Goal: Task Accomplishment & Management: Use online tool/utility

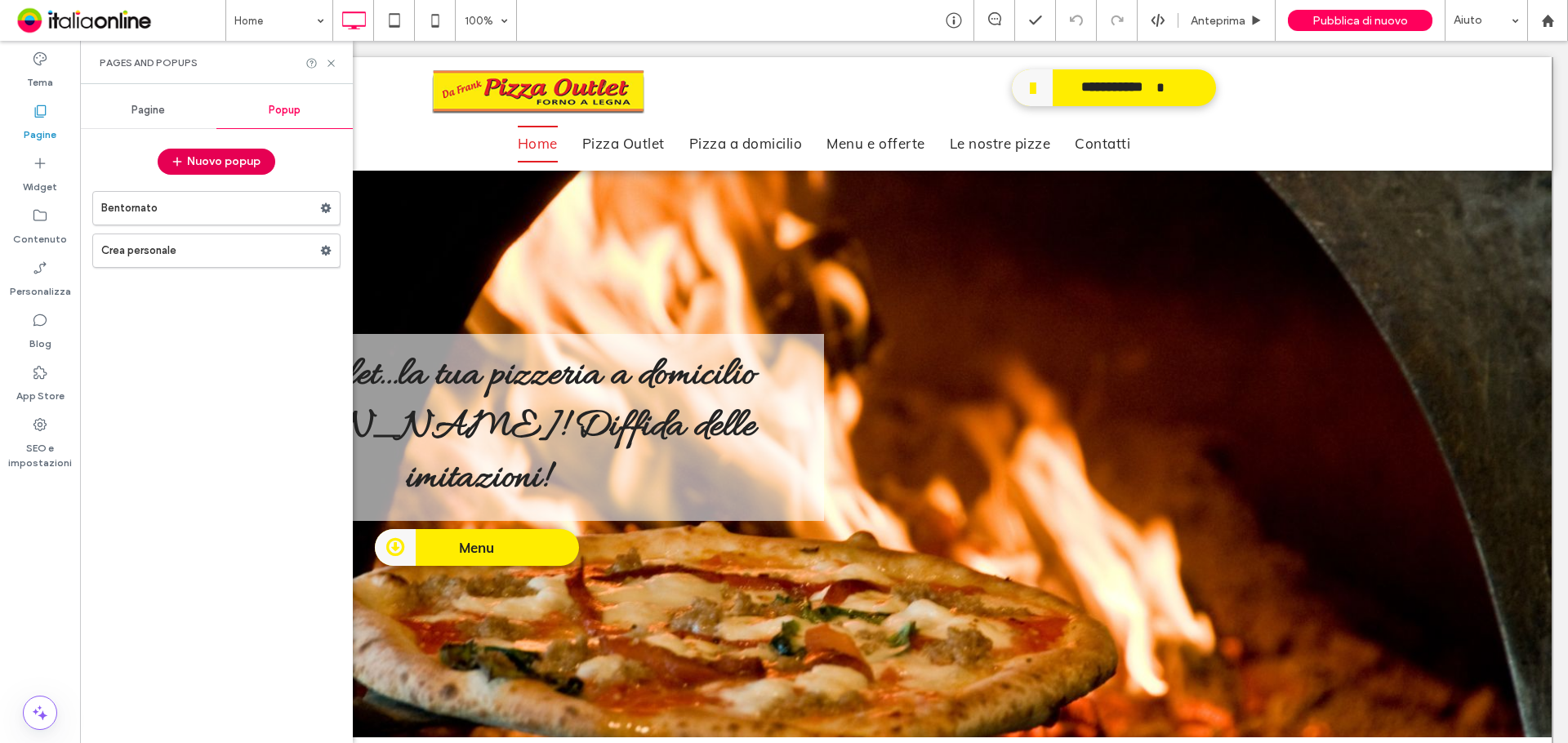
click at [227, 162] on button "Nuovo popup" at bounding box center [216, 162] width 117 height 26
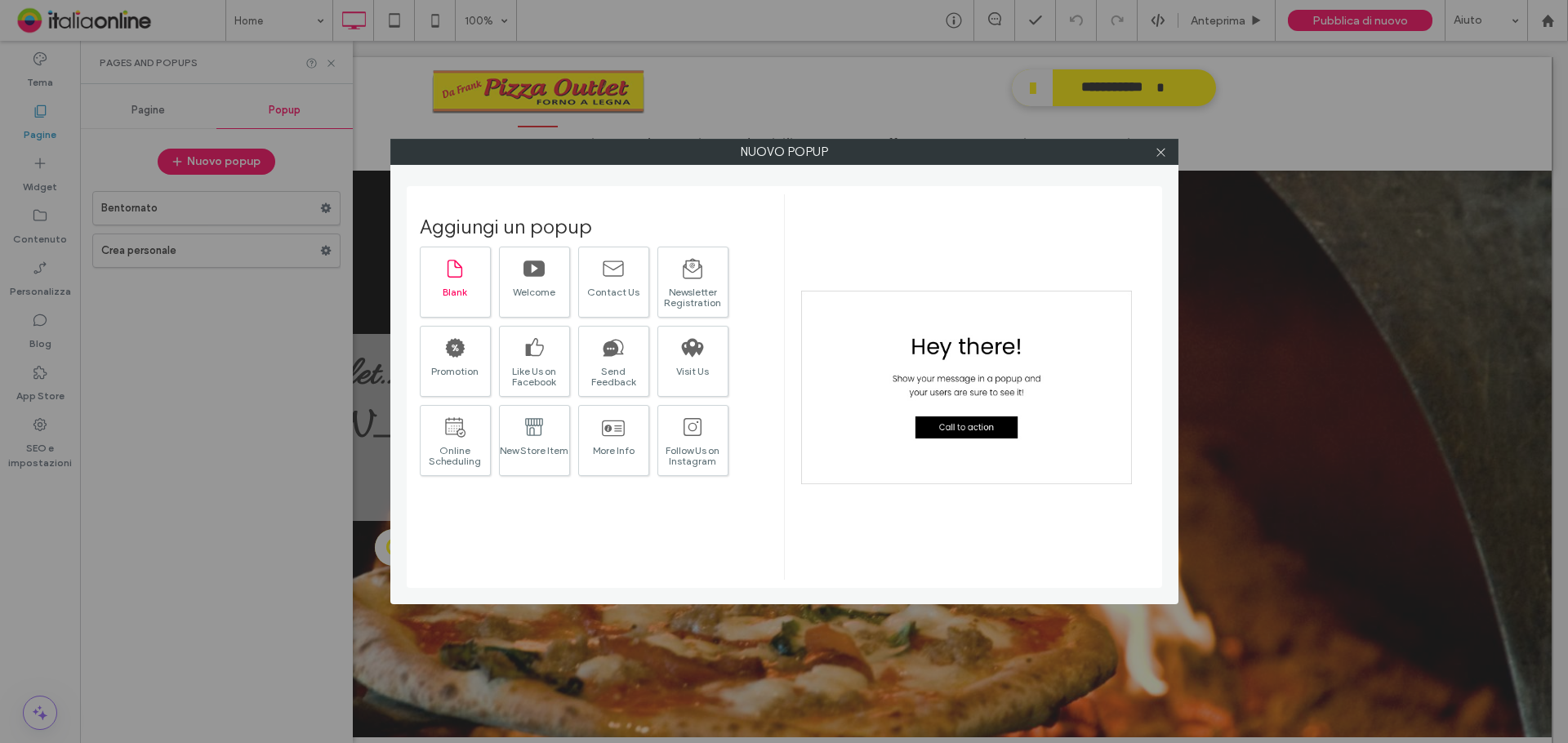
click at [462, 297] on div "Blank" at bounding box center [455, 291] width 70 height 10
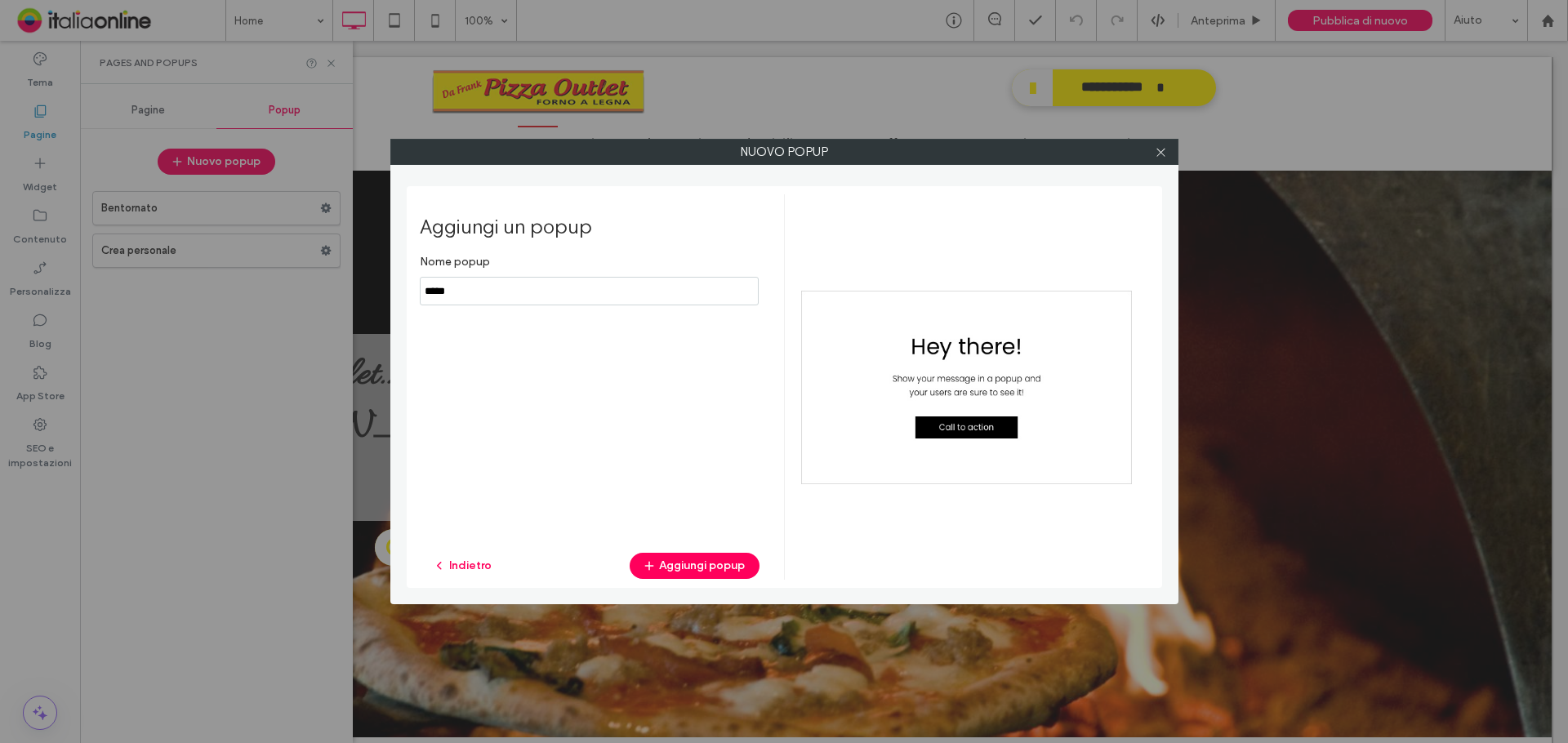
drag, startPoint x: 471, startPoint y: 299, endPoint x: 395, endPoint y: 292, distance: 76.3
click at [399, 292] on div "Nuovo popup Aggiungi un popup Nome popup Indietro Aggiungi popup" at bounding box center [784, 372] width 788 height 466
type input "**********"
click at [698, 563] on button "Aggiungi popup" at bounding box center [694, 566] width 129 height 26
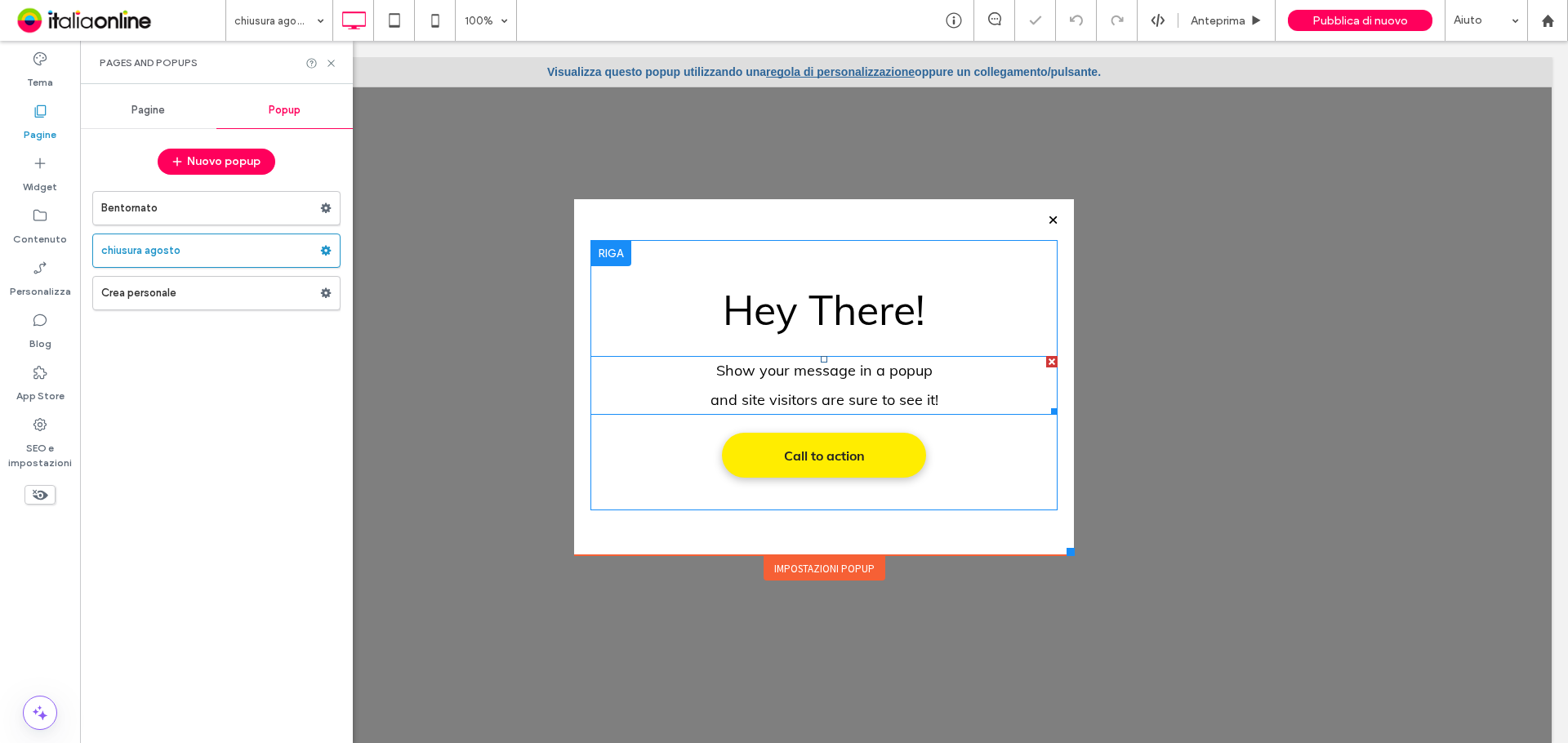
click at [762, 384] on p "Show your message in a popup" at bounding box center [824, 371] width 467 height 30
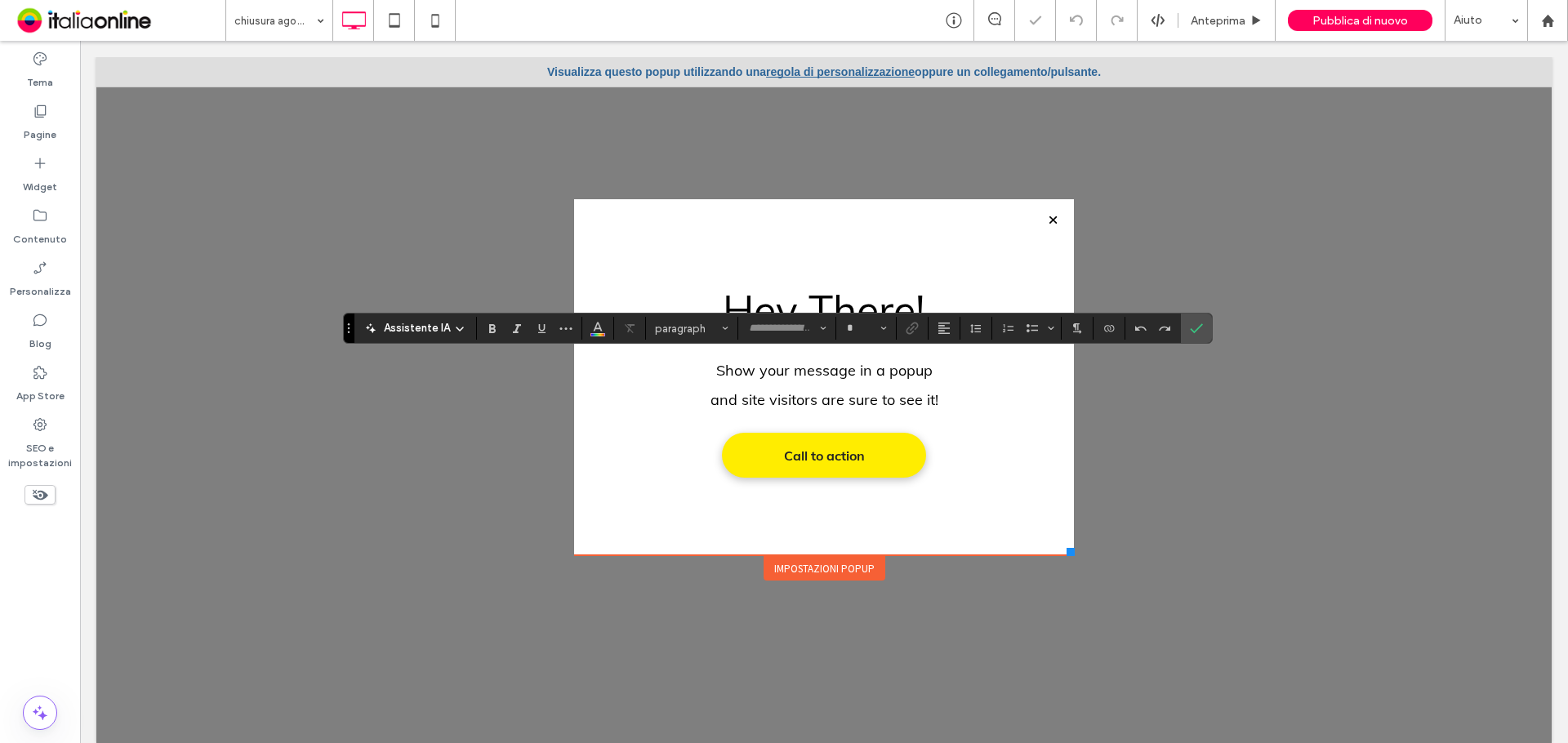
type input "****"
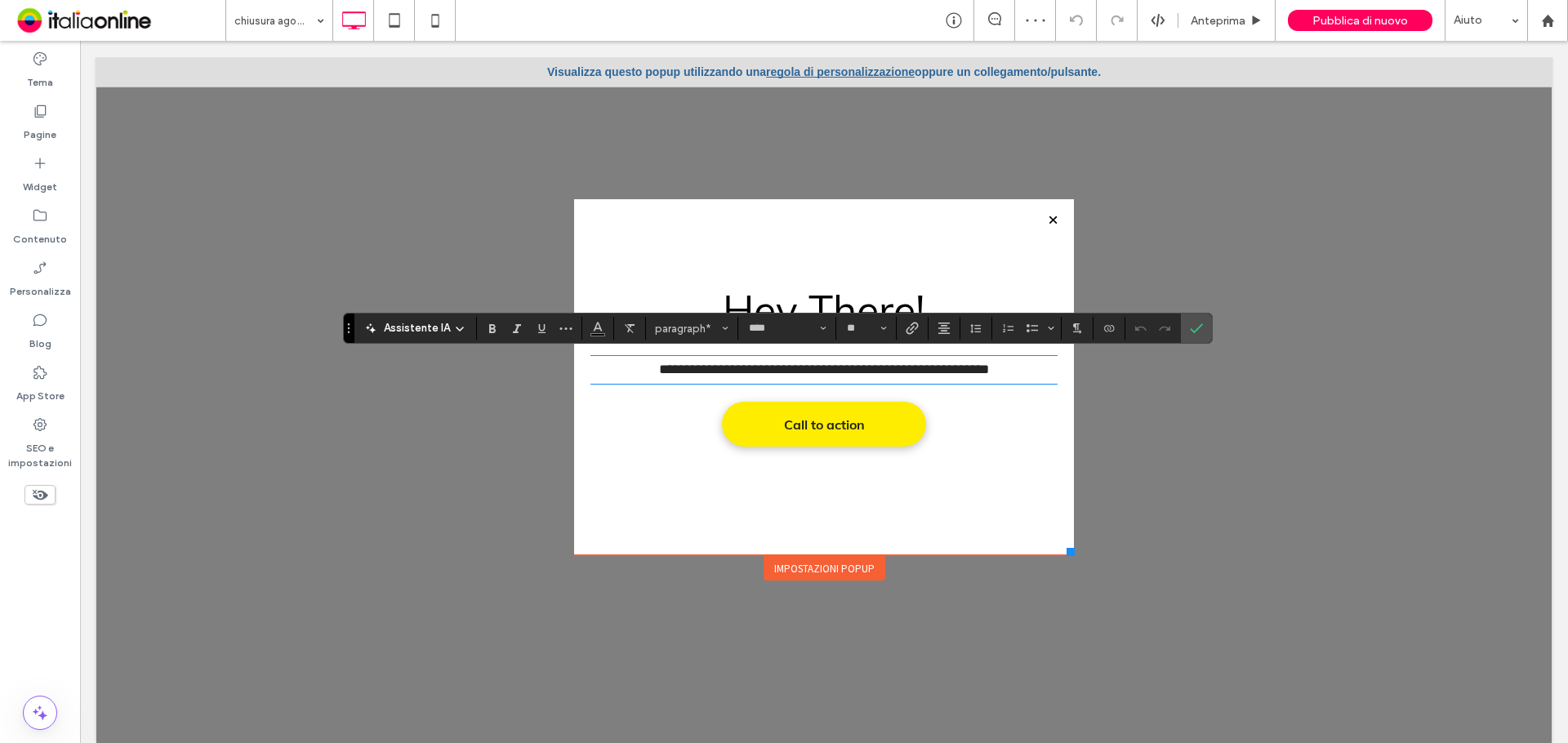
type input "**"
click at [902, 367] on span "**********" at bounding box center [824, 369] width 330 height 14
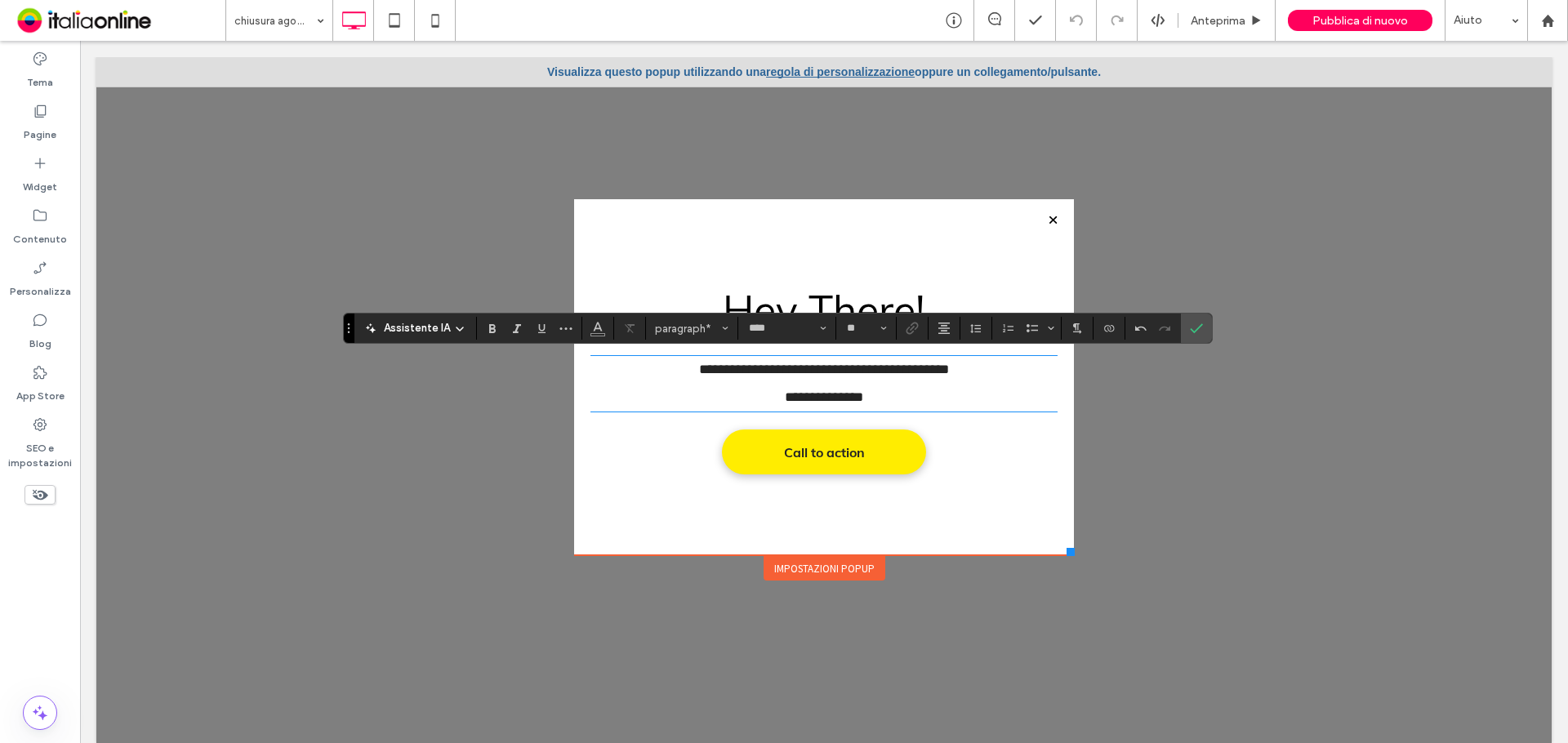
click at [887, 382] on p "**********" at bounding box center [824, 370] width 467 height 28
click at [877, 395] on p "**********" at bounding box center [824, 398] width 467 height 28
click at [1193, 327] on icon "Conferma" at bounding box center [1196, 328] width 13 height 13
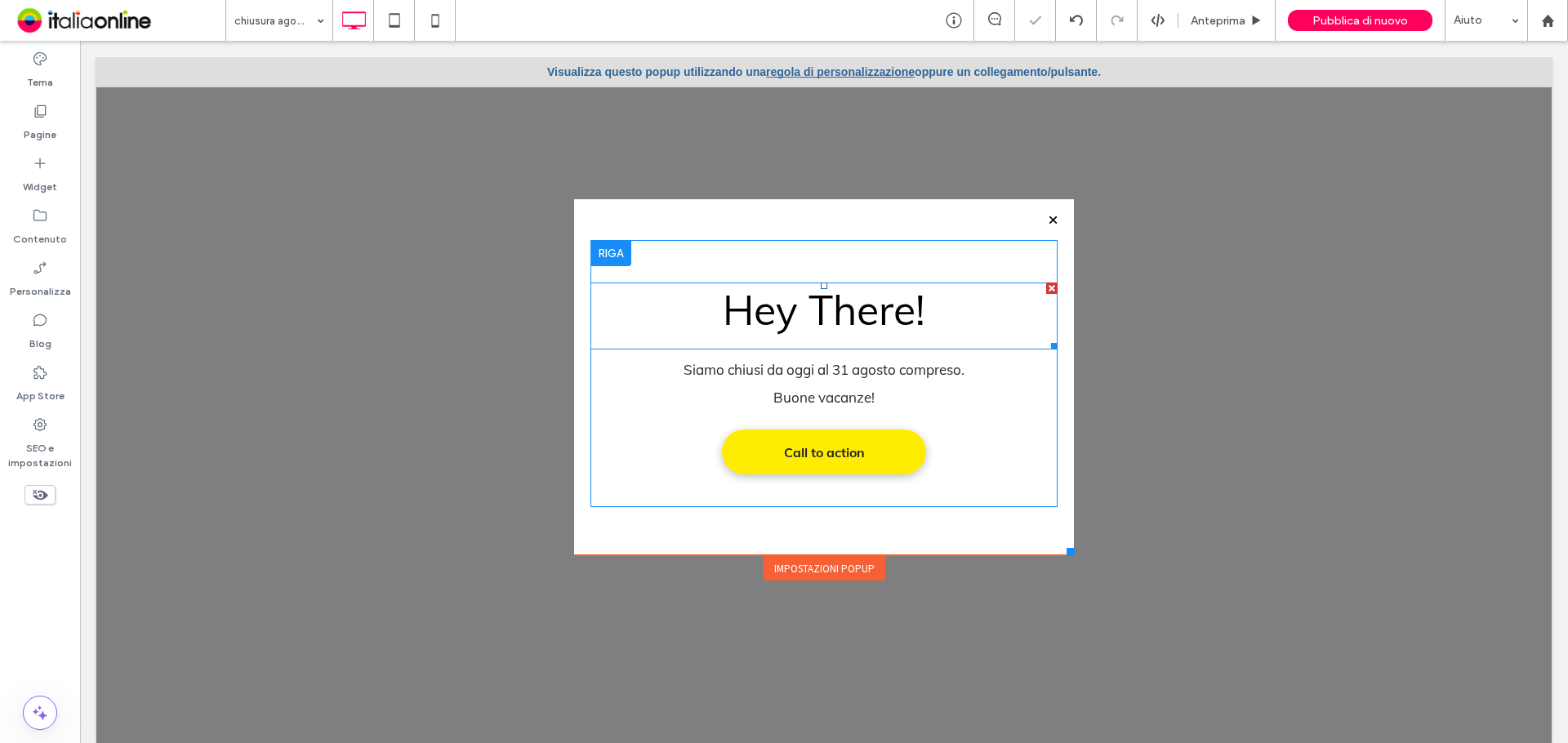
click at [1046, 284] on div at bounding box center [1051, 288] width 11 height 11
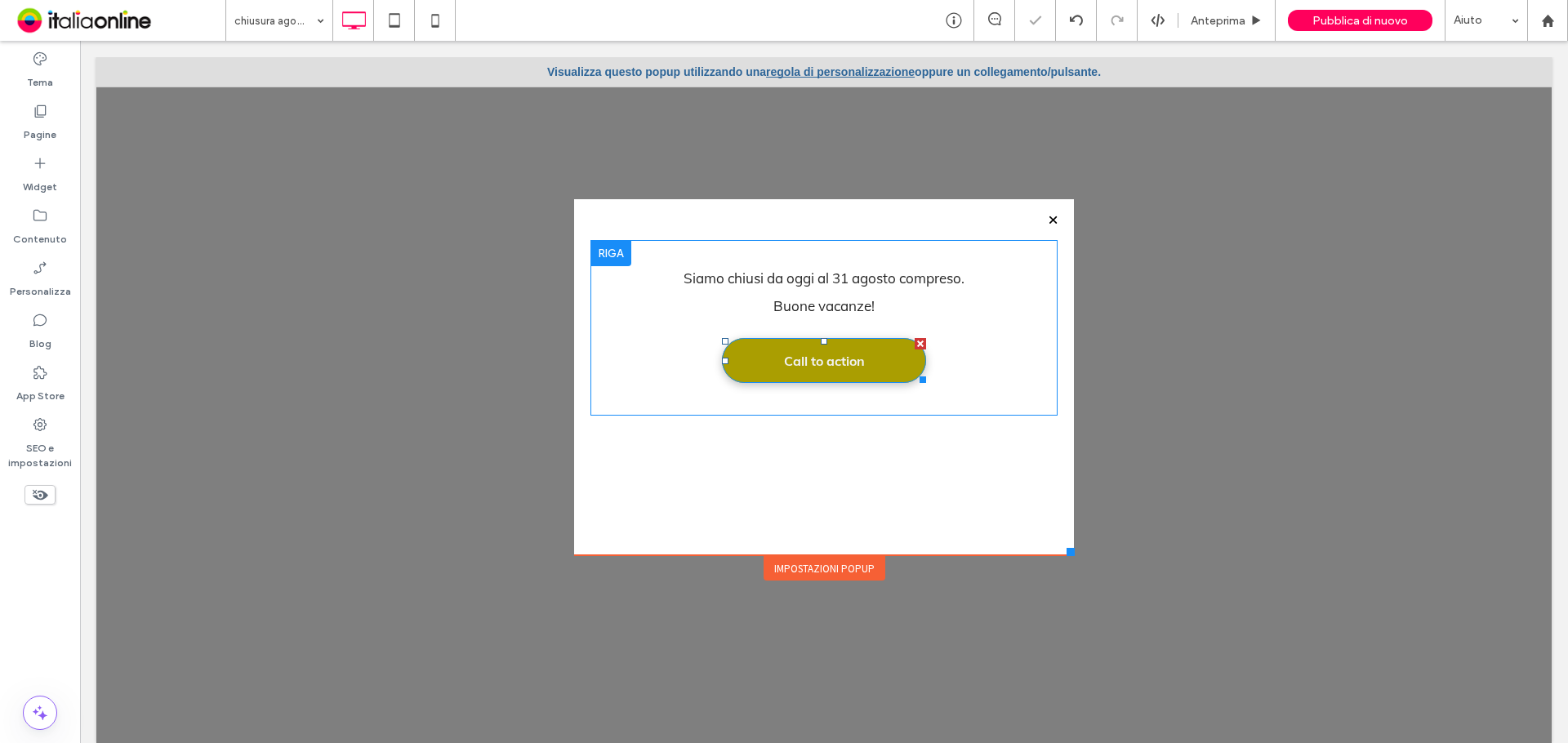
click at [792, 371] on span "Call to action" at bounding box center [824, 360] width 92 height 33
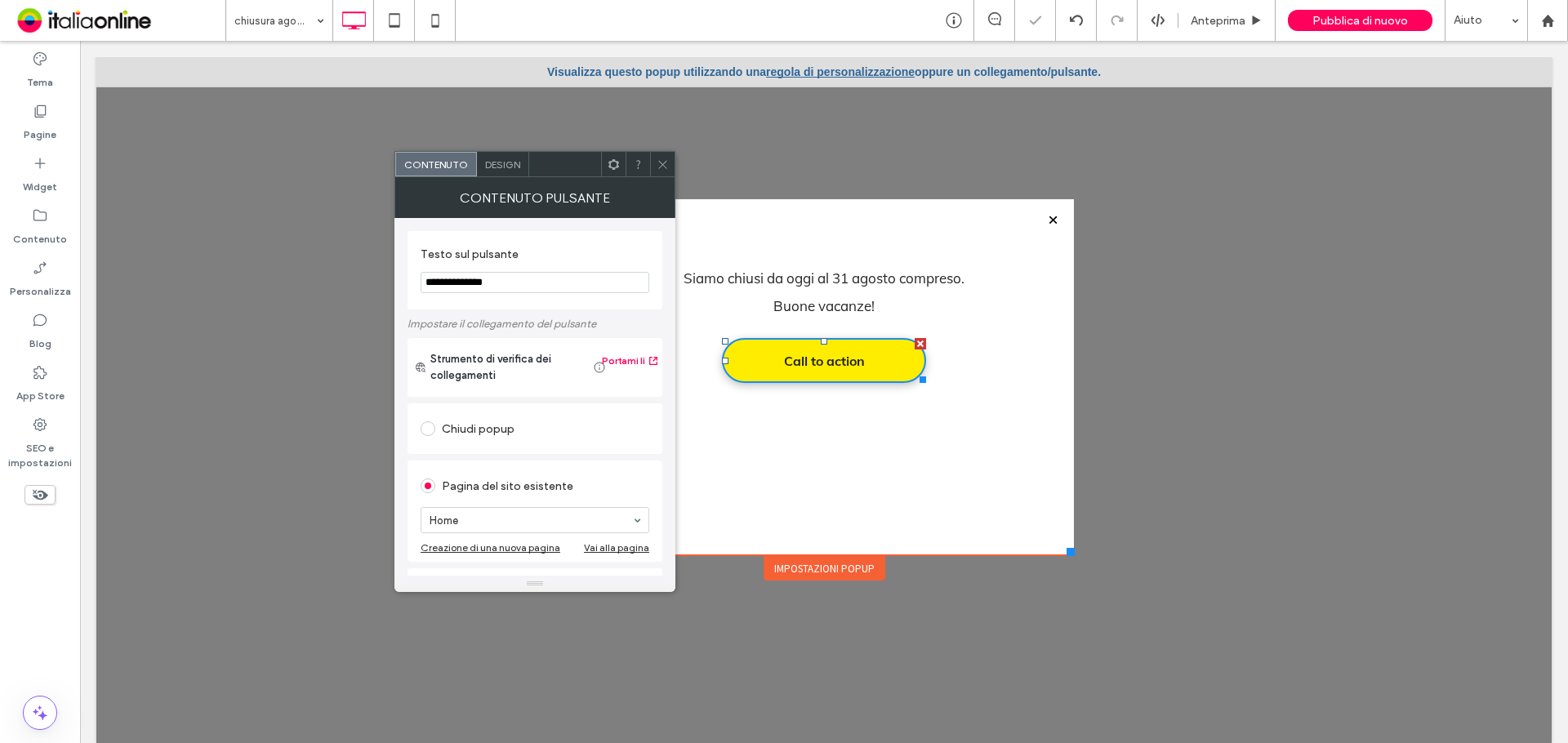
drag, startPoint x: 594, startPoint y: 323, endPoint x: 365, endPoint y: 282, distance: 232.6
type input "**********"
click at [655, 159] on div at bounding box center [662, 164] width 24 height 24
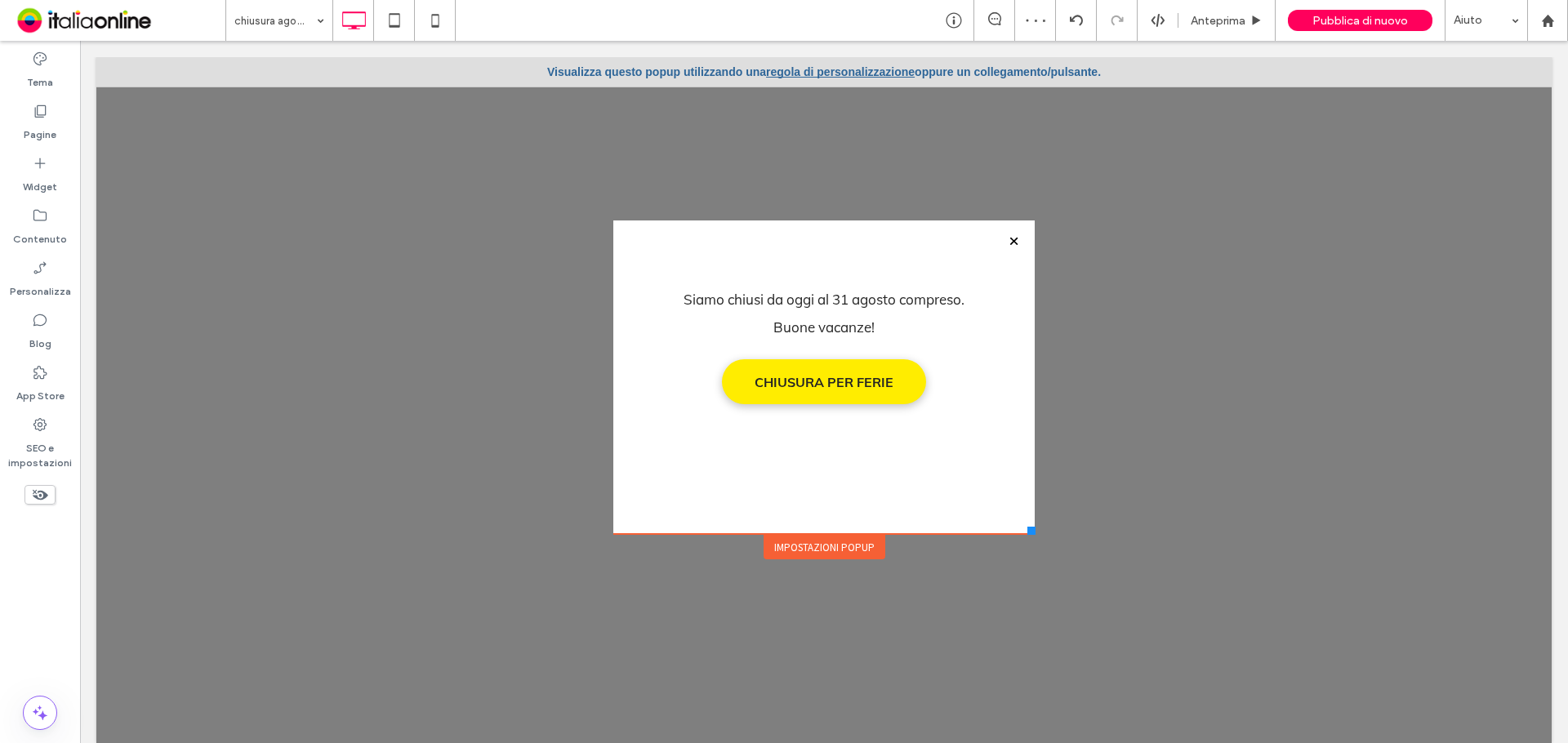
drag, startPoint x: 1054, startPoint y: 552, endPoint x: 1021, endPoint y: 534, distance: 37.6
click at [1027, 534] on div at bounding box center [1031, 531] width 8 height 8
drag, startPoint x: 737, startPoint y: 267, endPoint x: 818, endPoint y: 308, distance: 90.8
click at [818, 308] on div at bounding box center [784, 372] width 1568 height 743
click at [791, 300] on span "Siamo chiusi da oggi al 31 agosto compreso." at bounding box center [824, 299] width 281 height 17
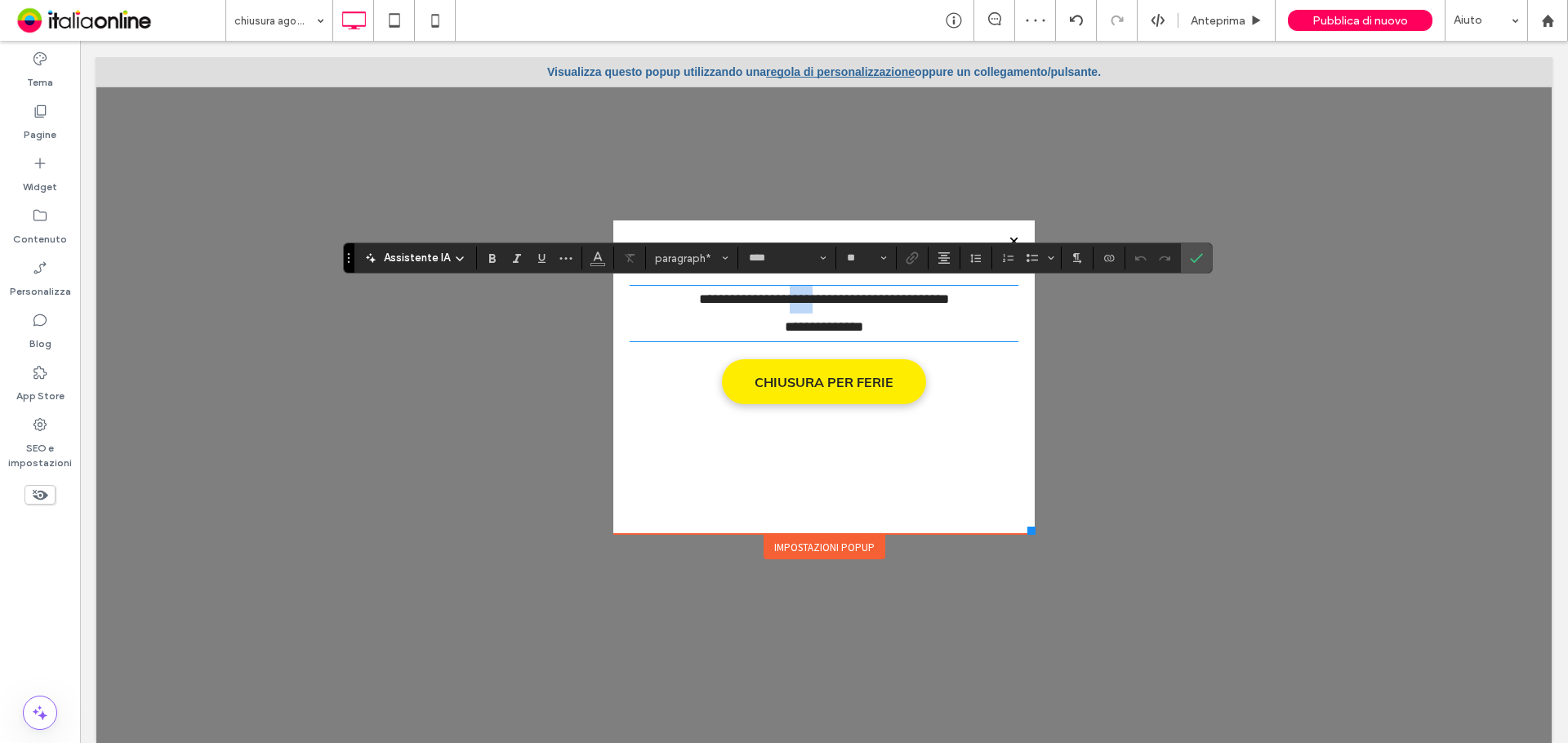
click at [791, 300] on span "**********" at bounding box center [824, 299] width 250 height 14
click at [882, 315] on p "**********" at bounding box center [823, 328] width 388 height 28
drag, startPoint x: 886, startPoint y: 320, endPoint x: 677, endPoint y: 308, distance: 209.3
click at [650, 304] on div "**********" at bounding box center [823, 314] width 388 height 56
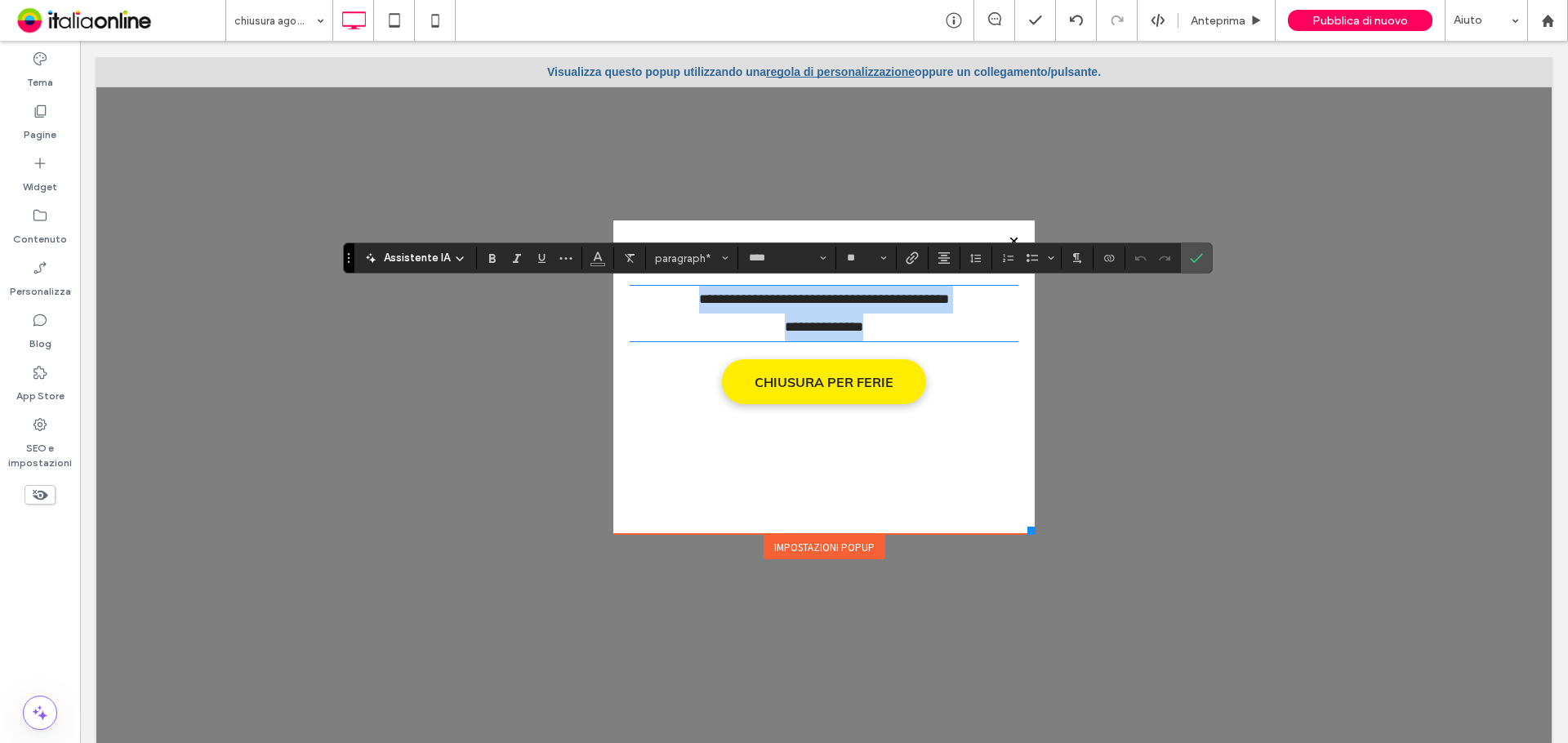
click at [682, 308] on p "**********" at bounding box center [823, 300] width 388 height 28
drag, startPoint x: 668, startPoint y: 300, endPoint x: 983, endPoint y: 302, distance: 315.0
click at [983, 302] on p "**********" at bounding box center [823, 300] width 388 height 28
click at [491, 261] on icon "Grassetto" at bounding box center [493, 258] width 13 height 13
click at [1190, 263] on icon "Conferma" at bounding box center [1196, 258] width 13 height 13
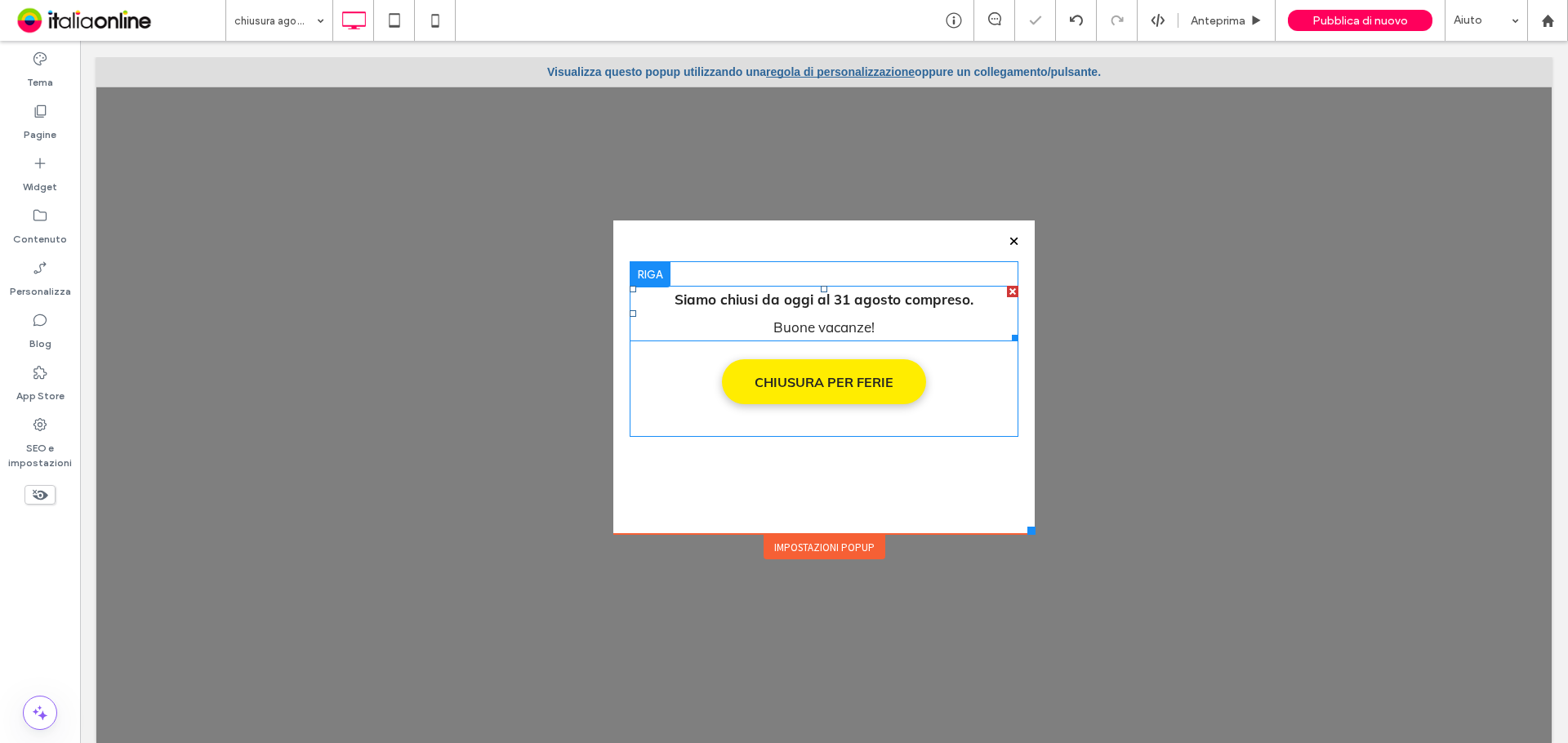
click at [872, 309] on p "Siamo chiusi da oggi al 31 agosto compreso." at bounding box center [823, 300] width 388 height 28
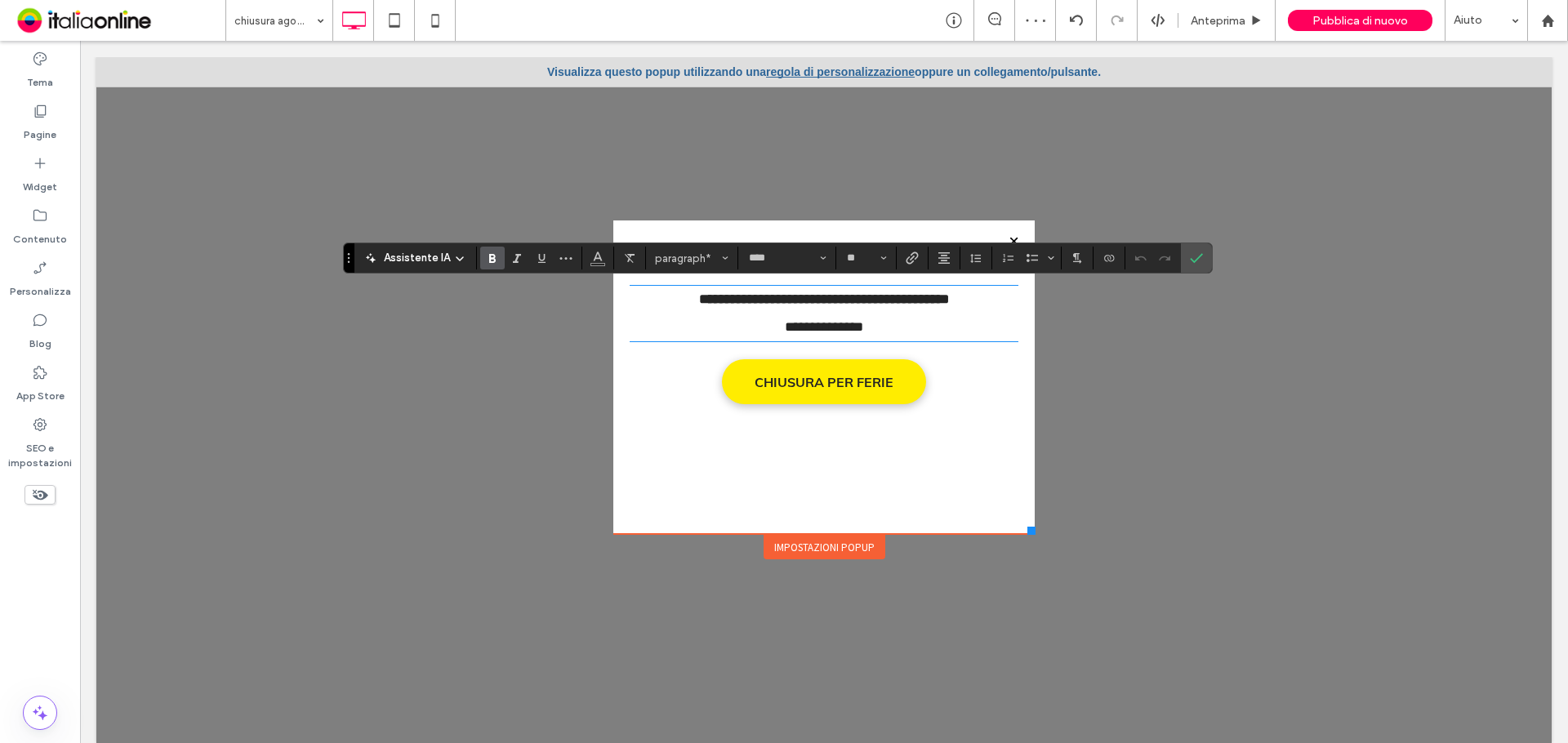
click at [879, 321] on p "**********" at bounding box center [823, 328] width 388 height 28
drag, startPoint x: 889, startPoint y: 329, endPoint x: 593, endPoint y: 295, distance: 297.9
click at [605, 295] on div "**********" at bounding box center [824, 399] width 438 height 375
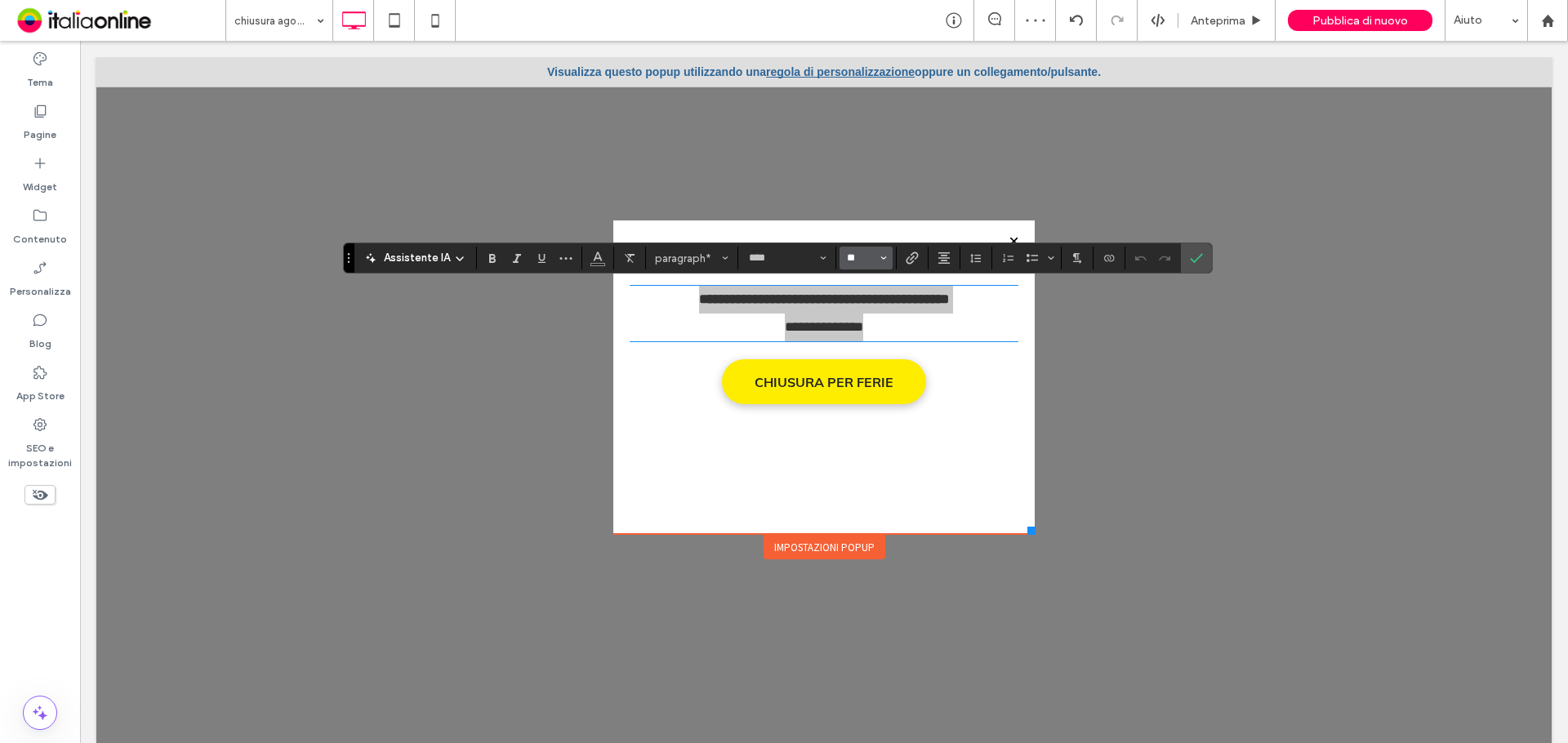
click at [862, 262] on input "**" at bounding box center [861, 258] width 32 height 13
type input "**"
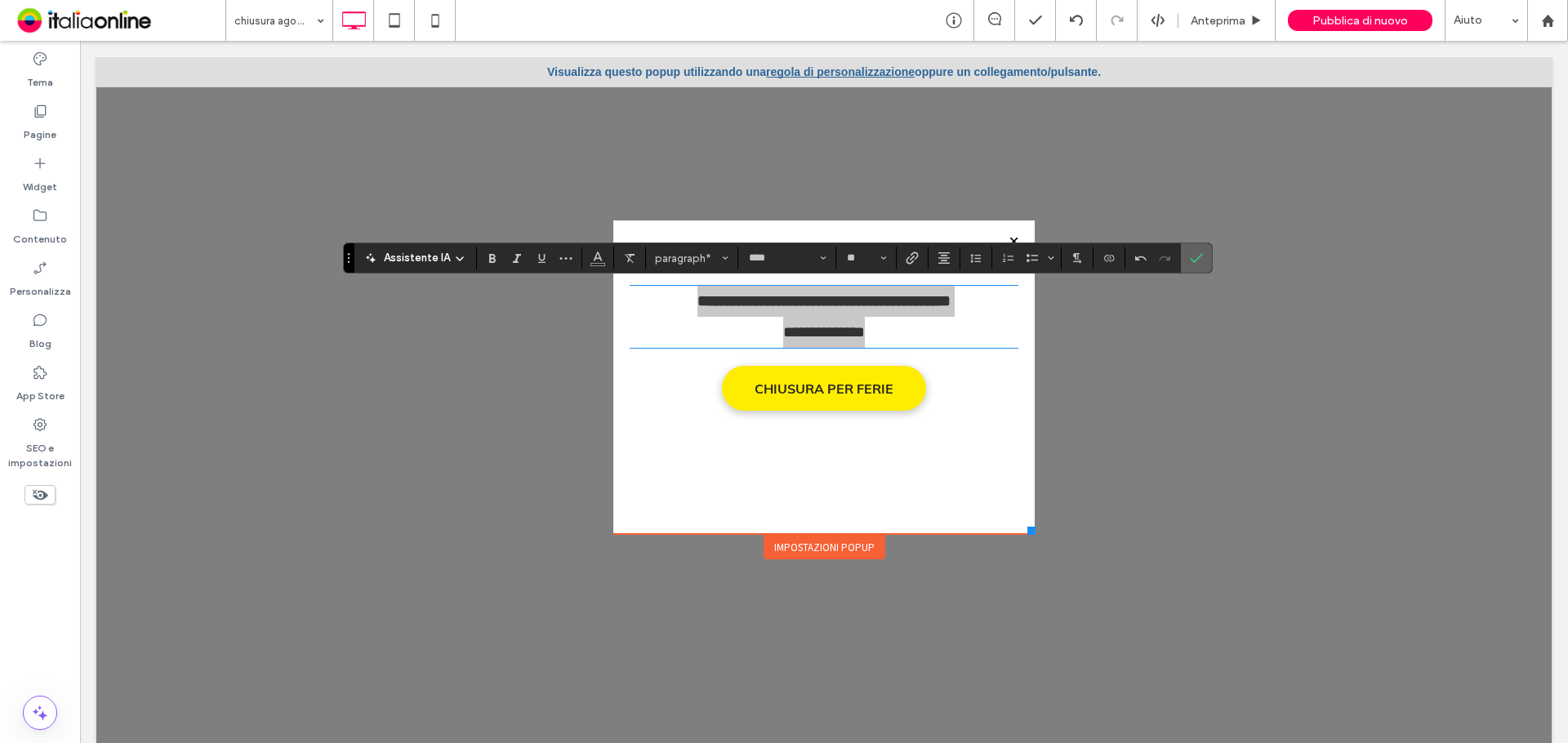
click at [1190, 250] on span "Conferma" at bounding box center [1194, 258] width 7 height 30
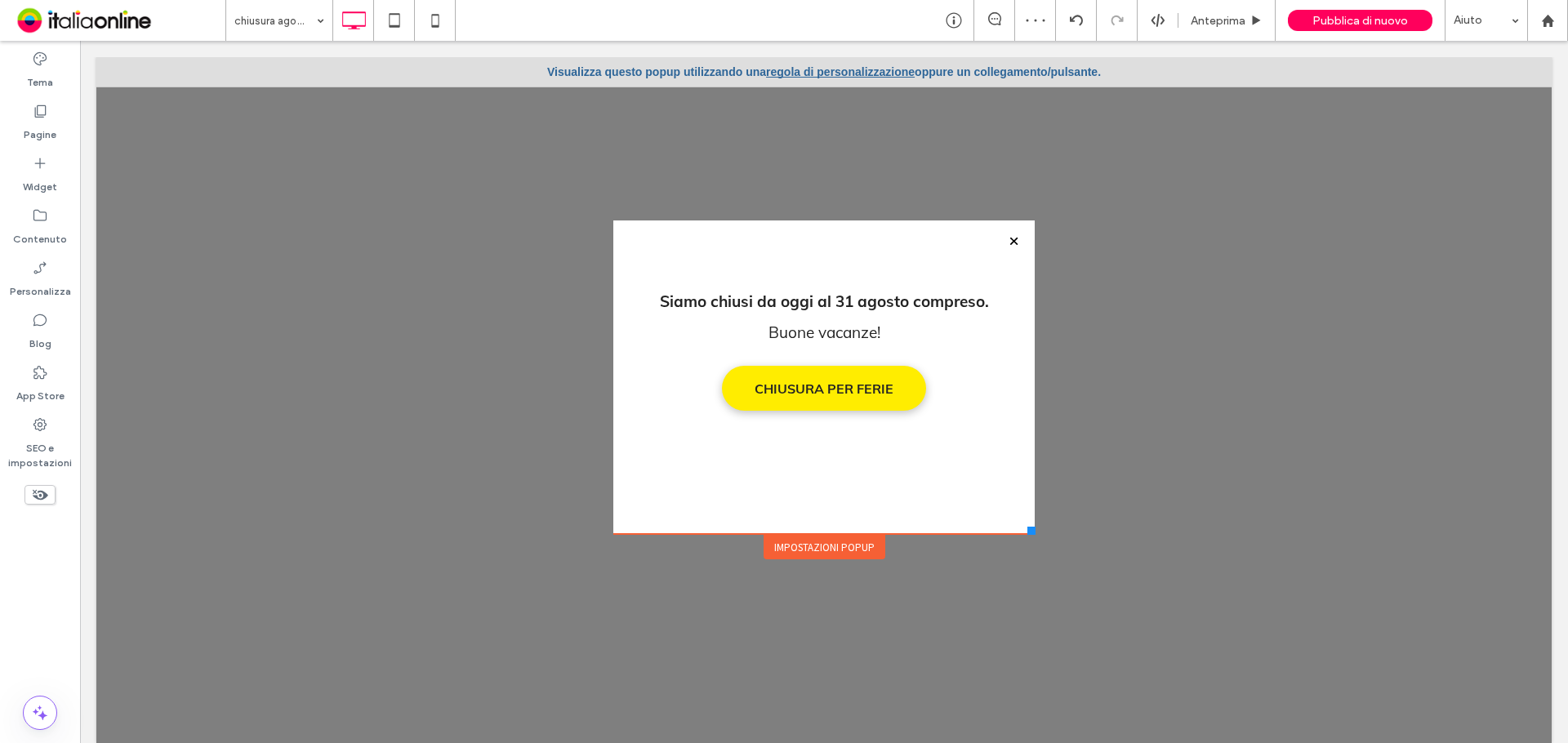
click at [819, 70] on link "regola di personalizzazione" at bounding box center [841, 72] width 149 height 13
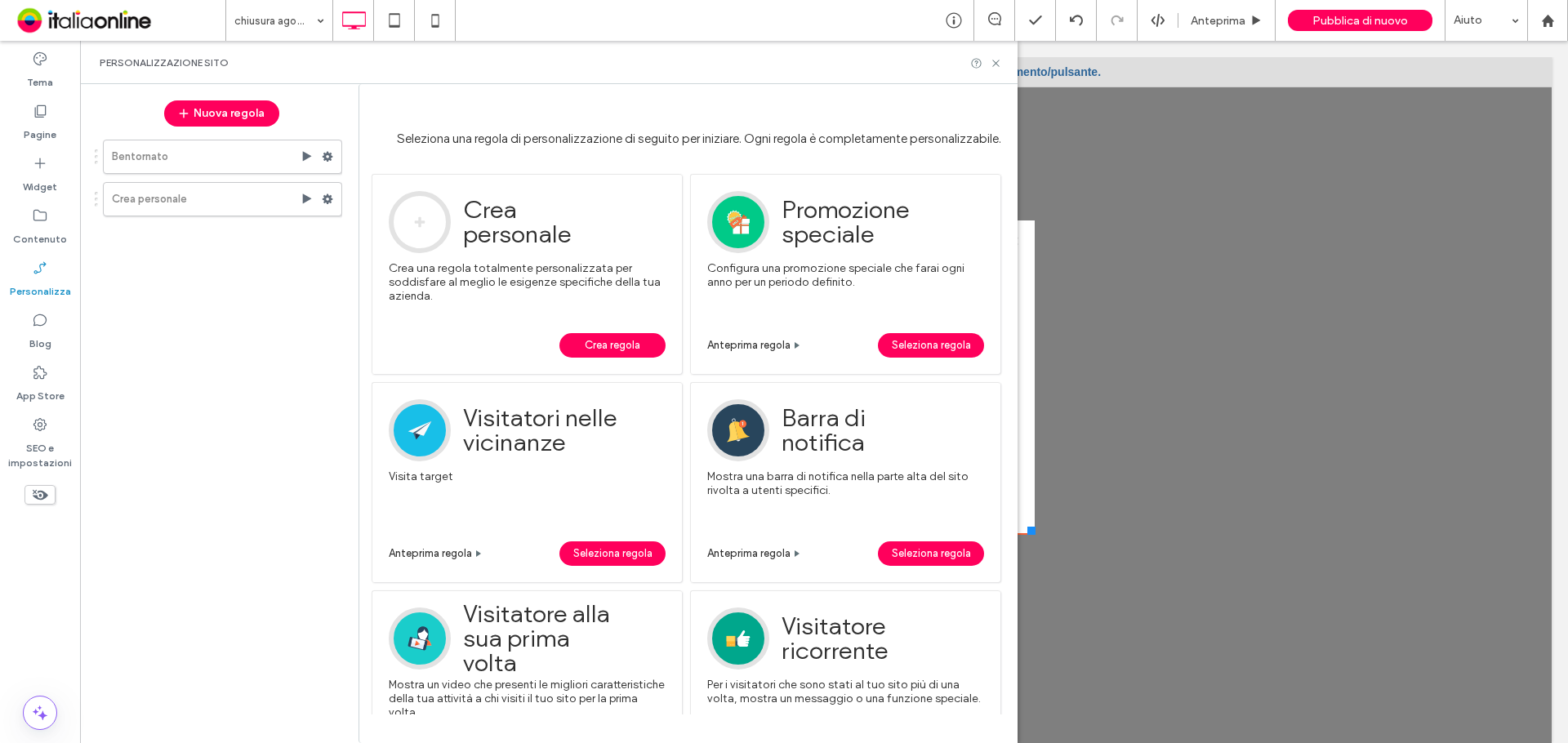
click at [633, 345] on span "Crea regola" at bounding box center [613, 345] width 56 height 24
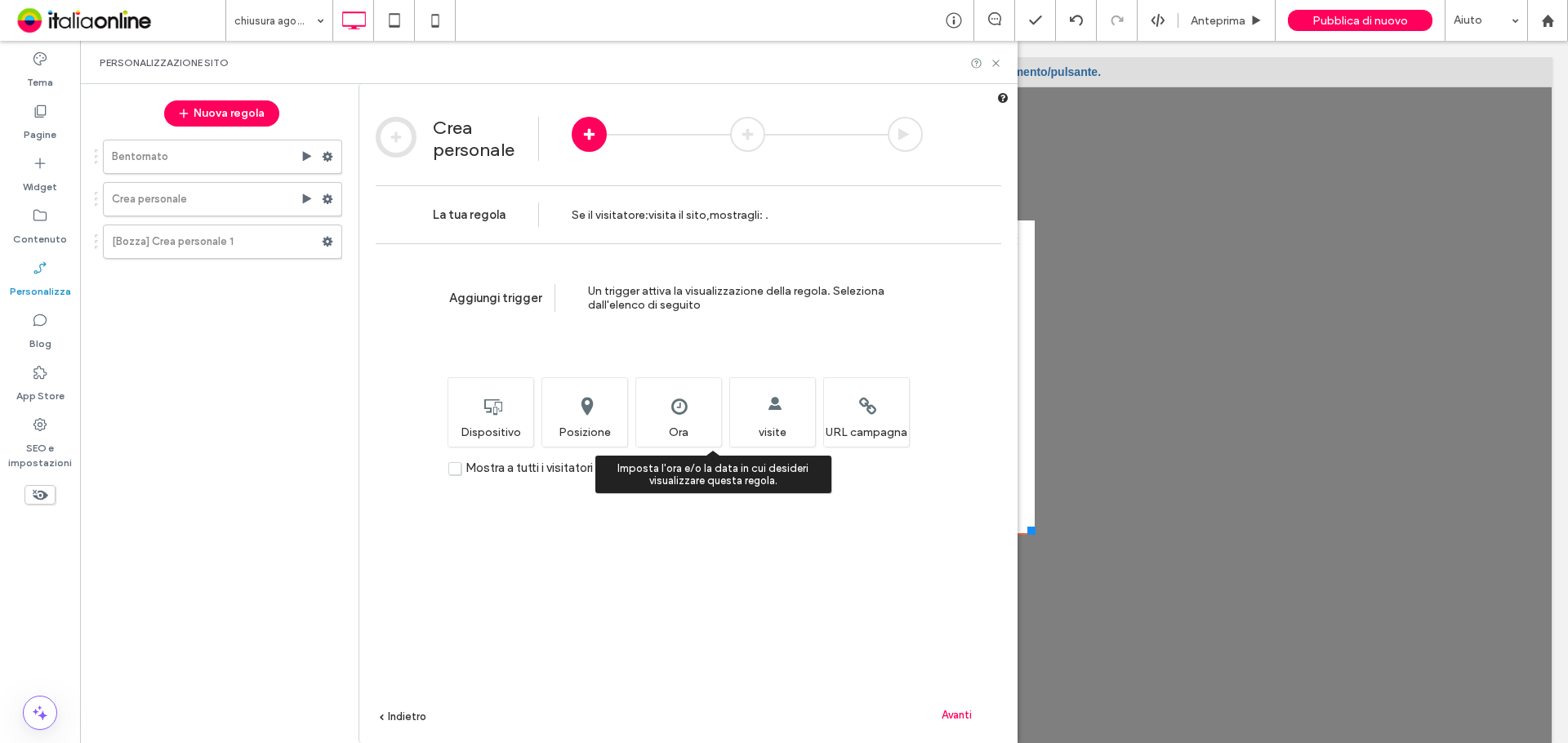
click at [680, 427] on div "Imposta l'ora e/o la data in cui desideri visualizzare questa regola. Ora" at bounding box center [678, 412] width 86 height 70
click at [952, 721] on div "Avanti" at bounding box center [956, 714] width 89 height 24
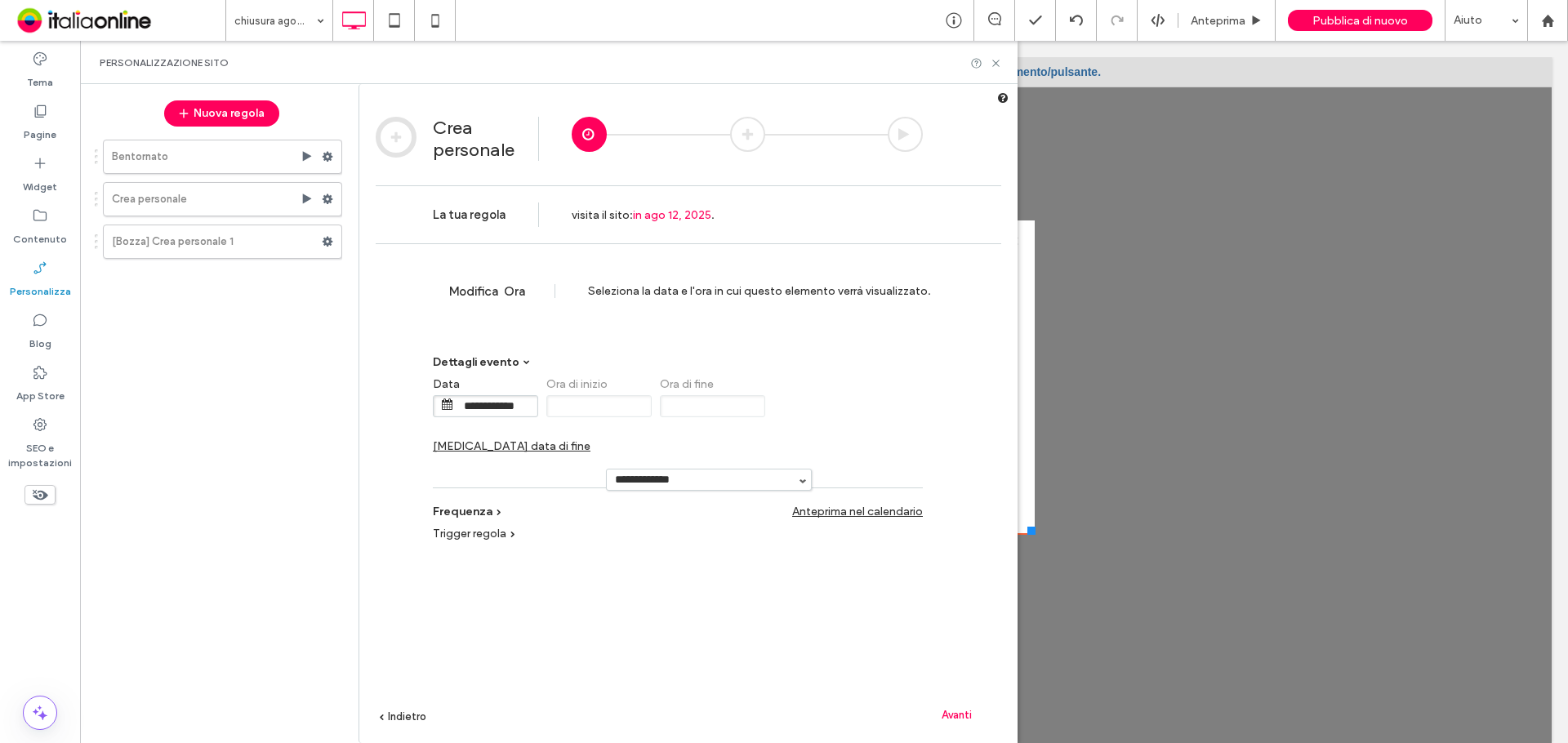
click at [590, 439] on span "Cambia data di fine" at bounding box center [511, 446] width 157 height 14
click at [841, 409] on input "**********" at bounding box center [837, 406] width 82 height 20
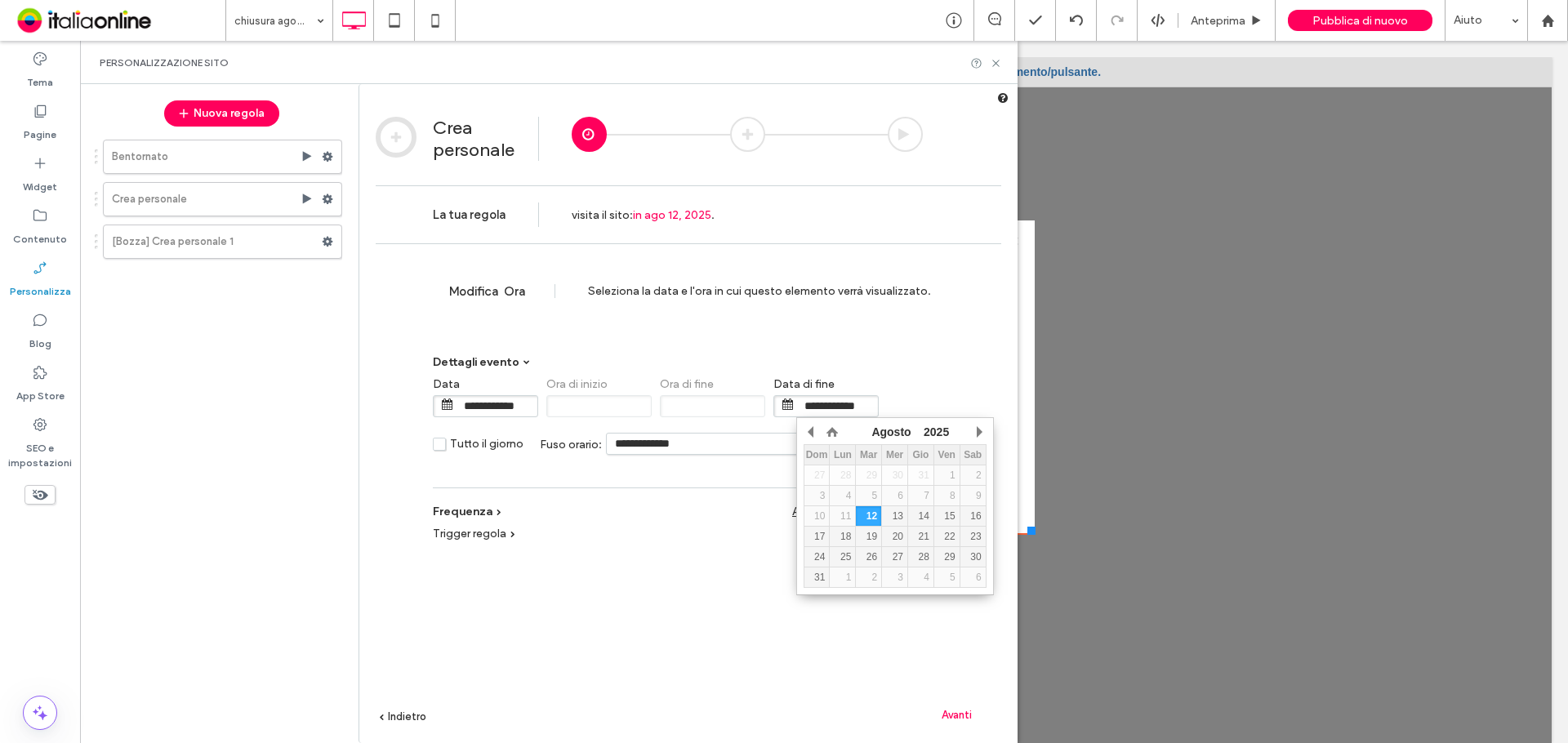
drag, startPoint x: 977, startPoint y: 430, endPoint x: 966, endPoint y: 439, distance: 14.2
click at [977, 430] on button "button" at bounding box center [979, 432] width 17 height 24
click at [846, 475] on div "1" at bounding box center [842, 475] width 25 height 11
type input "**********"
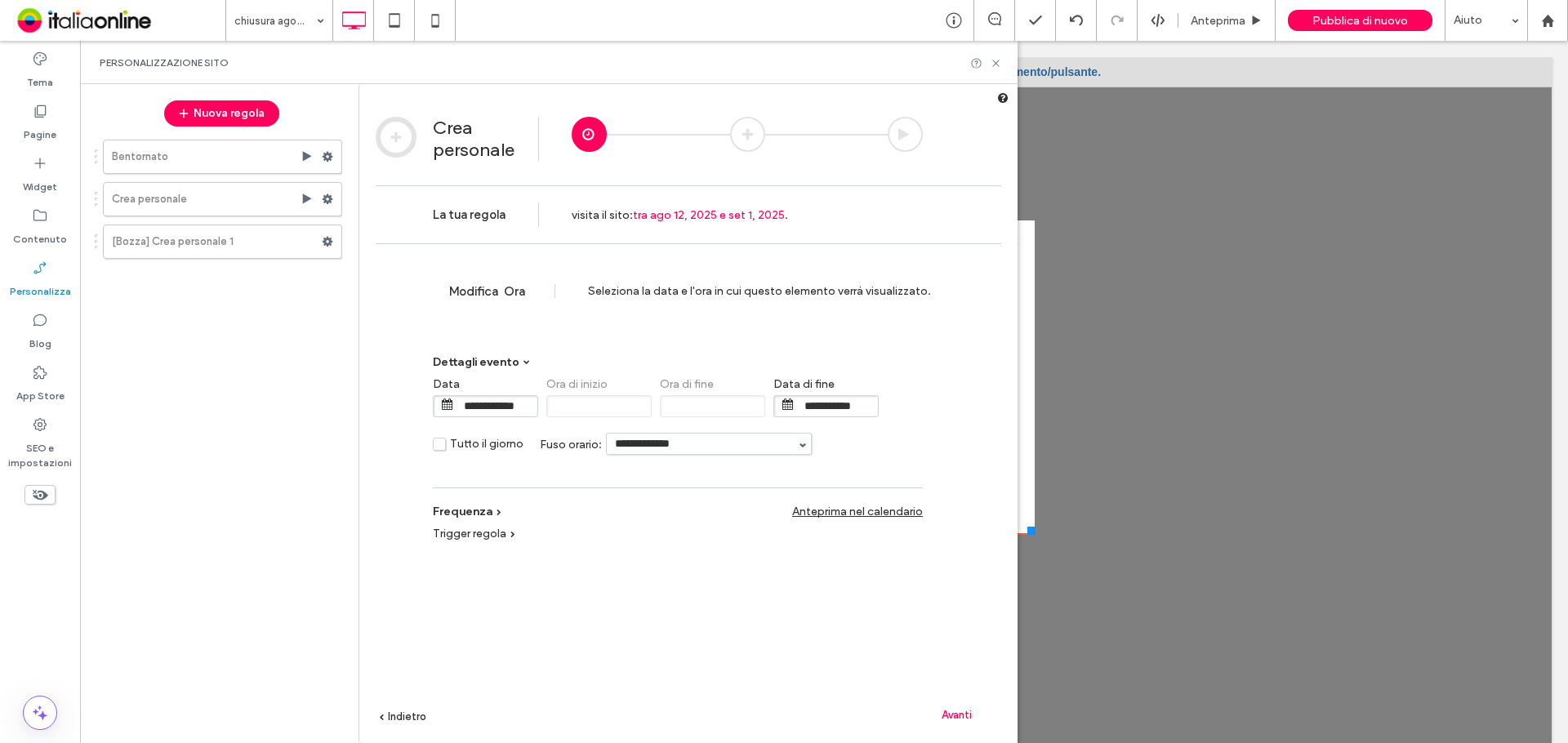
click at [646, 441] on input "**********" at bounding box center [709, 444] width 204 height 20
click at [644, 468] on li "Europe/Rome" at bounding box center [709, 469] width 204 height 30
type input "**********"
click at [942, 709] on span "Avanti" at bounding box center [956, 714] width 30 height 12
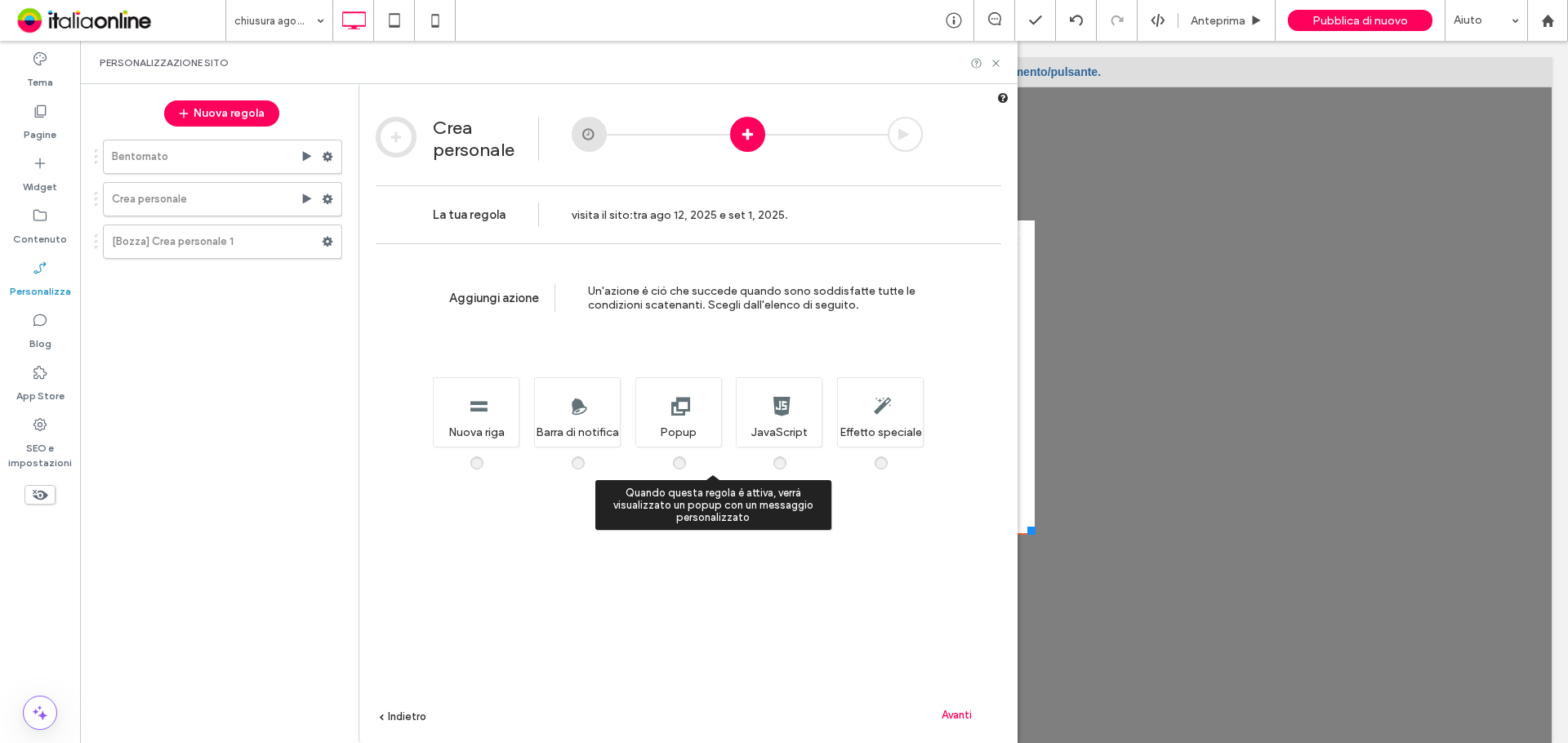
click at [679, 445] on div "Quando questa regola è attiva, verrà visualizzato un popup con un messaggio per…" at bounding box center [678, 412] width 86 height 70
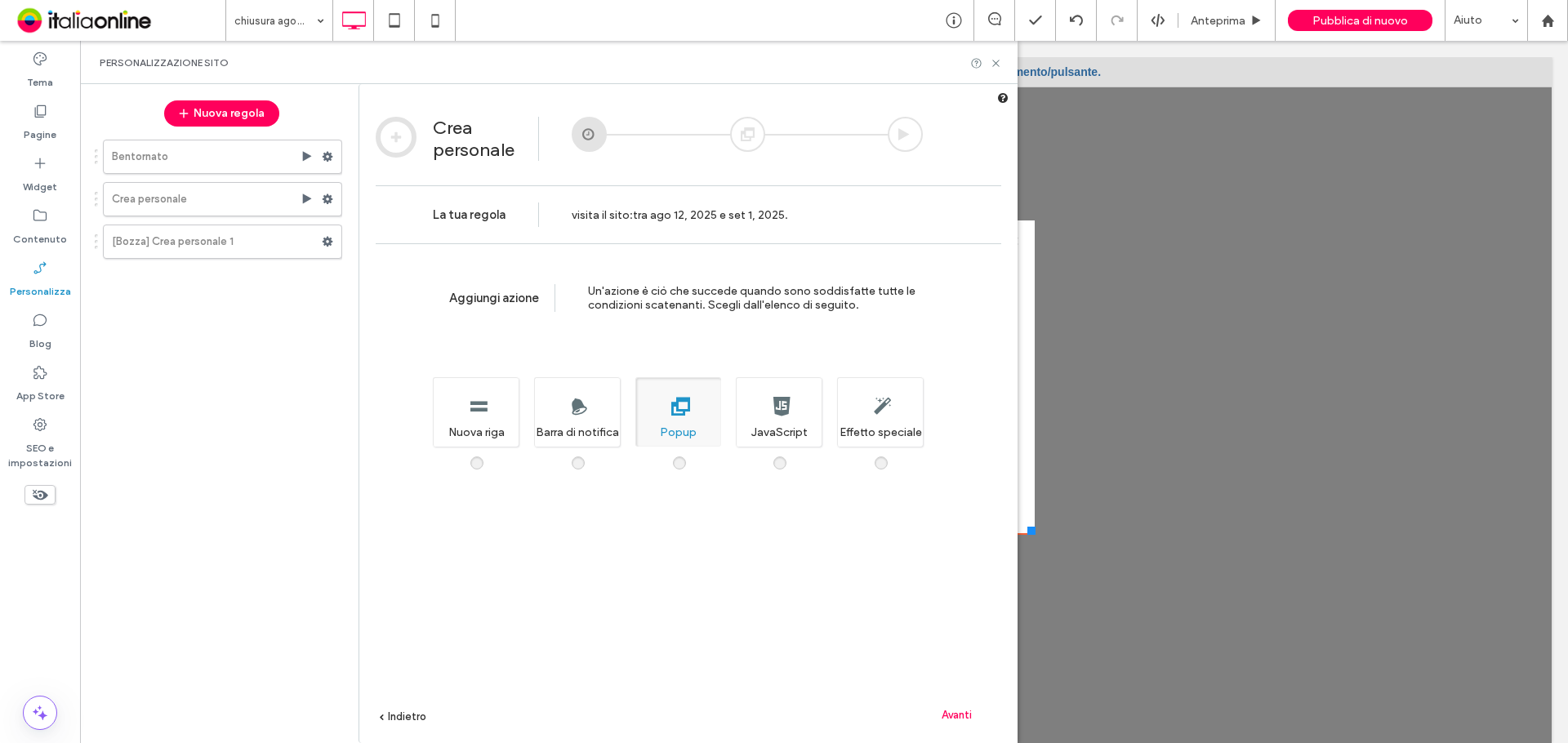
click at [959, 713] on span "Avanti" at bounding box center [956, 714] width 30 height 12
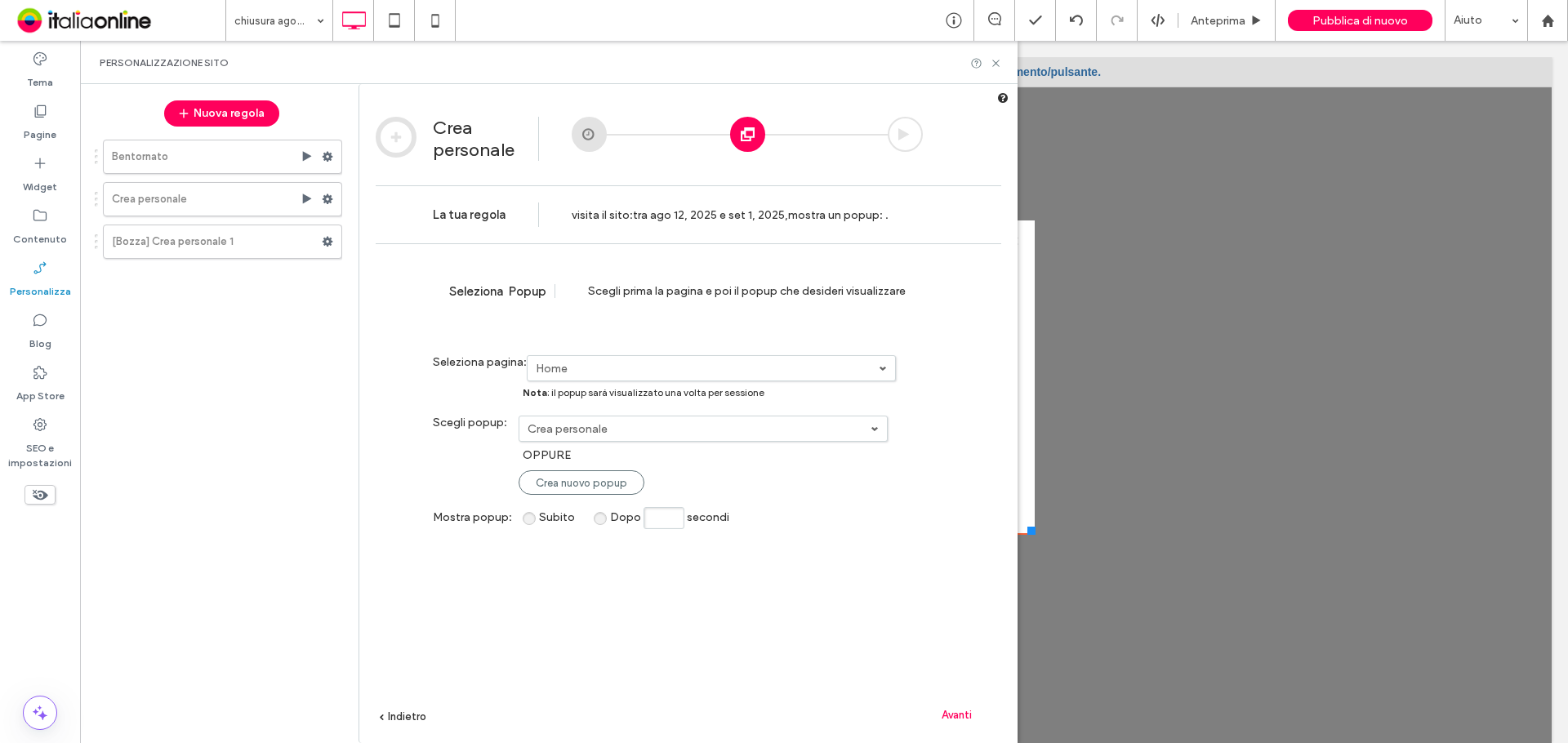
click at [573, 375] on label "Crea personale" at bounding box center [707, 368] width 343 height 14
drag, startPoint x: 607, startPoint y: 520, endPoint x: 628, endPoint y: 530, distance: 23.3
click at [0, 0] on label "chiusura agosto" at bounding box center [0, 0] width 0 height 0
click at [963, 712] on span "Avanti" at bounding box center [956, 714] width 30 height 12
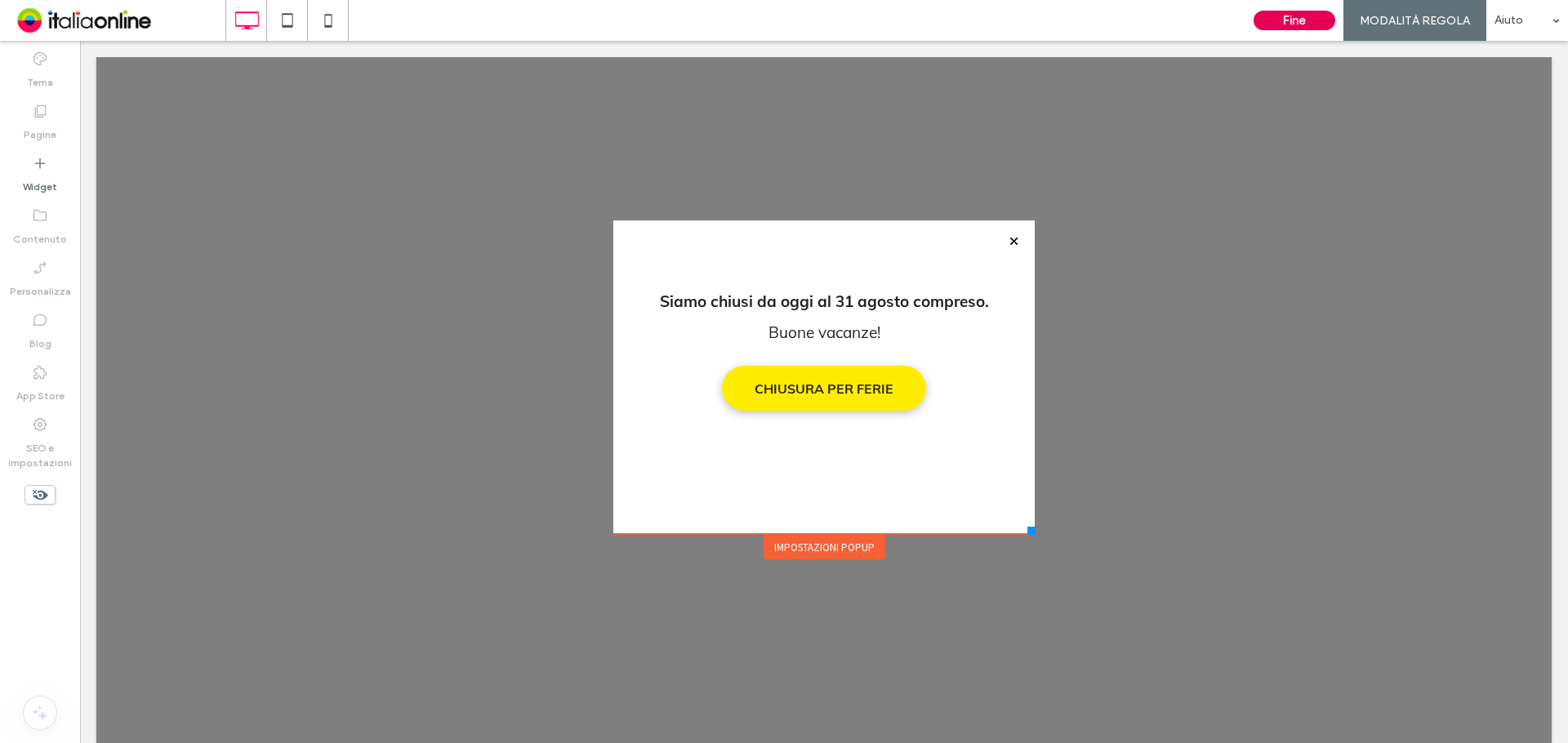
click at [1270, 23] on button "Fine" at bounding box center [1294, 20] width 82 height 20
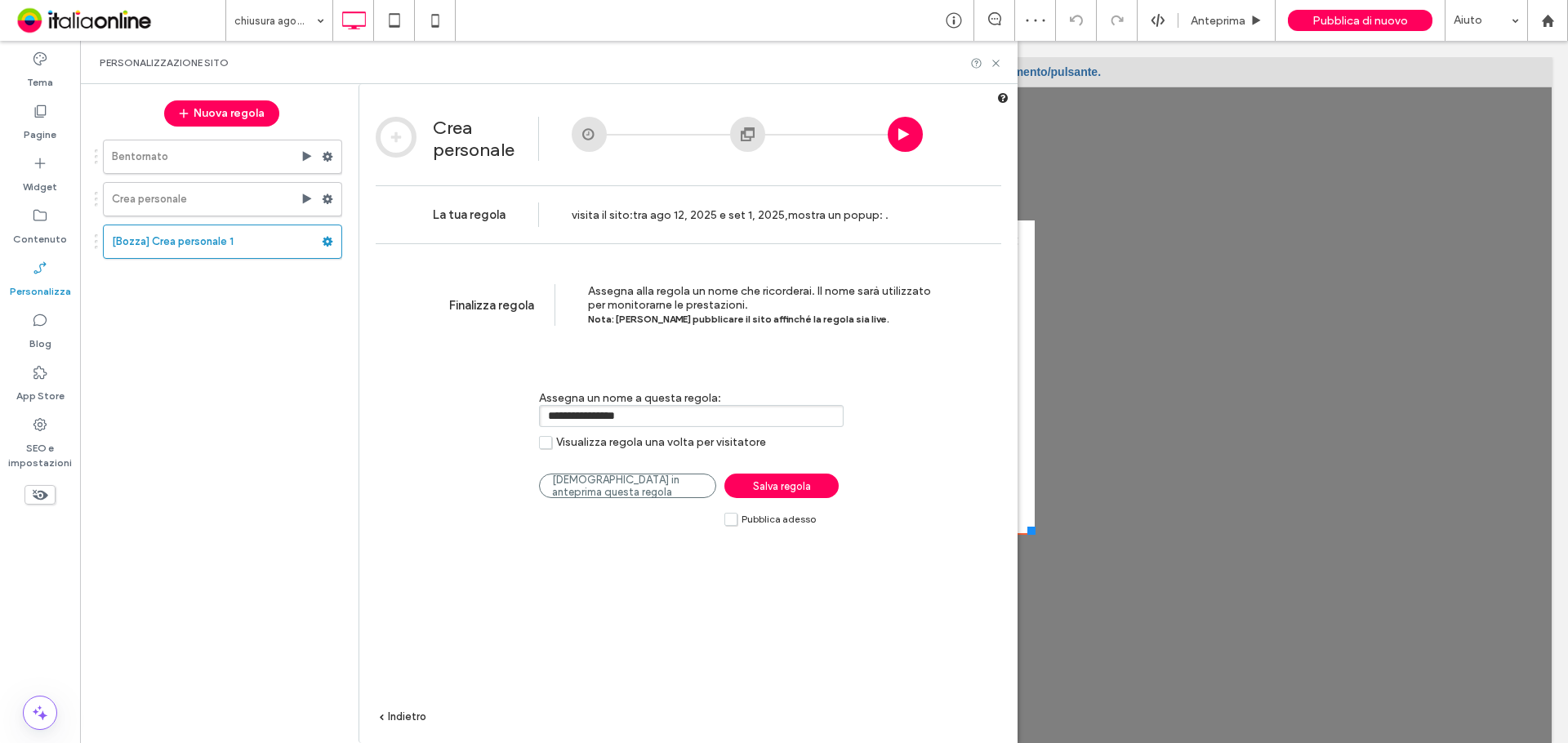
drag, startPoint x: 666, startPoint y: 424, endPoint x: 414, endPoint y: 400, distance: 253.1
click at [422, 403] on div "**********" at bounding box center [688, 517] width 658 height 548
type input "**********"
click at [734, 517] on label "Pubblica adesso" at bounding box center [770, 519] width 91 height 14
click at [771, 486] on span "Salva regola" at bounding box center [781, 486] width 58 height 12
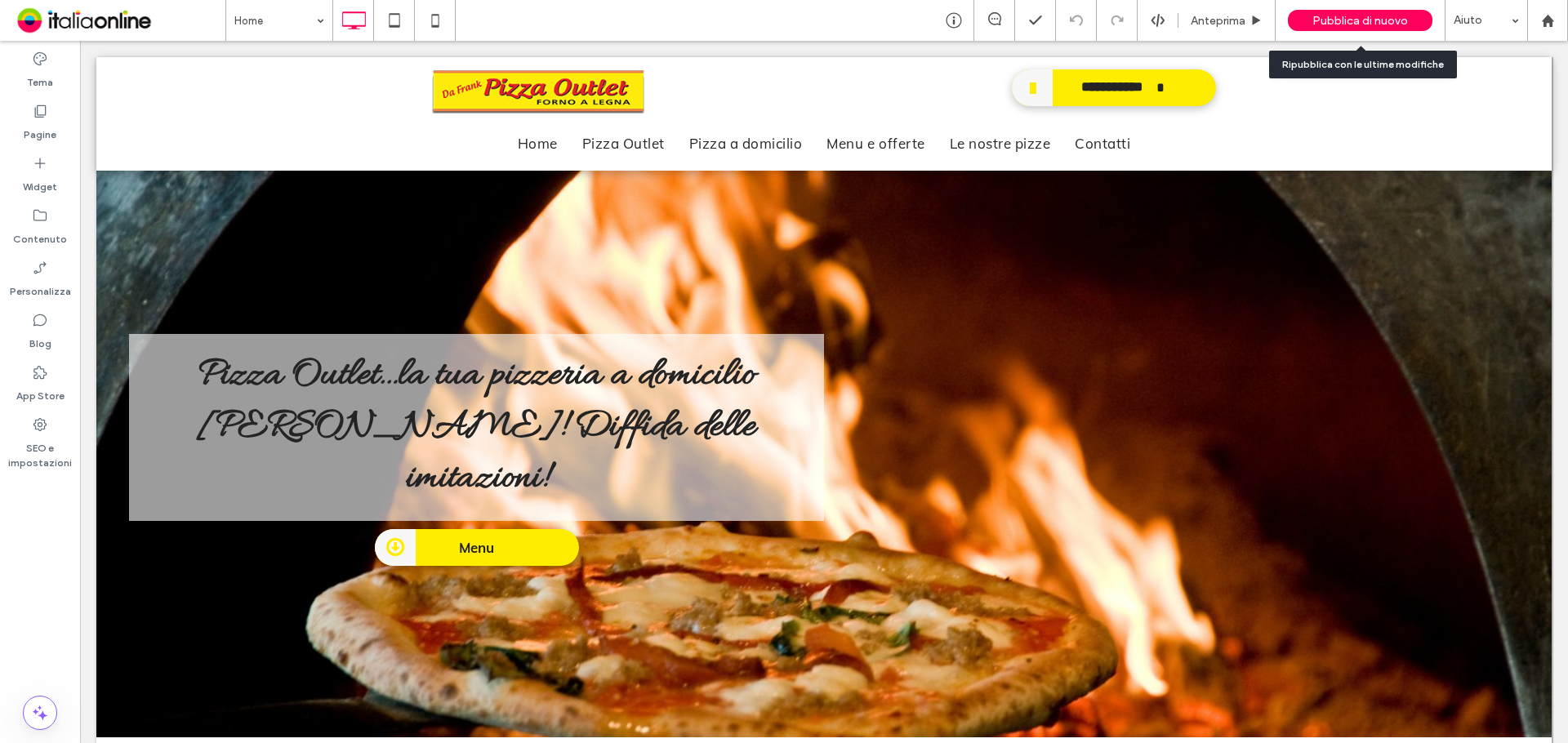
click at [1345, 20] on span "Pubblica di nuovo" at bounding box center [1359, 20] width 96 height 14
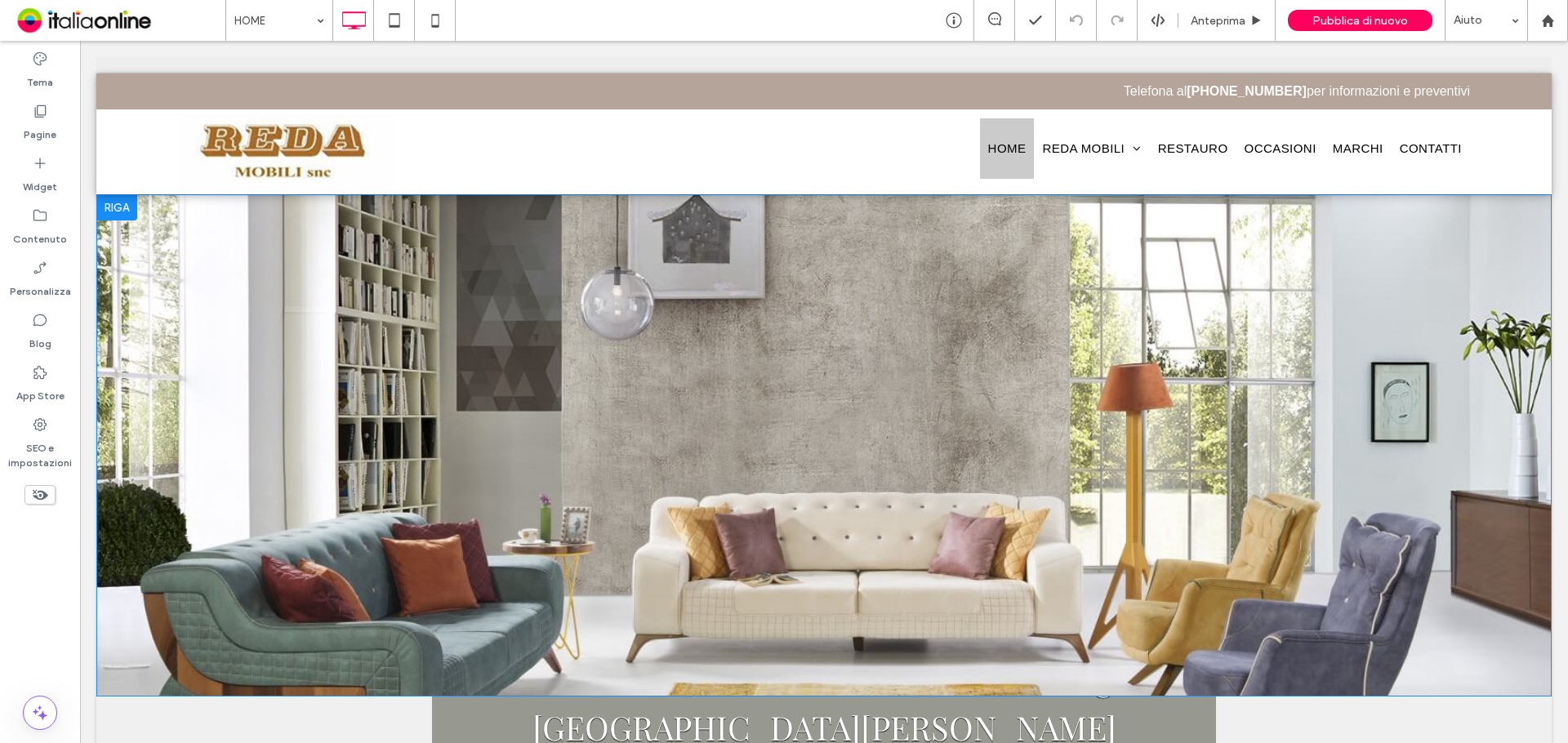
click at [799, 426] on section "Click To Paste [GEOGRAPHIC_DATA]" at bounding box center [823, 445] width 1455 height 502
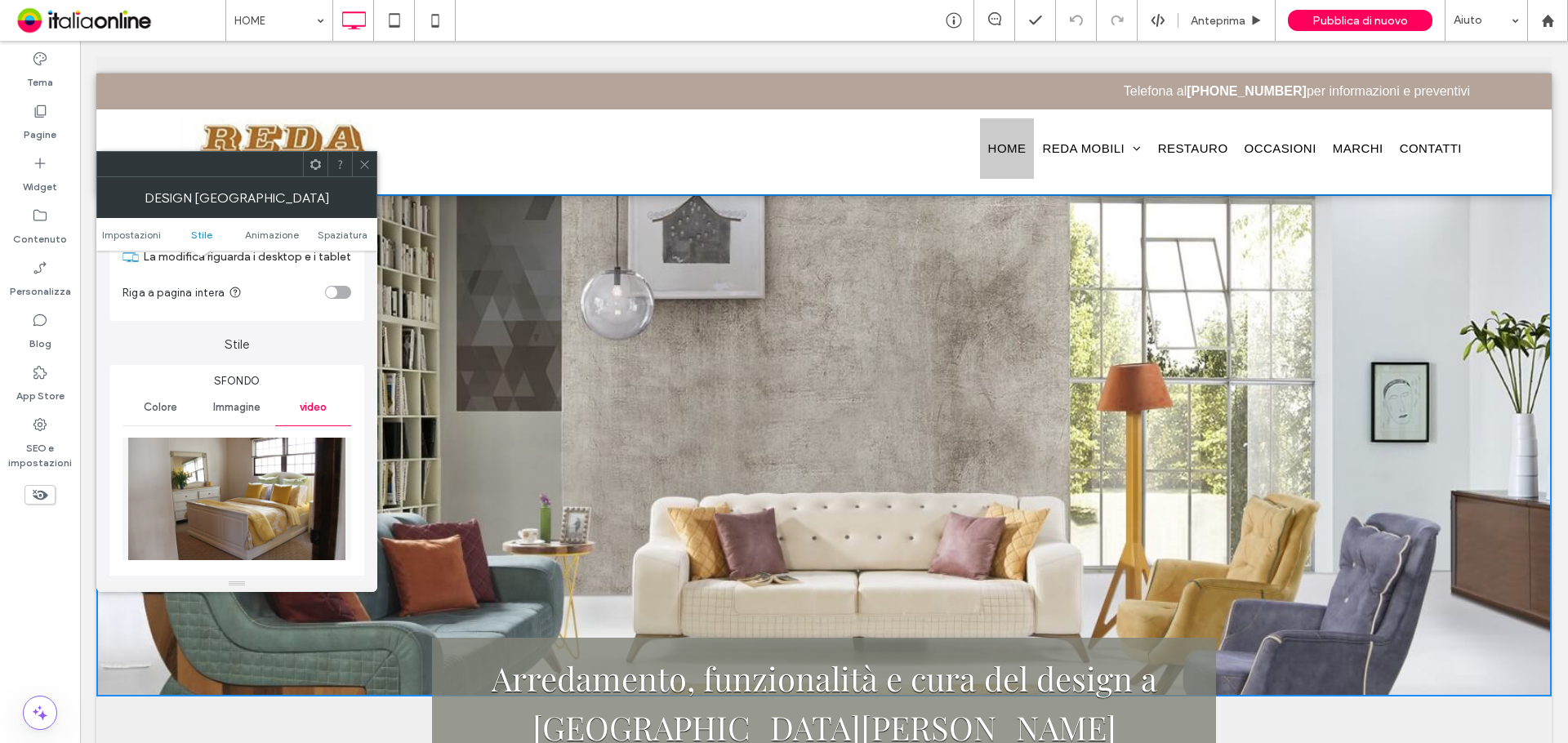
scroll to position [163, 0]
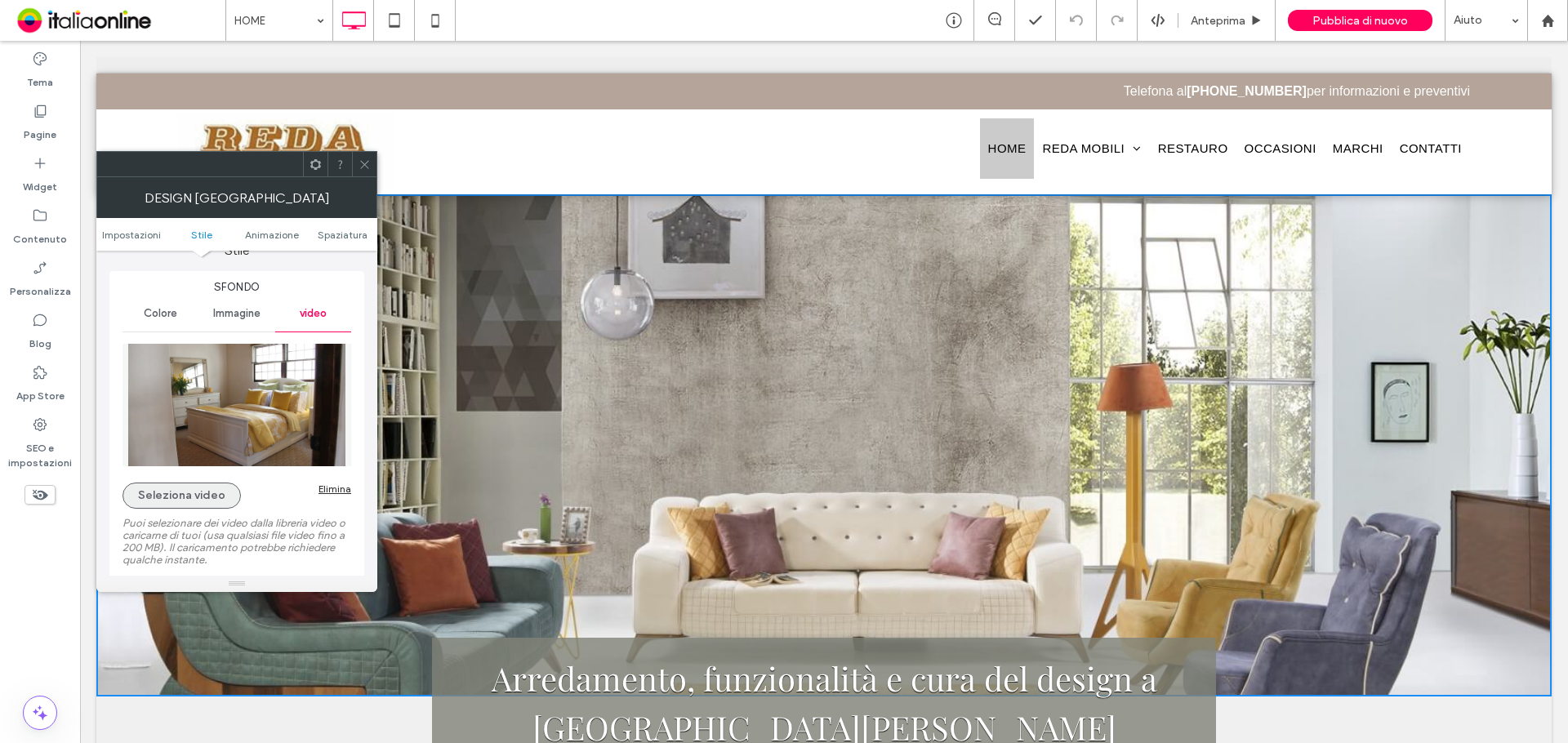
click at [214, 493] on button "Seleziona video" at bounding box center [182, 495] width 118 height 26
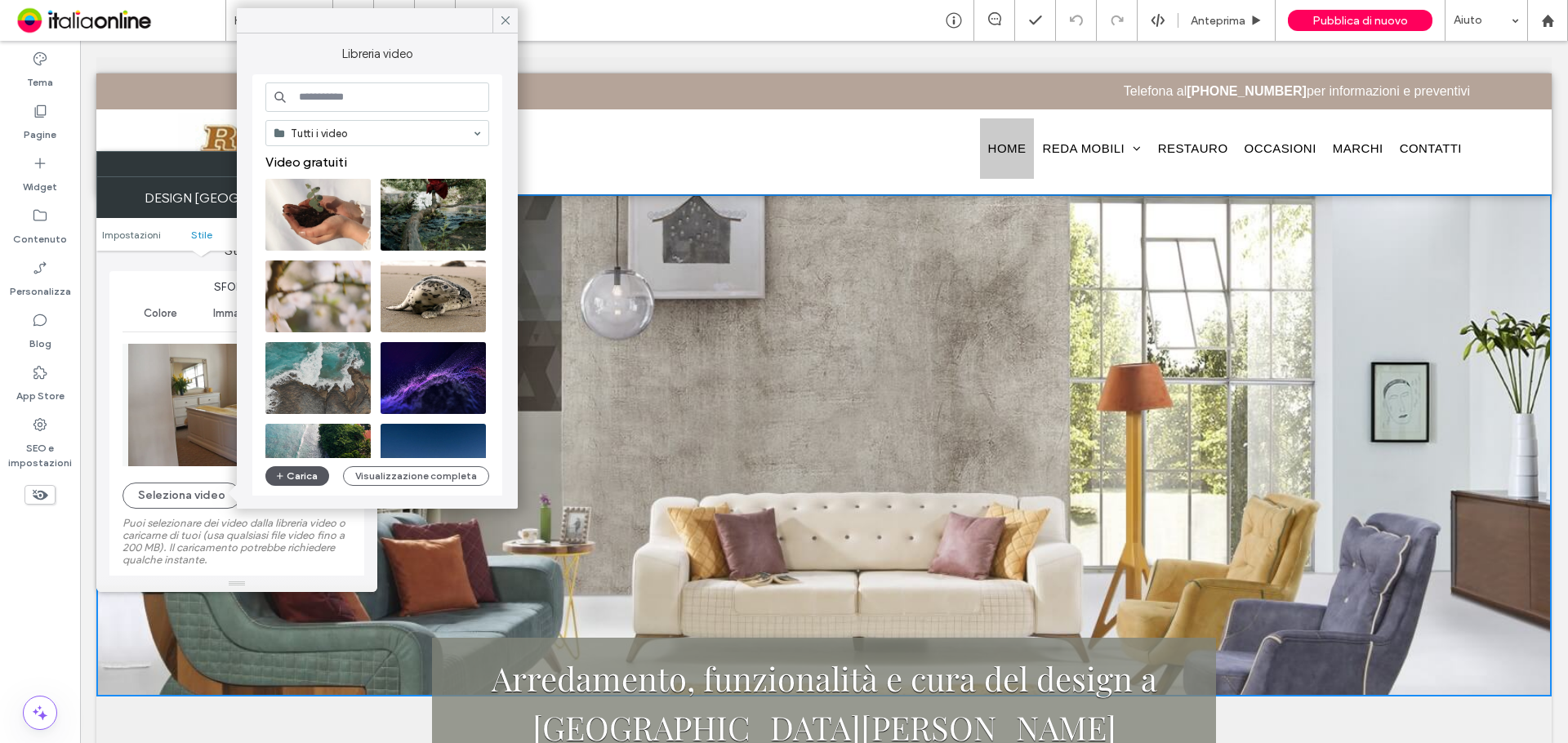
click at [293, 479] on button "Carica" at bounding box center [297, 476] width 63 height 20
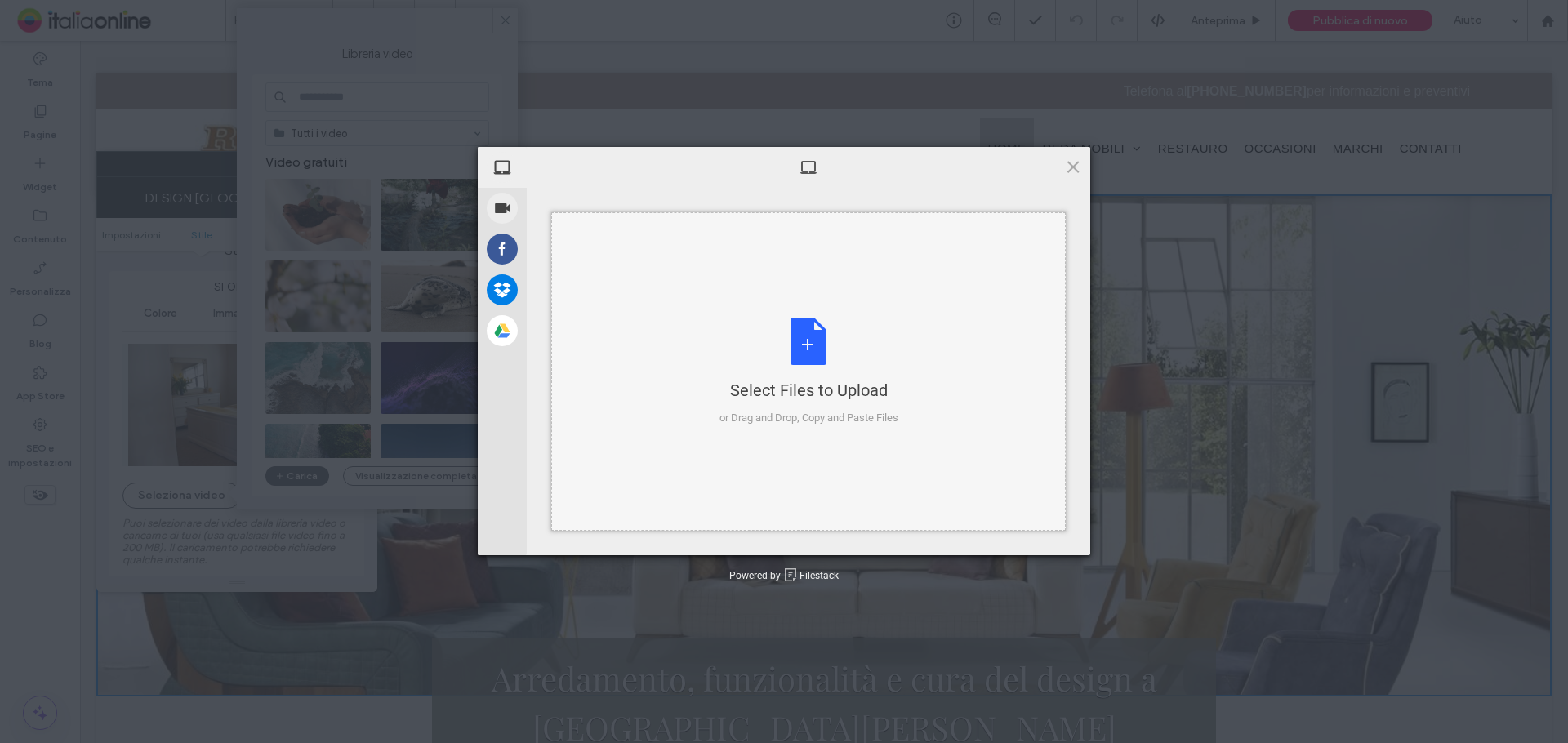
click at [975, 401] on div "Select Files to Upload or Drag and Drop, Copy and Paste Files" at bounding box center [808, 372] width 514 height 318
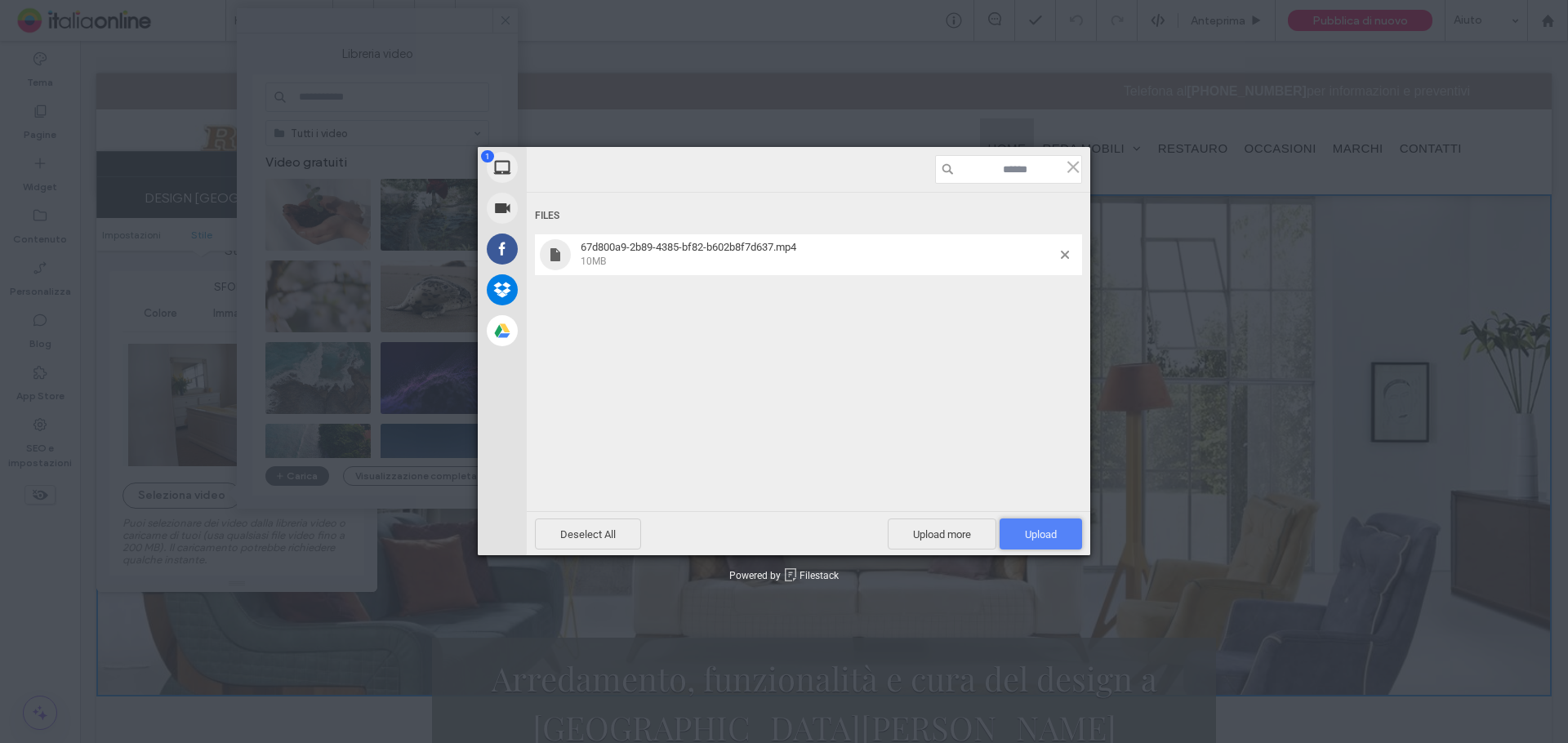
click at [1035, 547] on span "Upload 1" at bounding box center [1040, 534] width 83 height 31
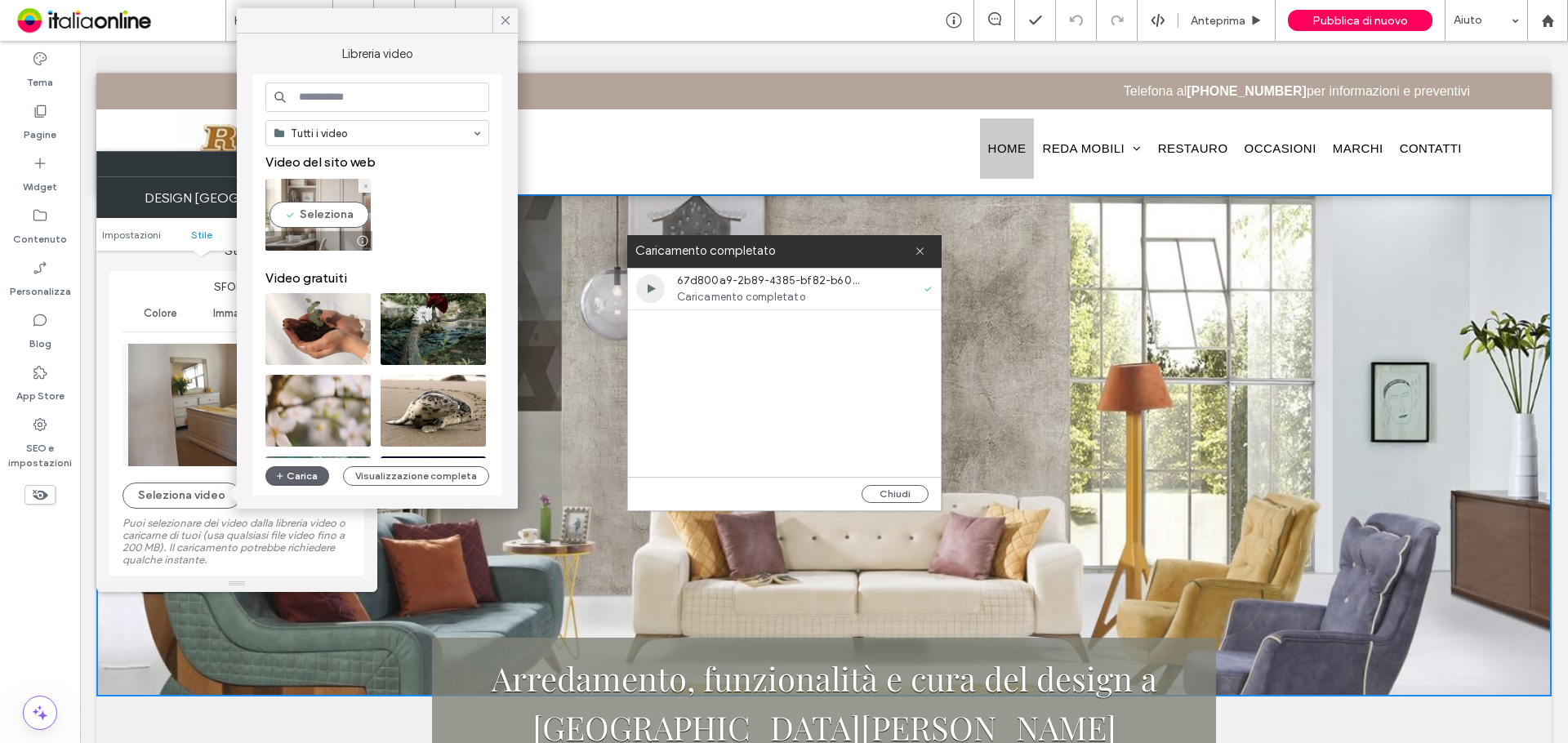
click at [336, 226] on video at bounding box center [318, 214] width 105 height 72
type input "**********"
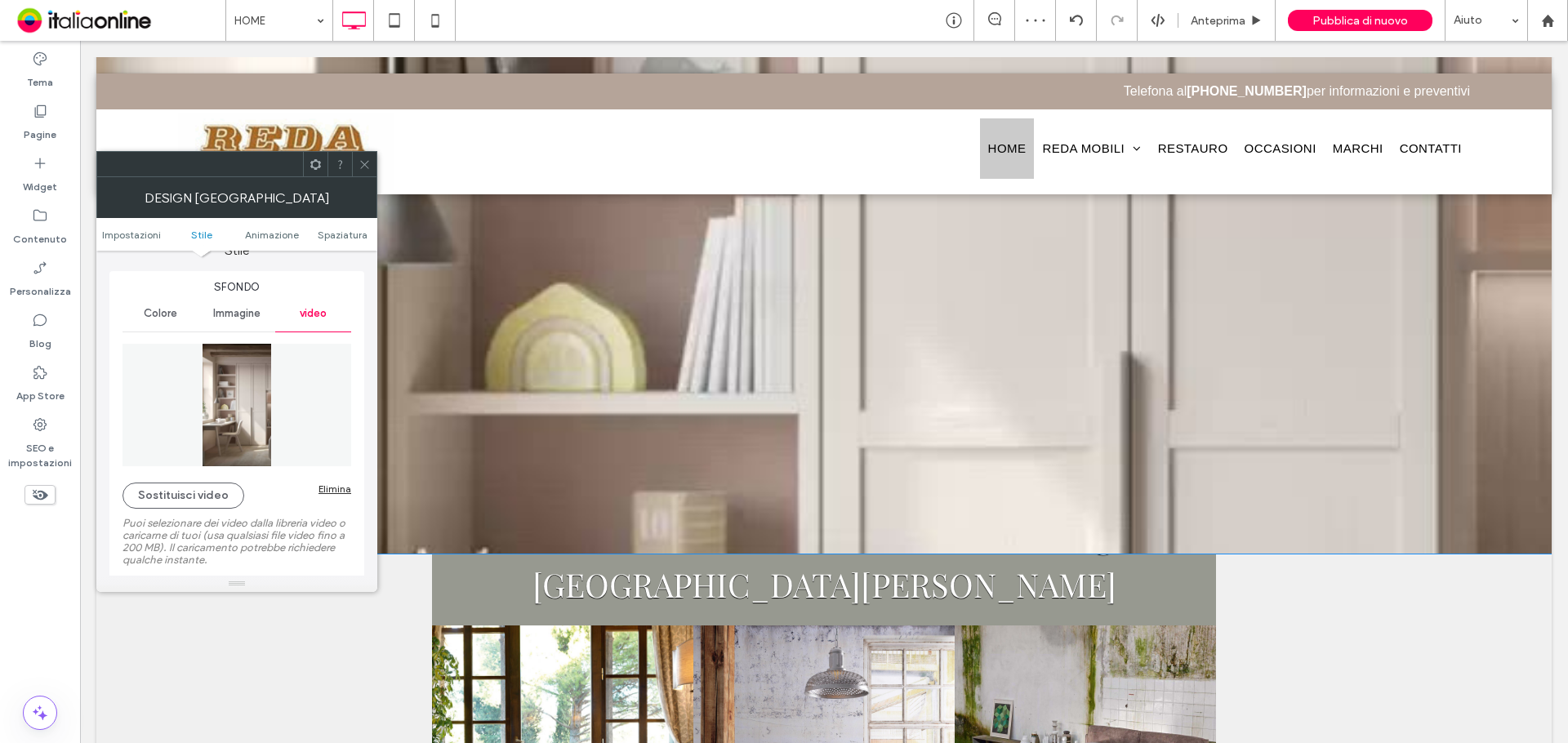
scroll to position [0, 0]
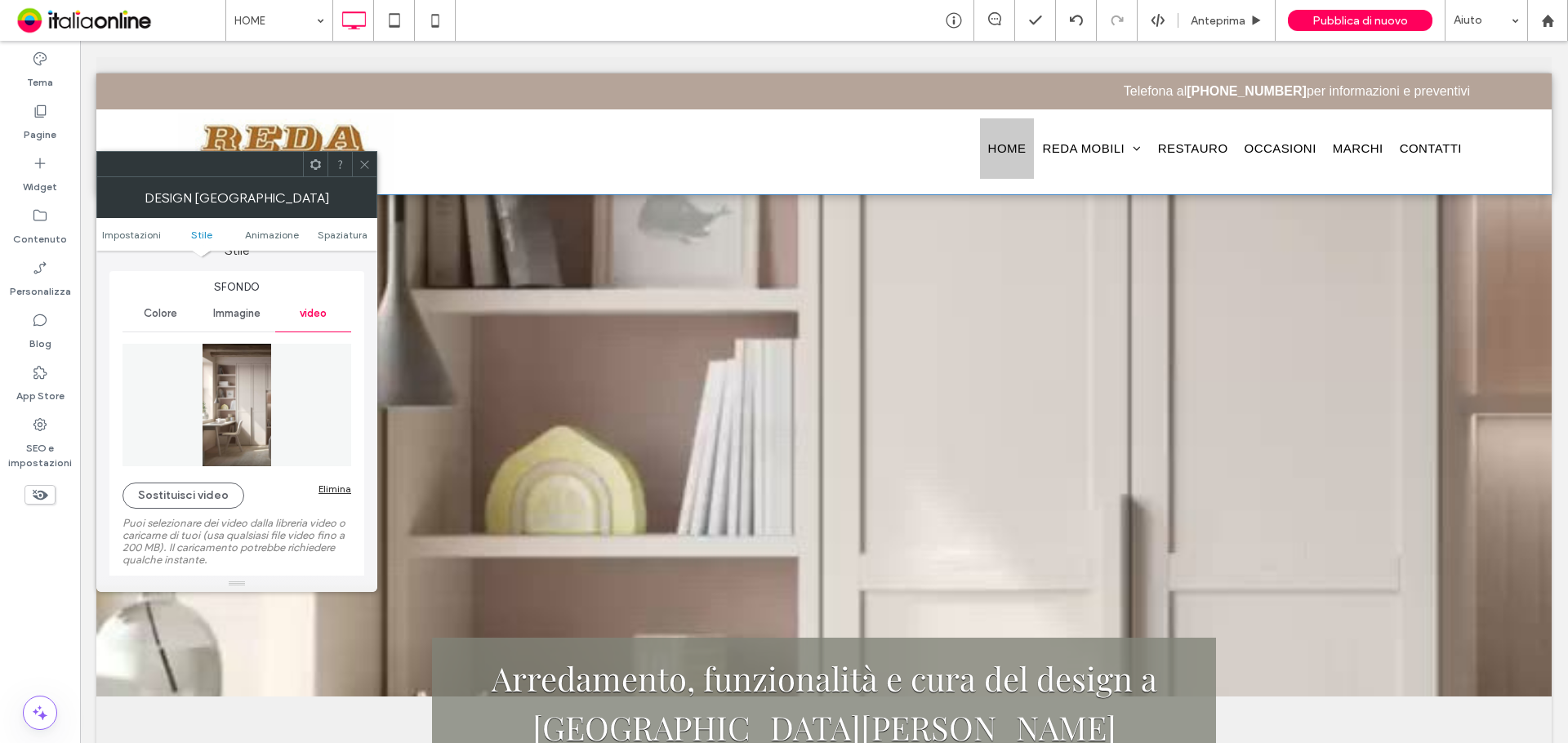
drag, startPoint x: 361, startPoint y: 162, endPoint x: 374, endPoint y: 195, distance: 35.5
click at [361, 162] on use at bounding box center [364, 164] width 8 height 8
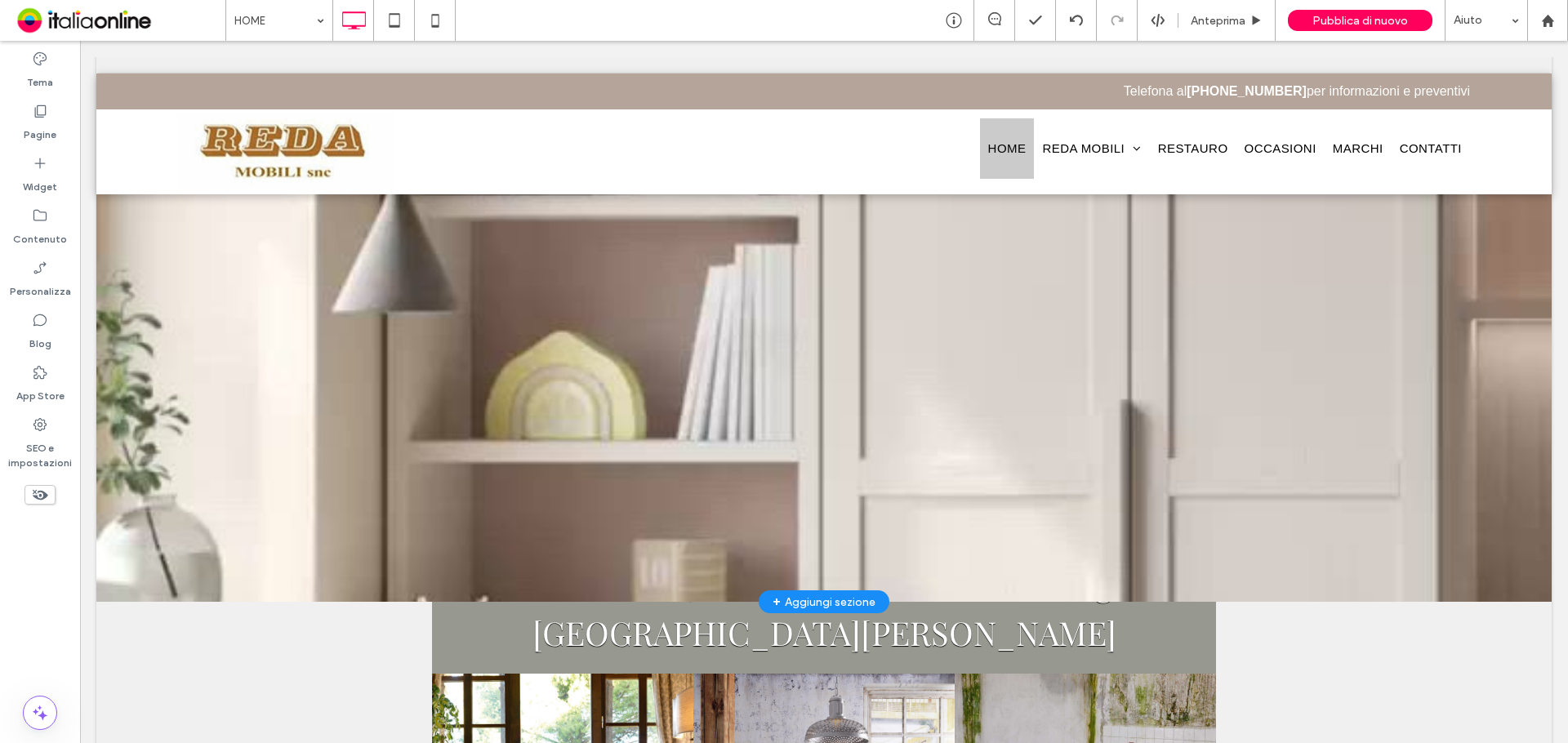
scroll to position [245, 0]
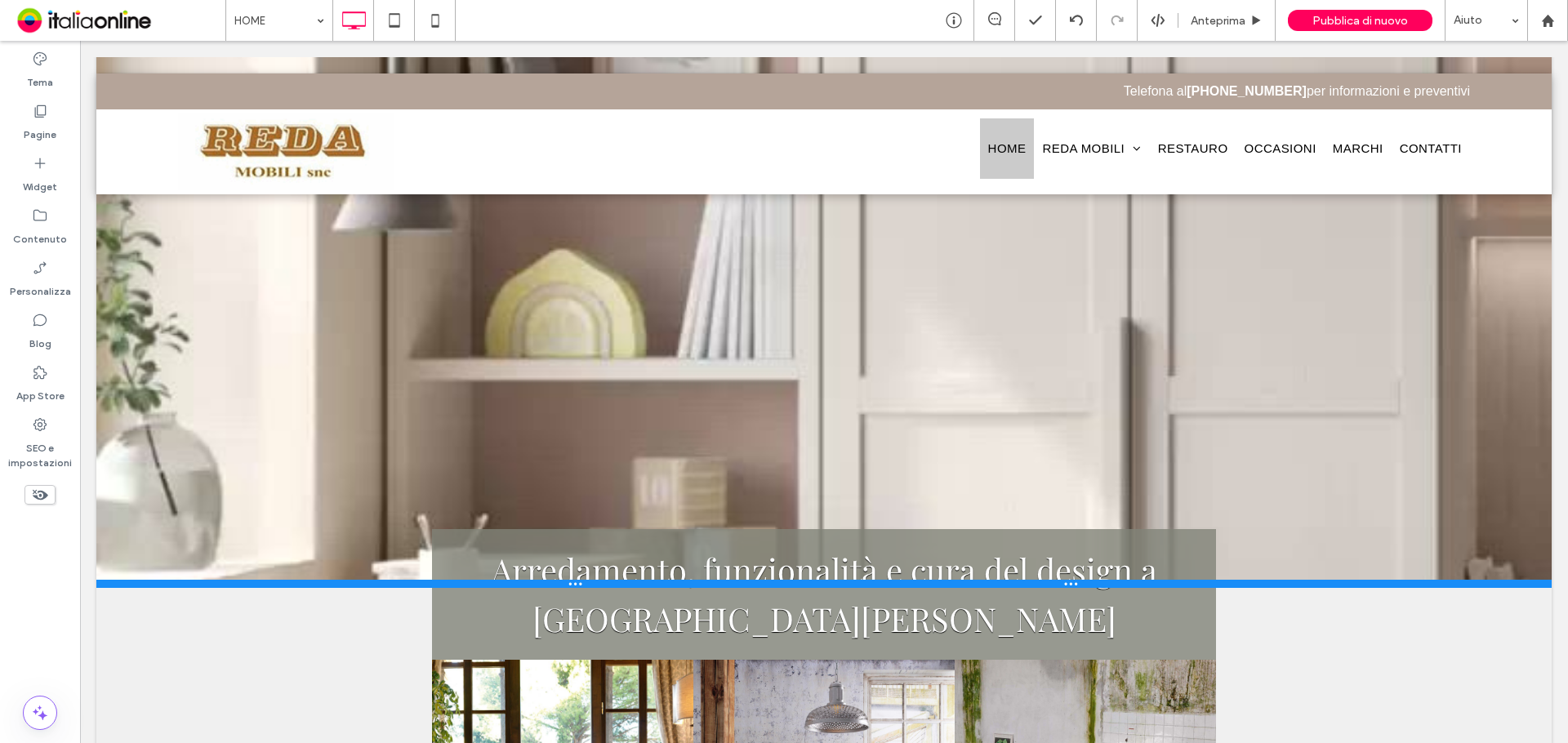
drag, startPoint x: 333, startPoint y: 450, endPoint x: 348, endPoint y: 575, distance: 125.9
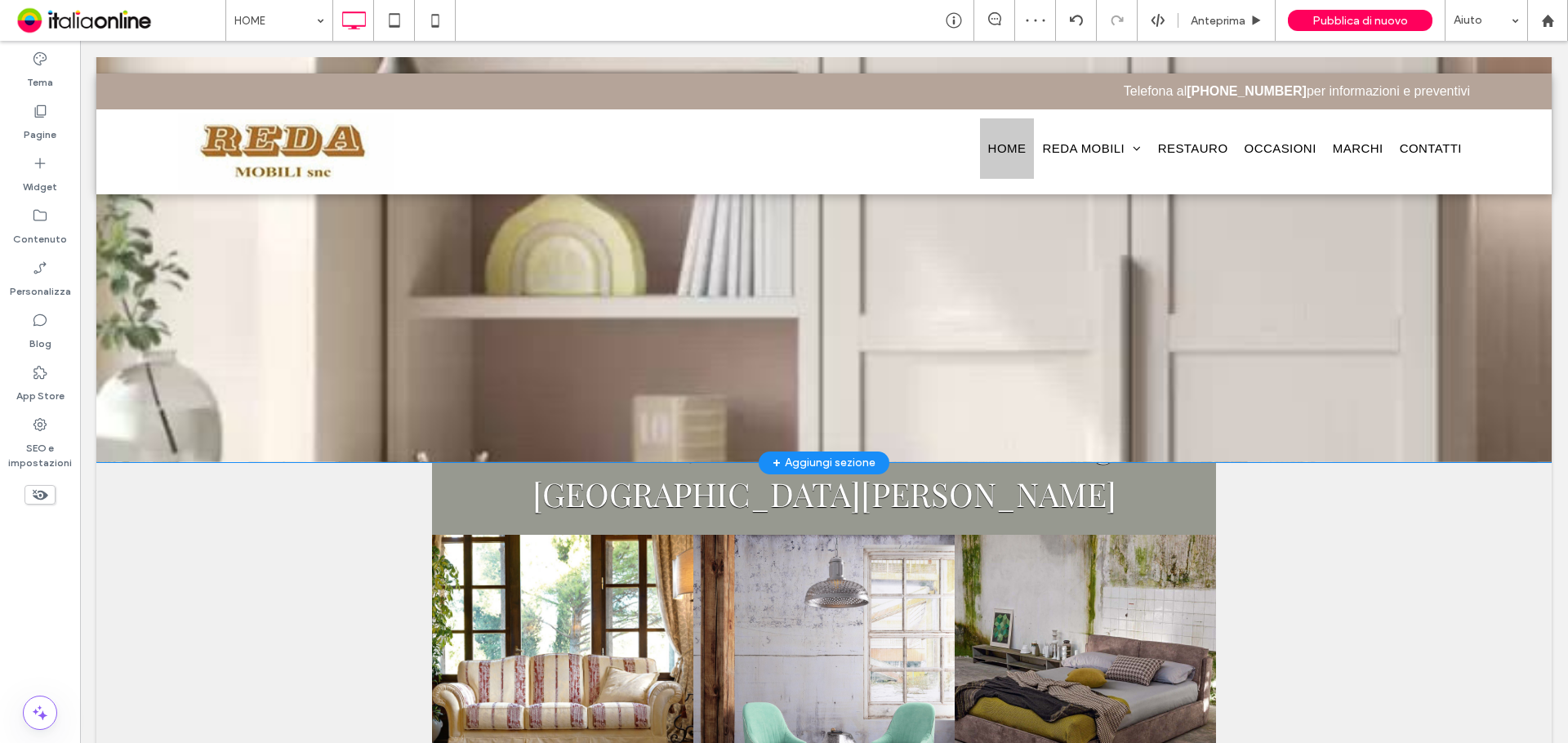
click at [340, 353] on section "Click To Paste [GEOGRAPHIC_DATA] + Aggiungi sezione" at bounding box center [823, 206] width 1455 height 513
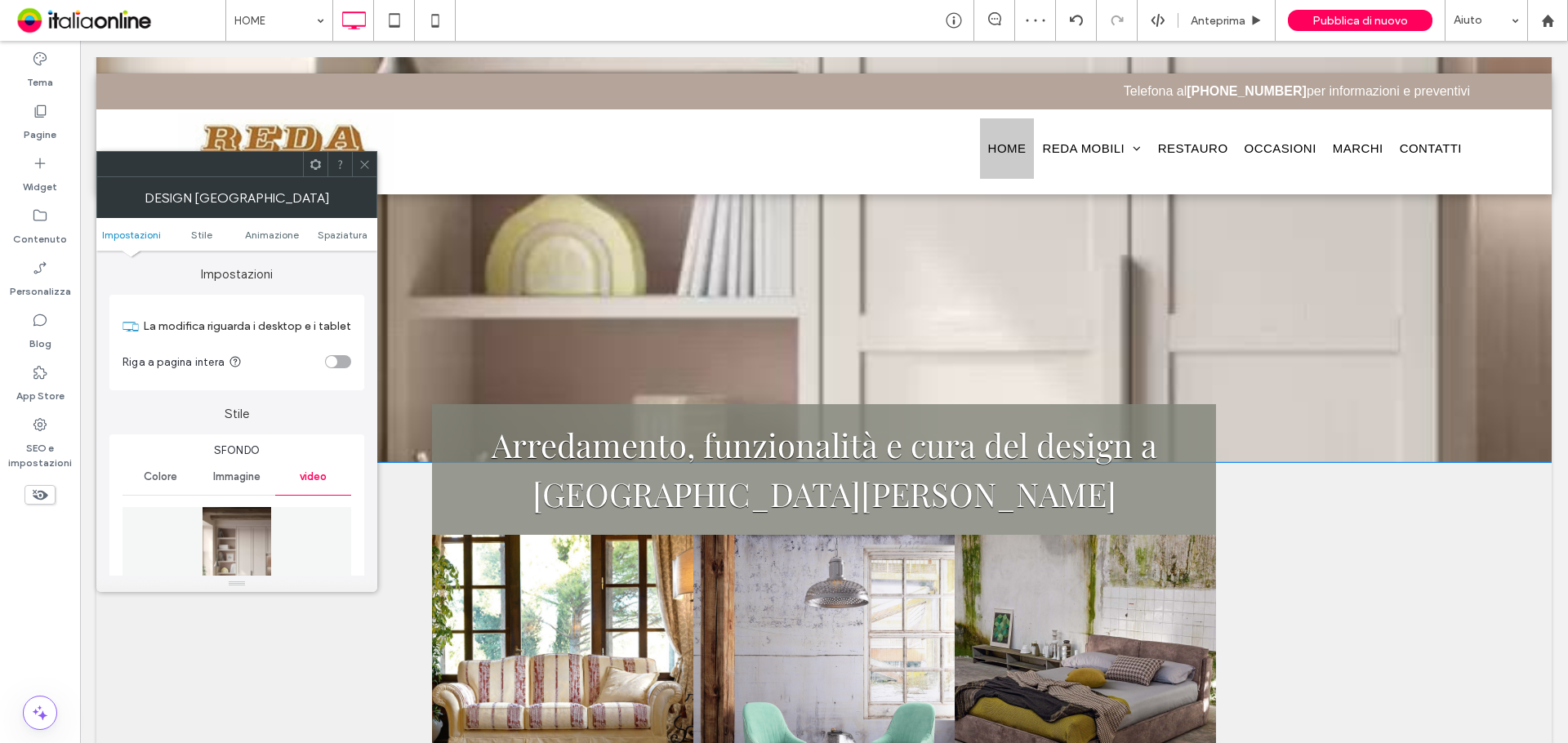
click at [356, 162] on div at bounding box center [364, 164] width 24 height 24
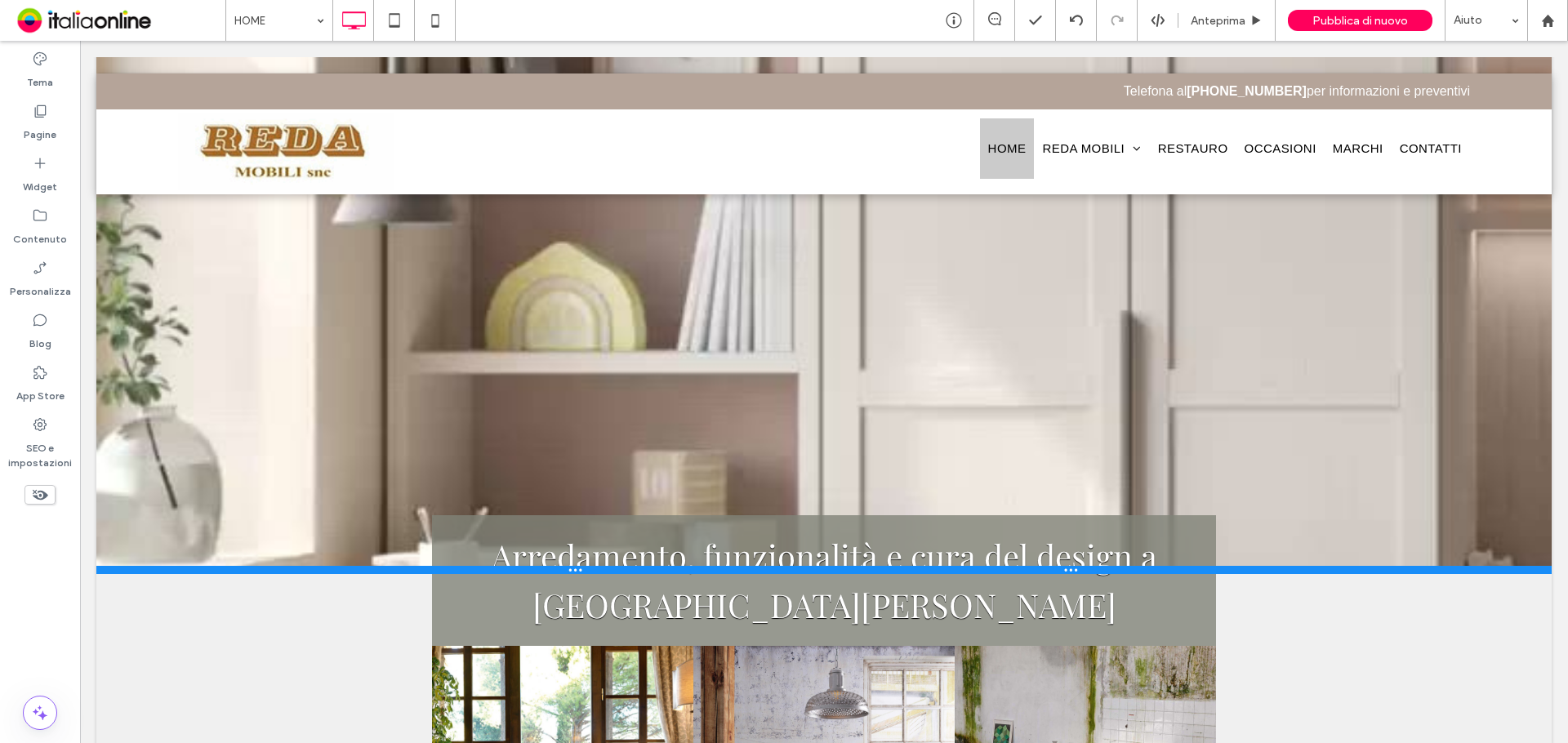
drag, startPoint x: 320, startPoint y: 461, endPoint x: 319, endPoint y: 572, distance: 111.0
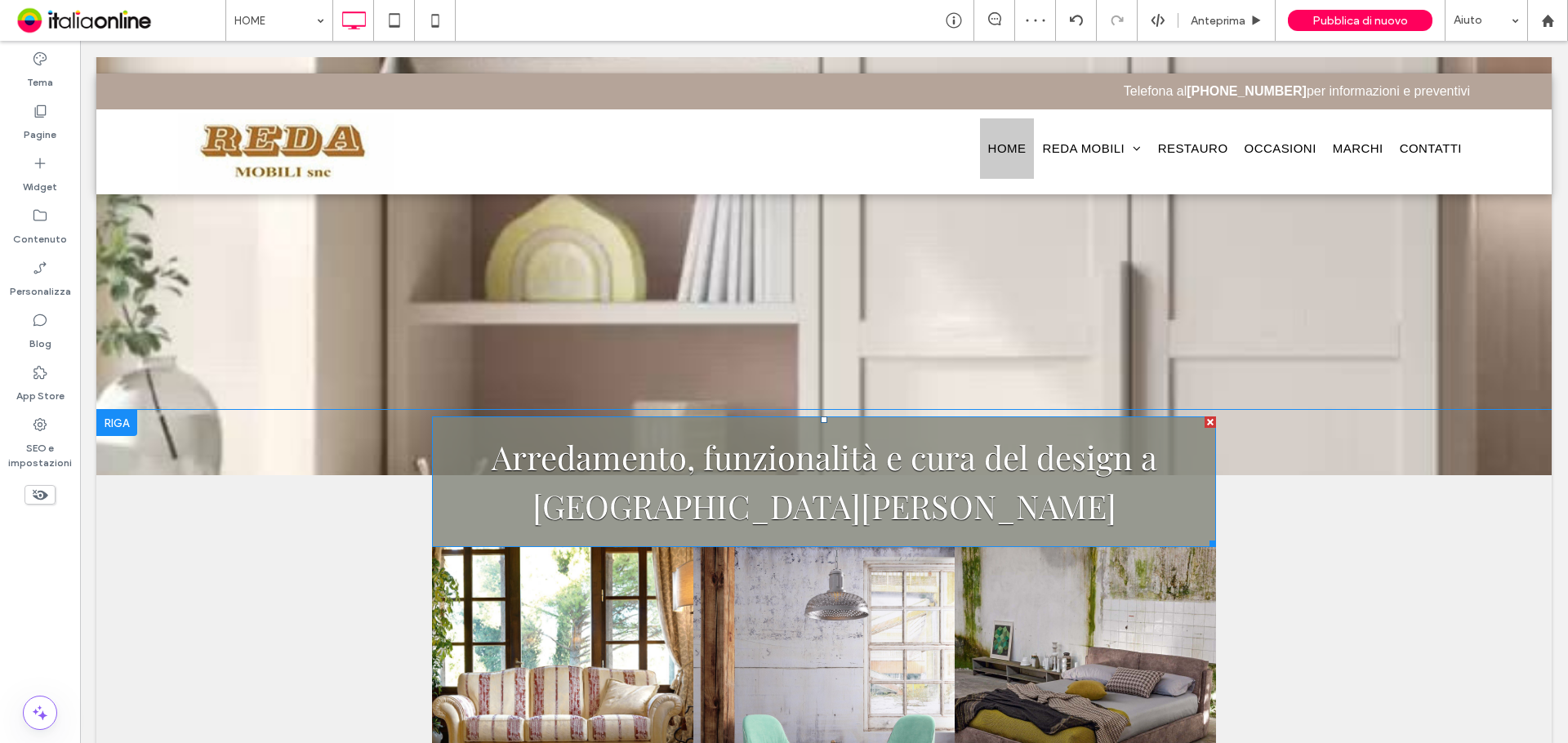
scroll to position [163, 0]
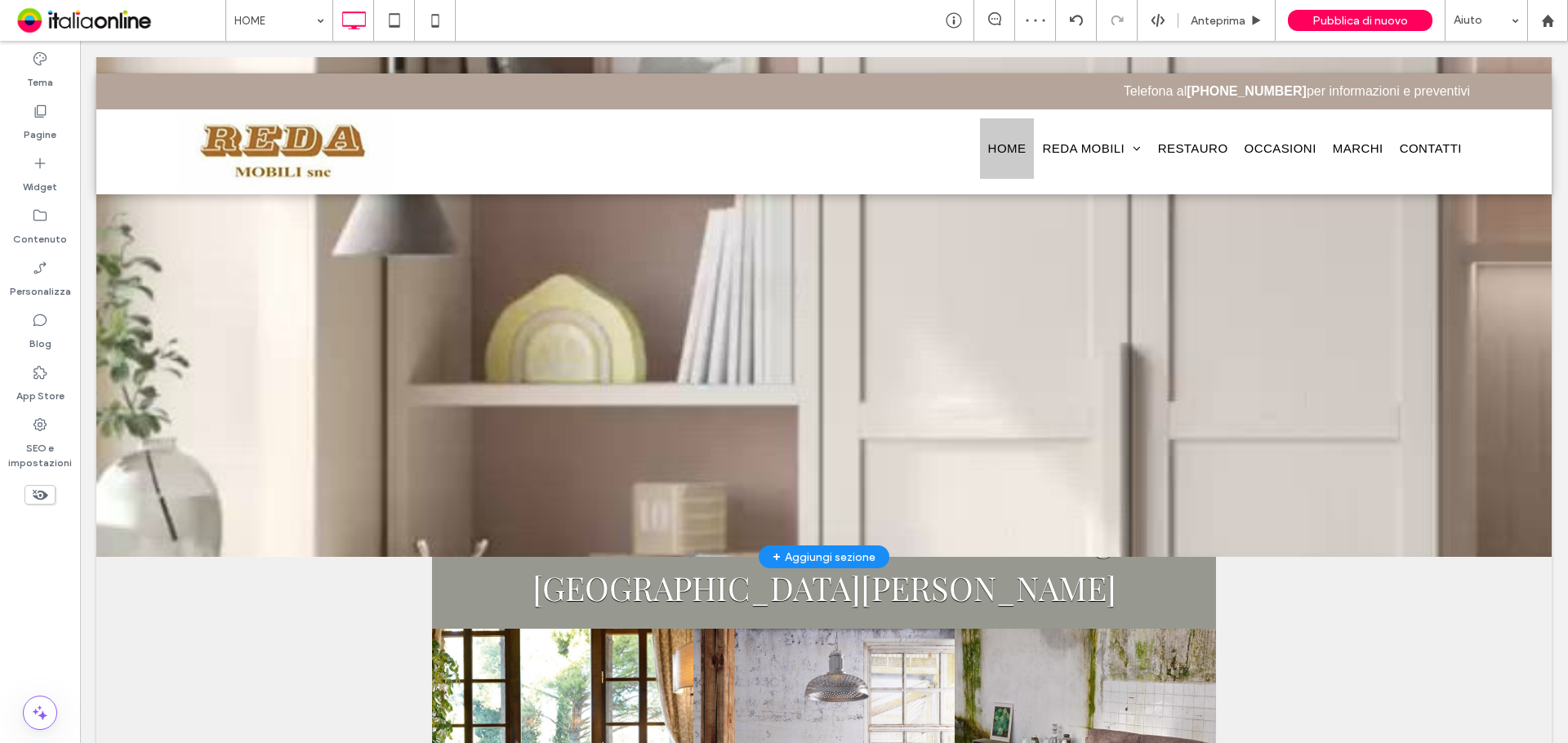
click at [408, 393] on section "Click To Paste [GEOGRAPHIC_DATA] + Aggiungi sezione" at bounding box center [823, 293] width 1455 height 526
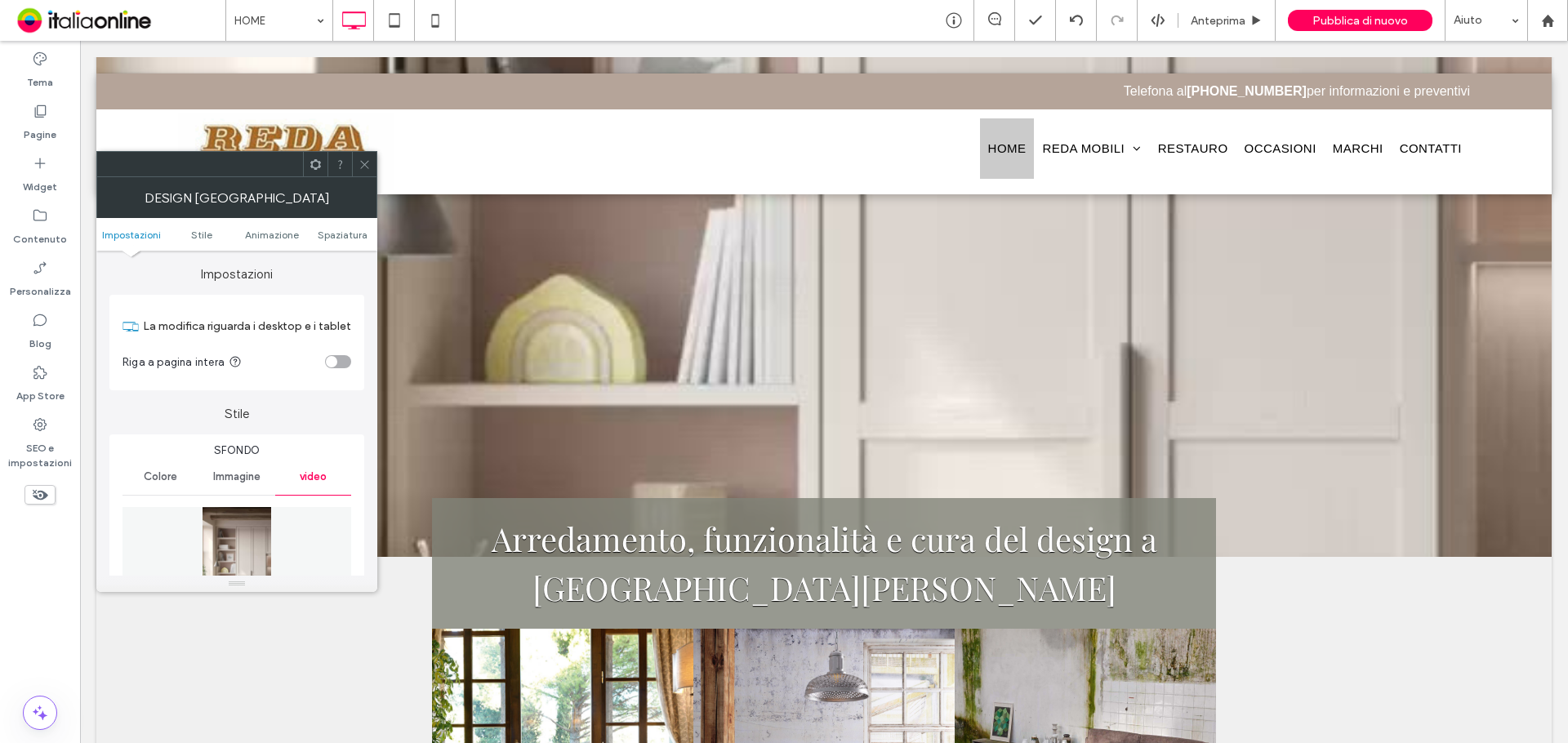
click at [362, 166] on icon at bounding box center [364, 164] width 12 height 12
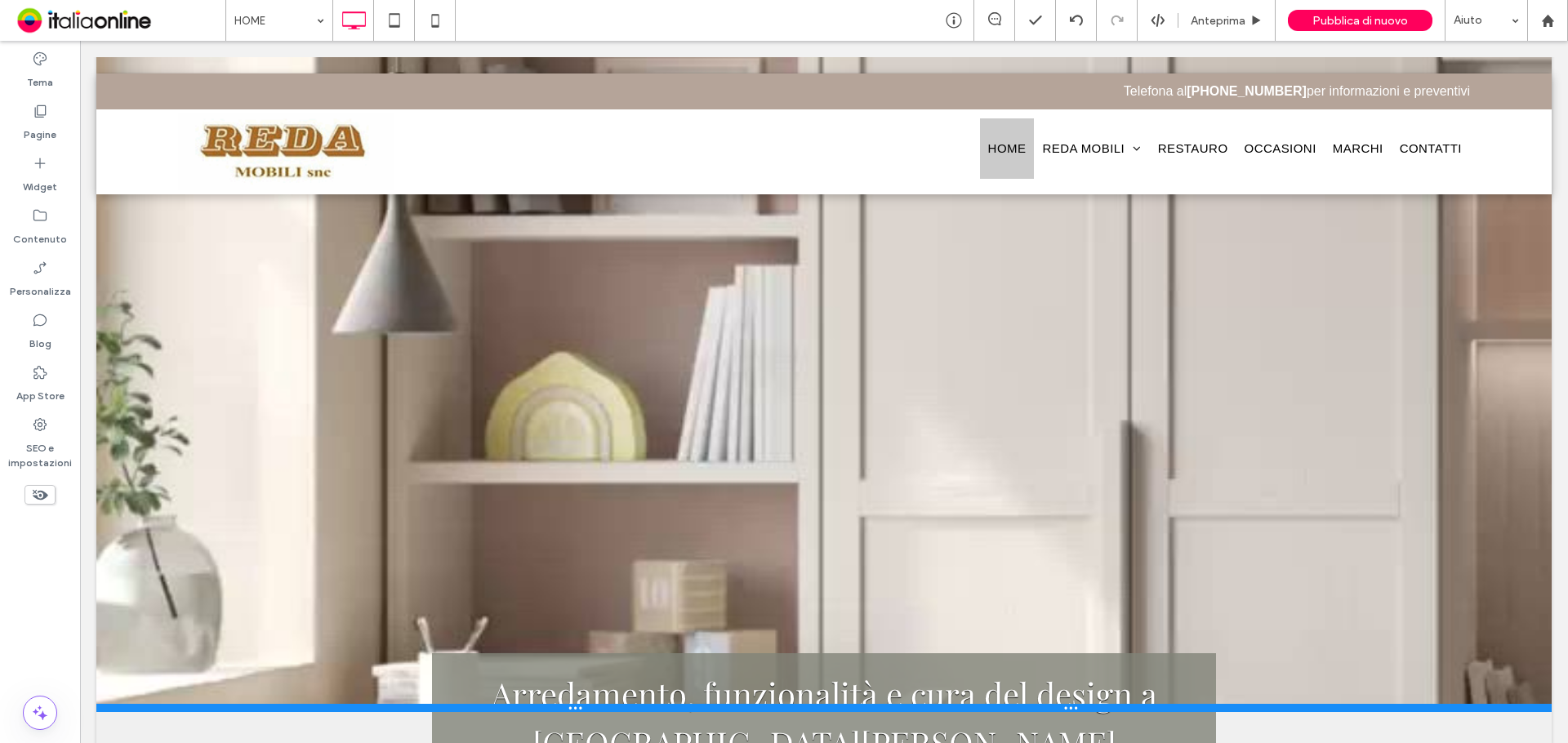
drag, startPoint x: 345, startPoint y: 556, endPoint x: 351, endPoint y: 710, distance: 154.1
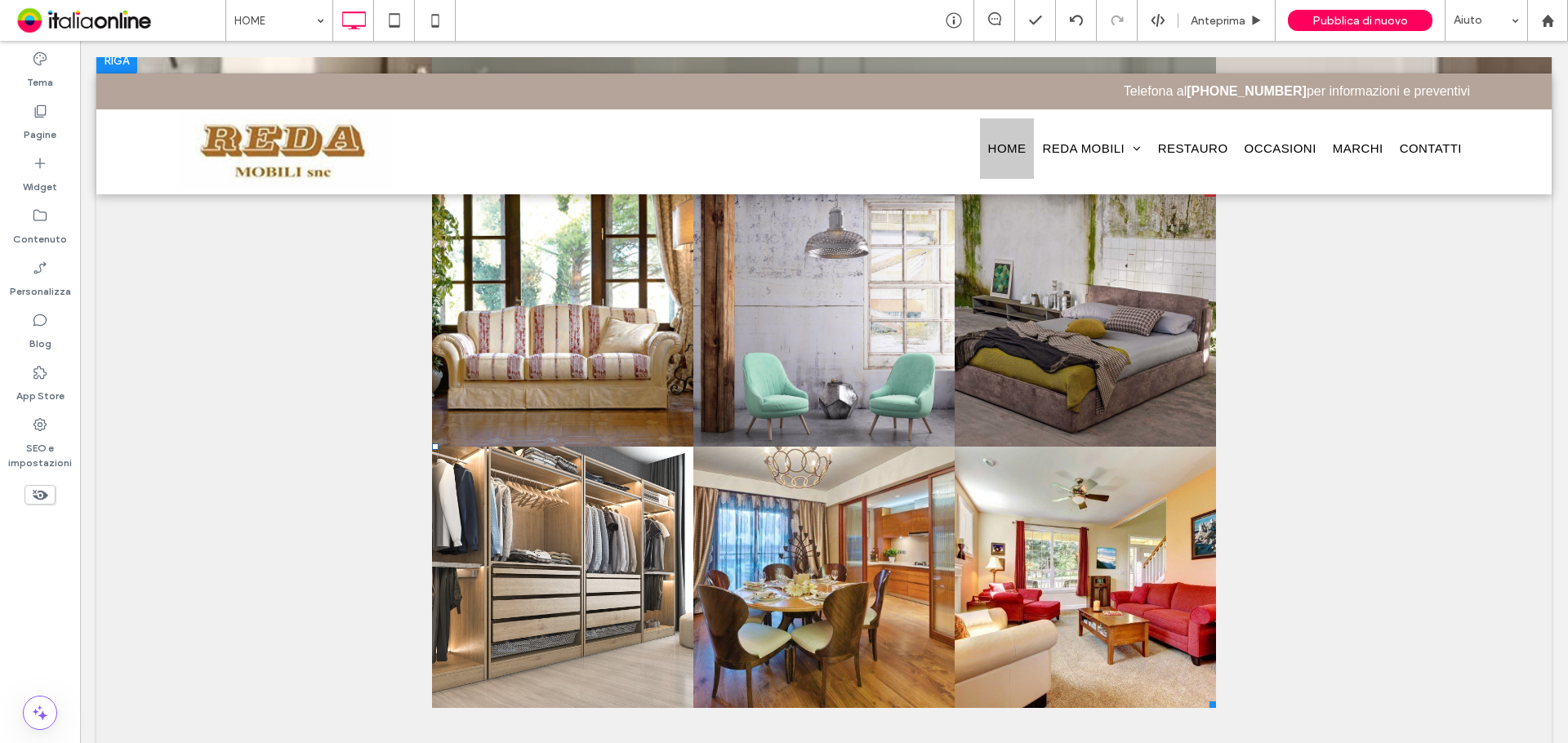
scroll to position [490, 0]
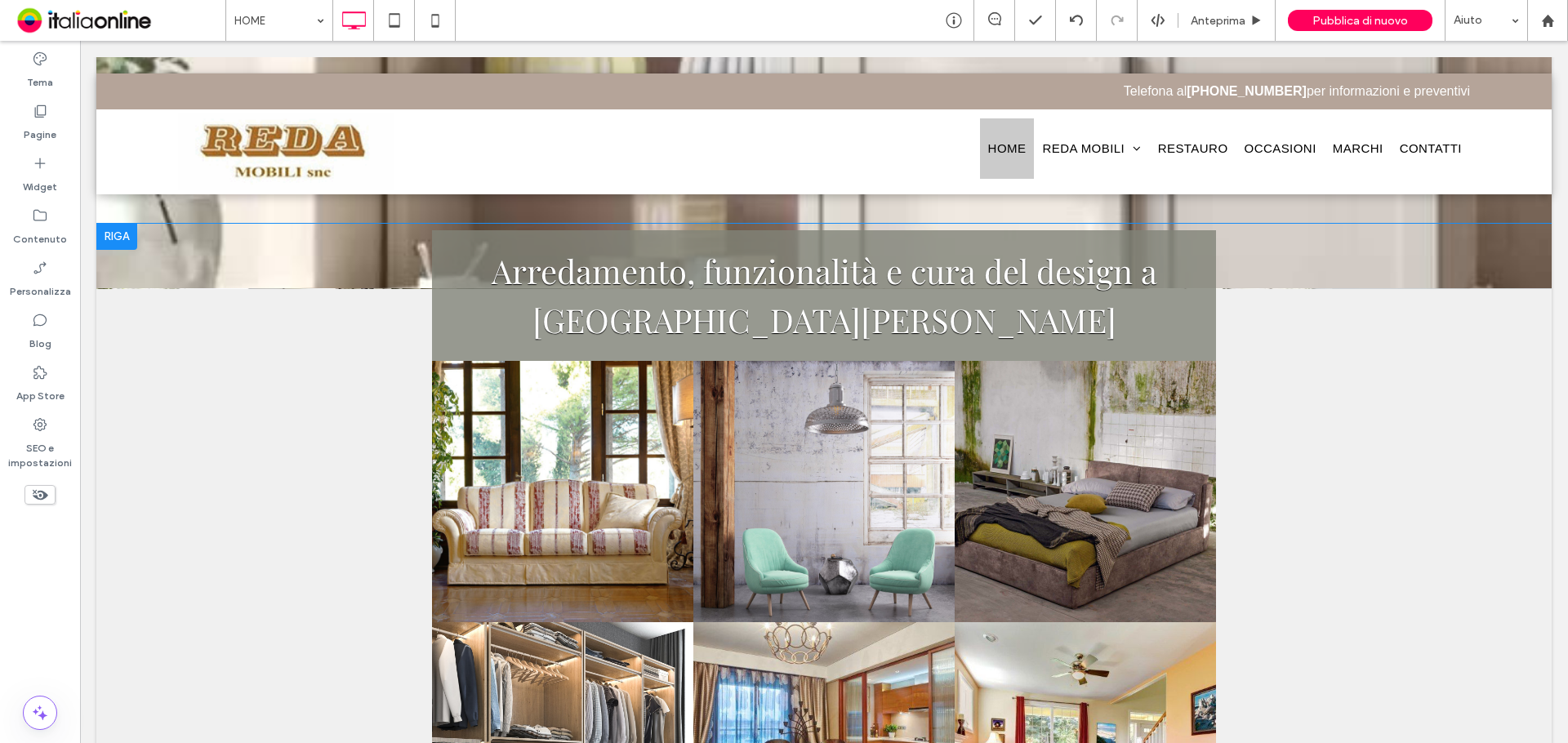
click at [104, 234] on div at bounding box center [116, 236] width 41 height 26
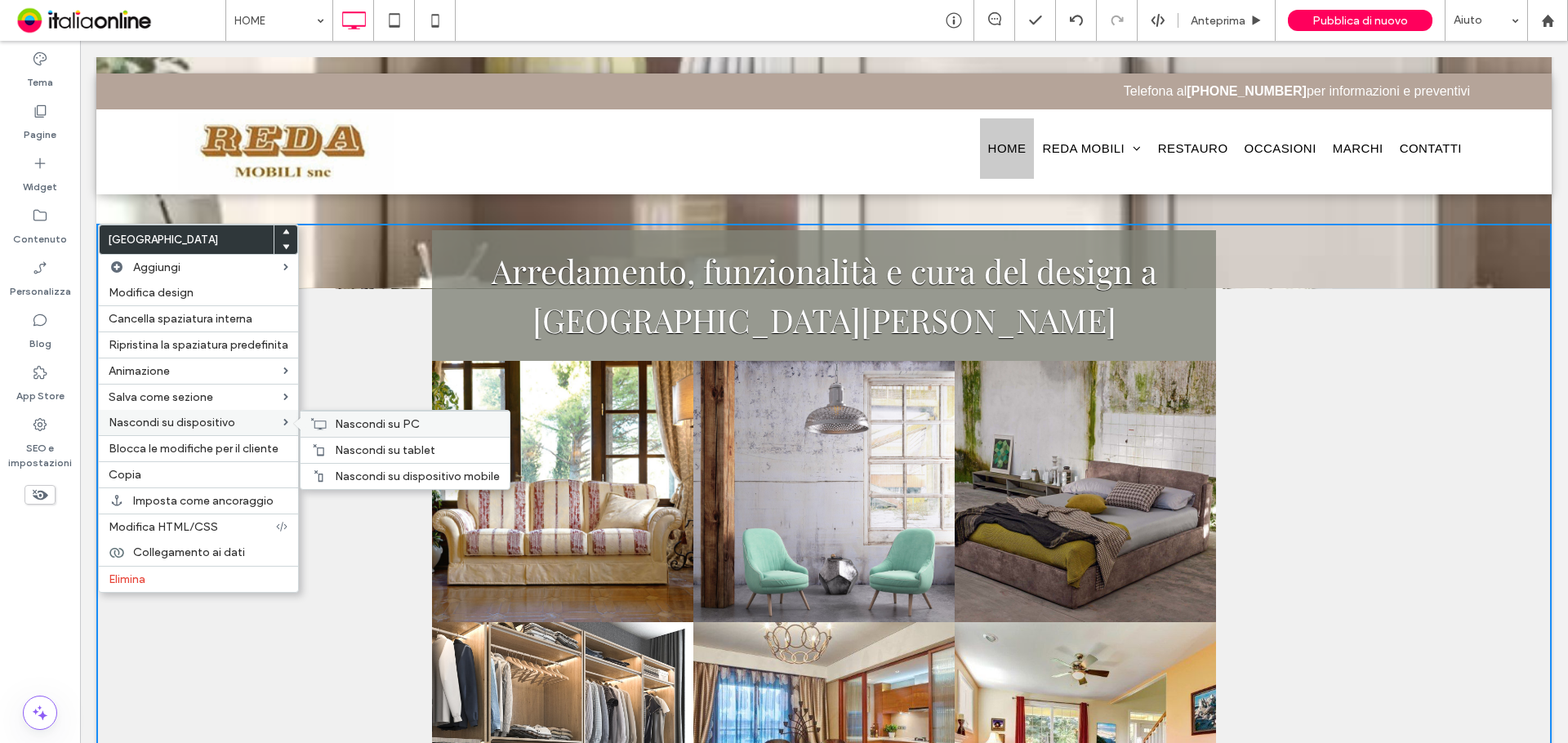
click at [327, 427] on div "Nascondi su PC" at bounding box center [405, 424] width 209 height 26
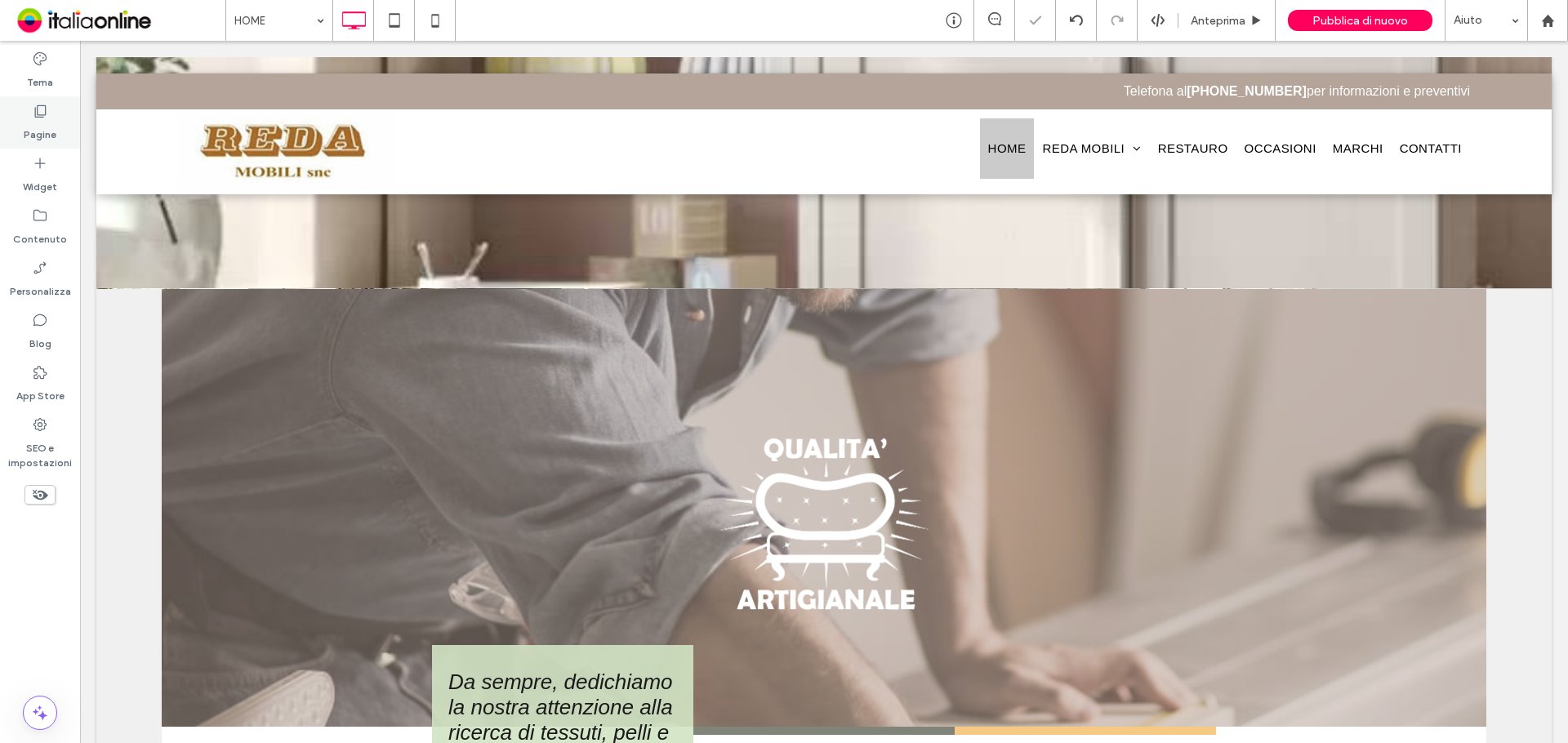
drag, startPoint x: 35, startPoint y: 135, endPoint x: 63, endPoint y: 141, distance: 28.6
click at [35, 135] on label "Pagine" at bounding box center [39, 130] width 33 height 23
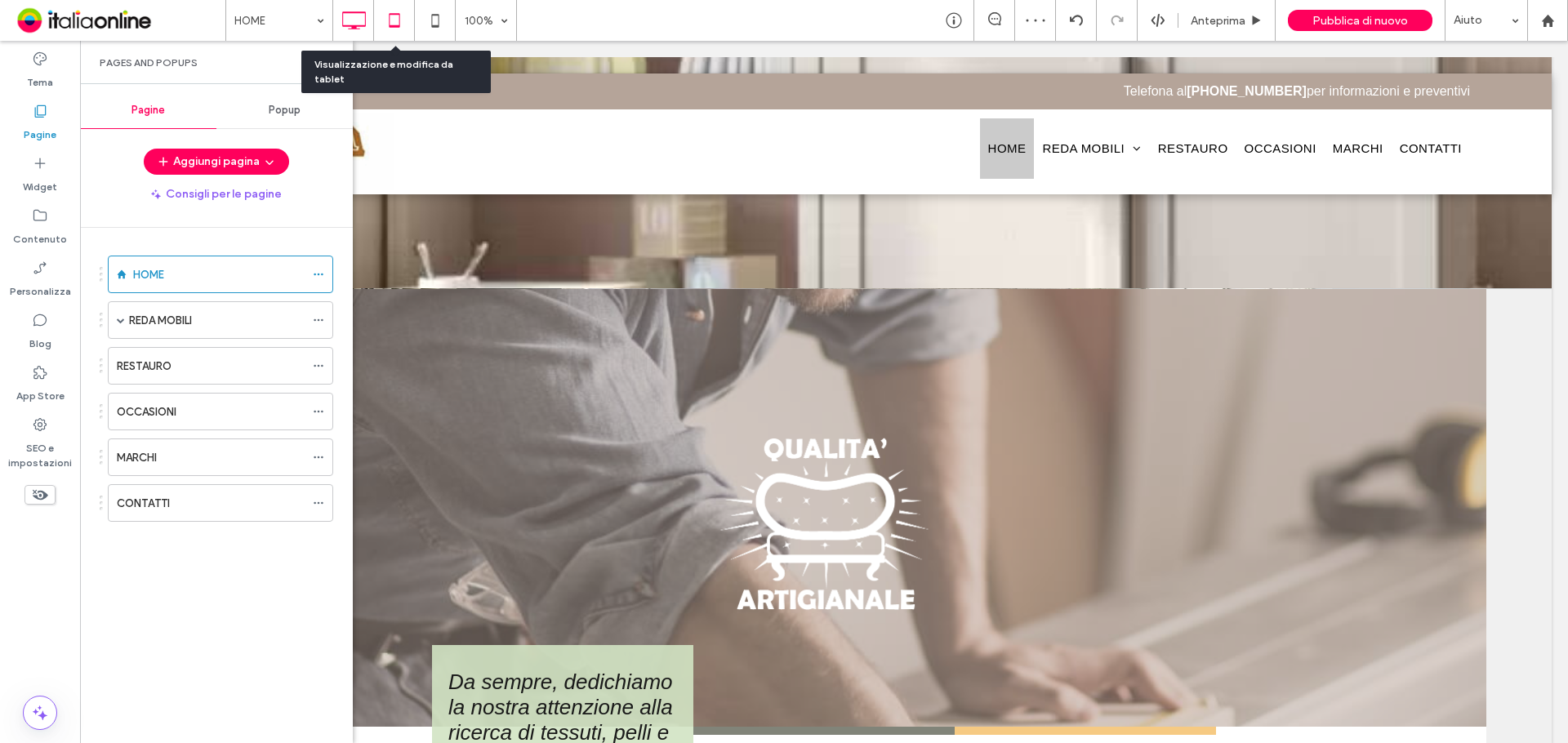
click at [392, 32] on icon at bounding box center [394, 20] width 33 height 33
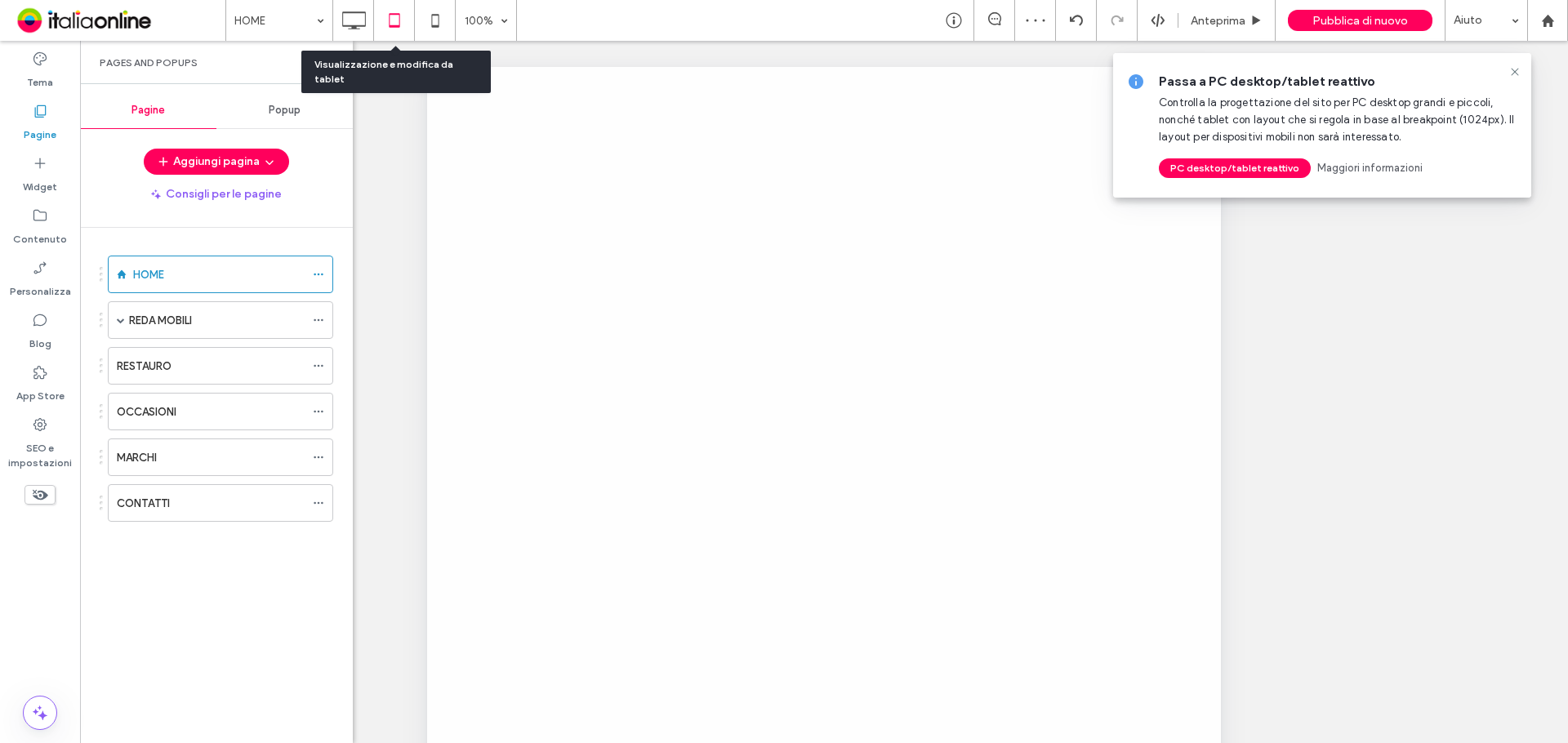
scroll to position [0, 0]
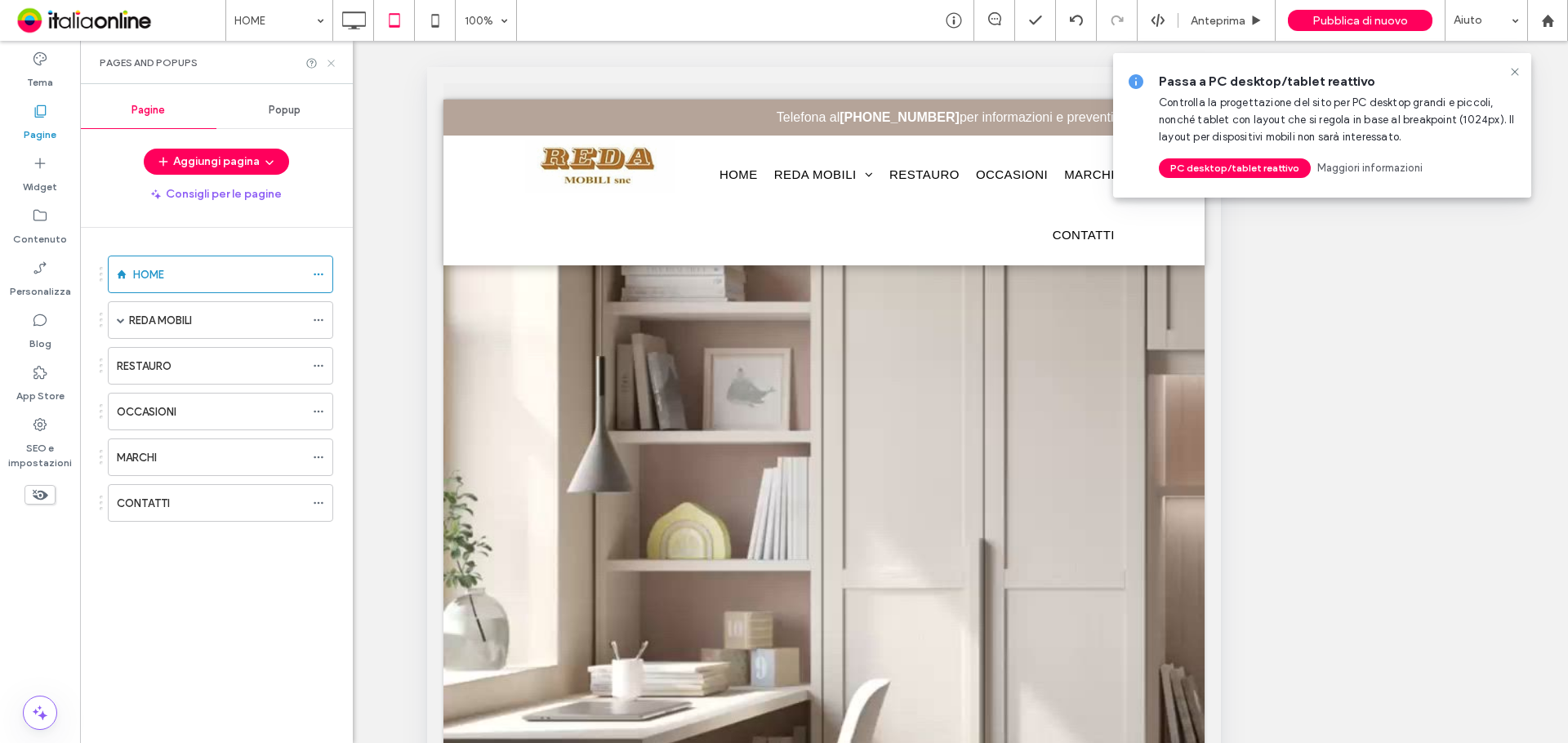
click at [331, 65] on icon at bounding box center [331, 62] width 12 height 12
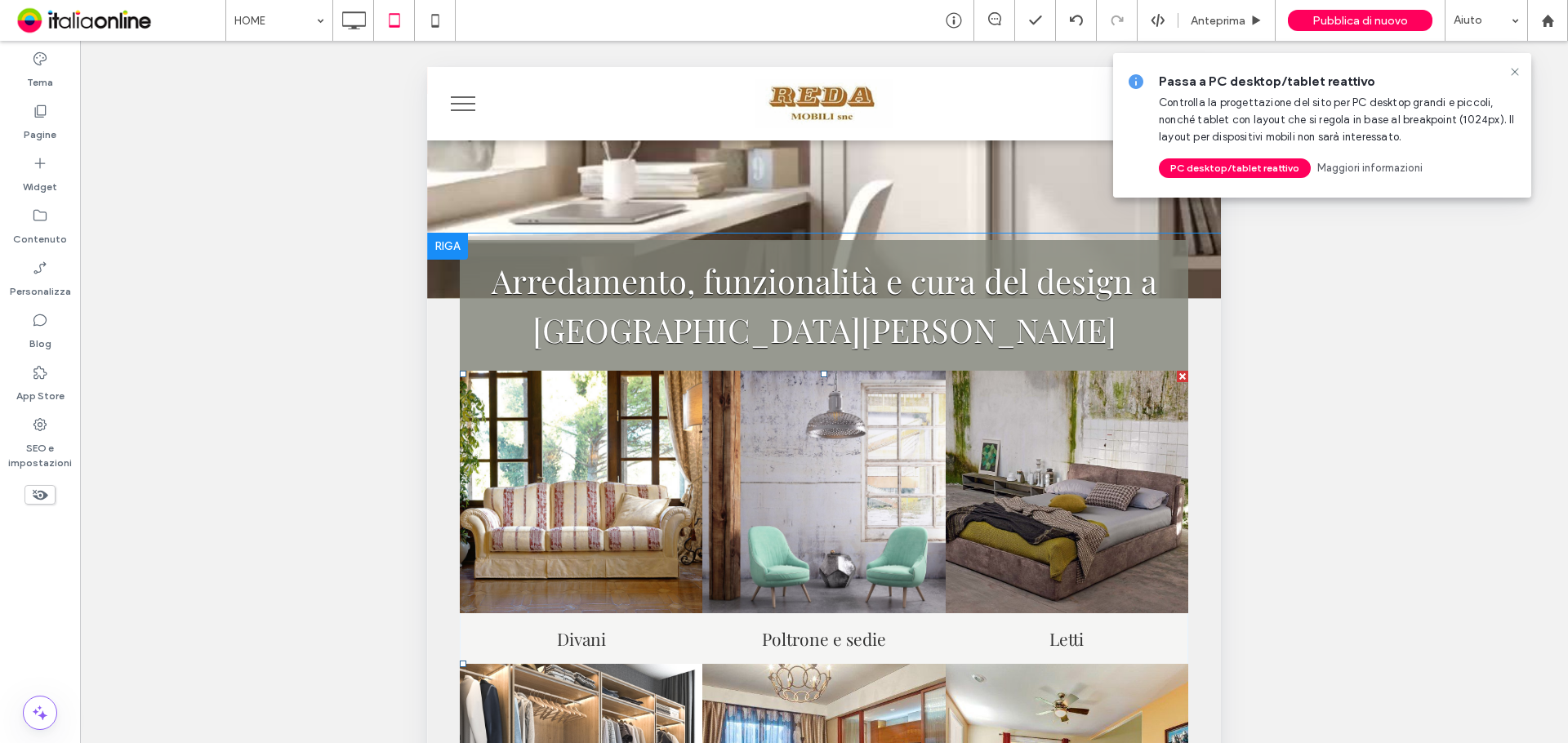
scroll to position [408, 0]
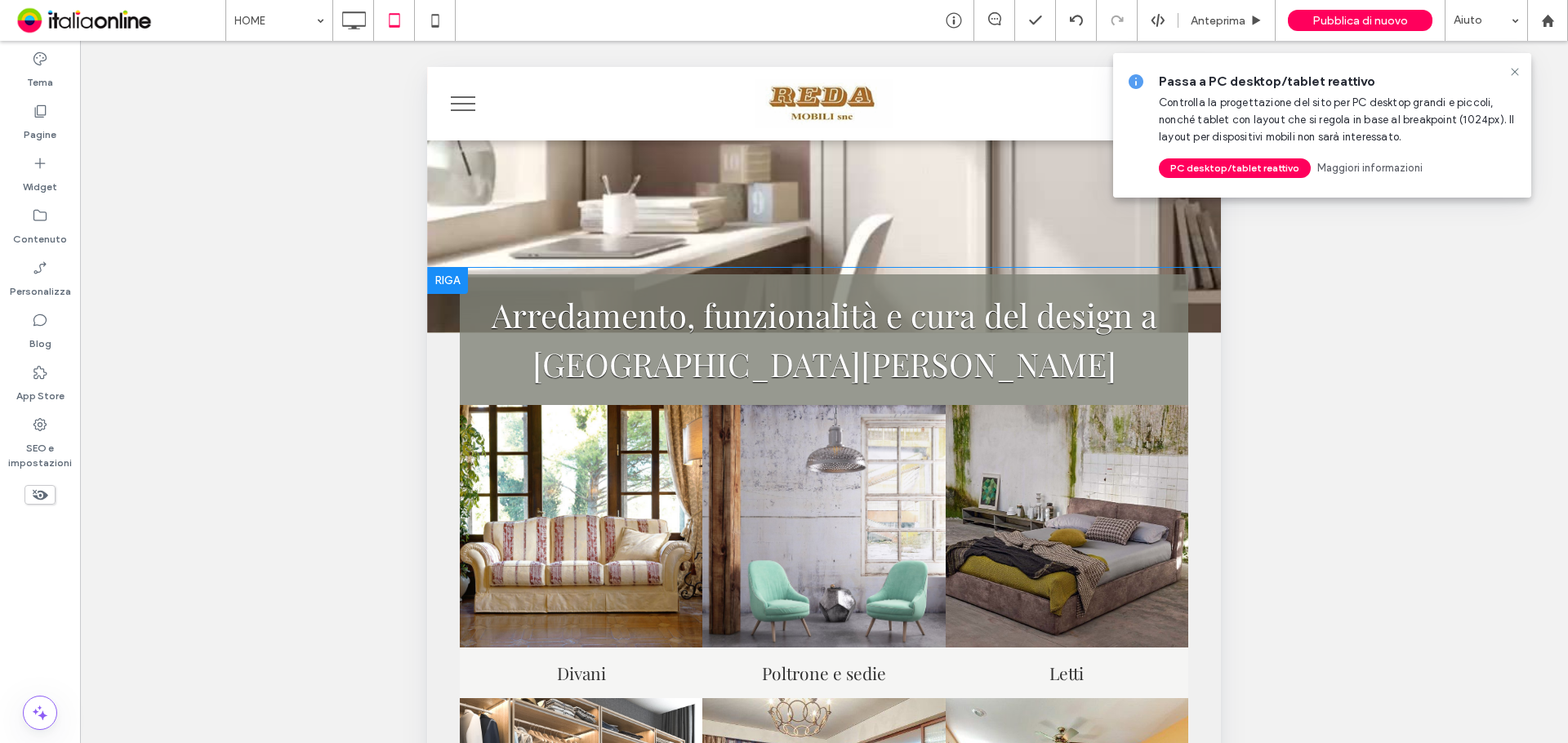
click at [443, 283] on div at bounding box center [448, 281] width 41 height 26
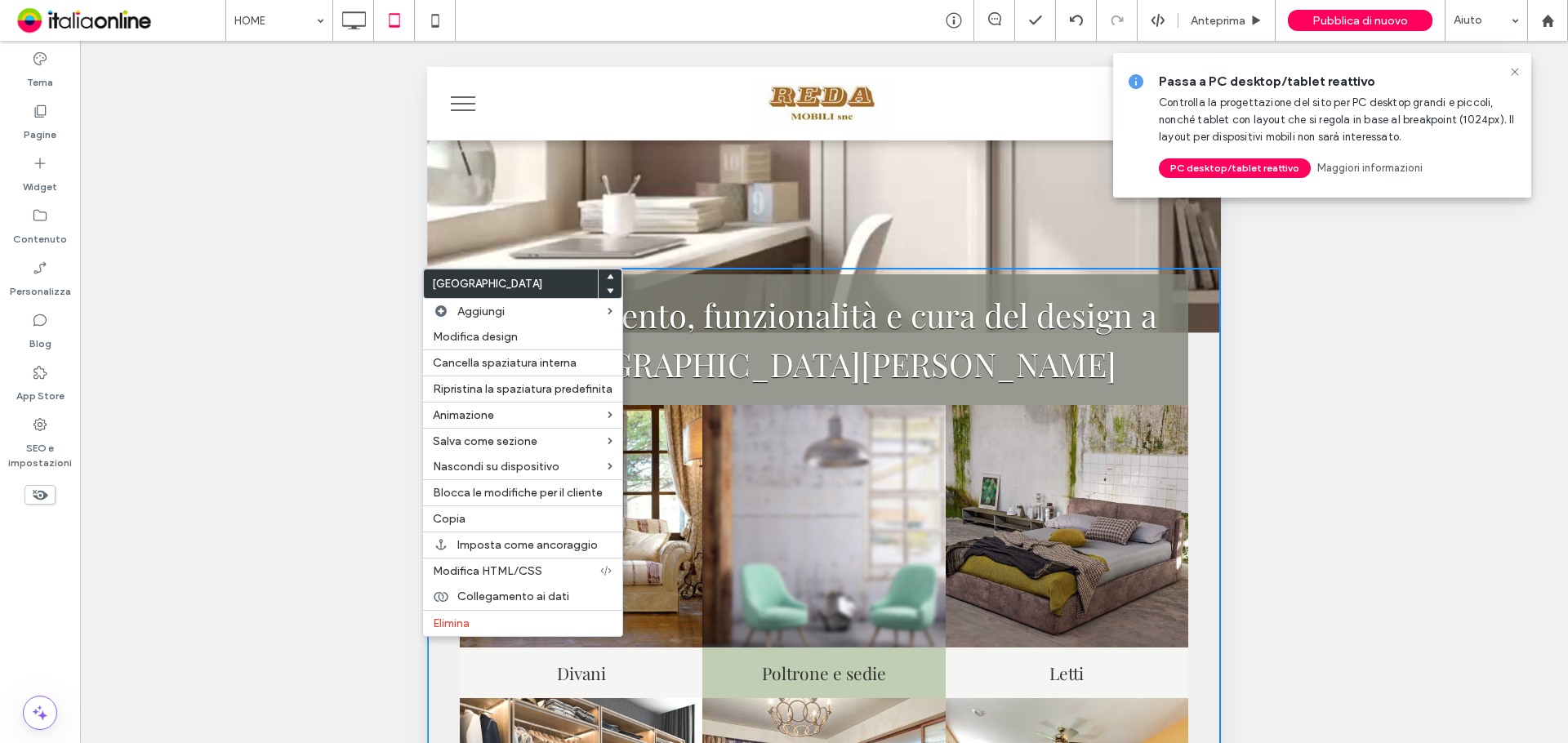
click at [864, 451] on link at bounding box center [823, 526] width 267 height 267
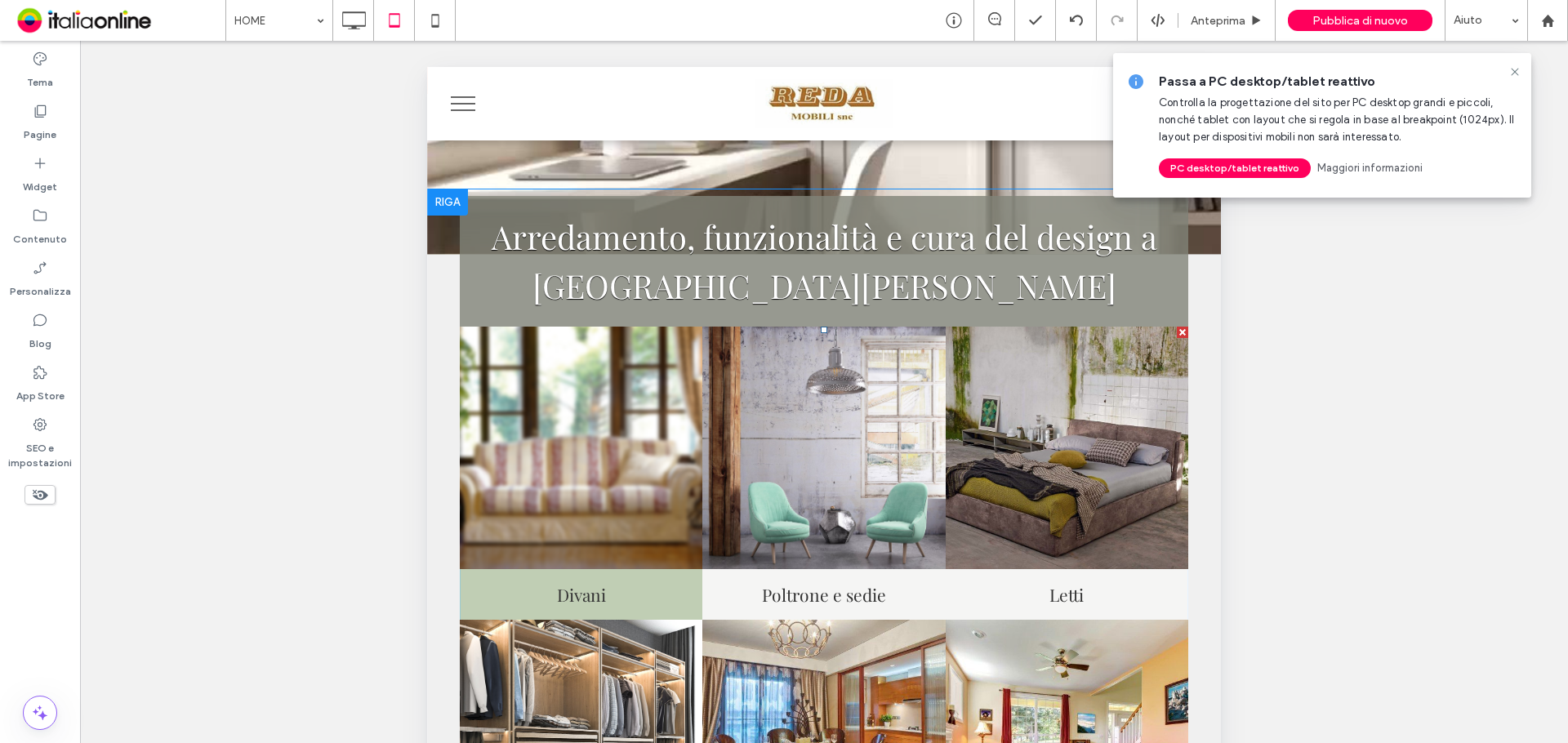
scroll to position [572, 0]
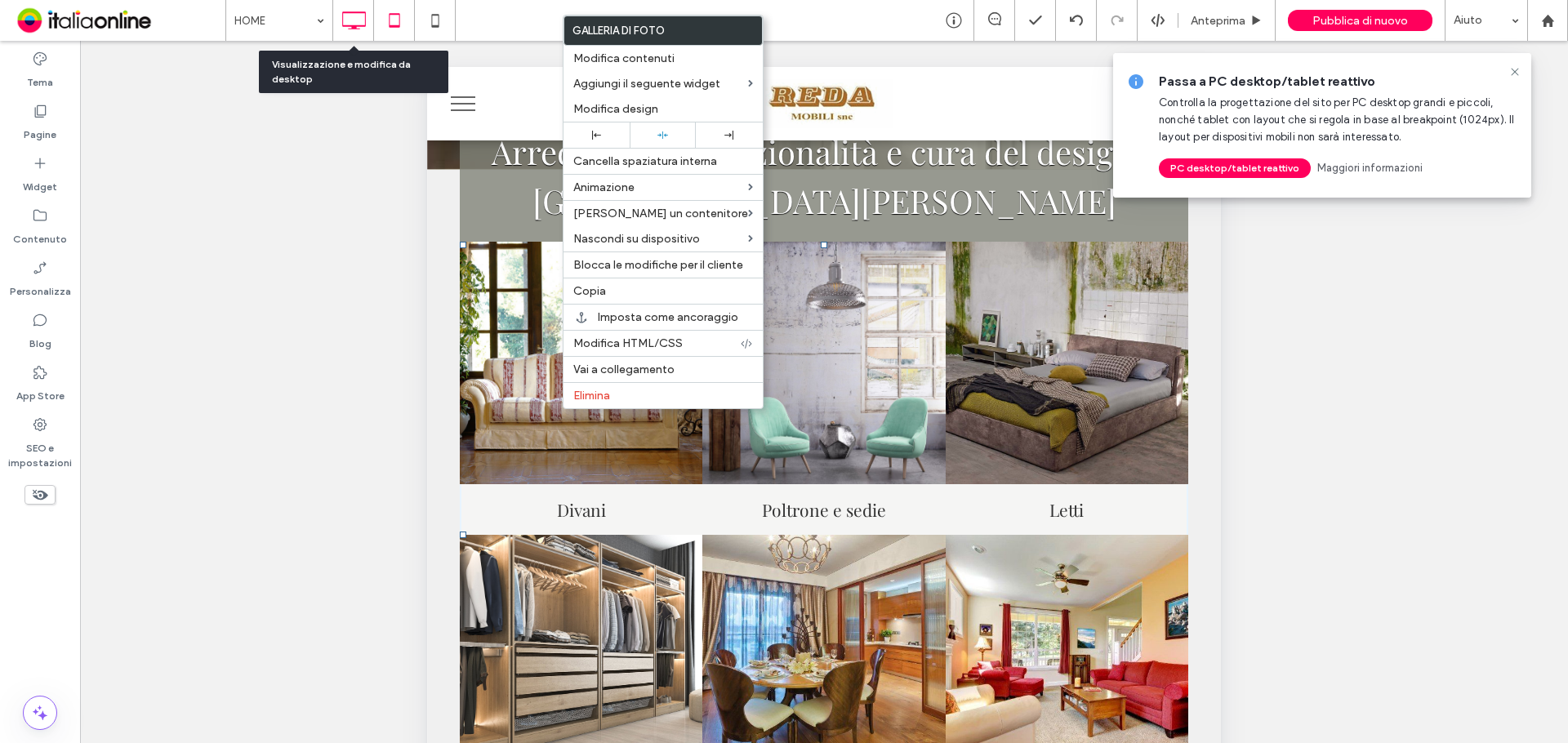
click at [348, 20] on icon at bounding box center [353, 20] width 33 height 33
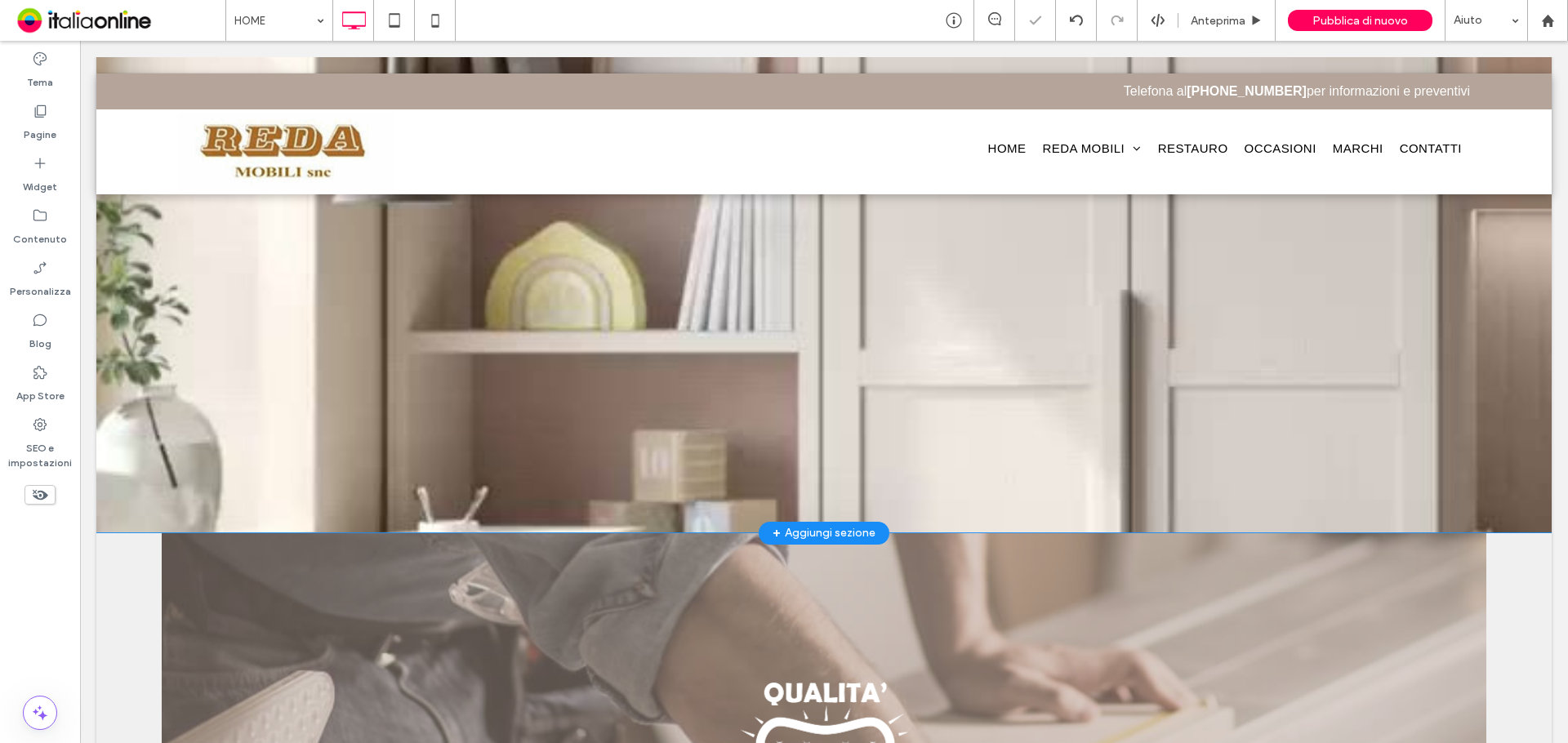
scroll to position [245, 0]
click at [32, 492] on icon at bounding box center [39, 494] width 18 height 18
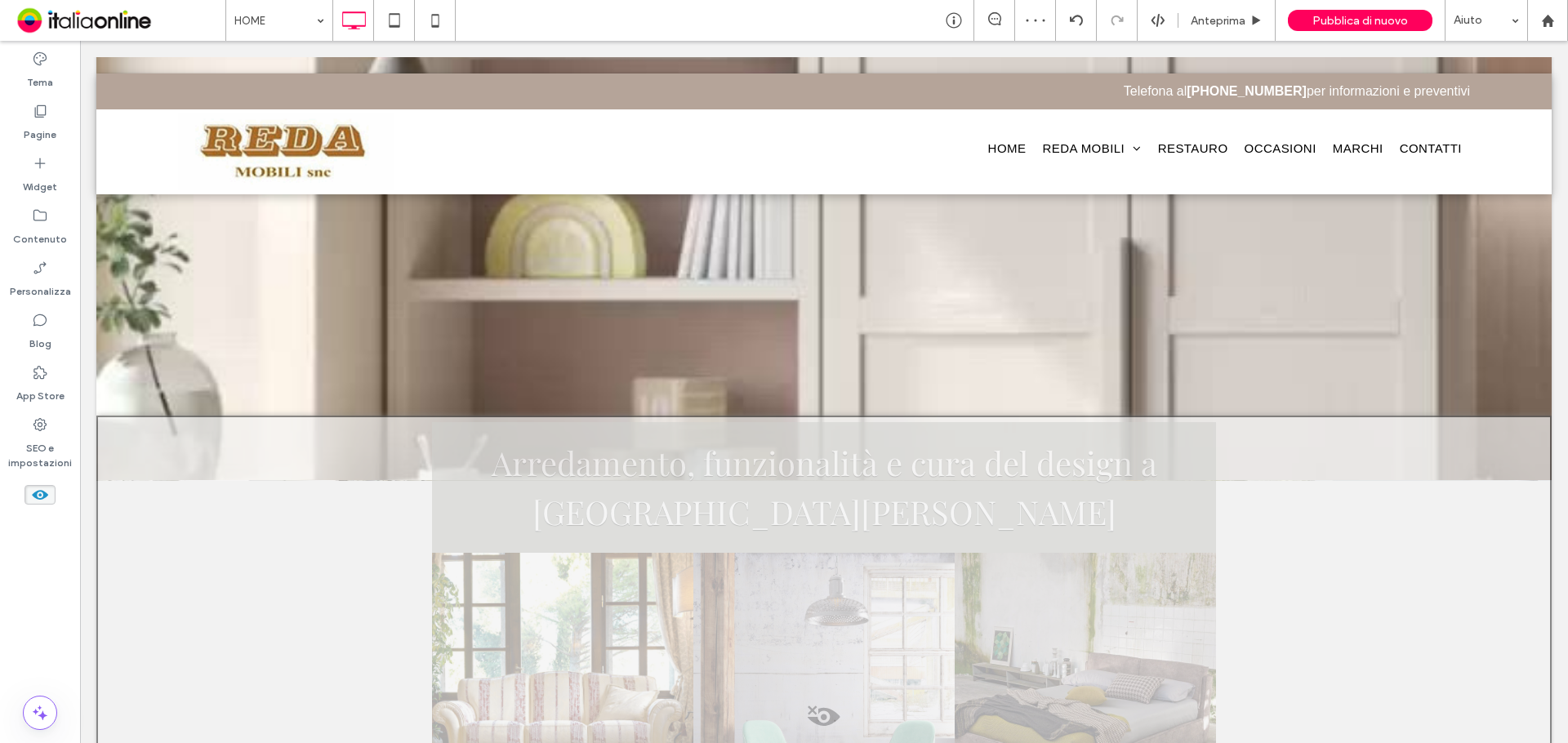
scroll to position [408, 0]
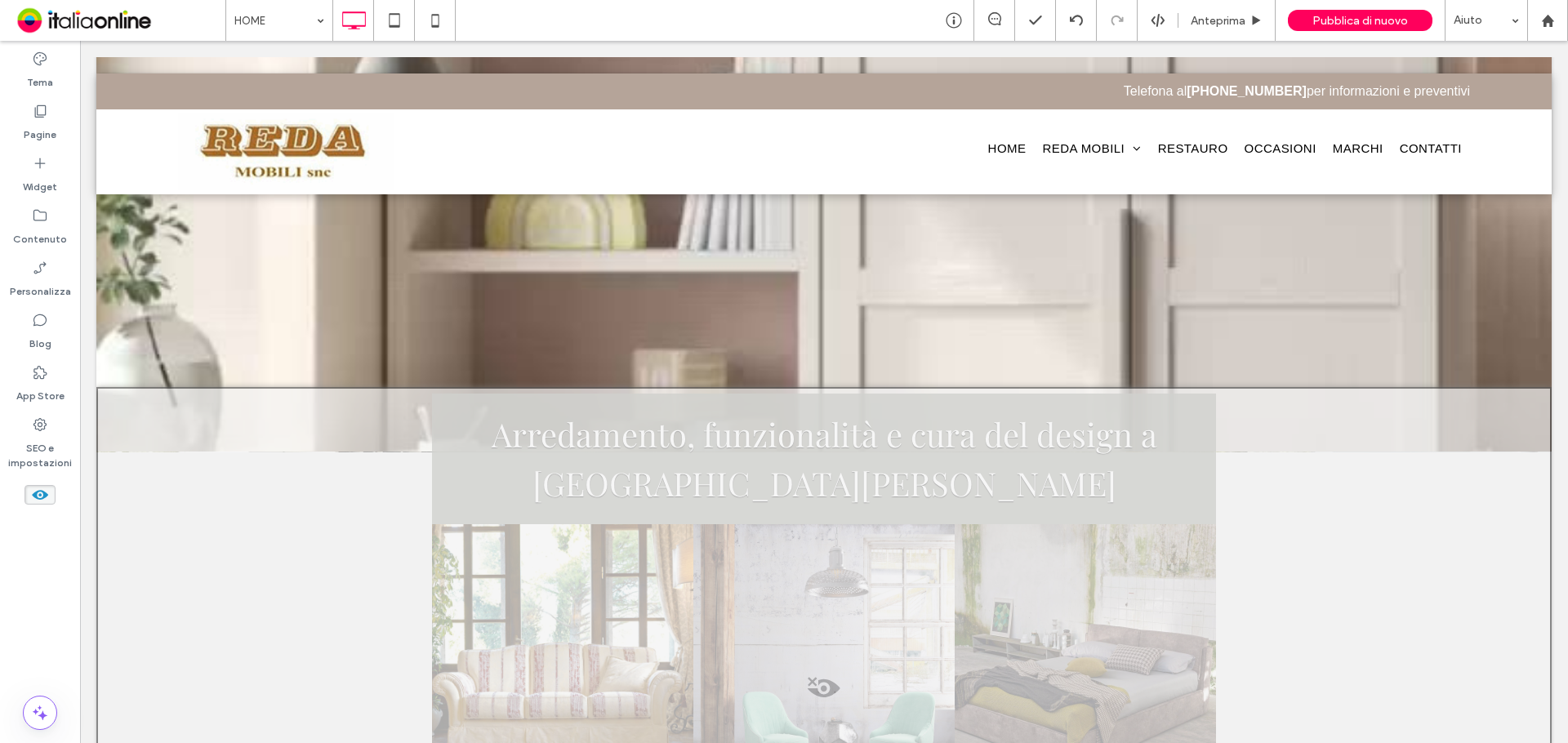
drag, startPoint x: 218, startPoint y: 431, endPoint x: 189, endPoint y: 442, distance: 31.0
click at [189, 442] on div at bounding box center [823, 709] width 1455 height 643
click at [198, 469] on button "Sì" at bounding box center [220, 464] width 49 height 20
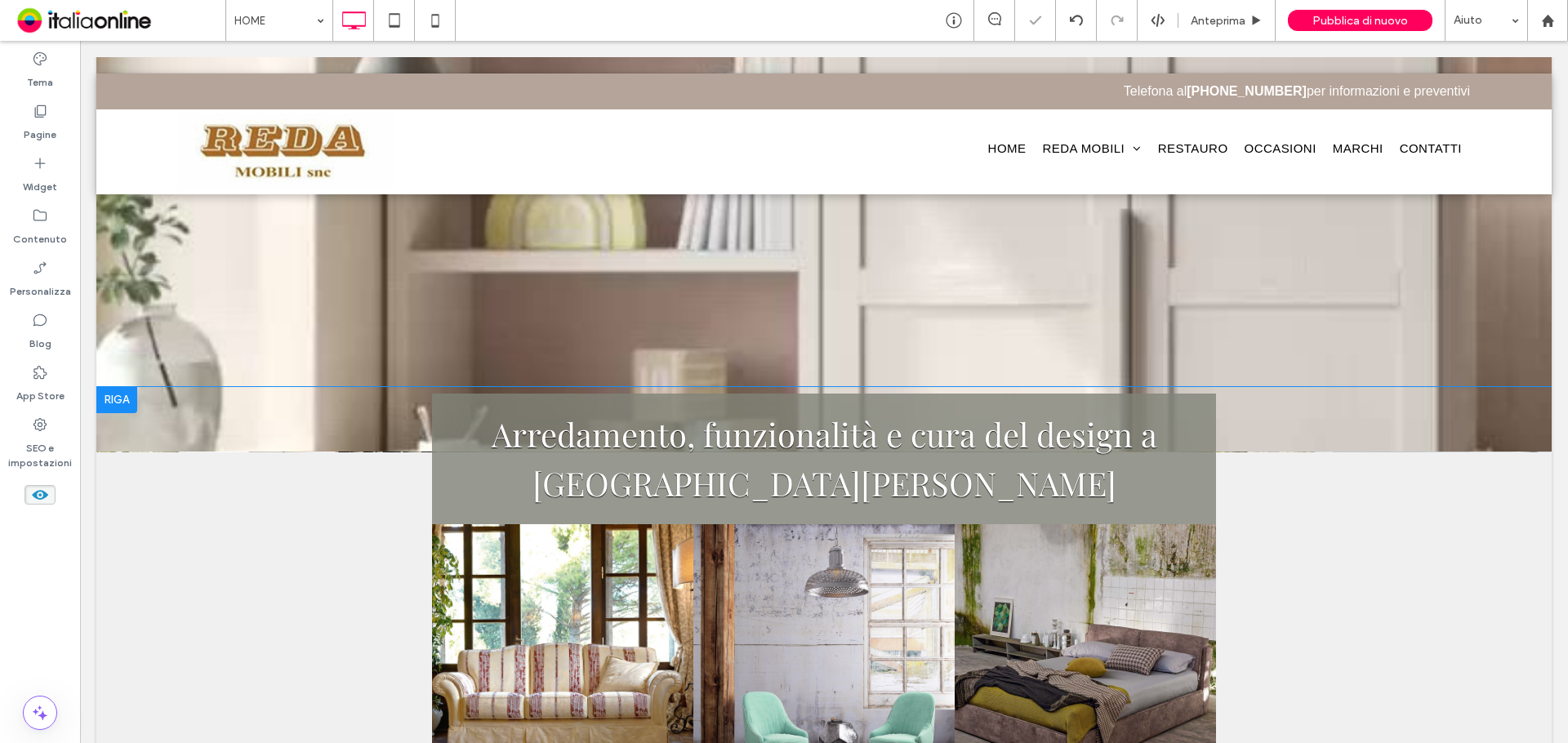
scroll to position [572, 0]
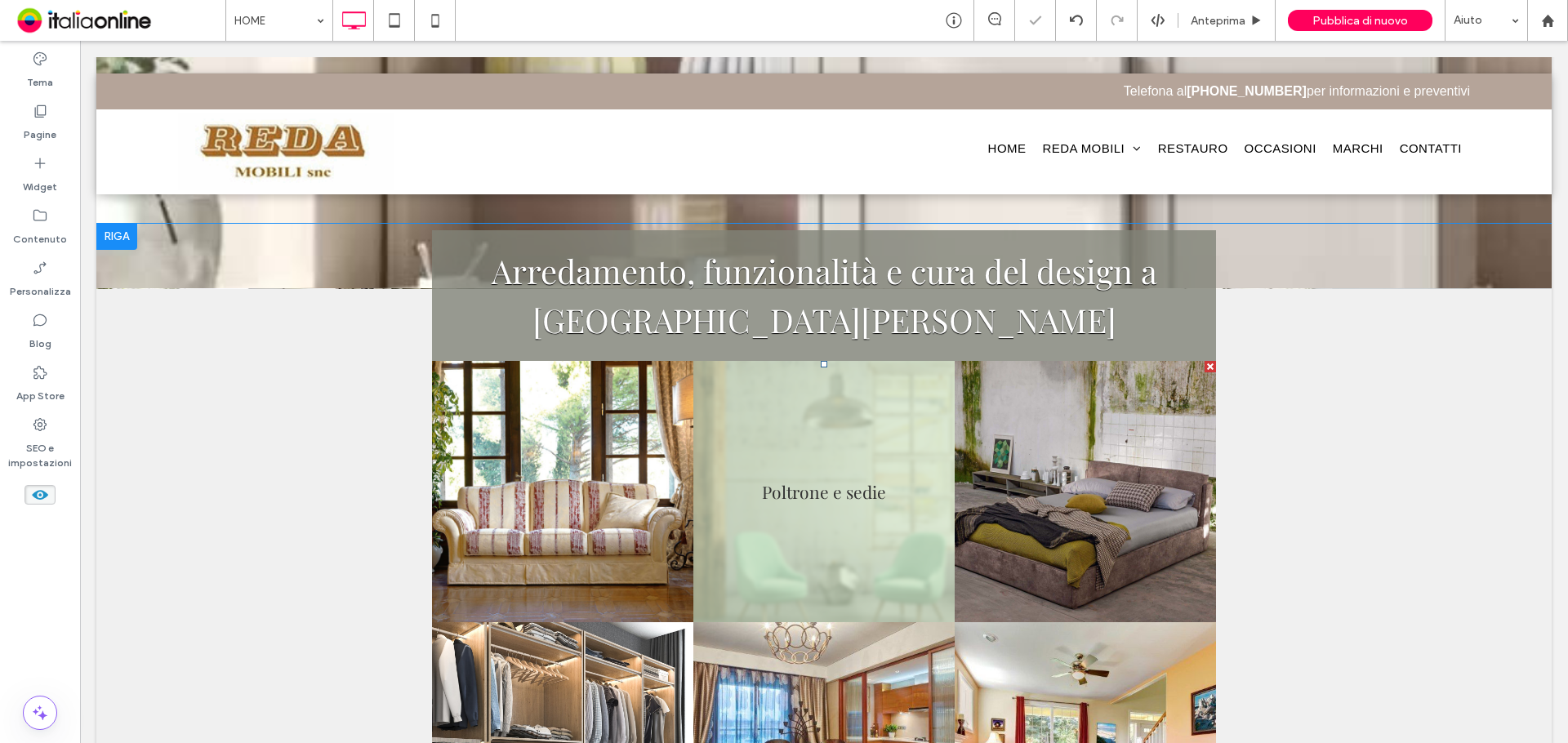
click at [773, 496] on link at bounding box center [823, 492] width 288 height 288
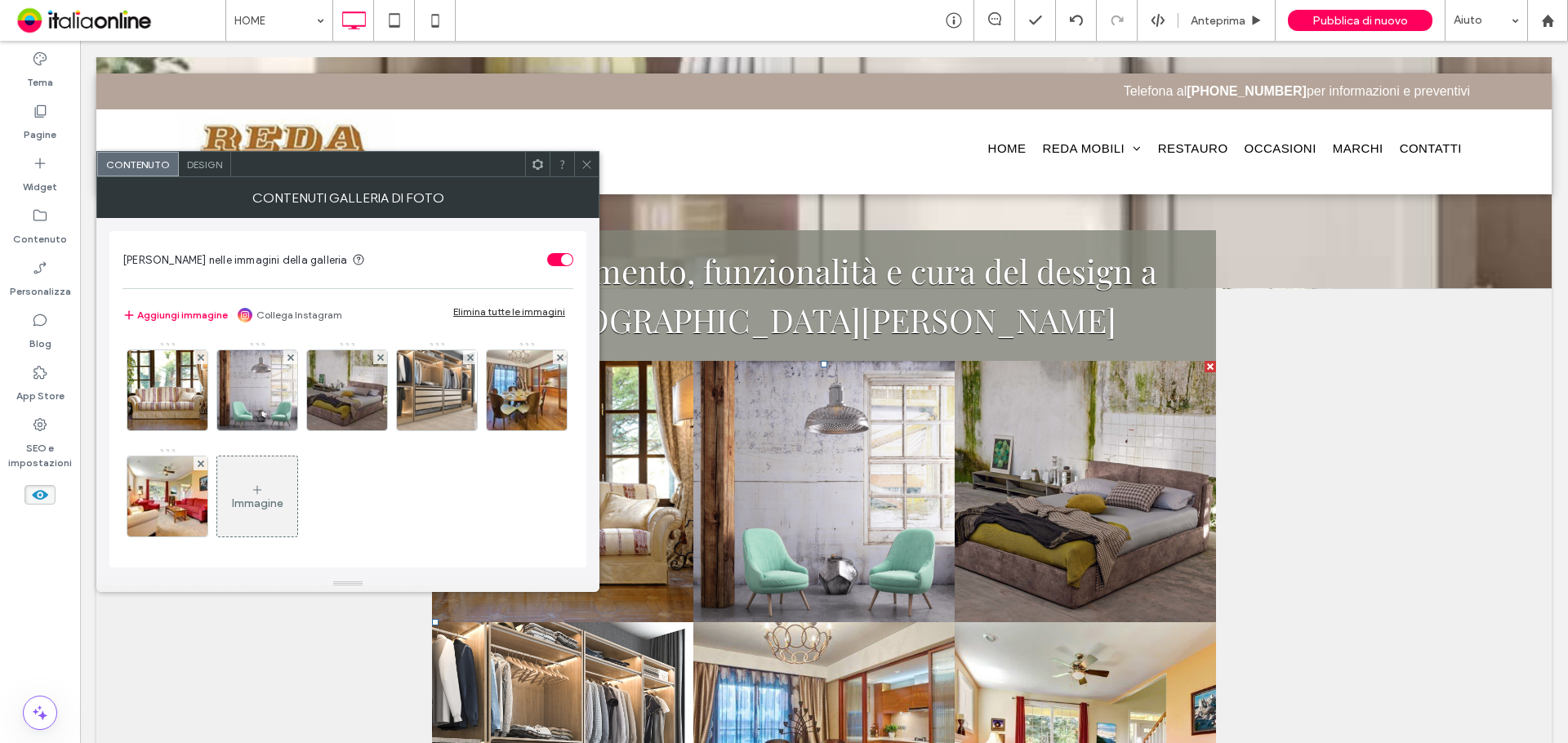
click at [587, 163] on icon at bounding box center [586, 164] width 12 height 12
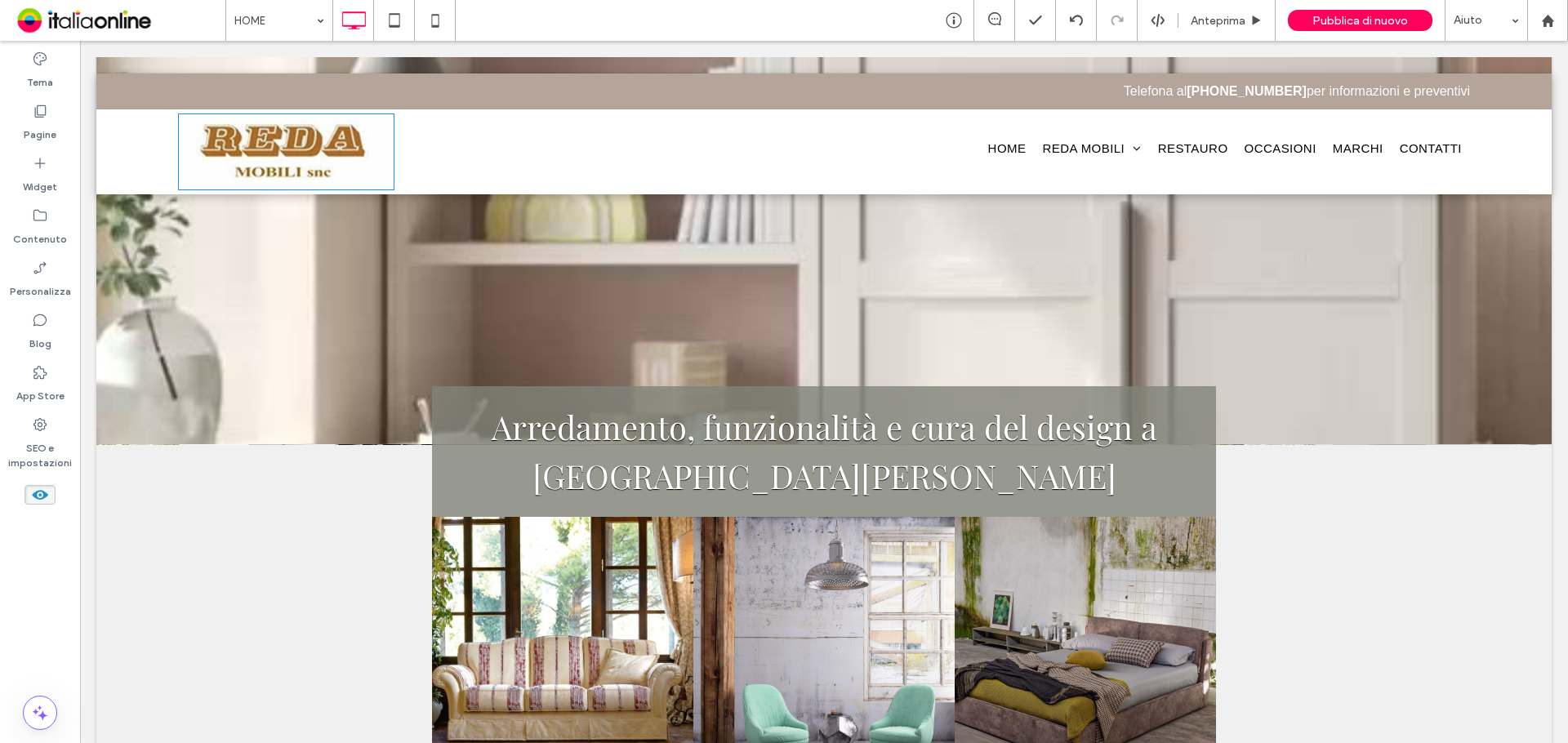
scroll to position [408, 0]
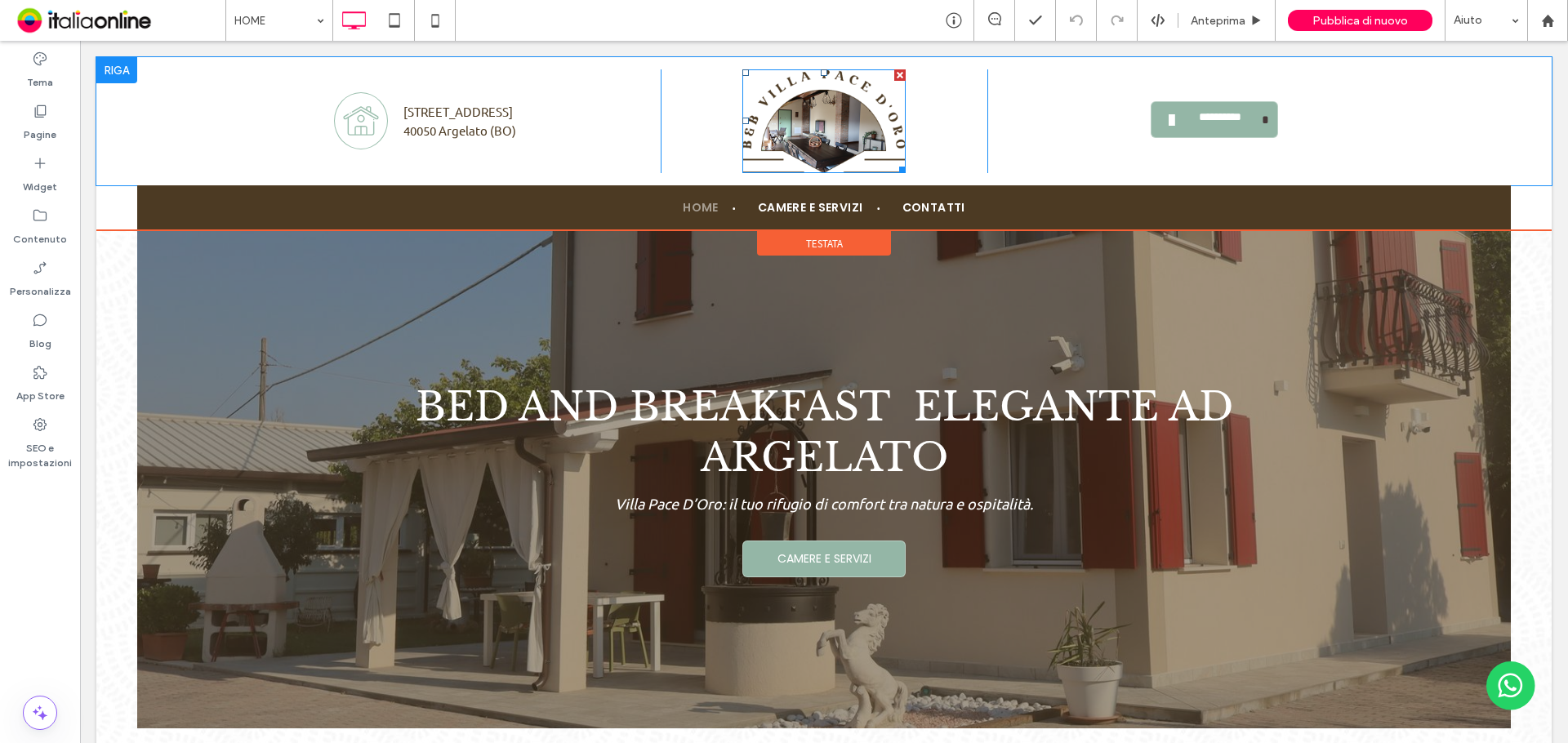
click at [813, 169] on img at bounding box center [823, 121] width 163 height 103
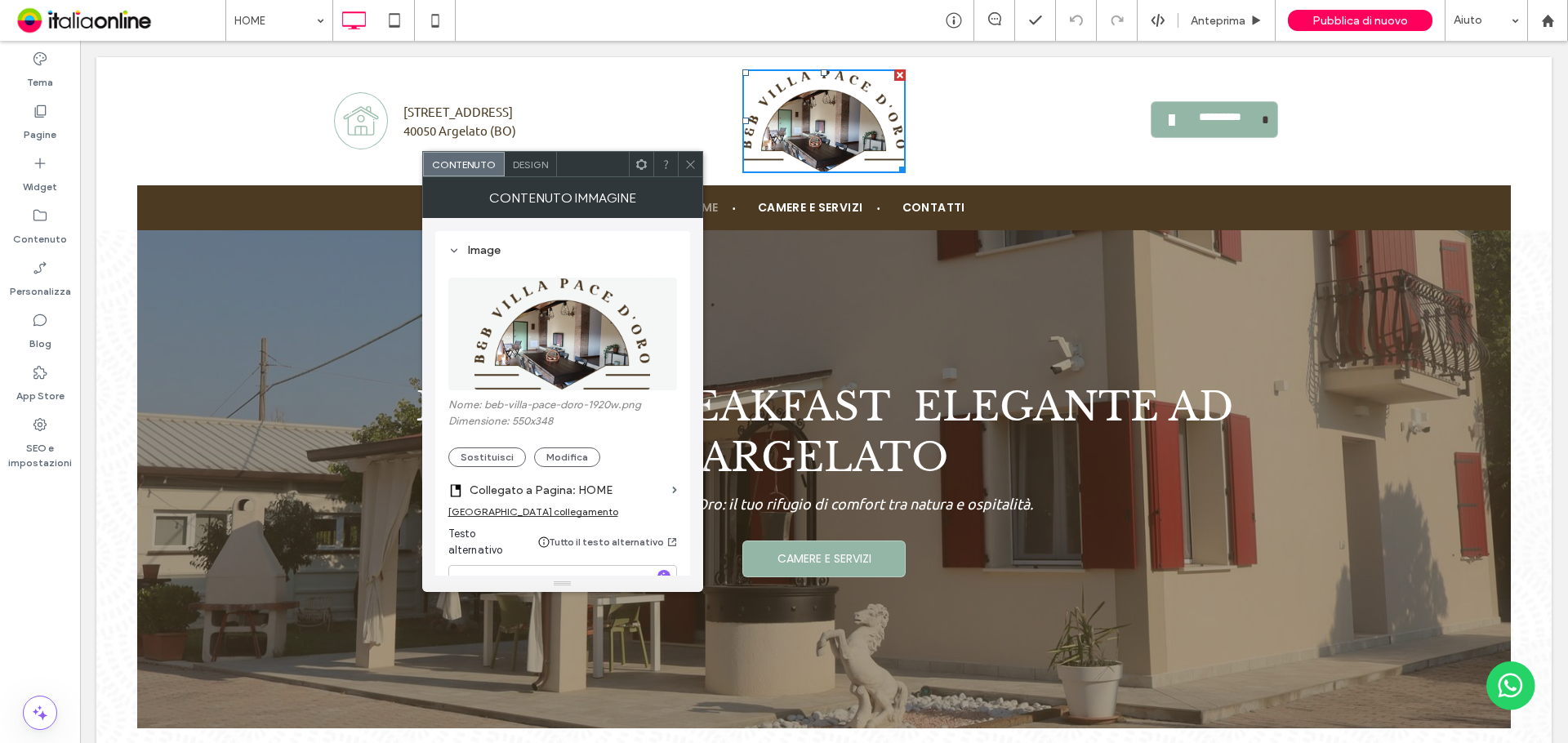
click at [688, 156] on span at bounding box center [690, 164] width 12 height 24
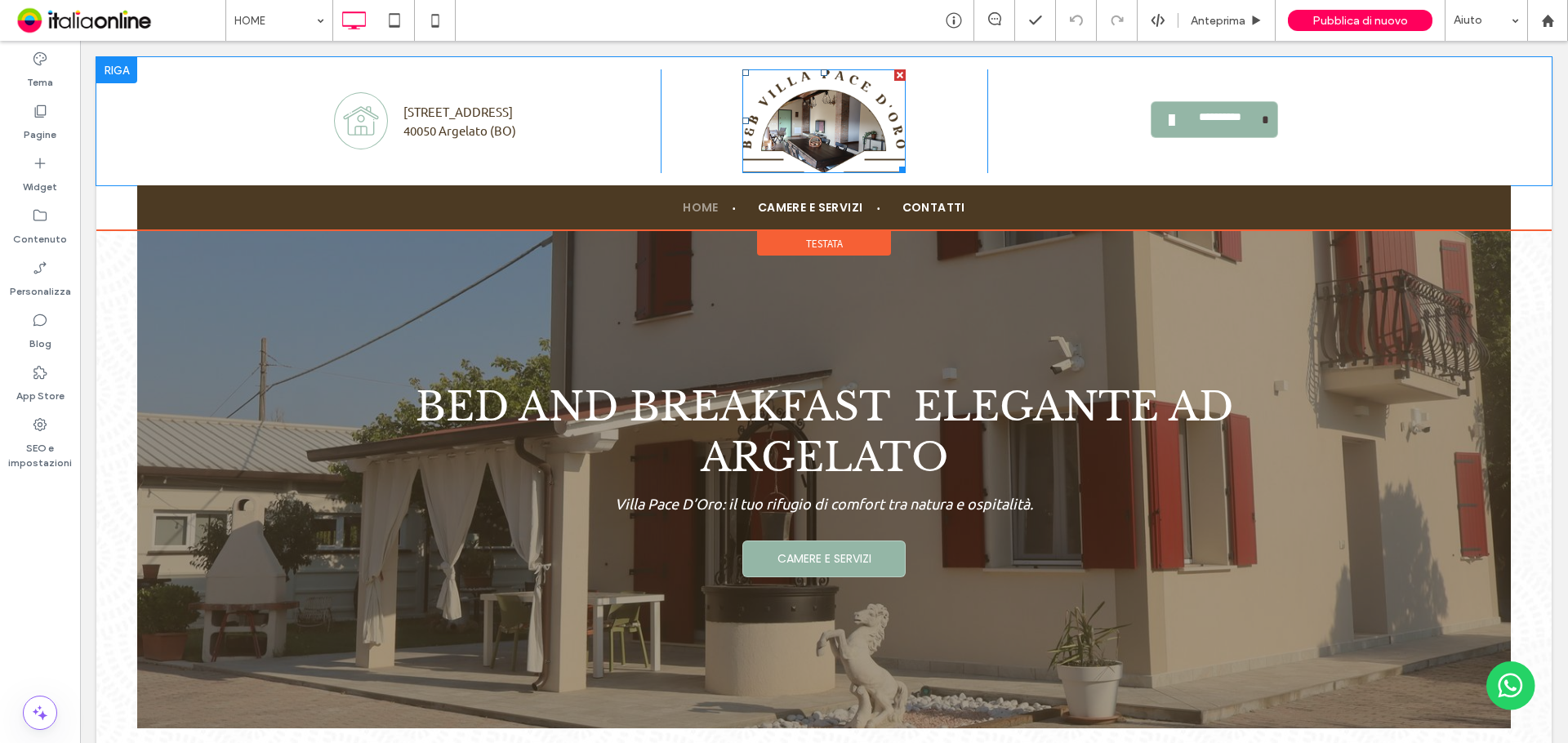
click at [792, 142] on img at bounding box center [823, 121] width 163 height 103
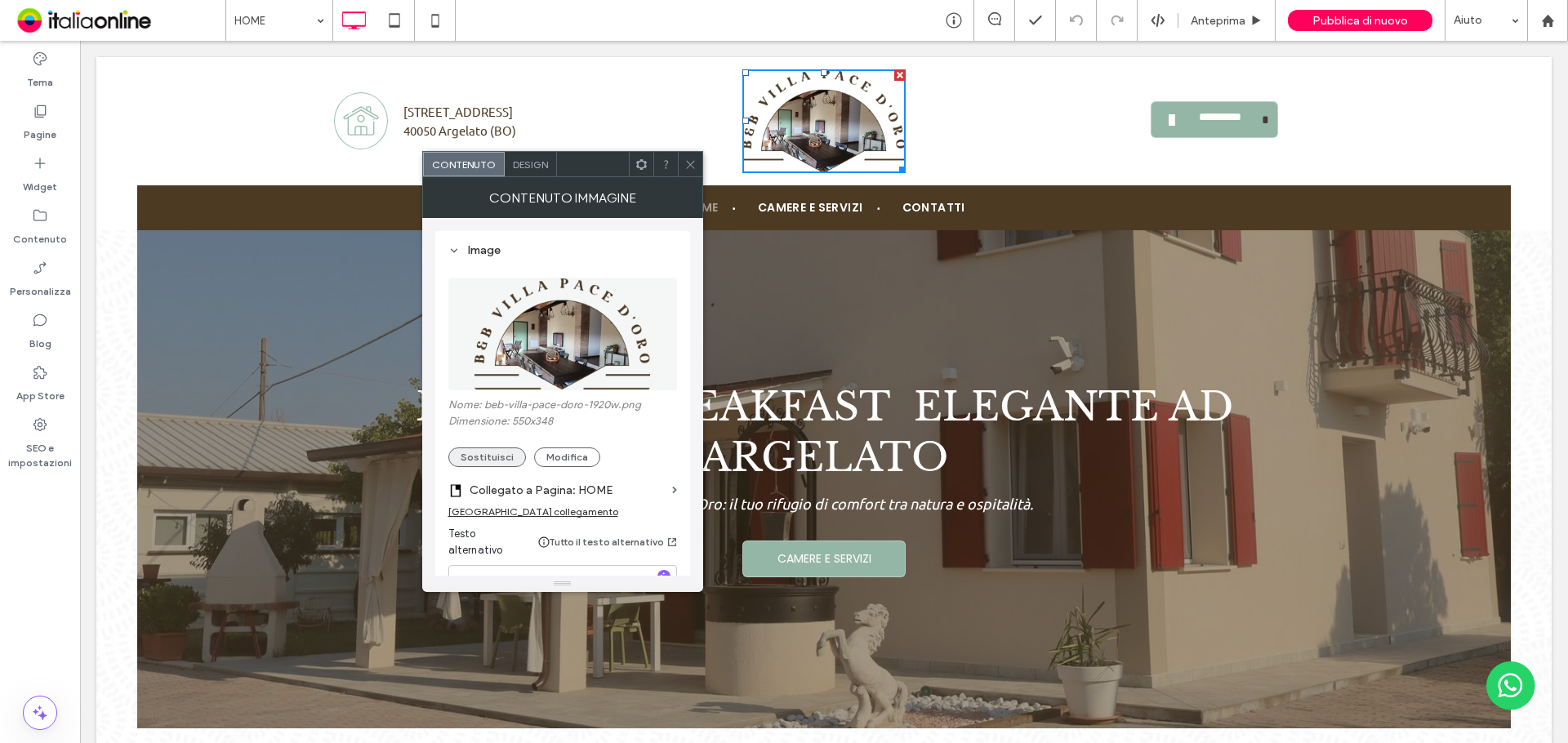
click at [491, 454] on button "Sostituisci" at bounding box center [486, 457] width 77 height 20
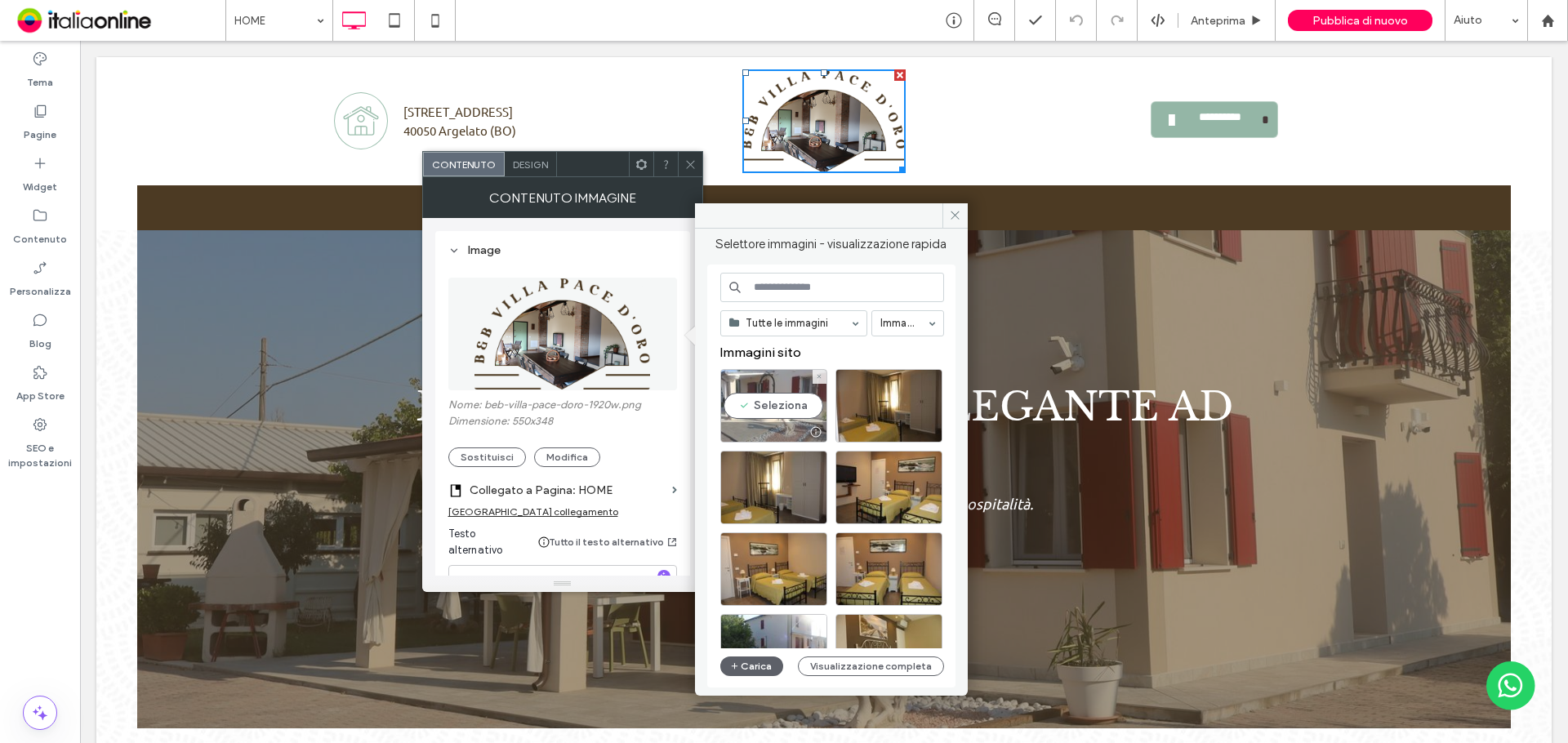
click at [786, 400] on div "Seleziona" at bounding box center [773, 405] width 107 height 74
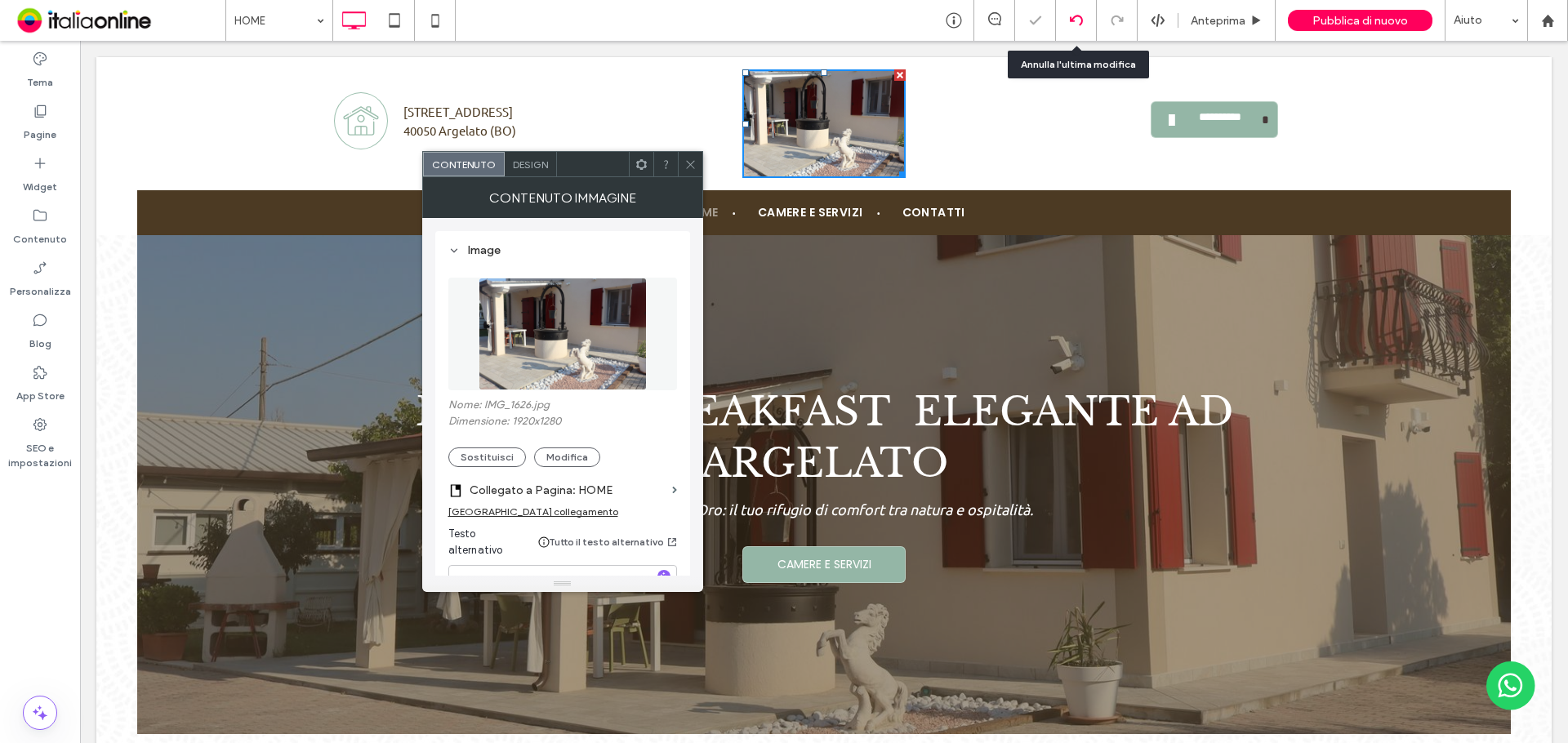
click at [1078, 17] on use at bounding box center [1075, 20] width 13 height 10
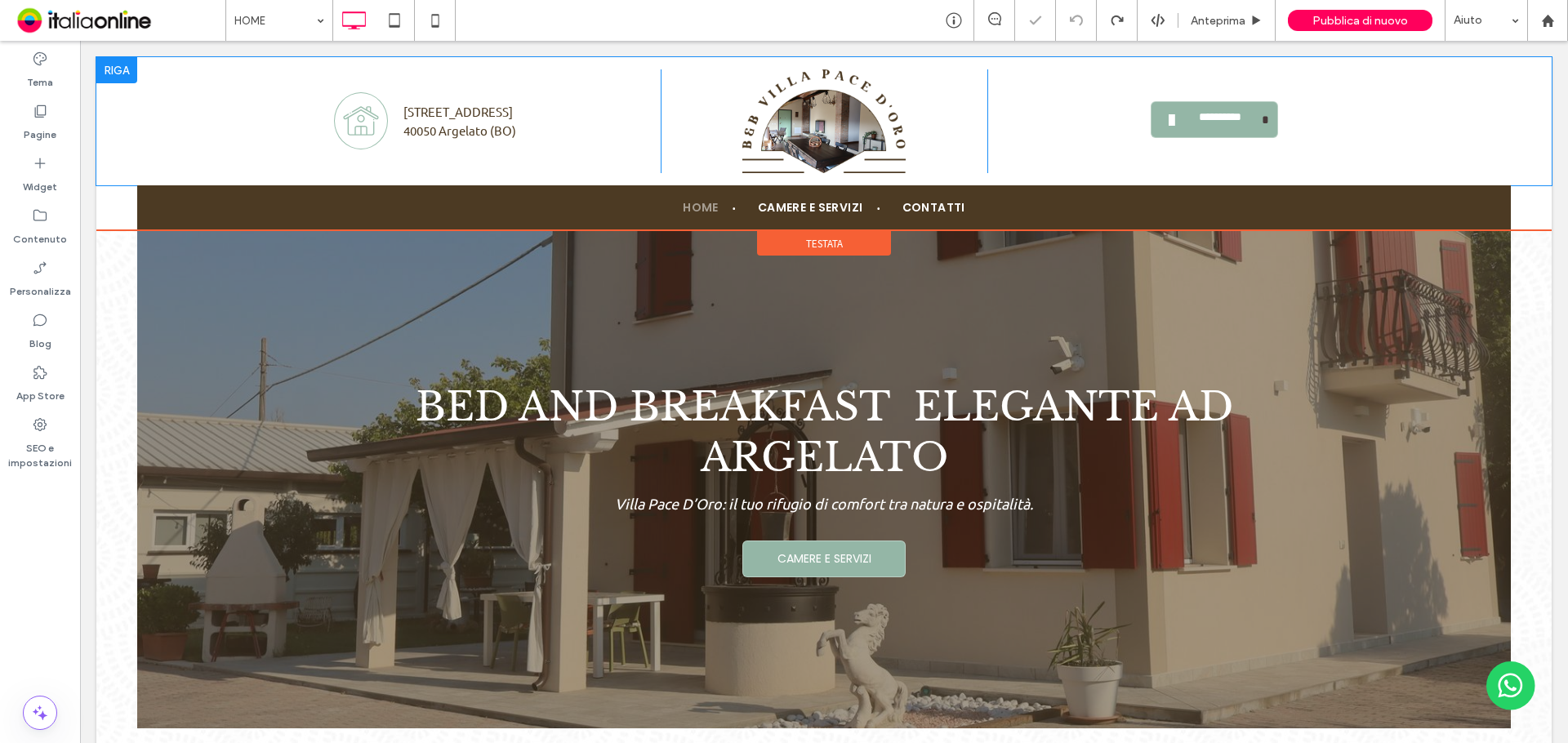
drag, startPoint x: 1007, startPoint y: 148, endPoint x: 808, endPoint y: 120, distance: 201.0
click at [808, 120] on img at bounding box center [823, 121] width 163 height 103
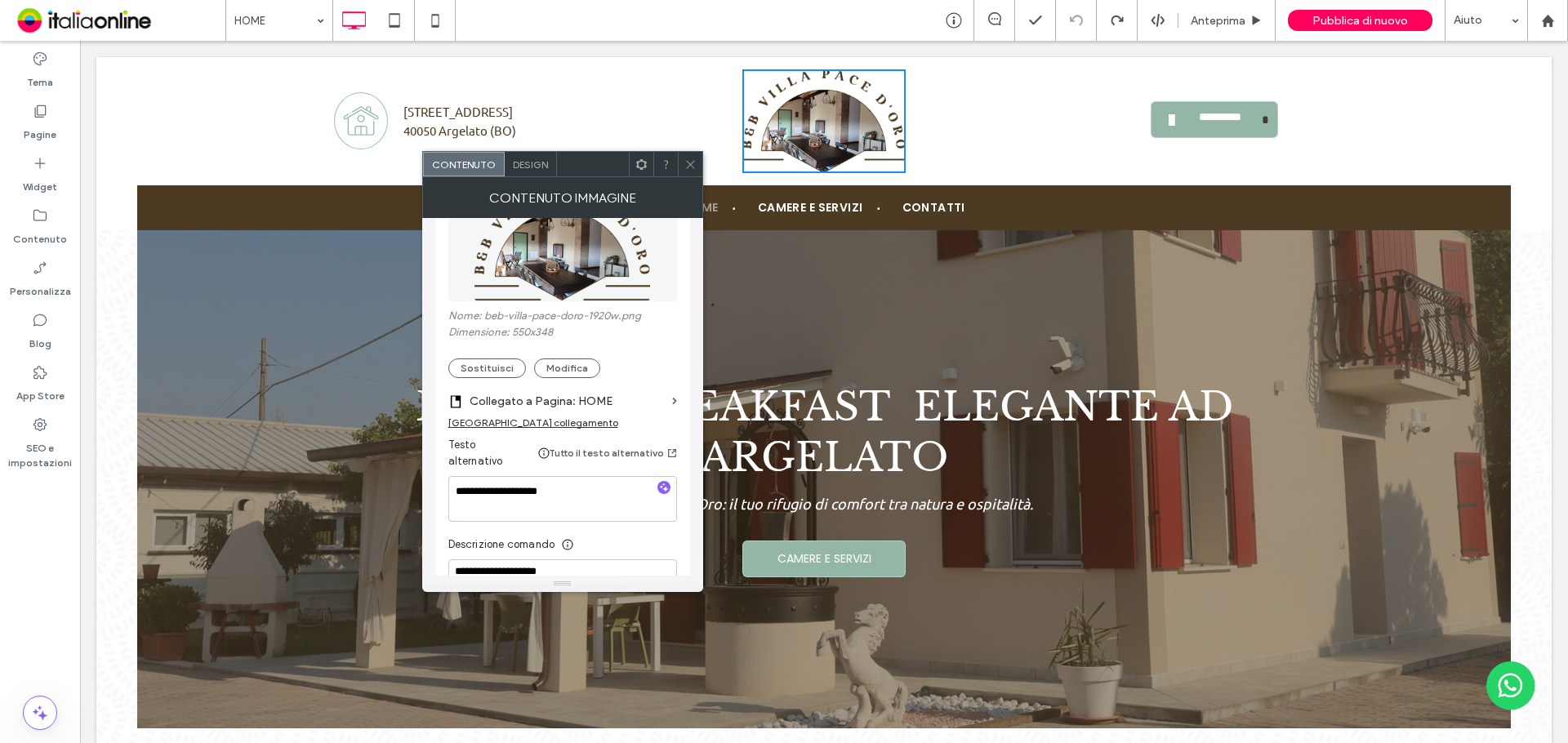
scroll to position [75, 0]
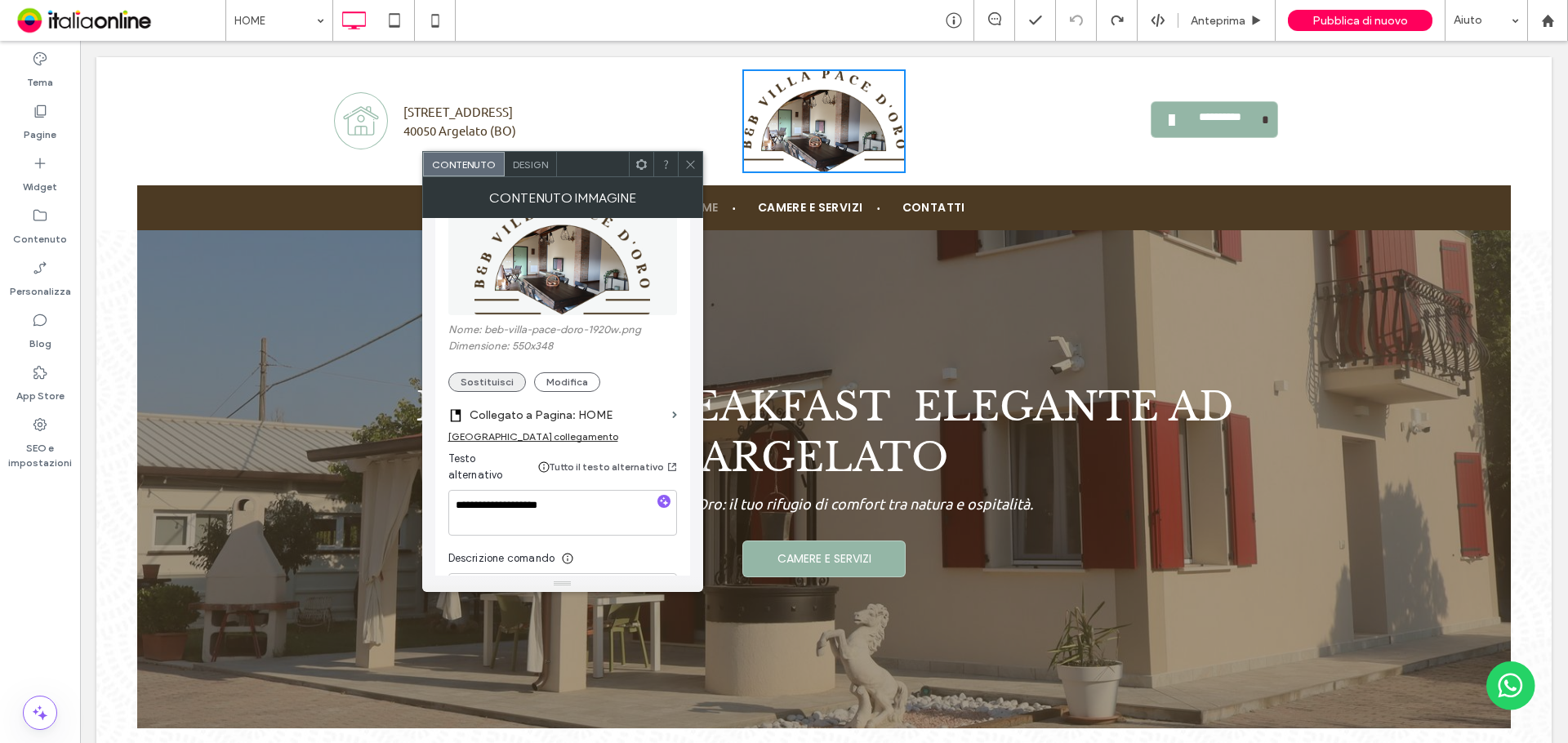
click at [489, 382] on button "Sostituisci" at bounding box center [486, 382] width 77 height 20
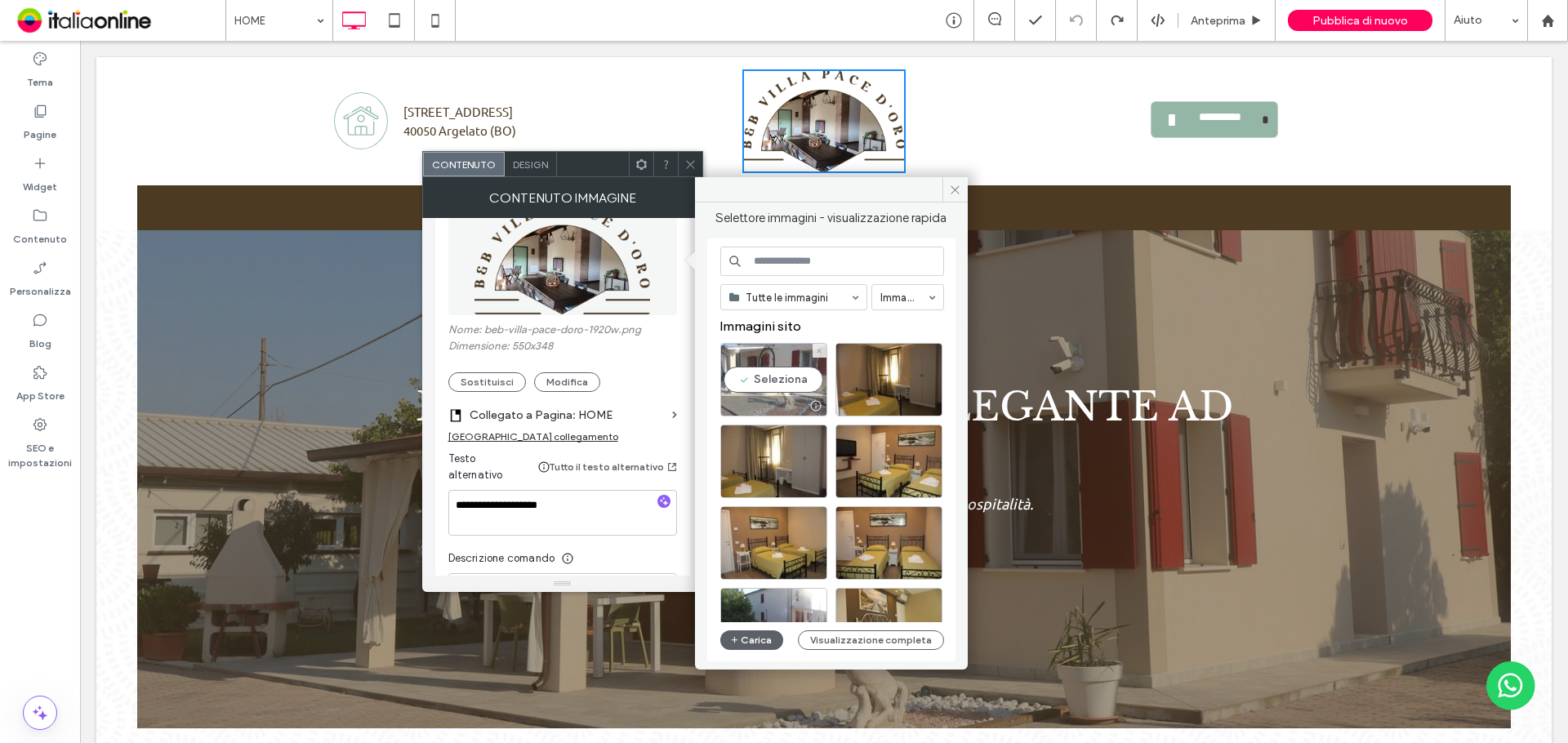
click at [801, 377] on div "Seleziona" at bounding box center [773, 379] width 107 height 74
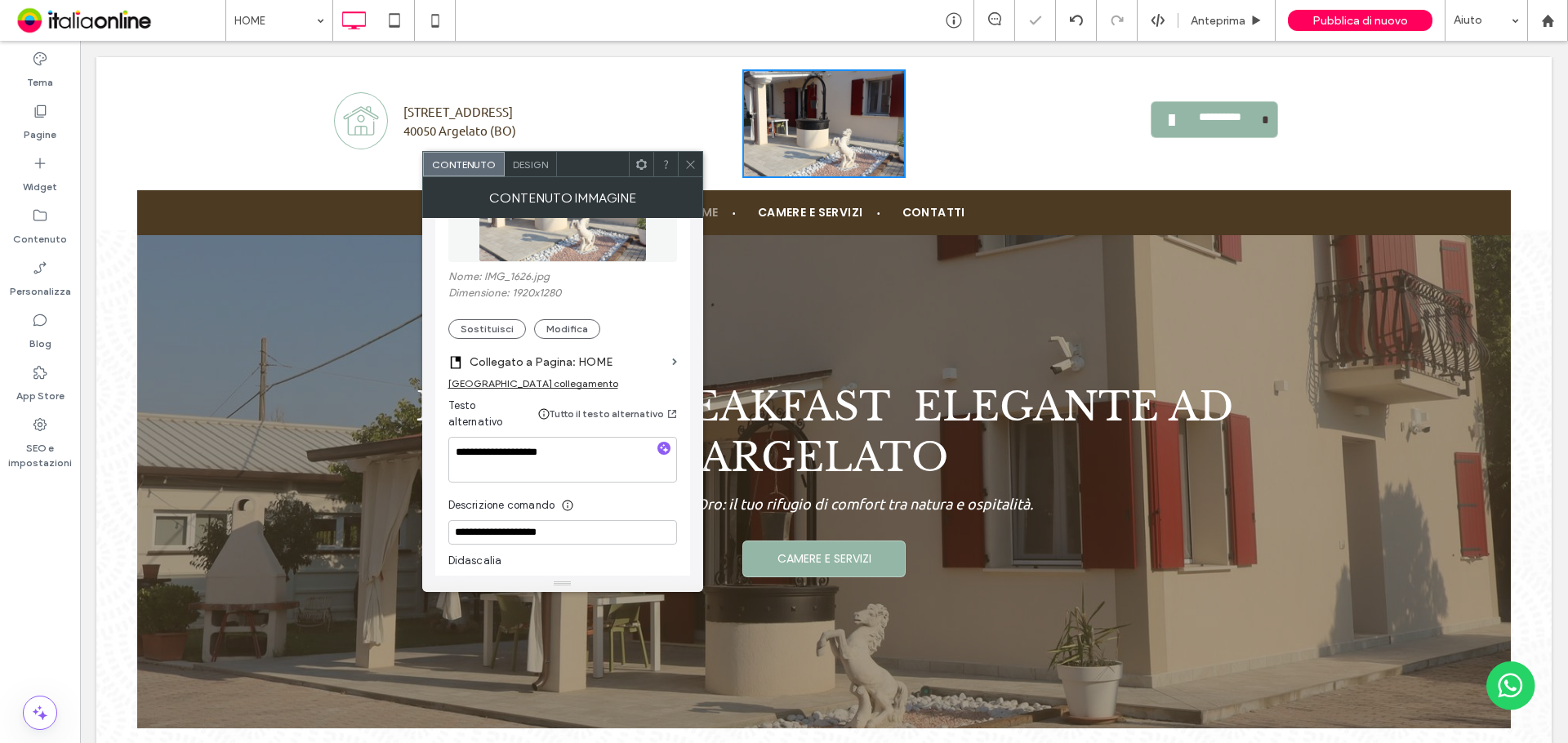
scroll to position [156, 0]
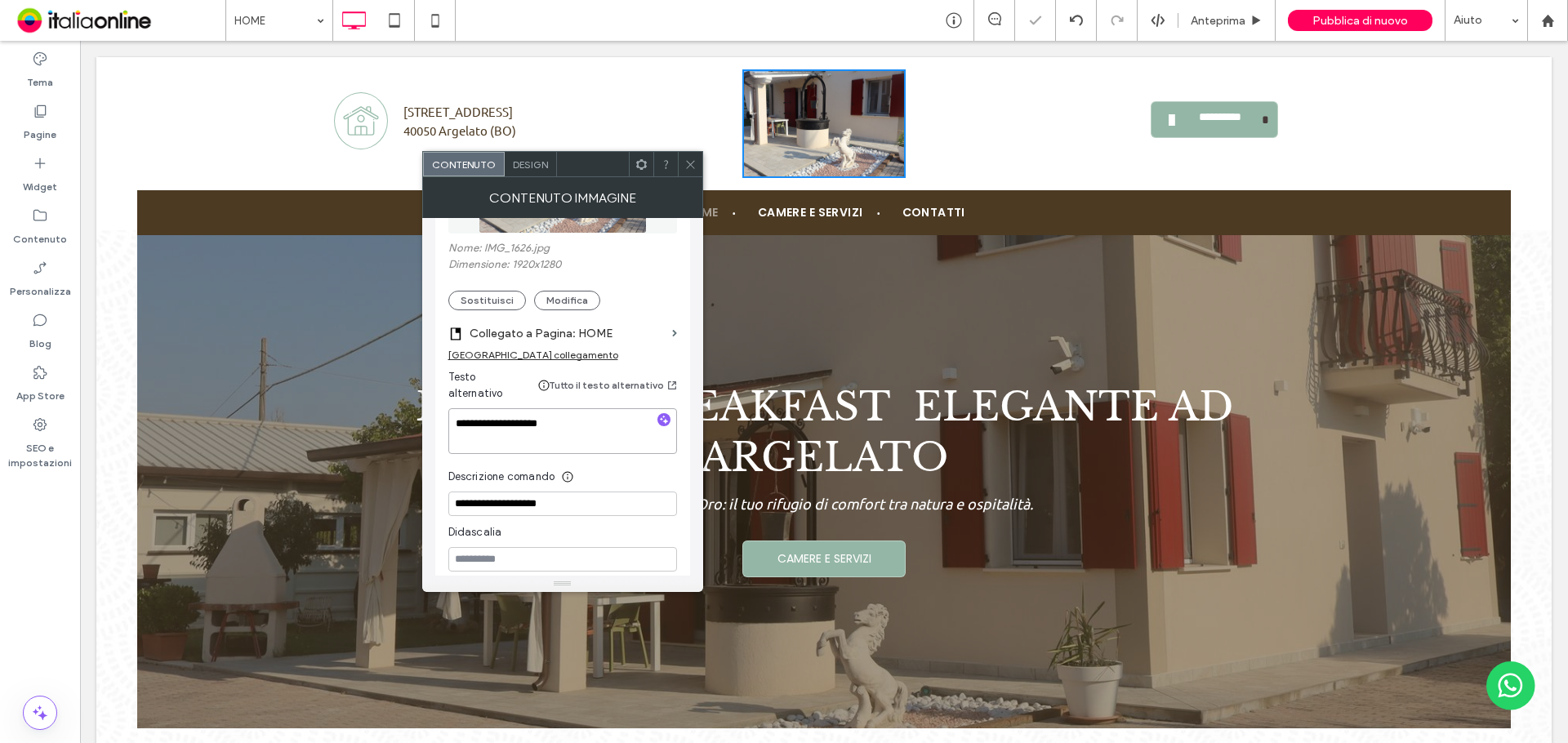
click at [593, 432] on textarea "**********" at bounding box center [562, 430] width 229 height 46
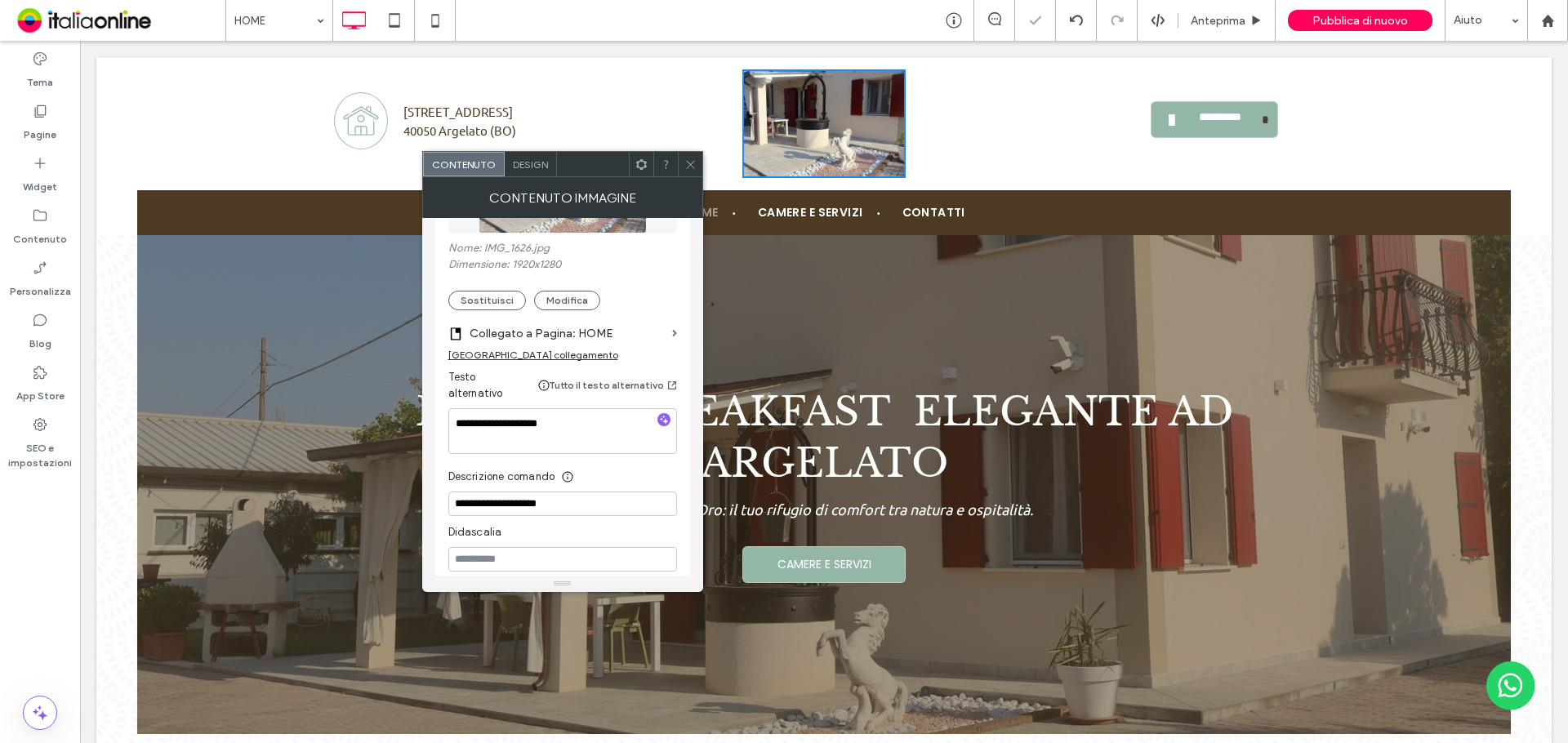
click at [1035, 202] on nav "HOME CAMERE E SERVIZI CONTATTI" at bounding box center [823, 212] width 1332 height 36
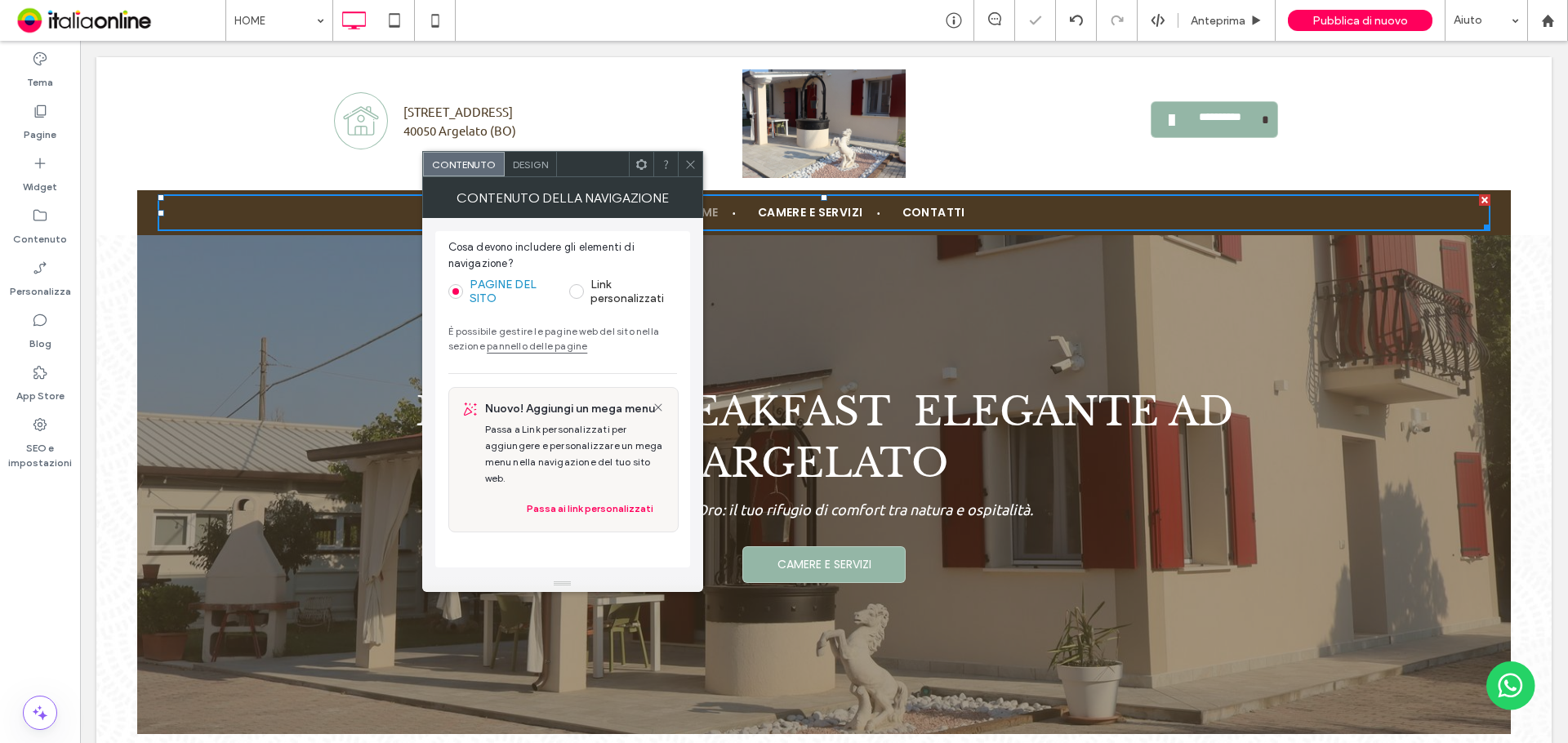
click at [688, 160] on icon at bounding box center [690, 164] width 12 height 12
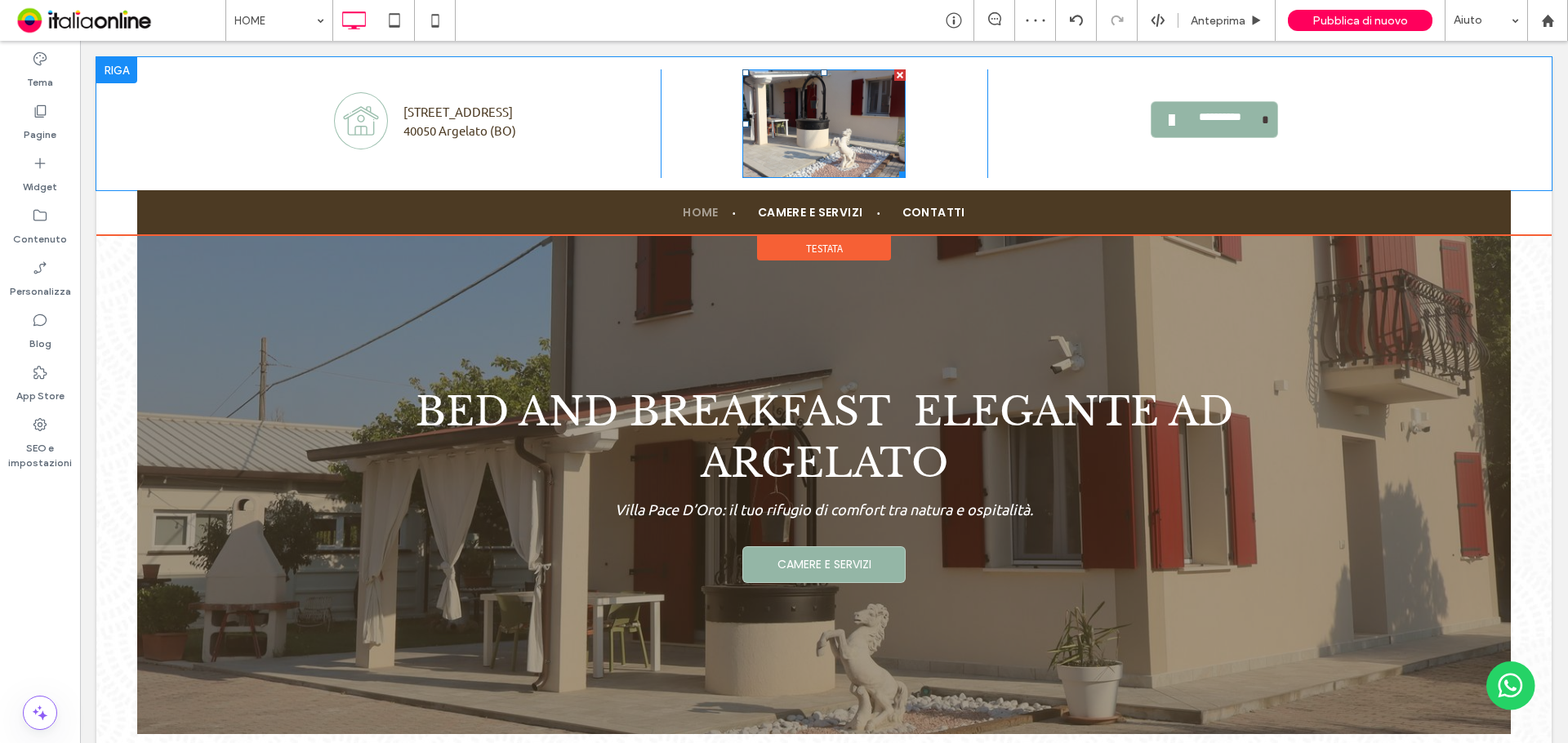
click at [804, 155] on img at bounding box center [823, 124] width 163 height 109
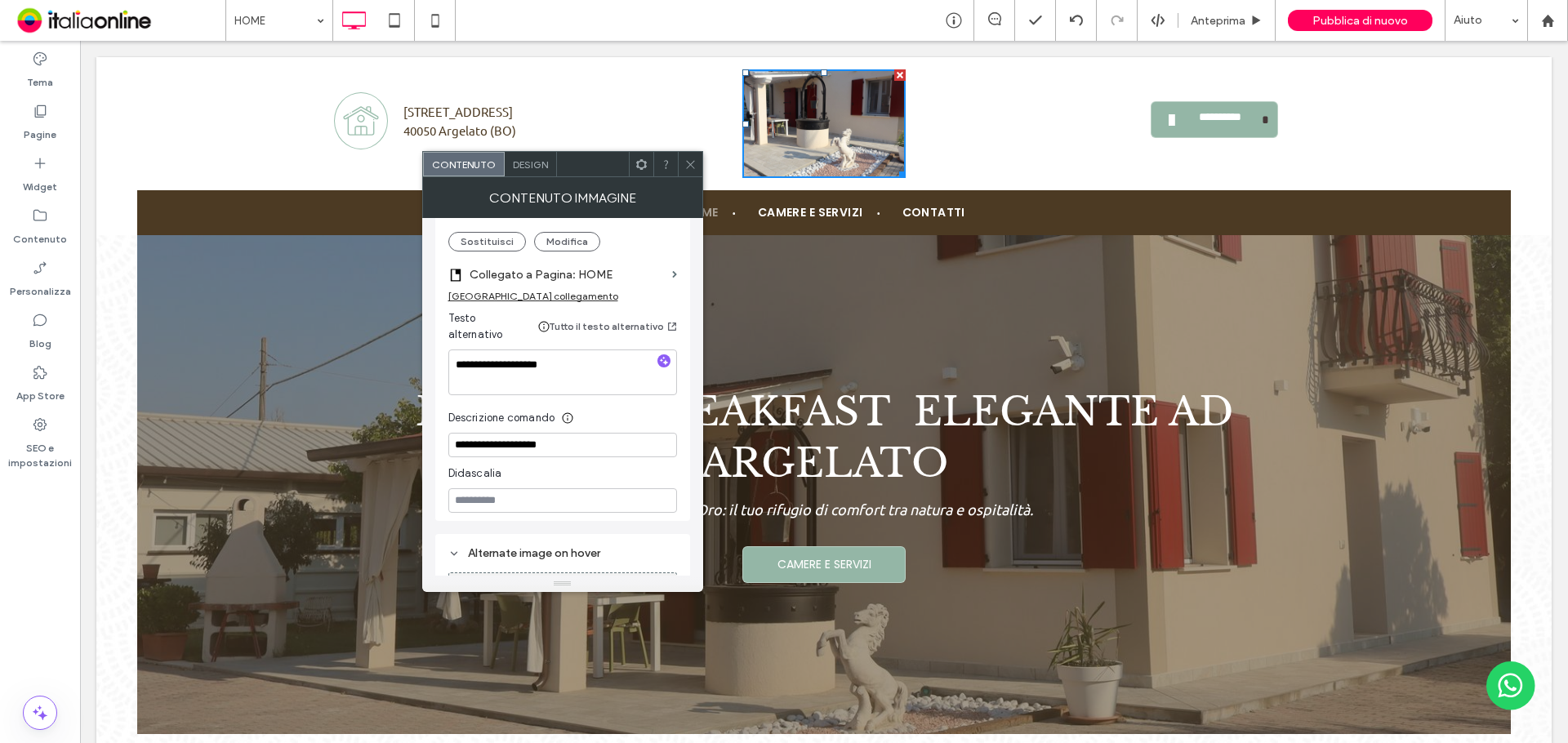
scroll to position [245, 0]
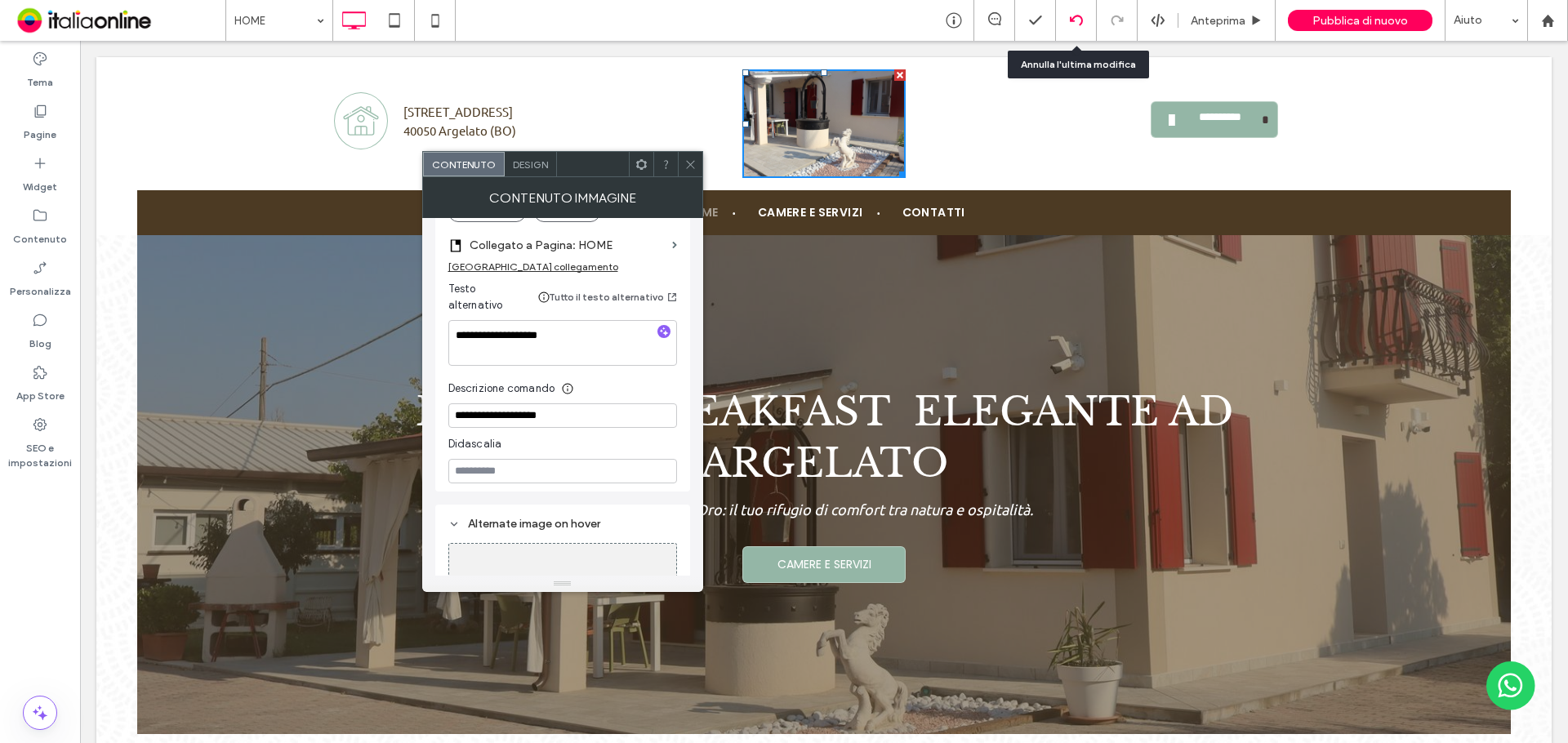
click at [1080, 22] on icon at bounding box center [1076, 20] width 13 height 13
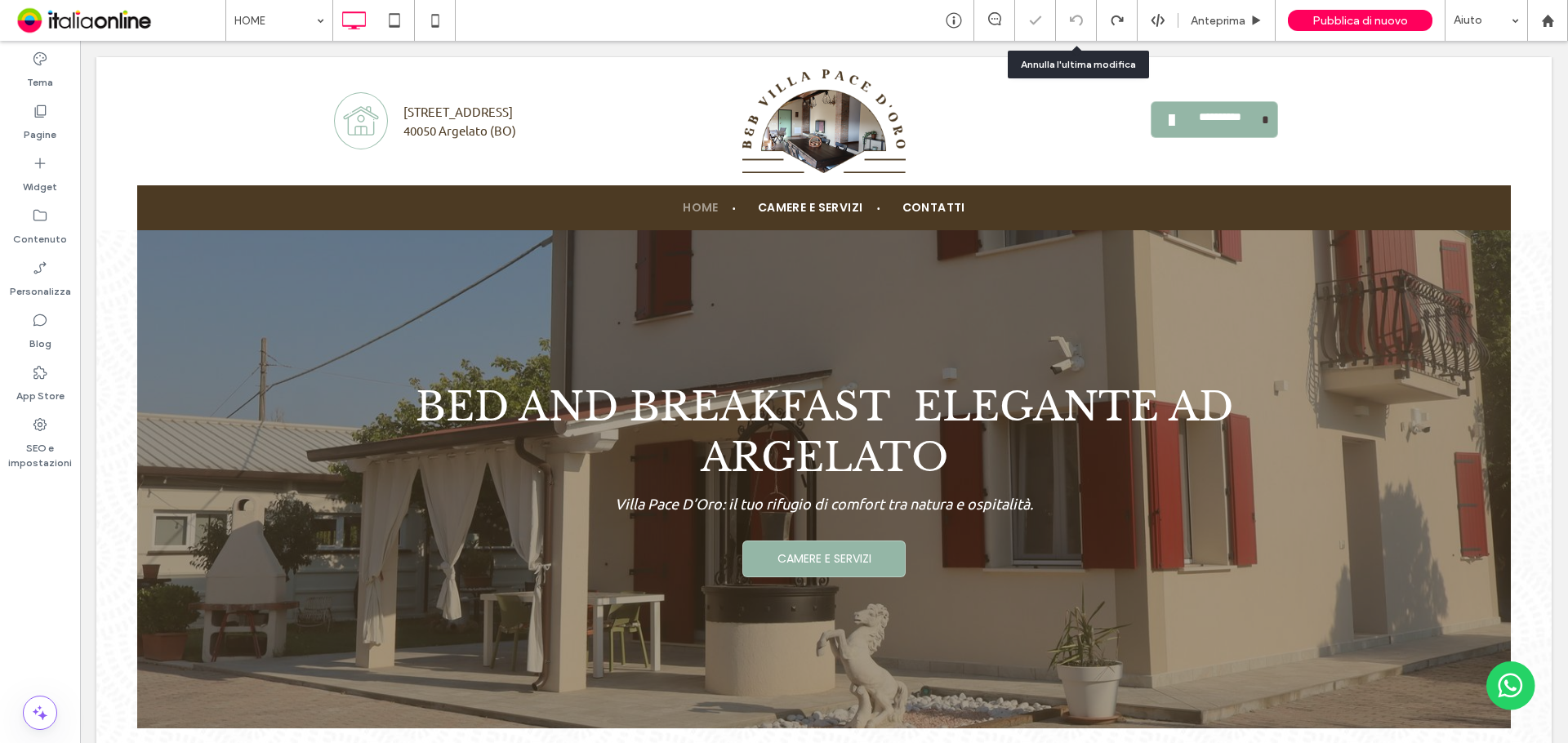
scroll to position [0, 0]
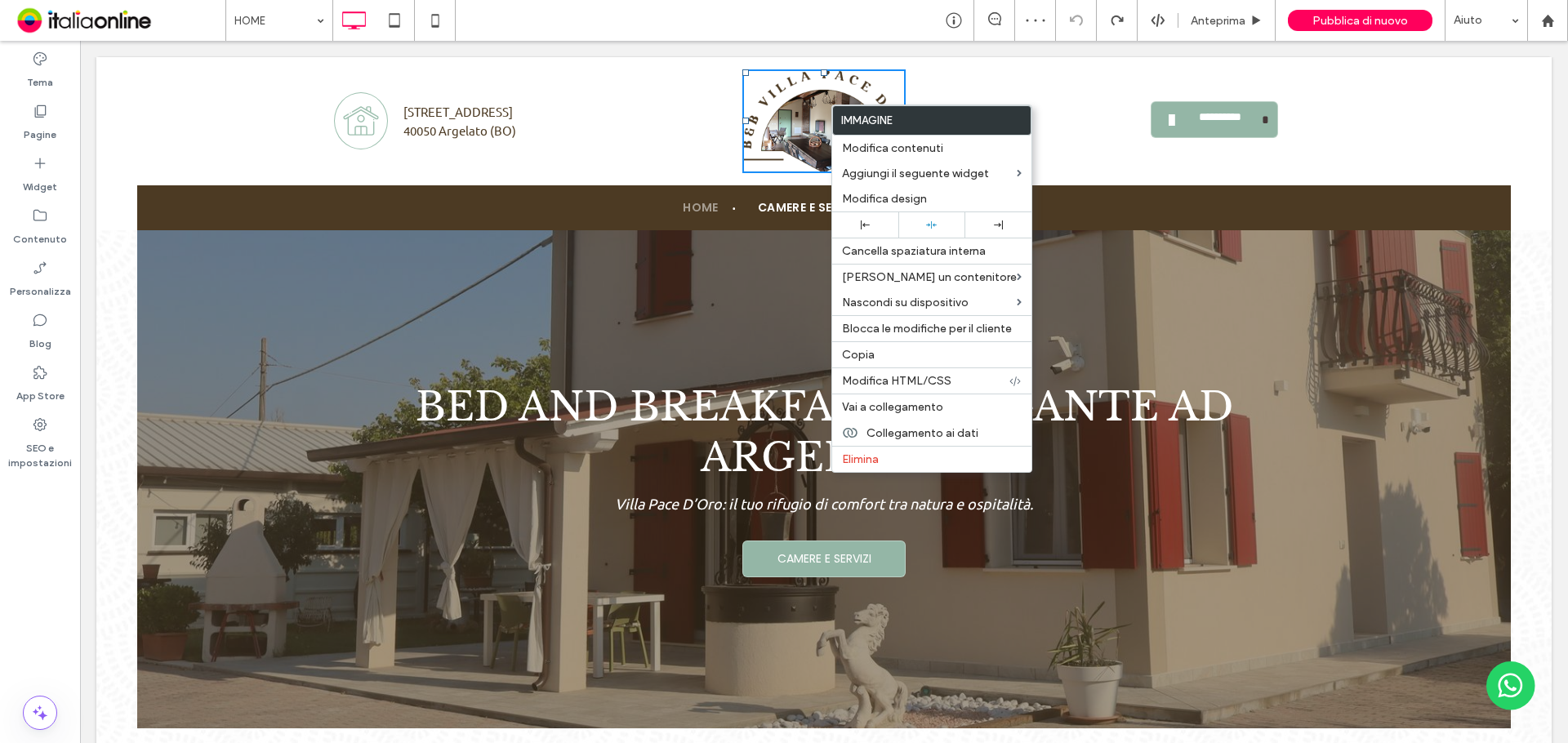
click at [799, 120] on img at bounding box center [823, 121] width 163 height 103
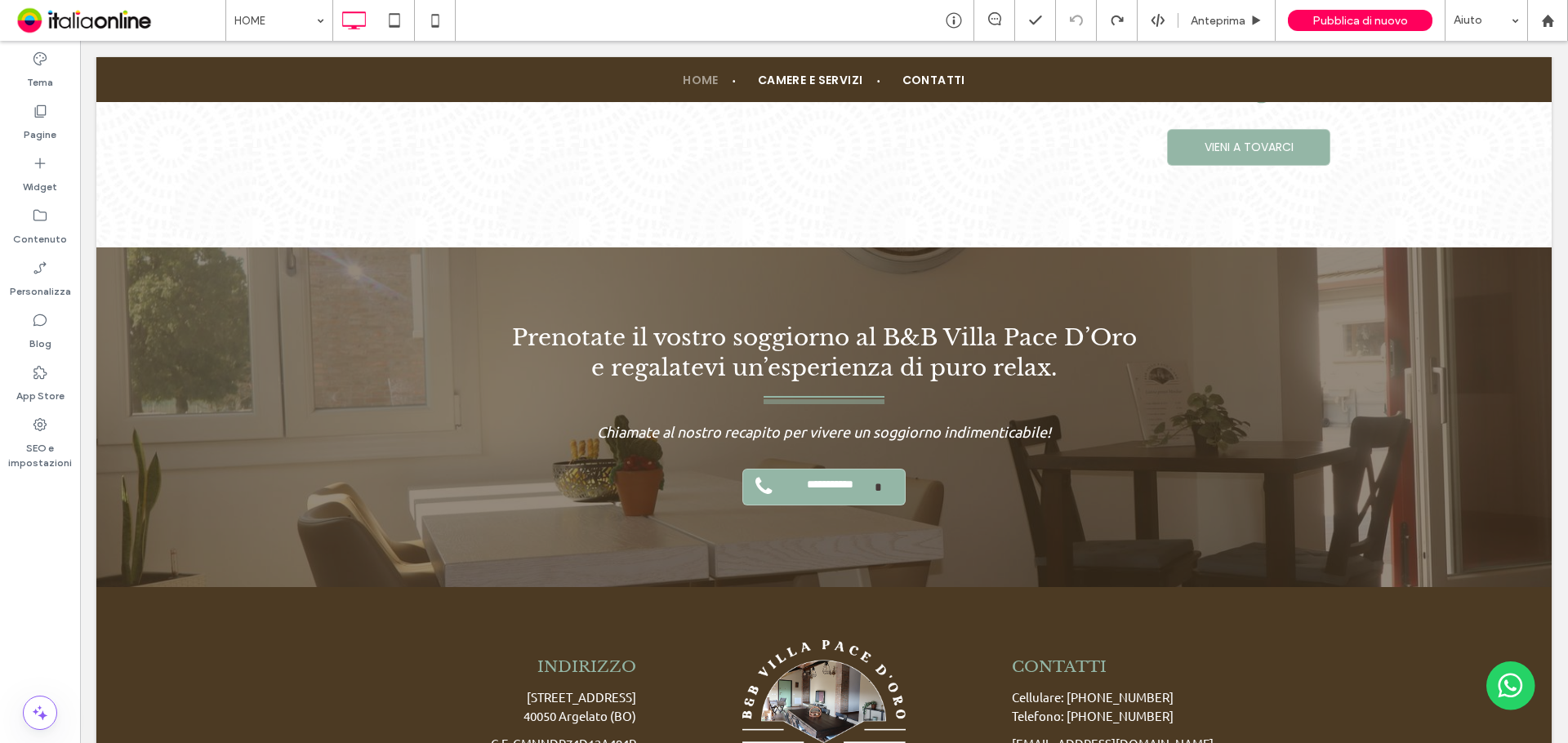
scroll to position [3178, 0]
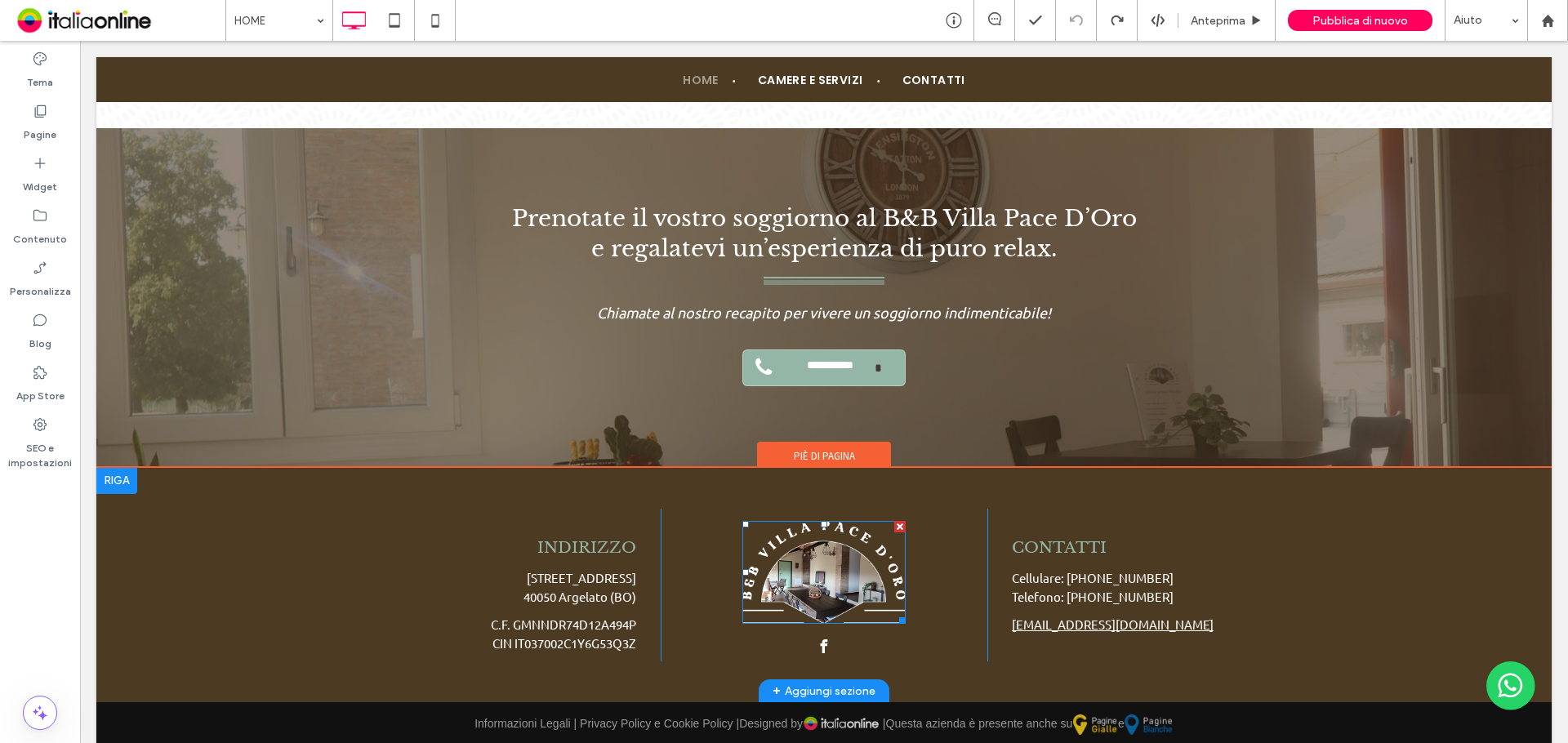
click at [831, 571] on img at bounding box center [823, 572] width 163 height 103
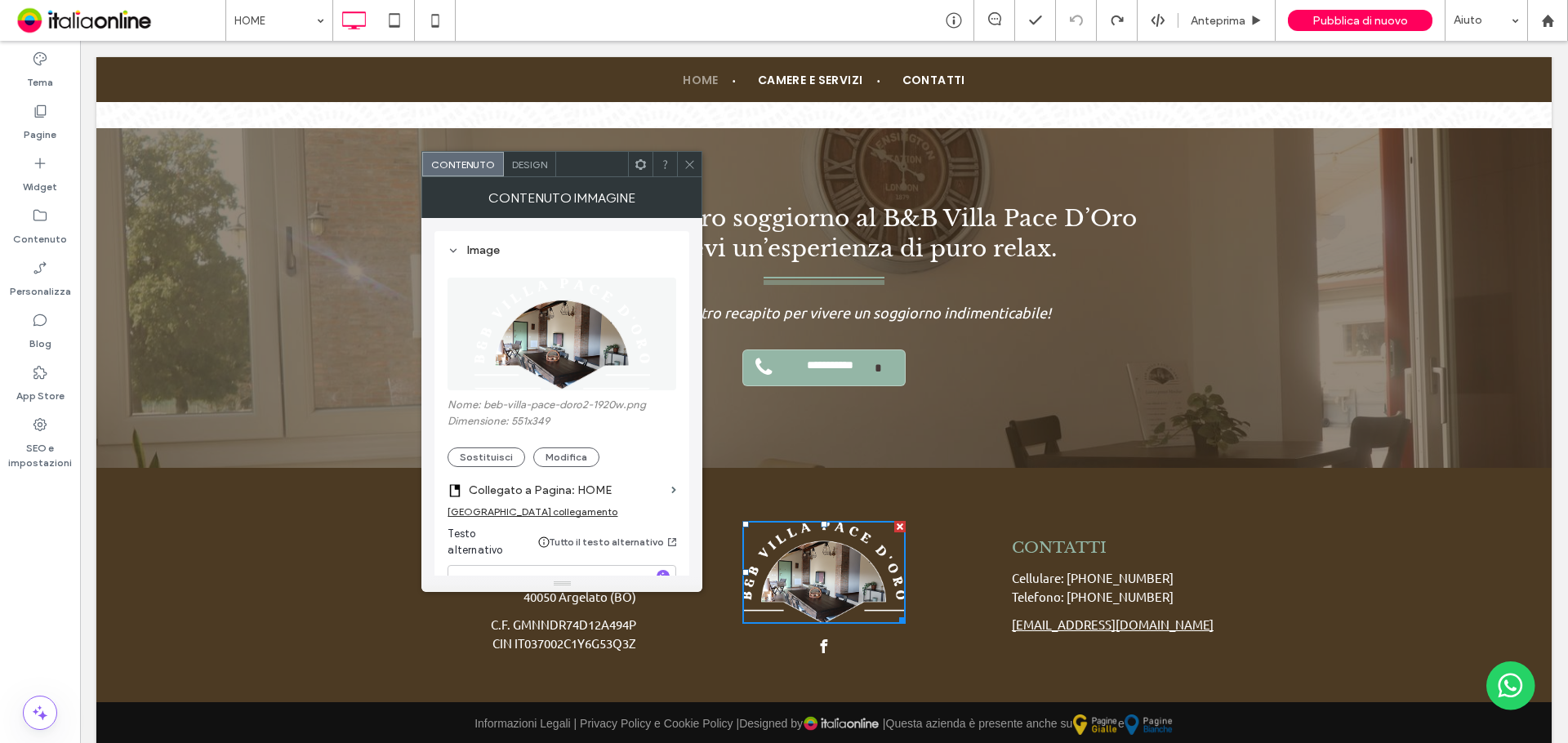
click at [589, 335] on img at bounding box center [562, 333] width 177 height 113
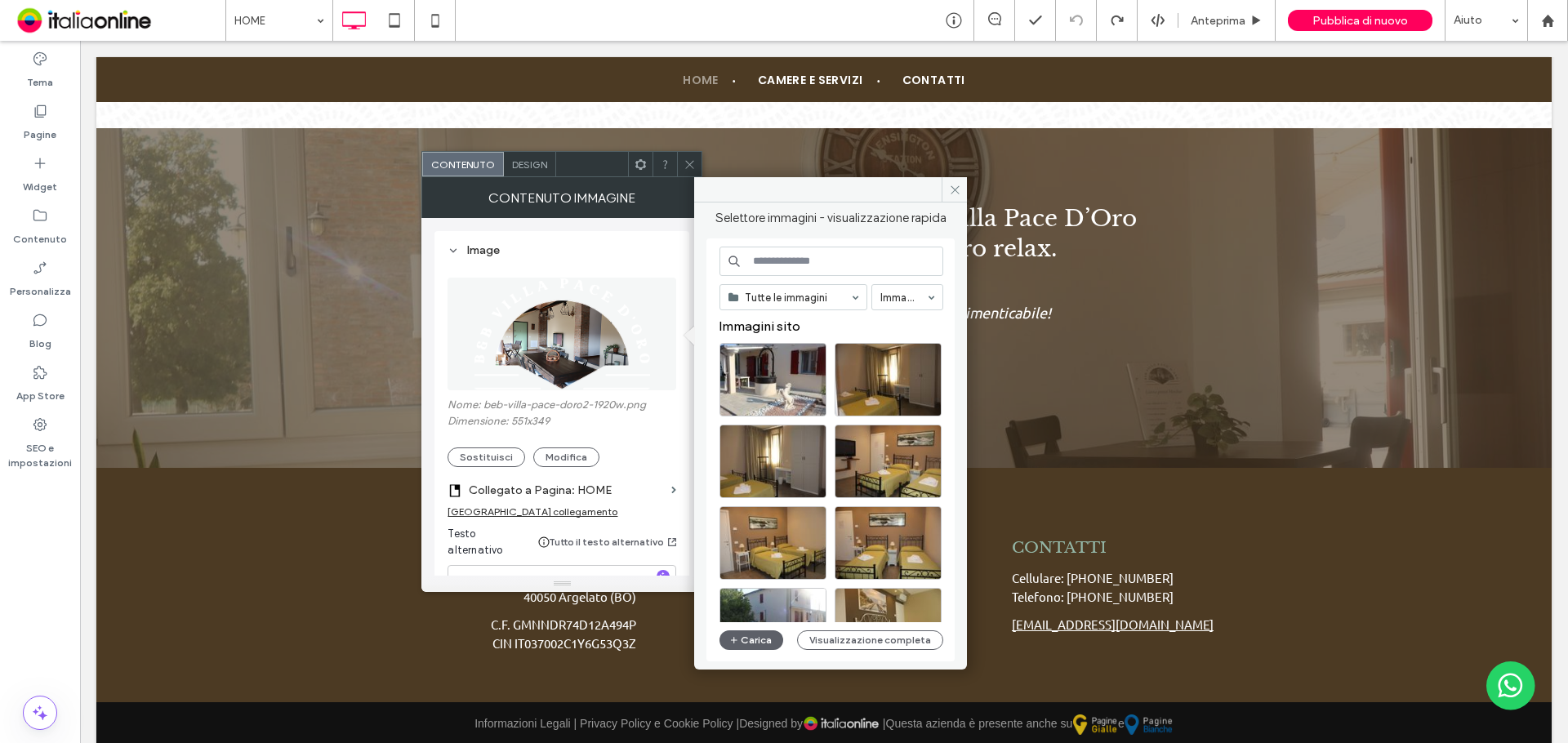
click at [589, 335] on img at bounding box center [562, 333] width 177 height 113
click at [955, 201] on span at bounding box center [953, 189] width 25 height 24
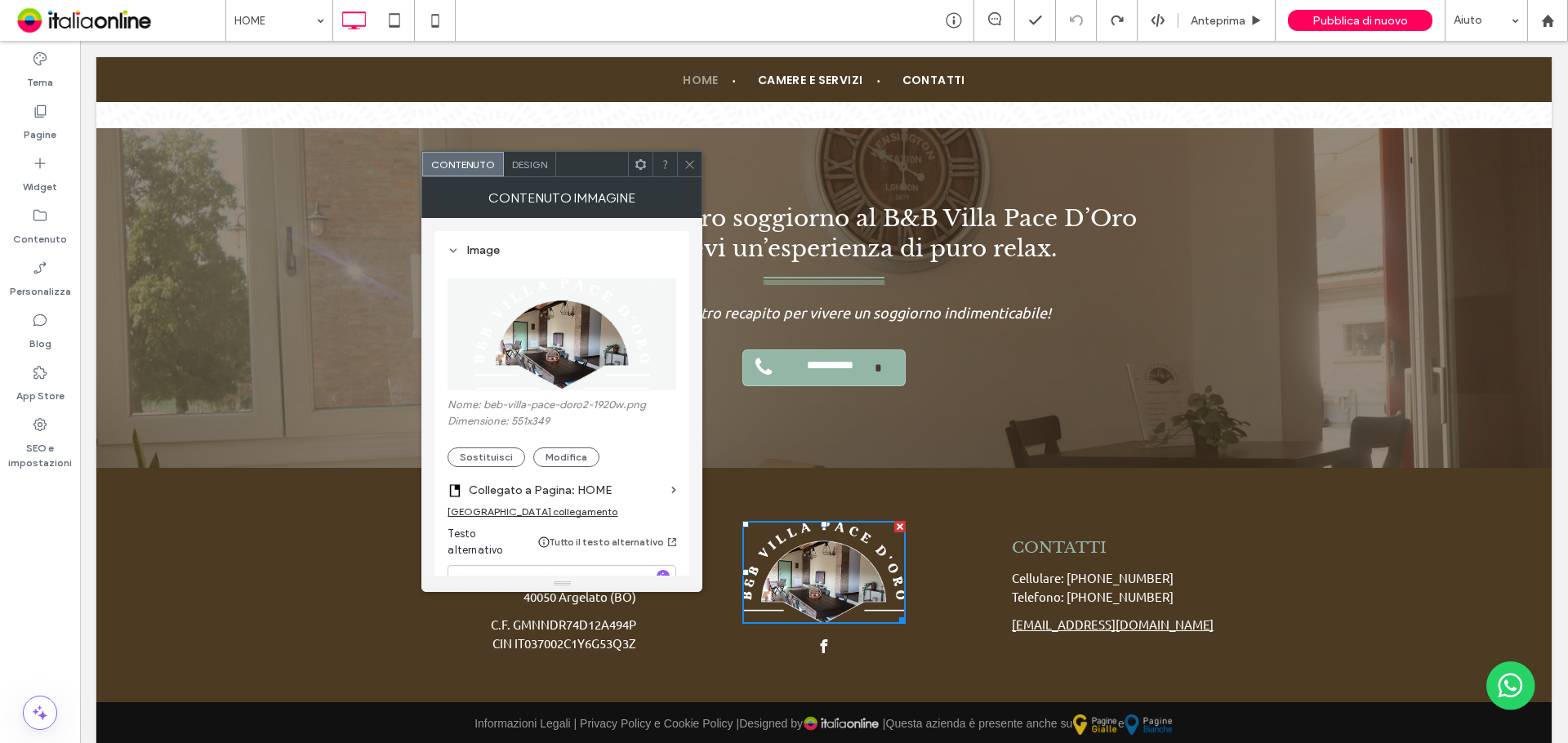
click at [688, 171] on span at bounding box center [689, 164] width 12 height 24
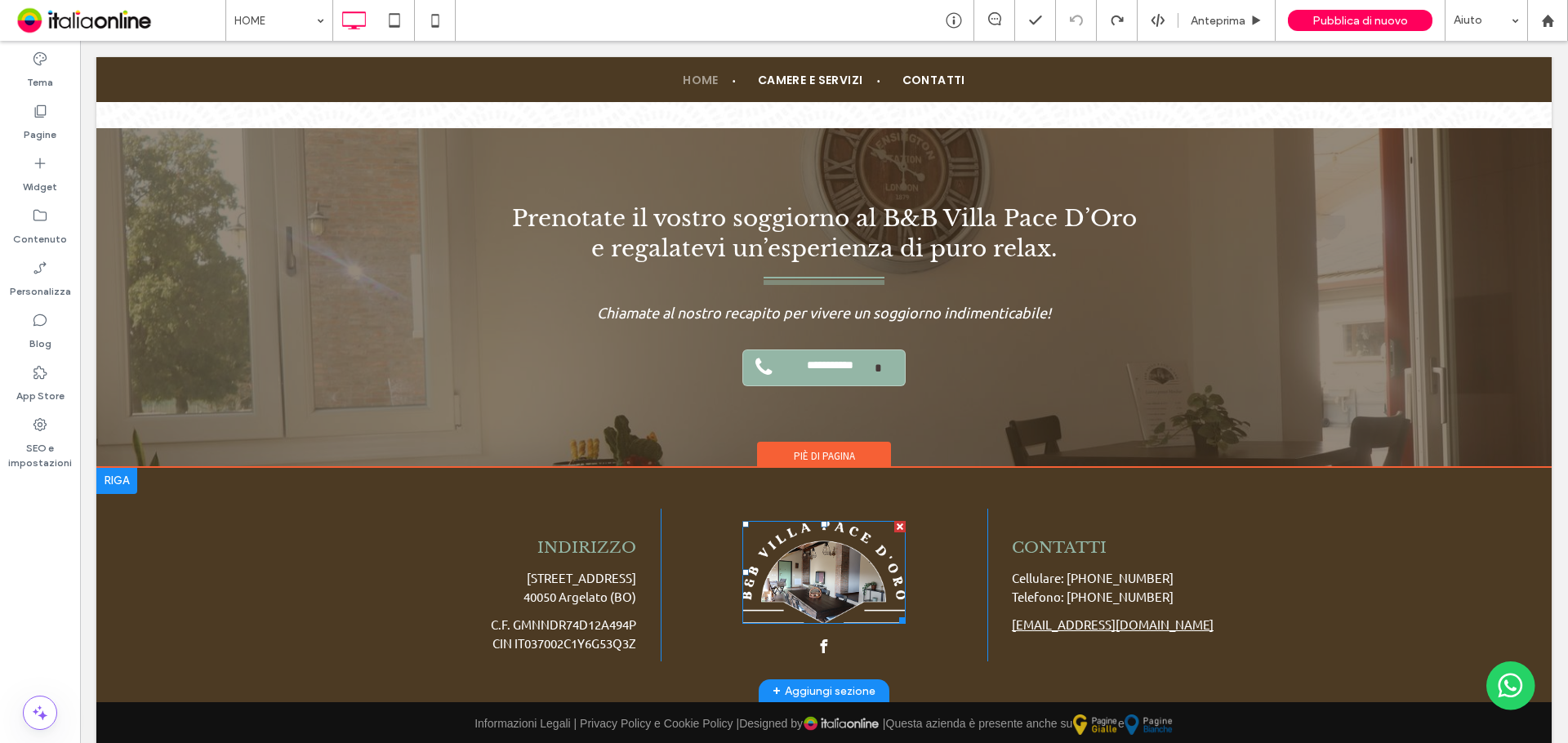
click at [796, 554] on img at bounding box center [823, 572] width 163 height 103
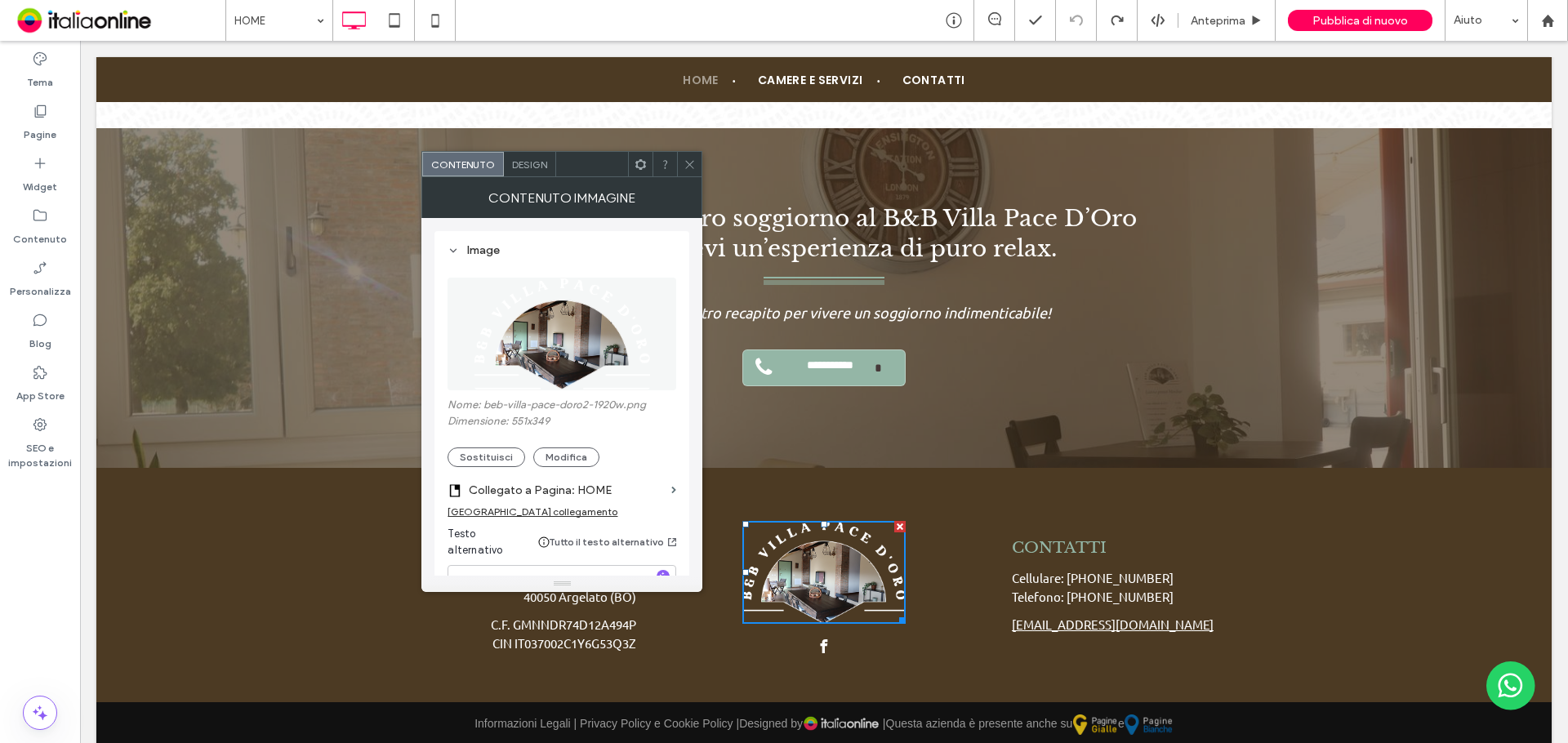
click at [572, 355] on img at bounding box center [562, 333] width 177 height 113
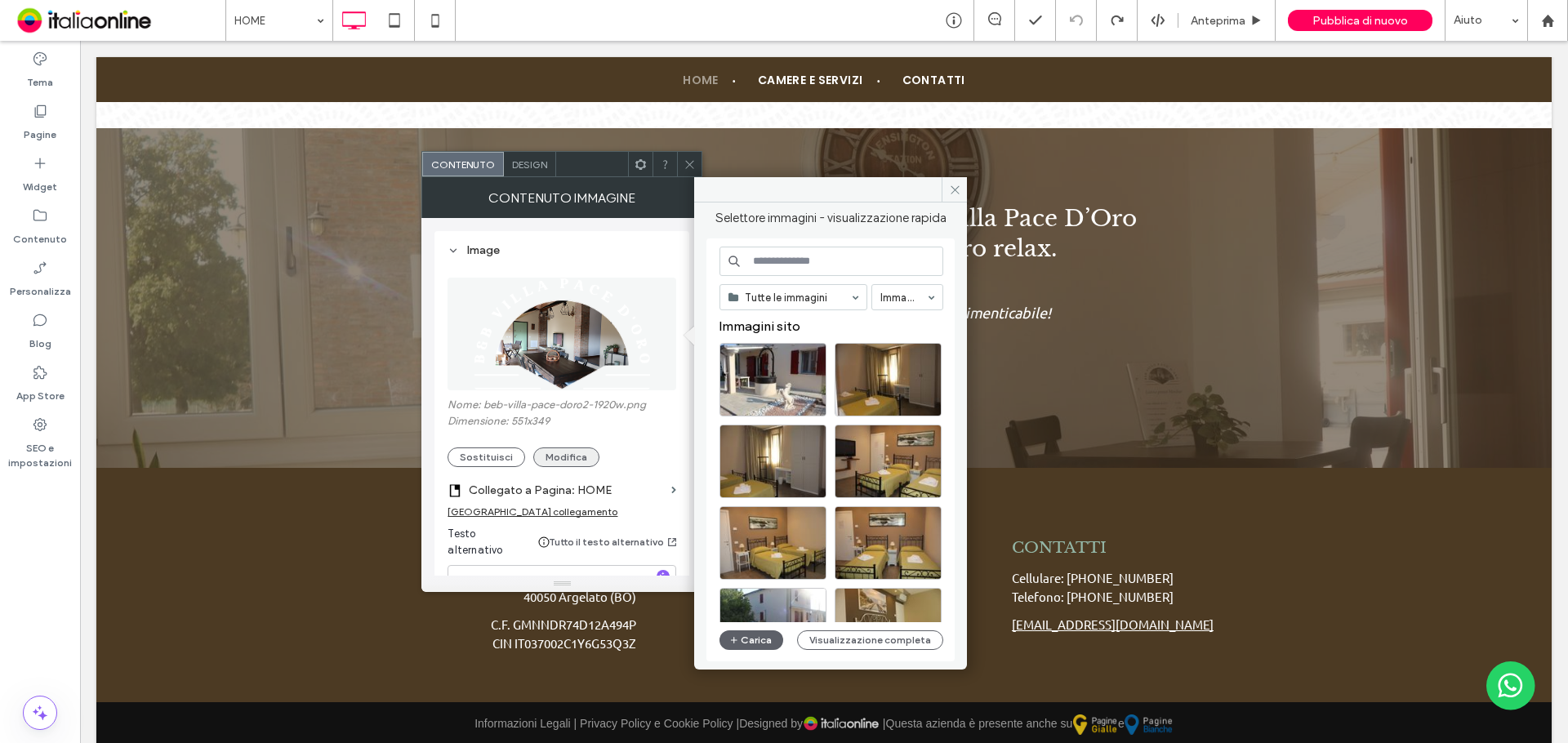
click at [559, 457] on button "Modifica" at bounding box center [566, 457] width 66 height 20
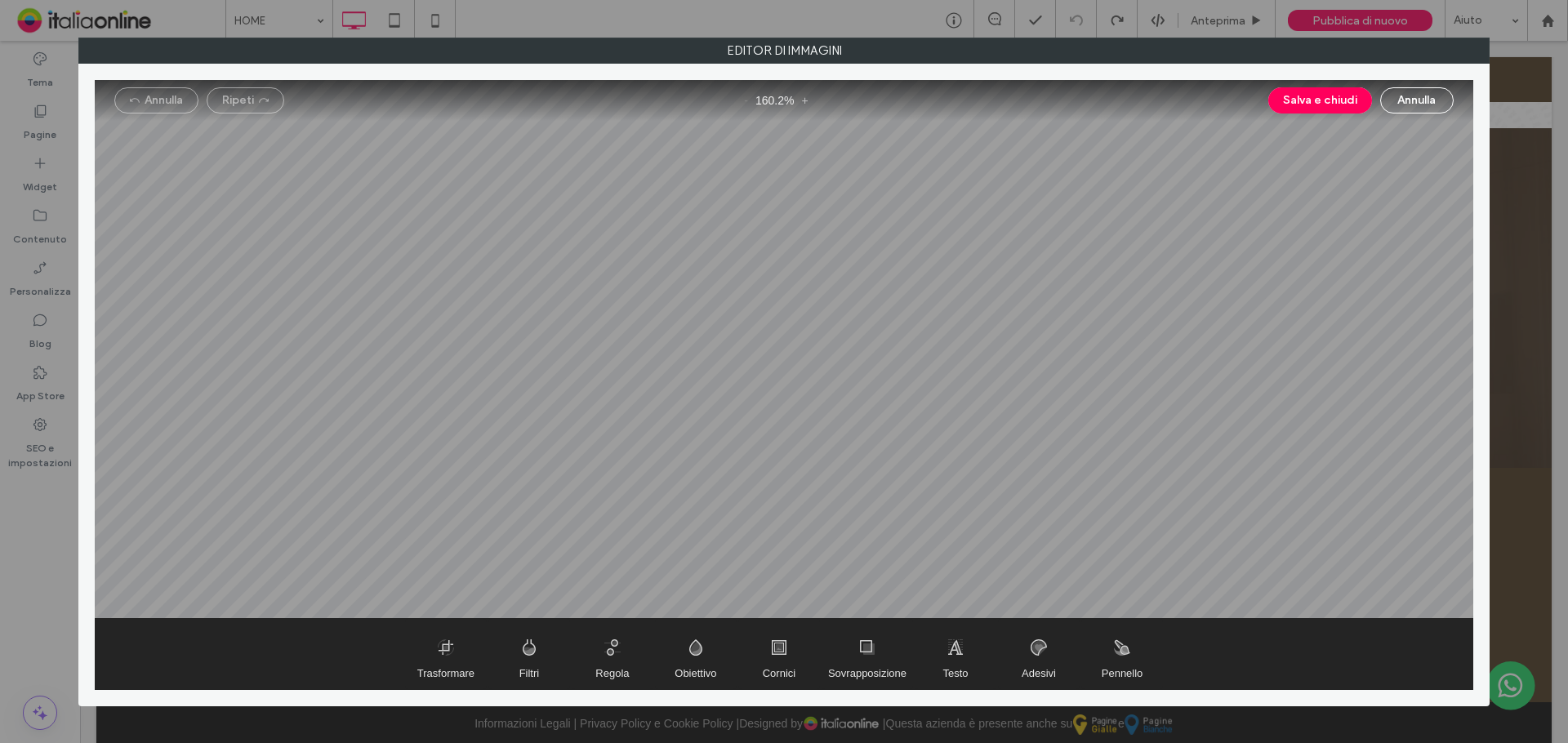
click at [1448, 97] on button "Annulla" at bounding box center [1416, 101] width 74 height 26
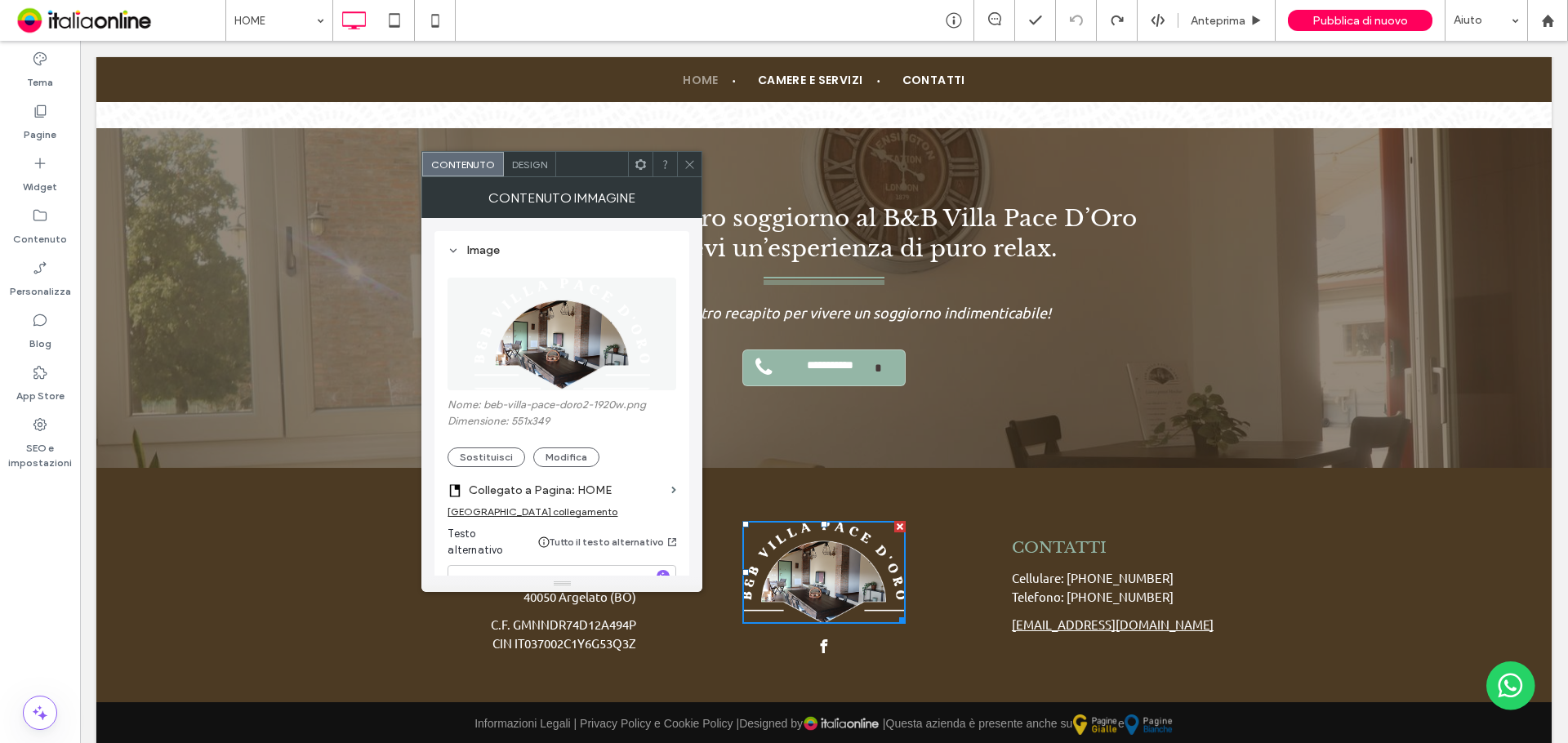
click at [591, 340] on img at bounding box center [562, 333] width 177 height 113
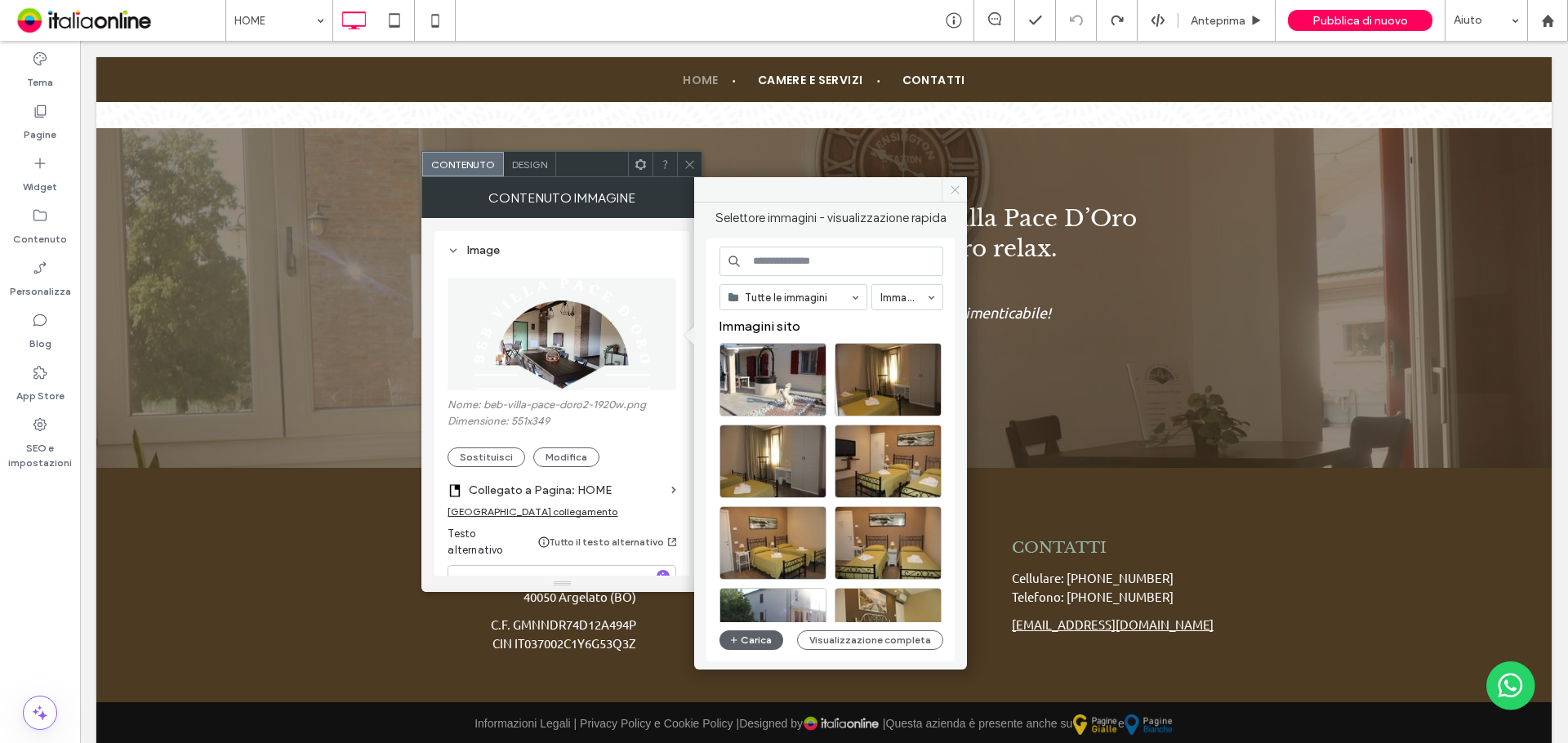
click at [960, 190] on icon at bounding box center [954, 189] width 12 height 12
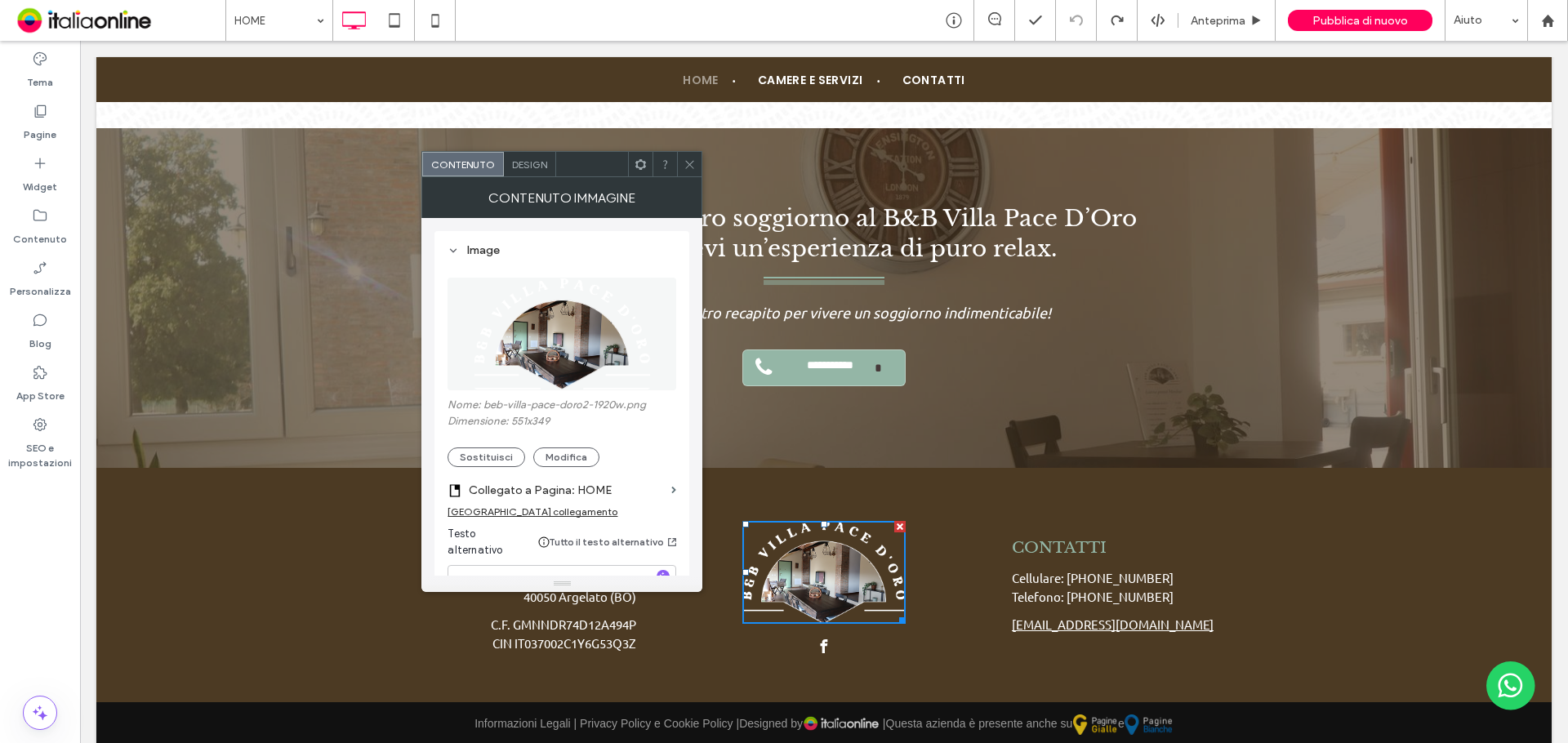
click at [690, 166] on icon at bounding box center [689, 164] width 12 height 12
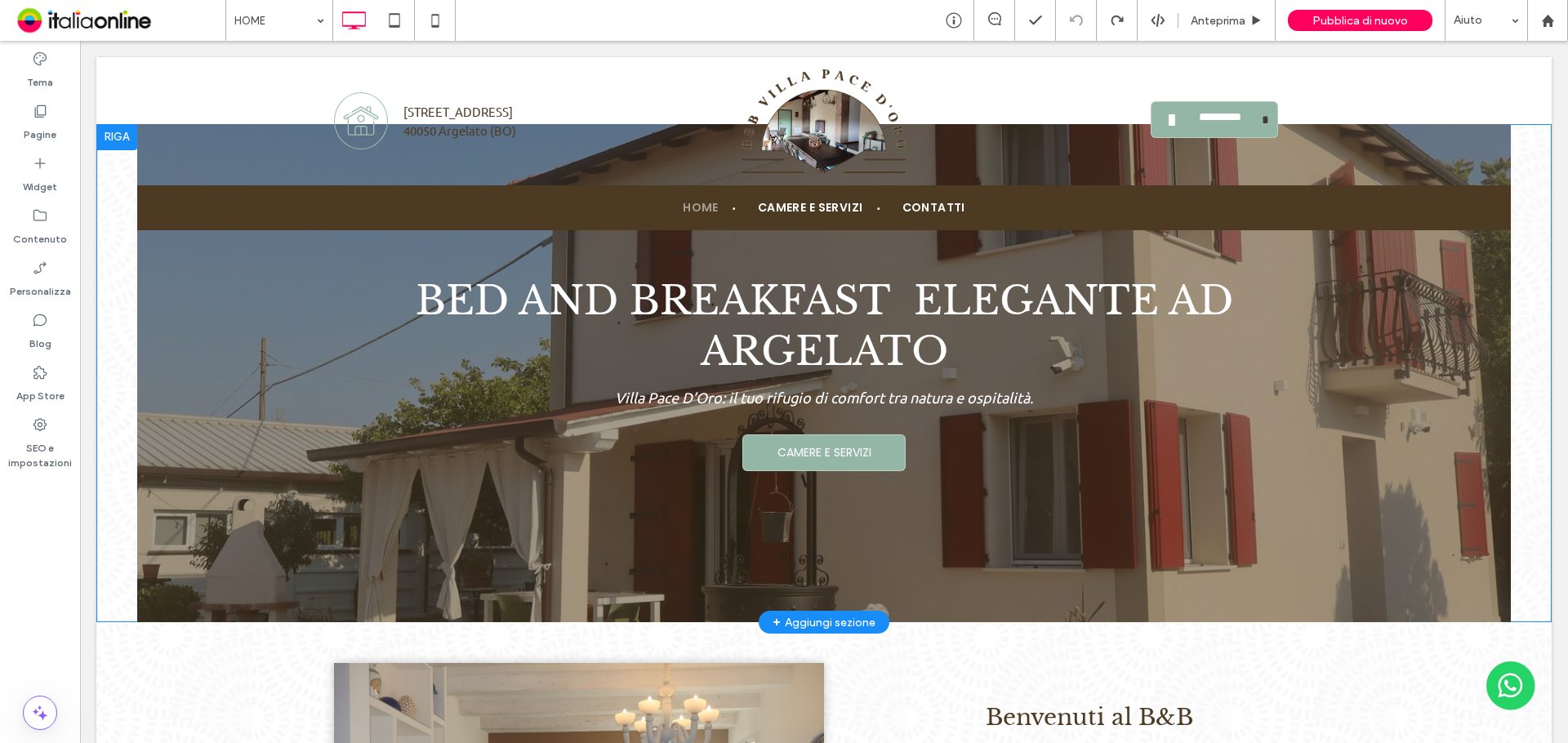
scroll to position [0, 0]
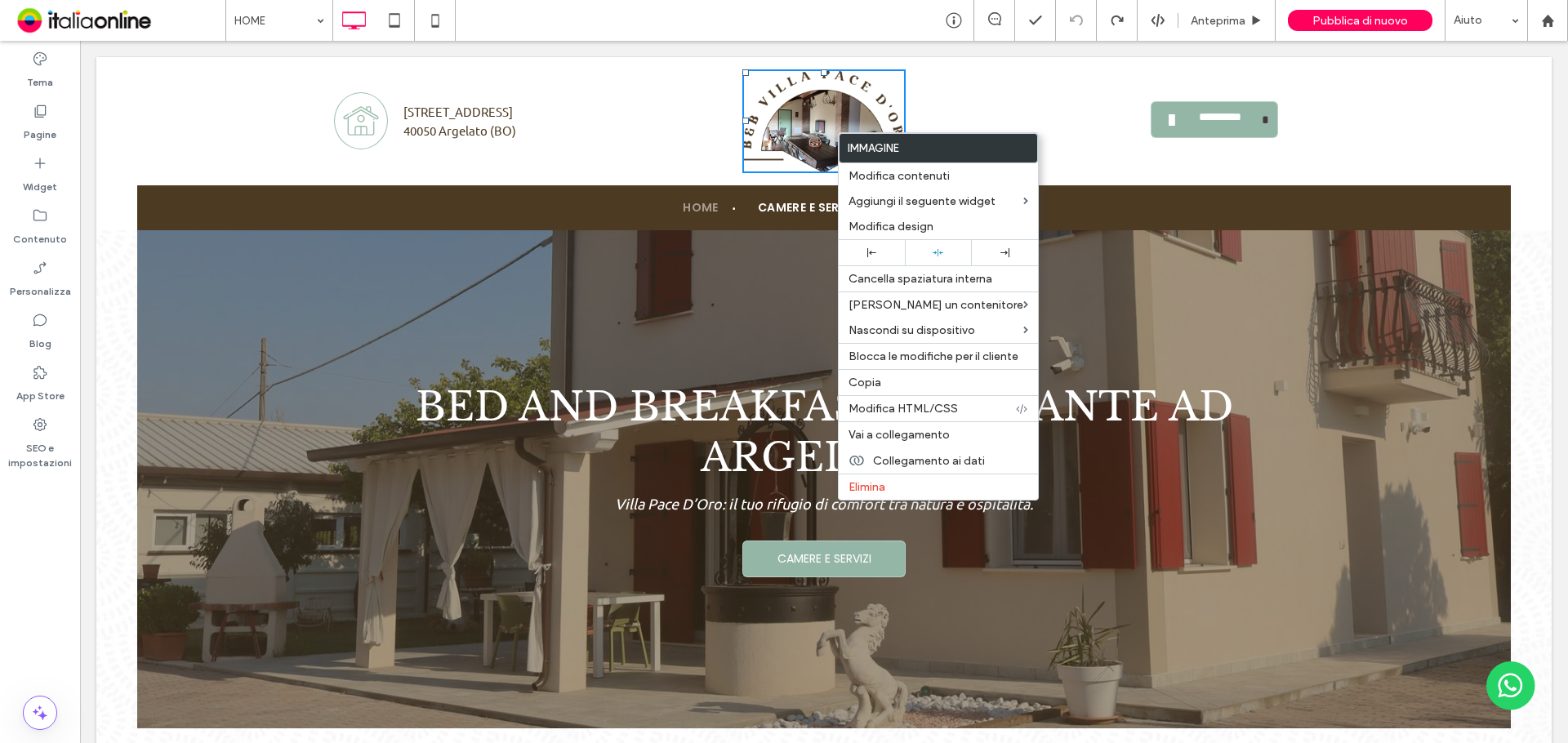
click at [835, 110] on img at bounding box center [823, 121] width 163 height 103
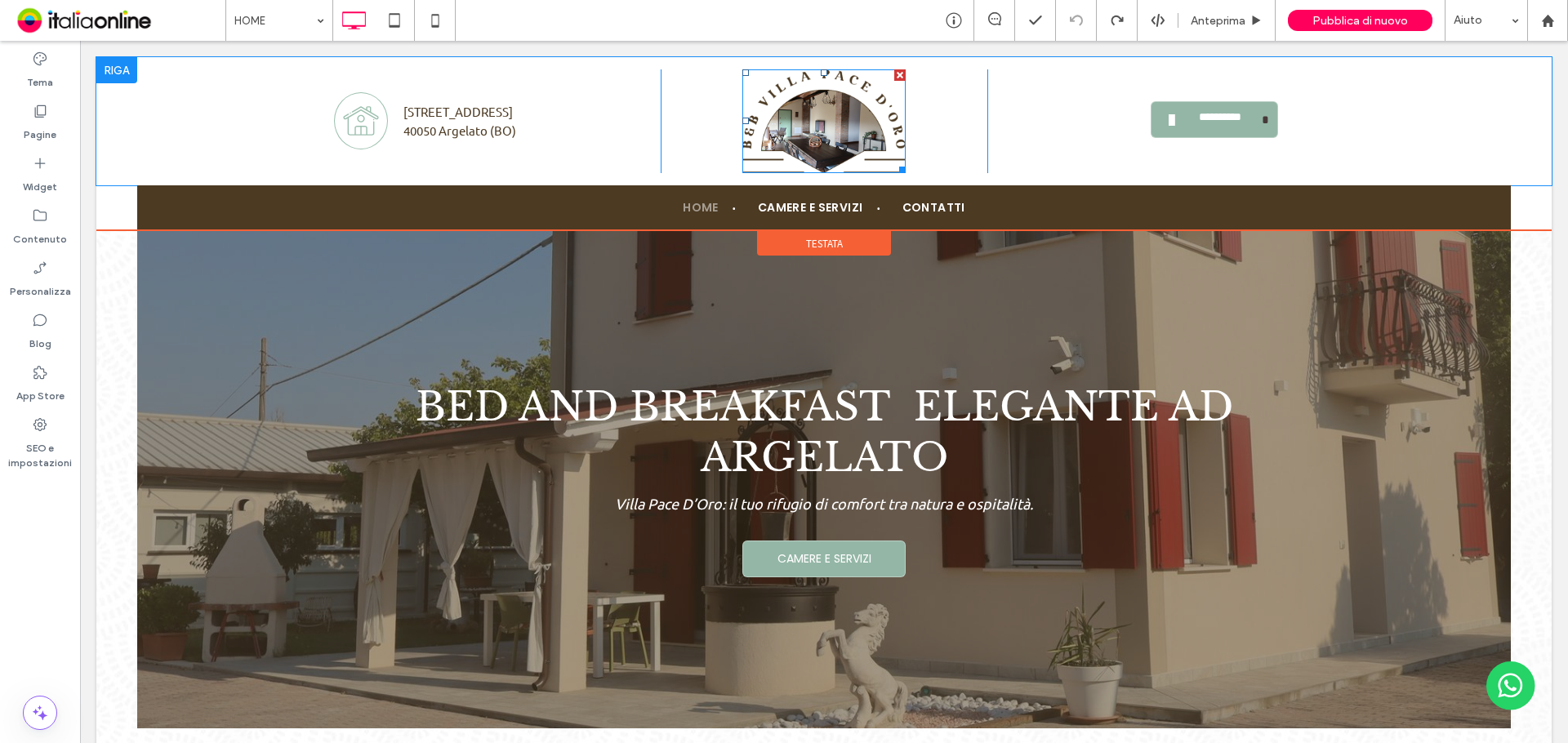
click at [815, 124] on img at bounding box center [823, 121] width 163 height 103
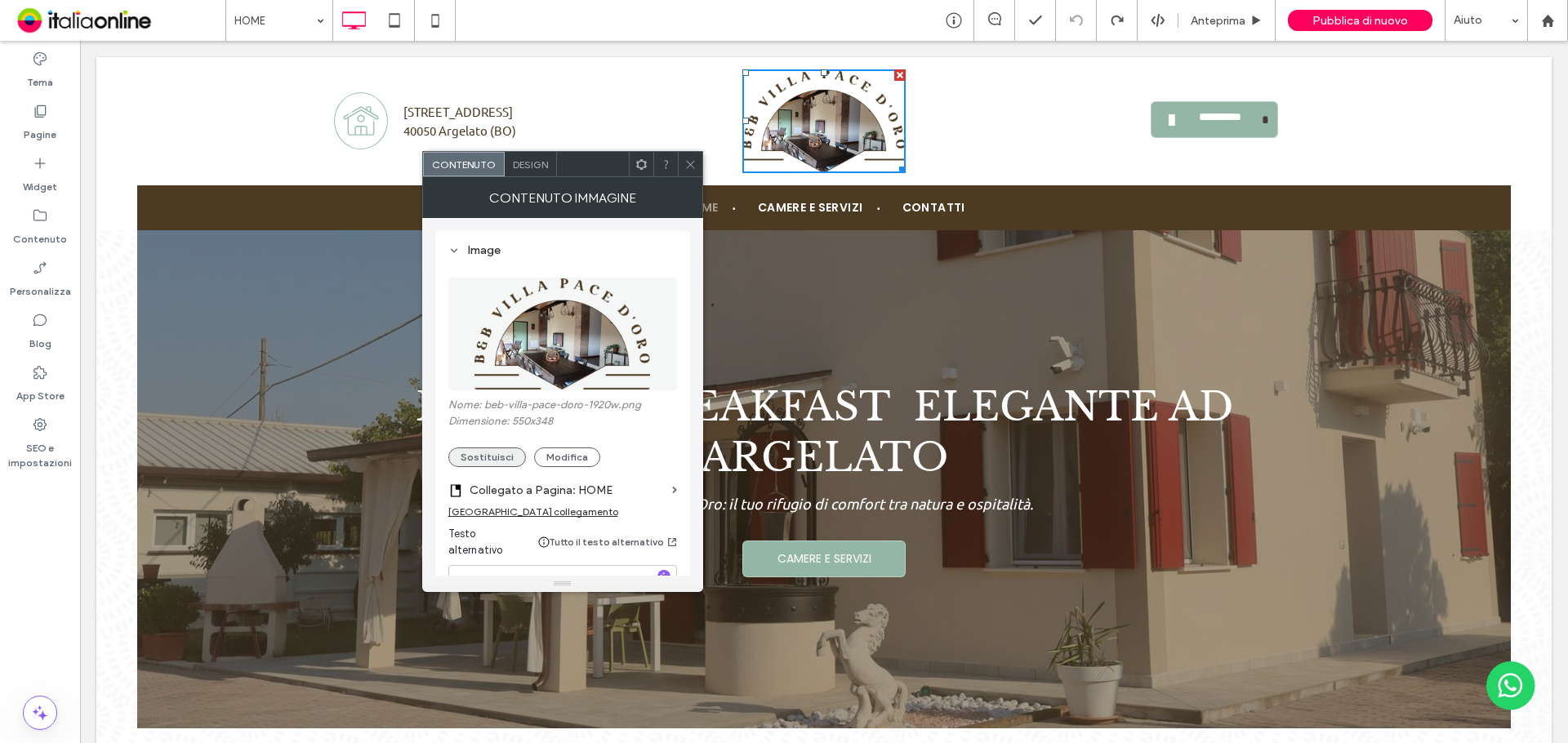
click at [489, 459] on button "Sostituisci" at bounding box center [486, 457] width 77 height 20
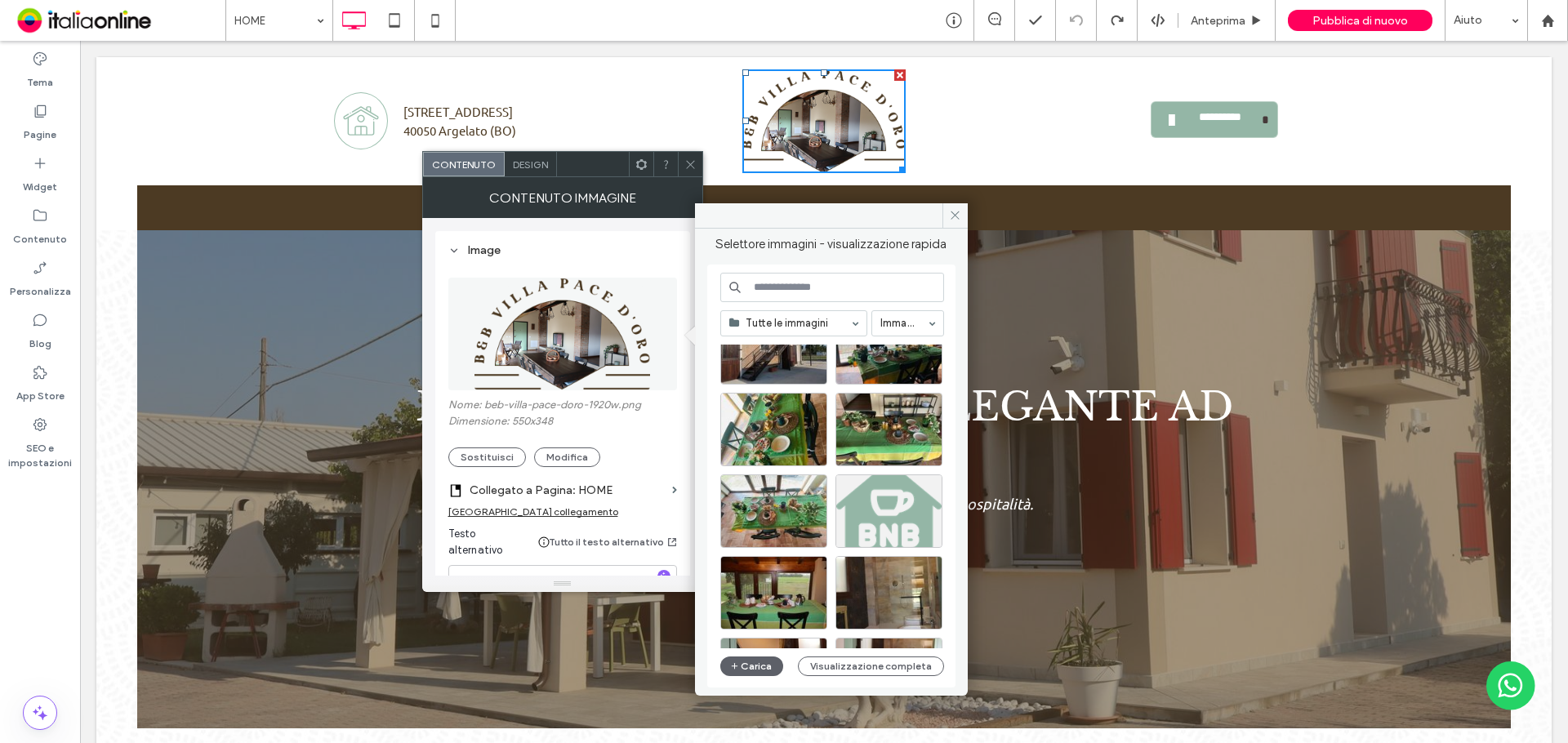
scroll to position [3395, 0]
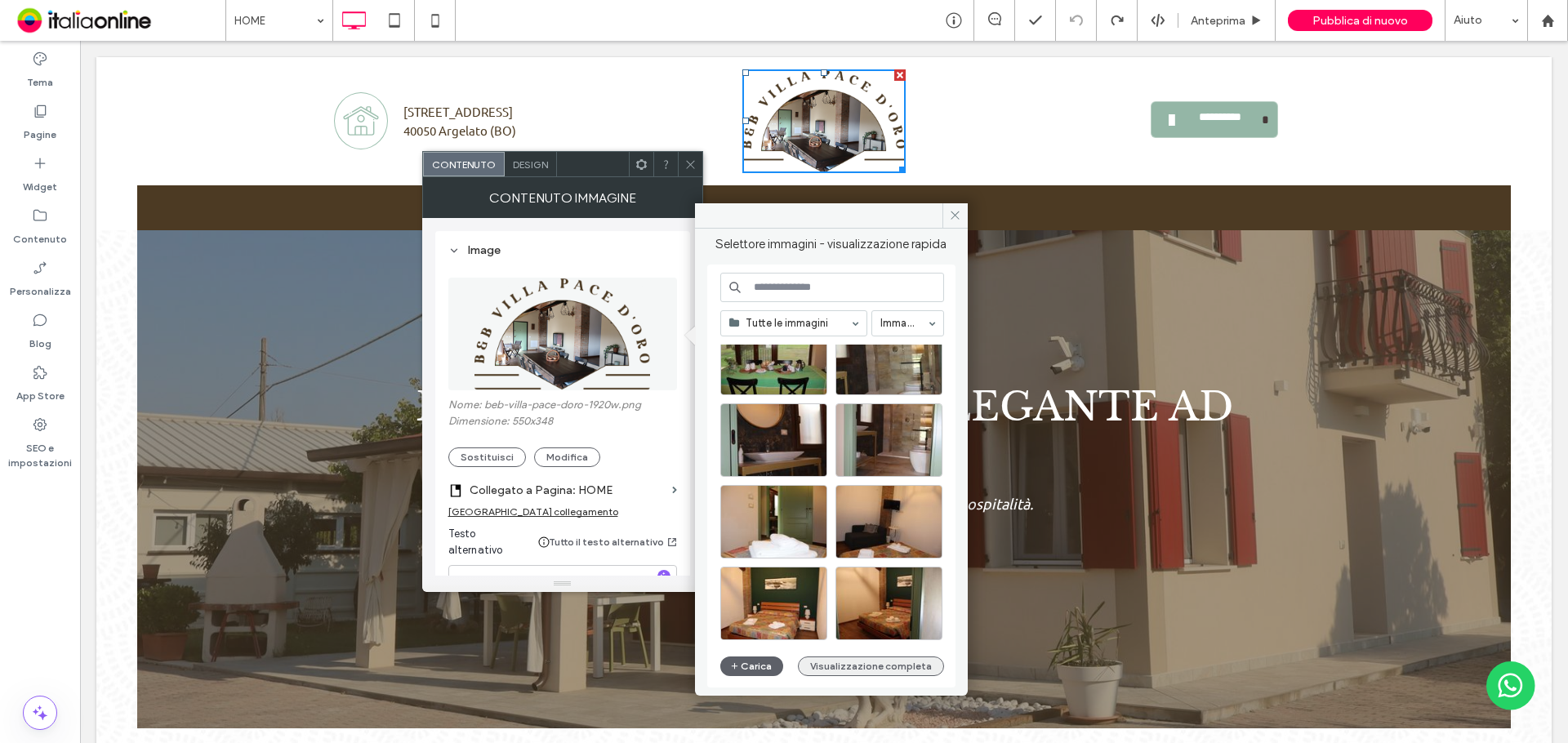
click at [881, 660] on button "Visualizzazione completa" at bounding box center [871, 666] width 146 height 20
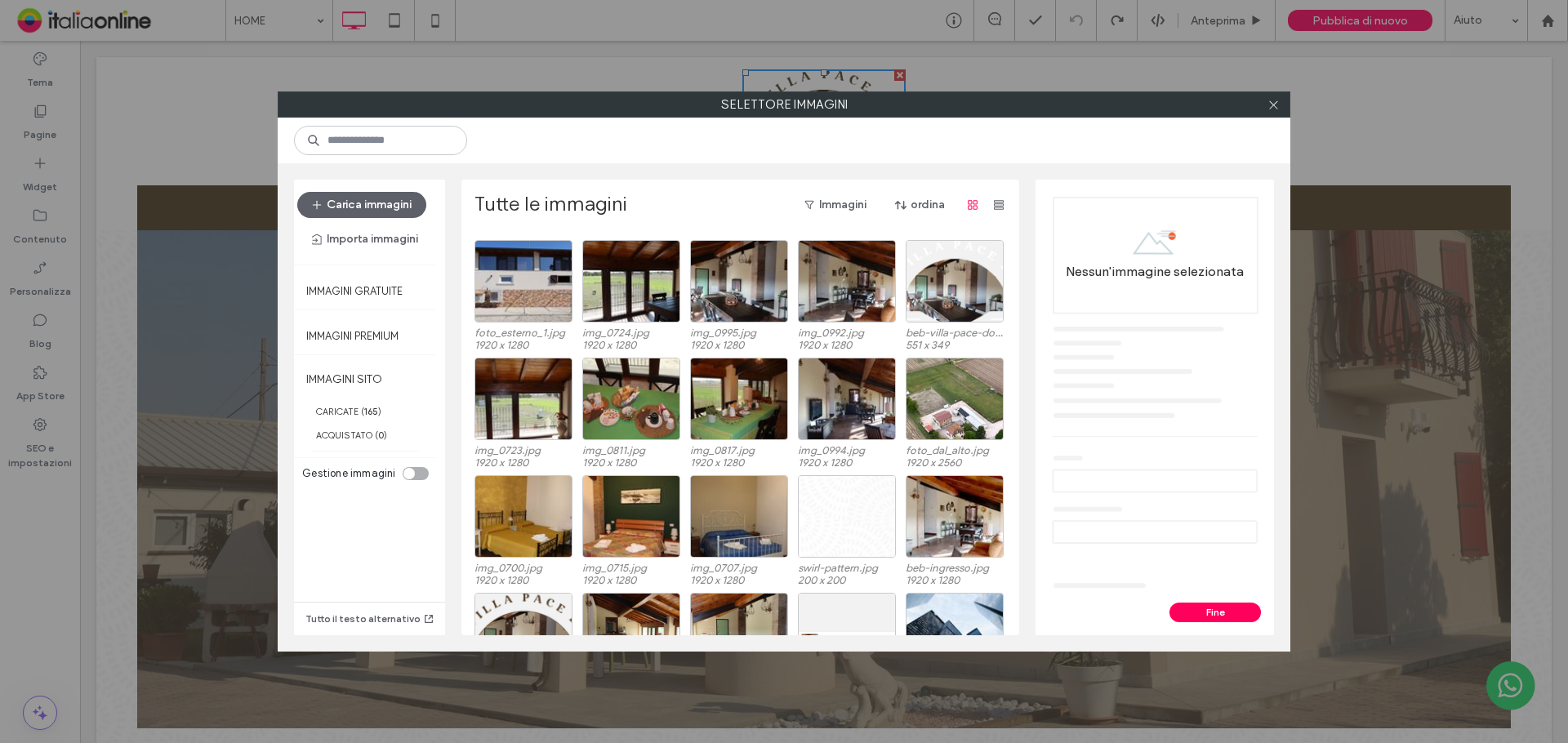
scroll to position [2371, 0]
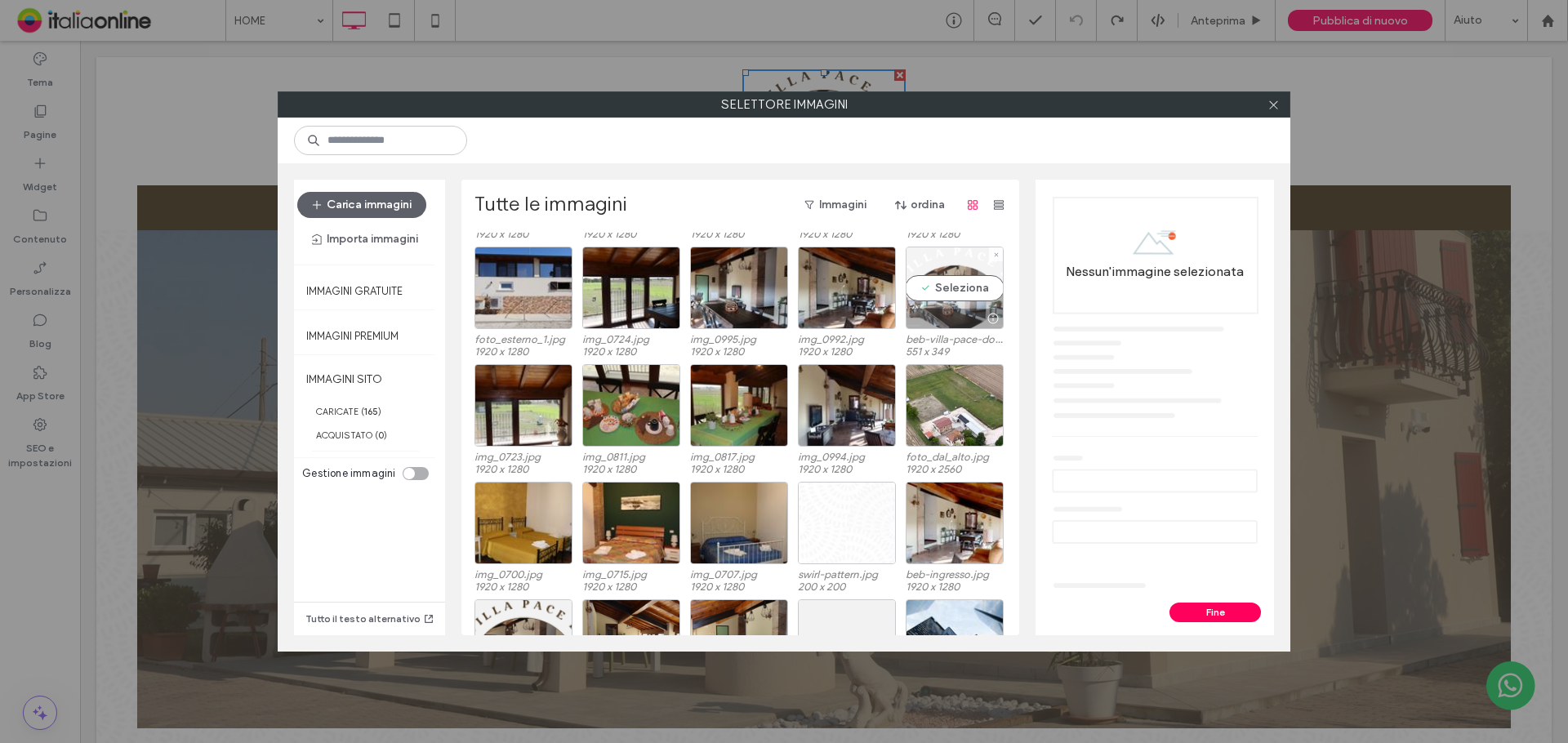
click at [986, 312] on div at bounding box center [993, 318] width 20 height 13
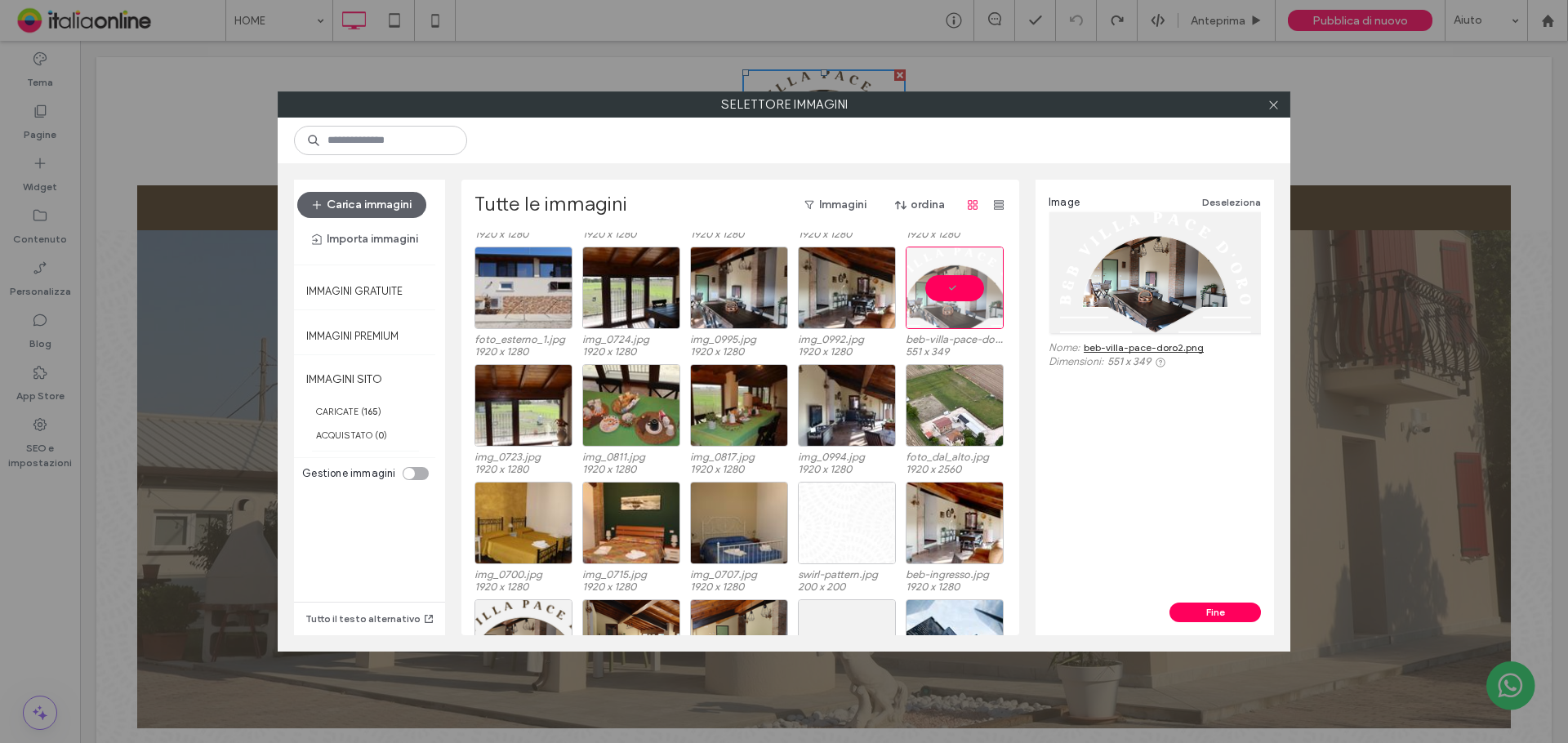
click at [1109, 350] on link "beb-villa-pace-doro2.png" at bounding box center [1143, 347] width 120 height 12
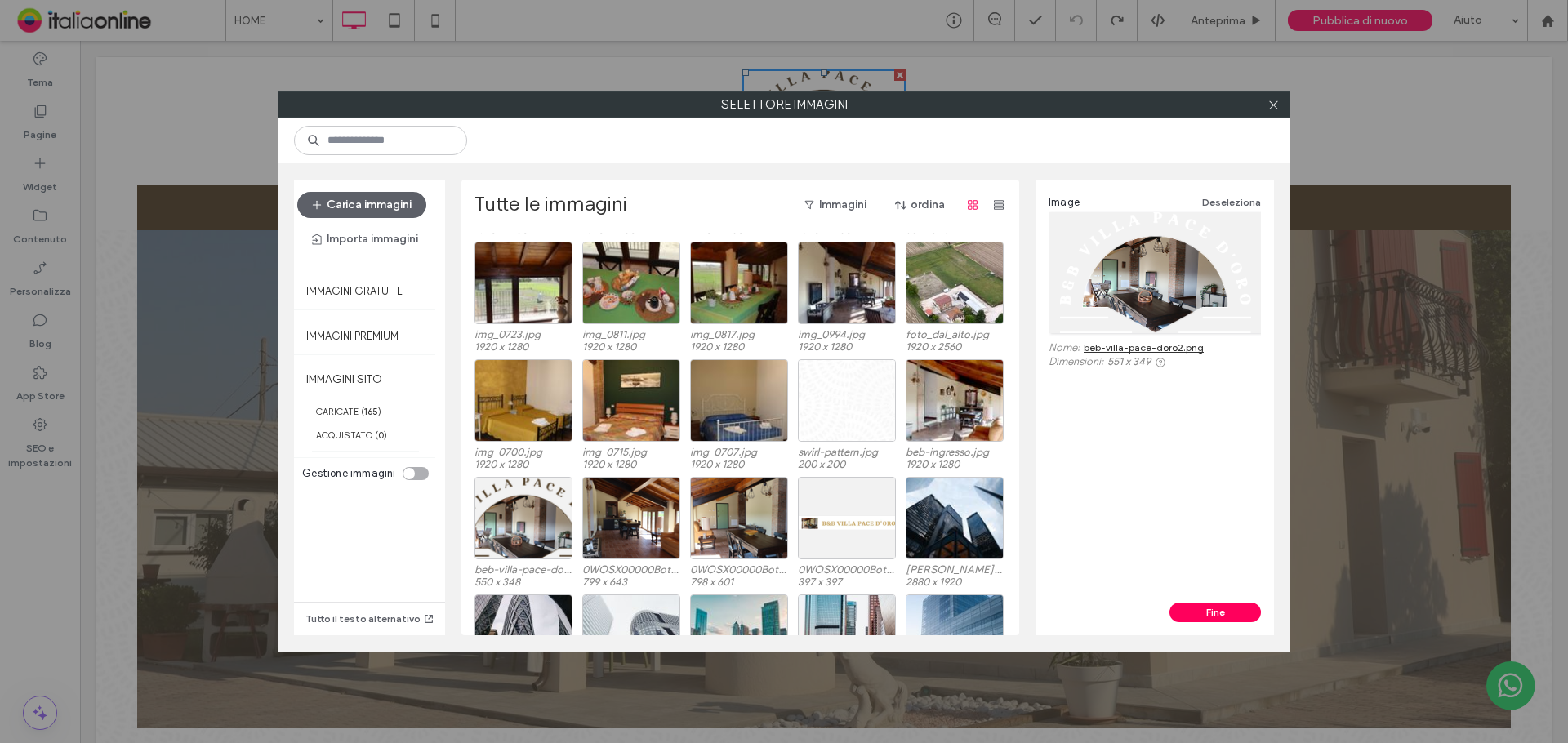
scroll to position [2533, 0]
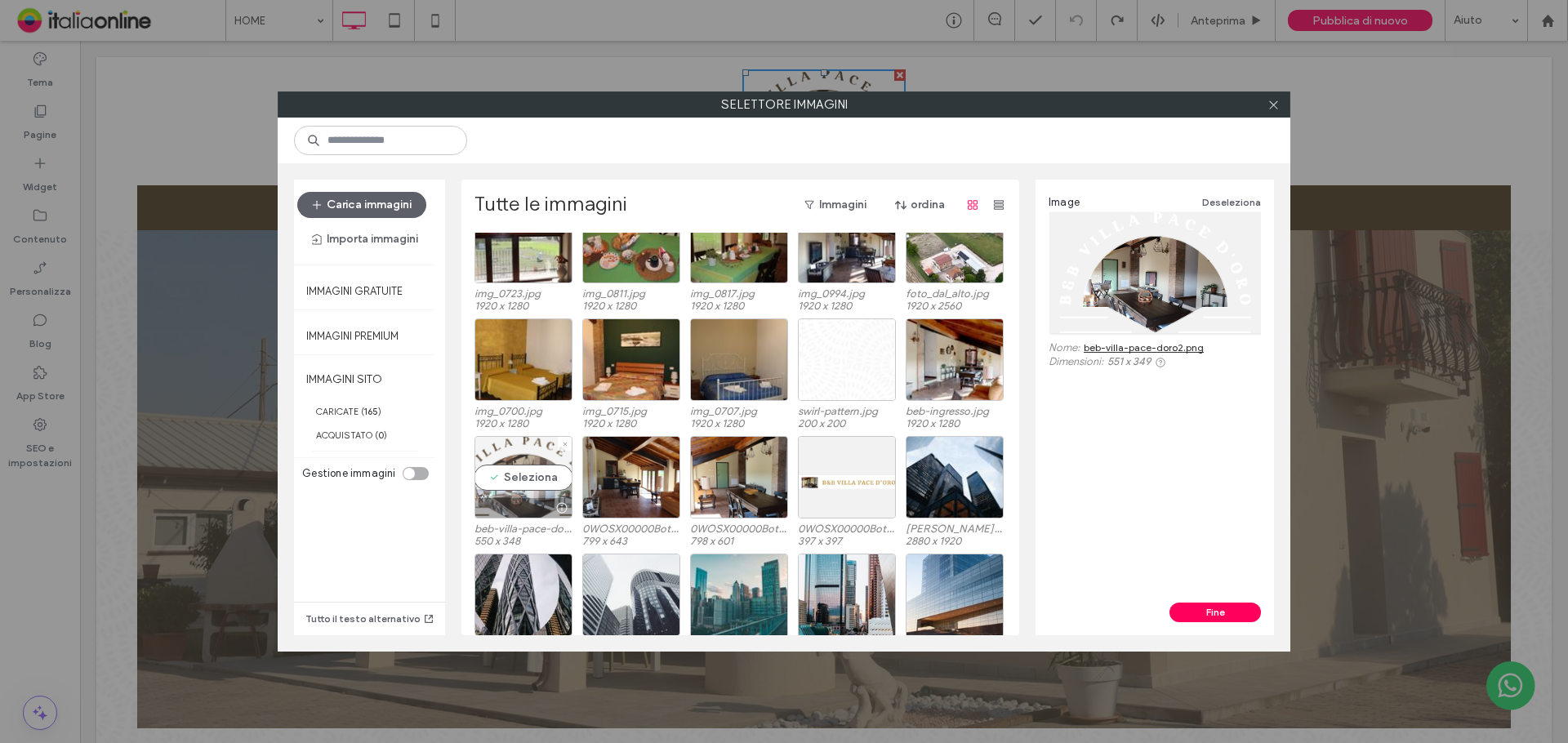
click at [553, 507] on div at bounding box center [561, 507] width 20 height 13
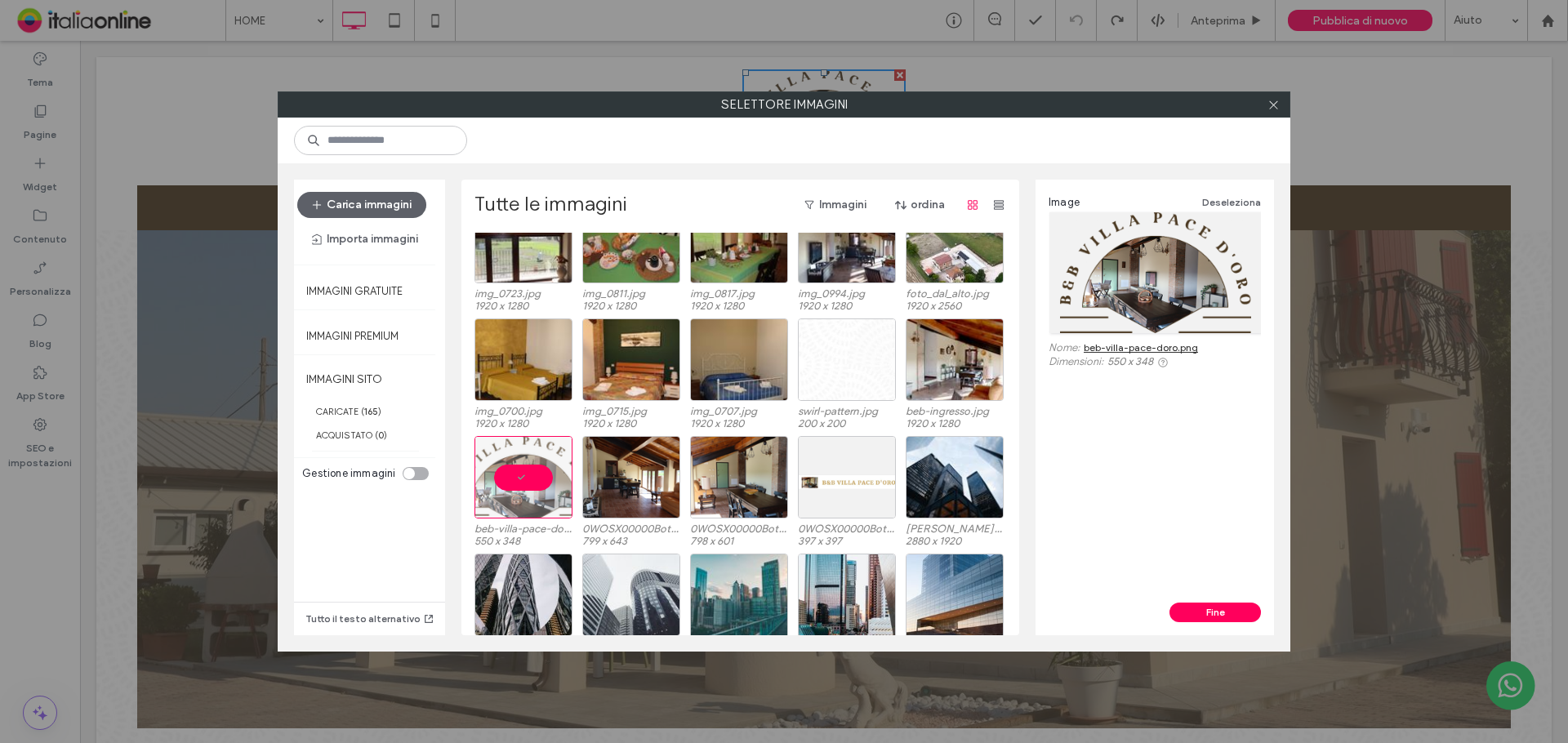
click at [1140, 348] on link "beb-villa-pace-doro.png" at bounding box center [1141, 347] width 115 height 12
click at [1276, 102] on icon at bounding box center [1273, 104] width 12 height 12
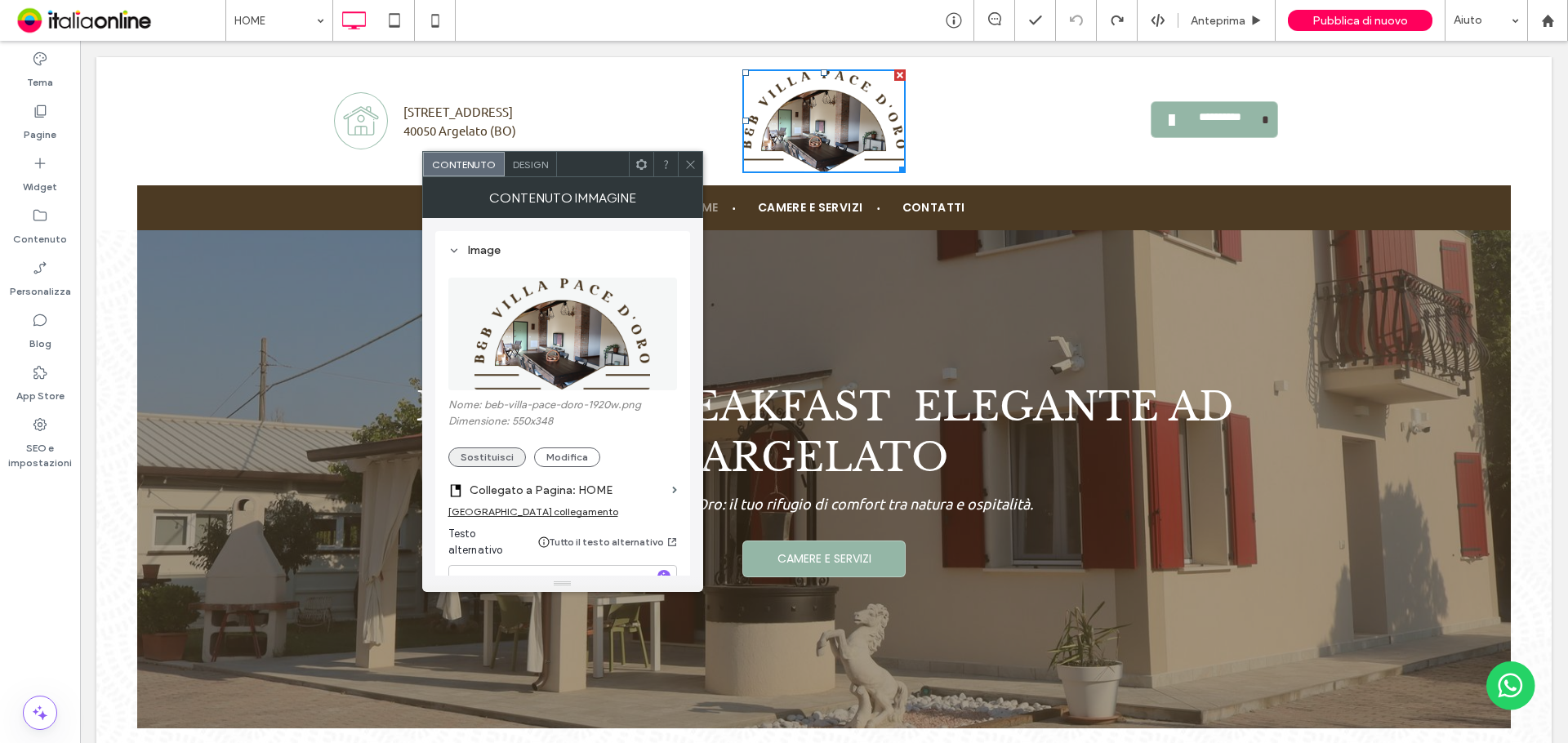
click at [496, 454] on button "Sostituisci" at bounding box center [486, 457] width 77 height 20
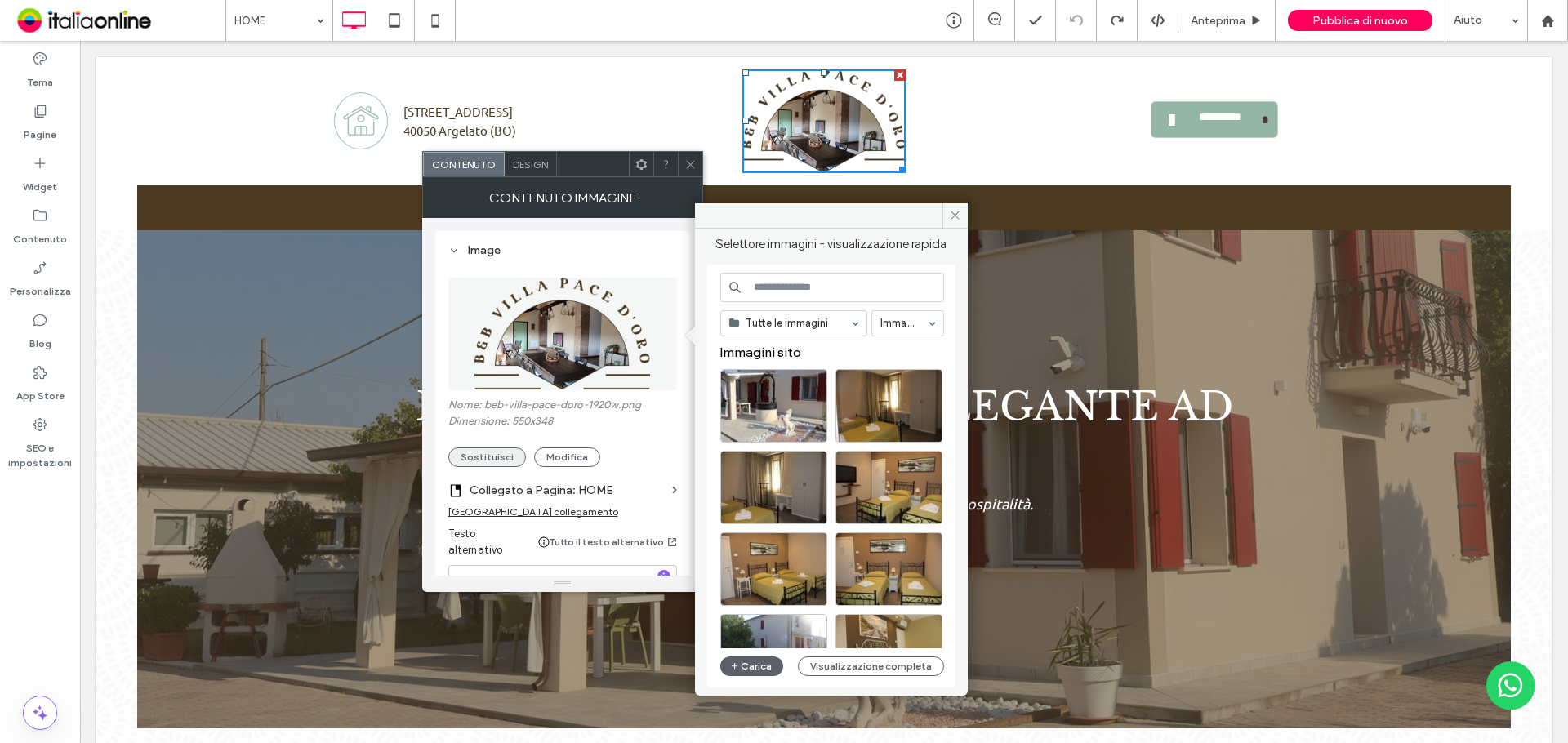
click at [504, 458] on button "Sostituisci" at bounding box center [486, 457] width 77 height 20
click at [750, 670] on button "Carica" at bounding box center [751, 666] width 63 height 20
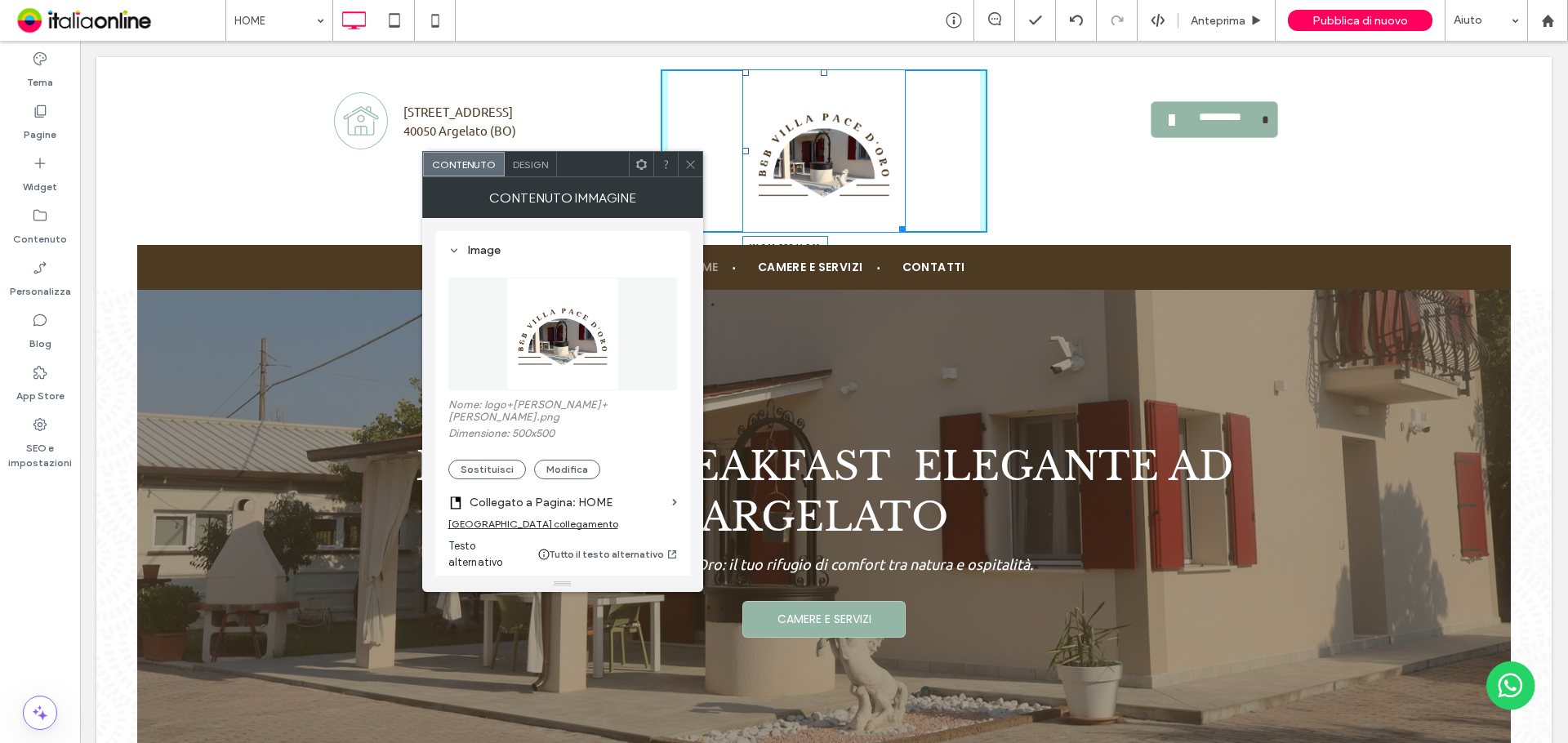
drag, startPoint x: 894, startPoint y: 229, endPoint x: 912, endPoint y: 249, distance: 26.9
click at [905, 233] on div "W:241.938 H:241" at bounding box center [823, 151] width 163 height 163
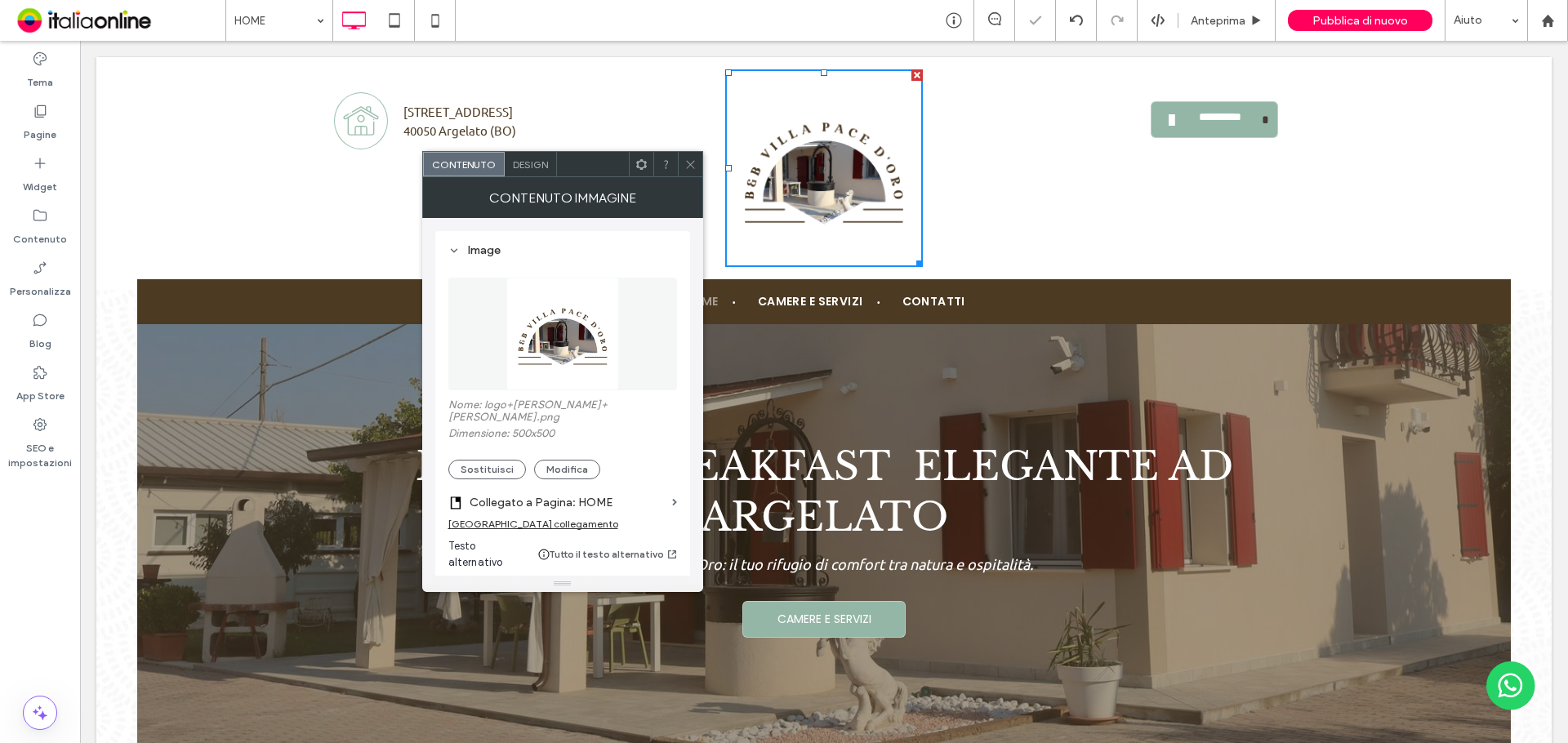
click at [695, 168] on icon at bounding box center [690, 164] width 12 height 12
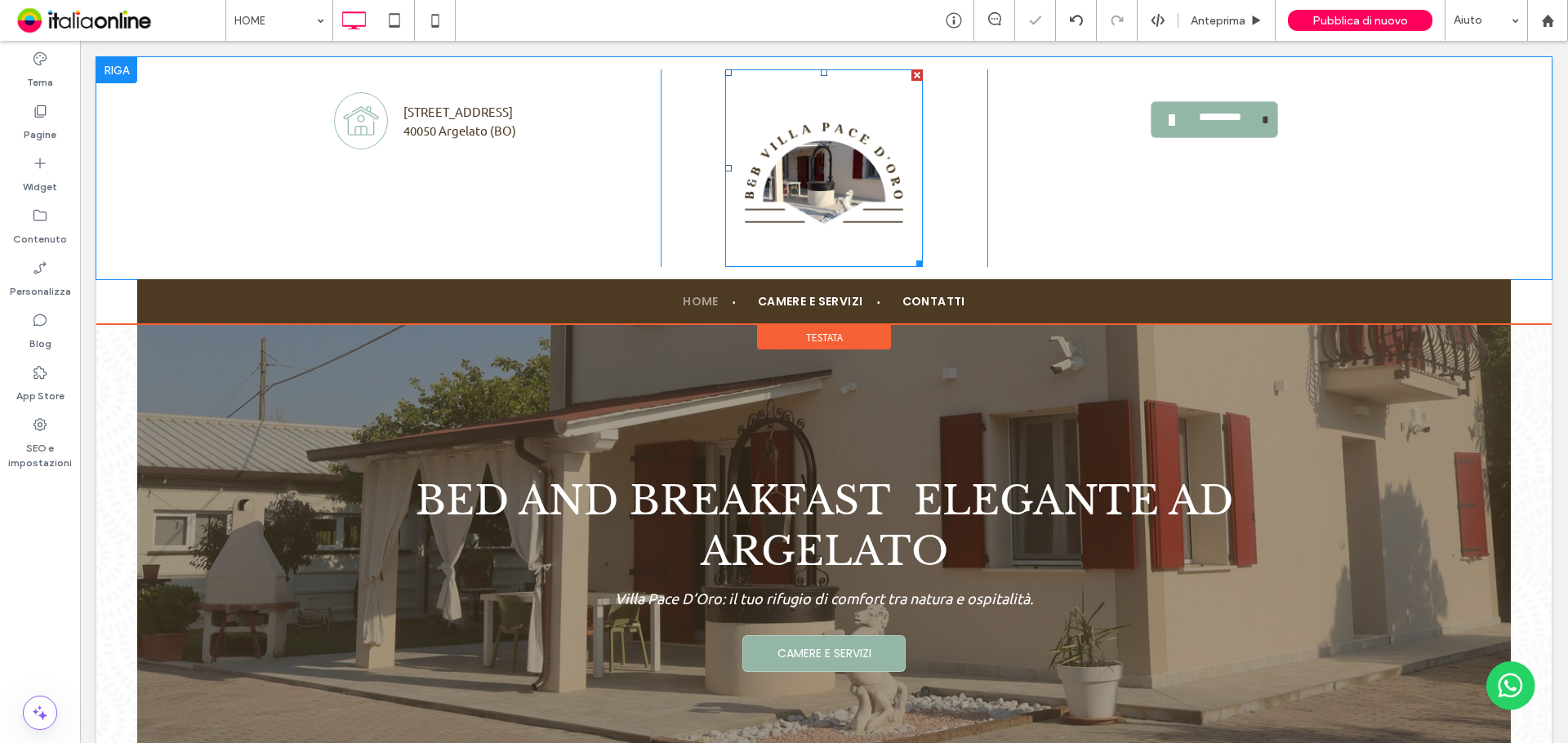
click at [814, 167] on img at bounding box center [824, 169] width 197 height 197
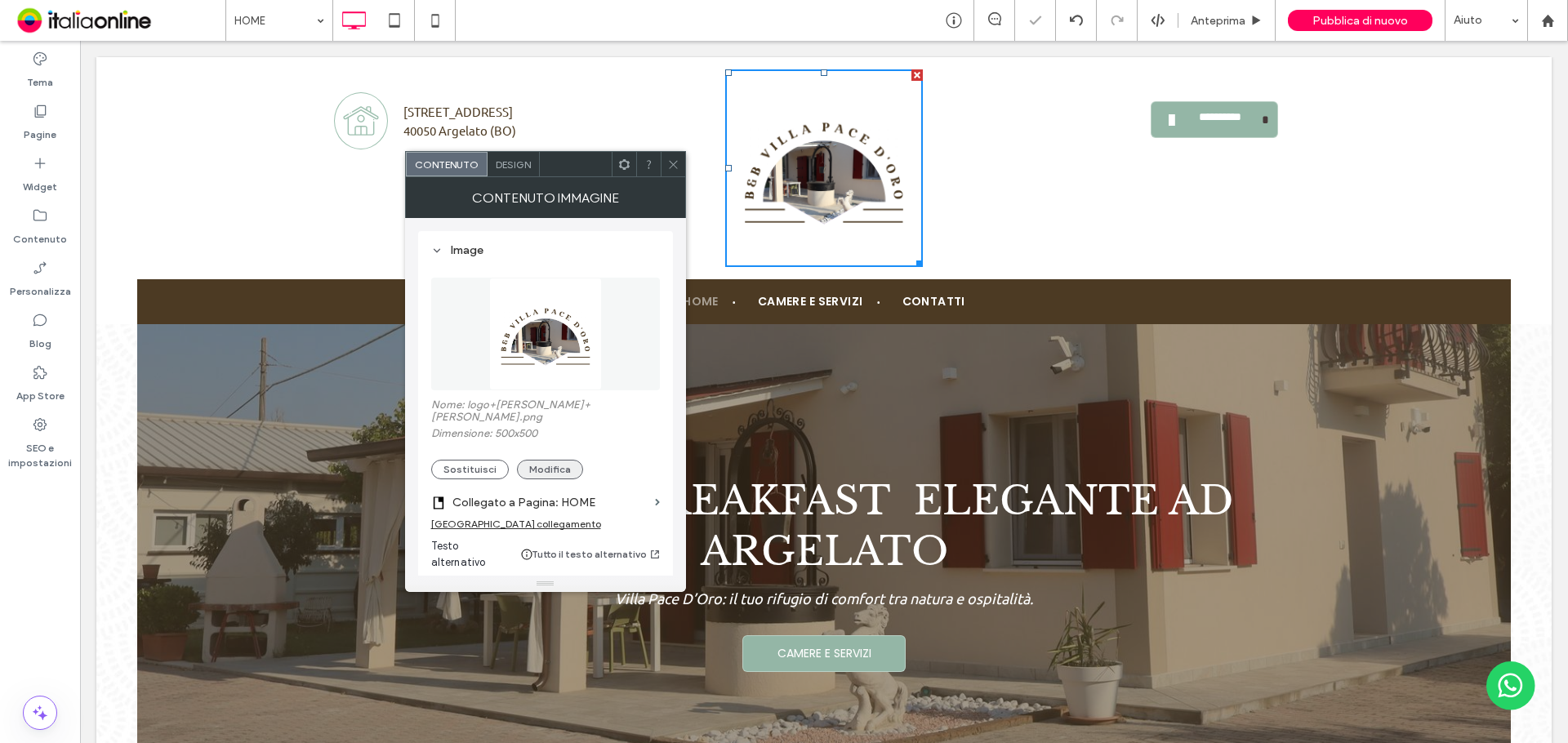
click at [543, 460] on button "Modifica" at bounding box center [549, 469] width 66 height 20
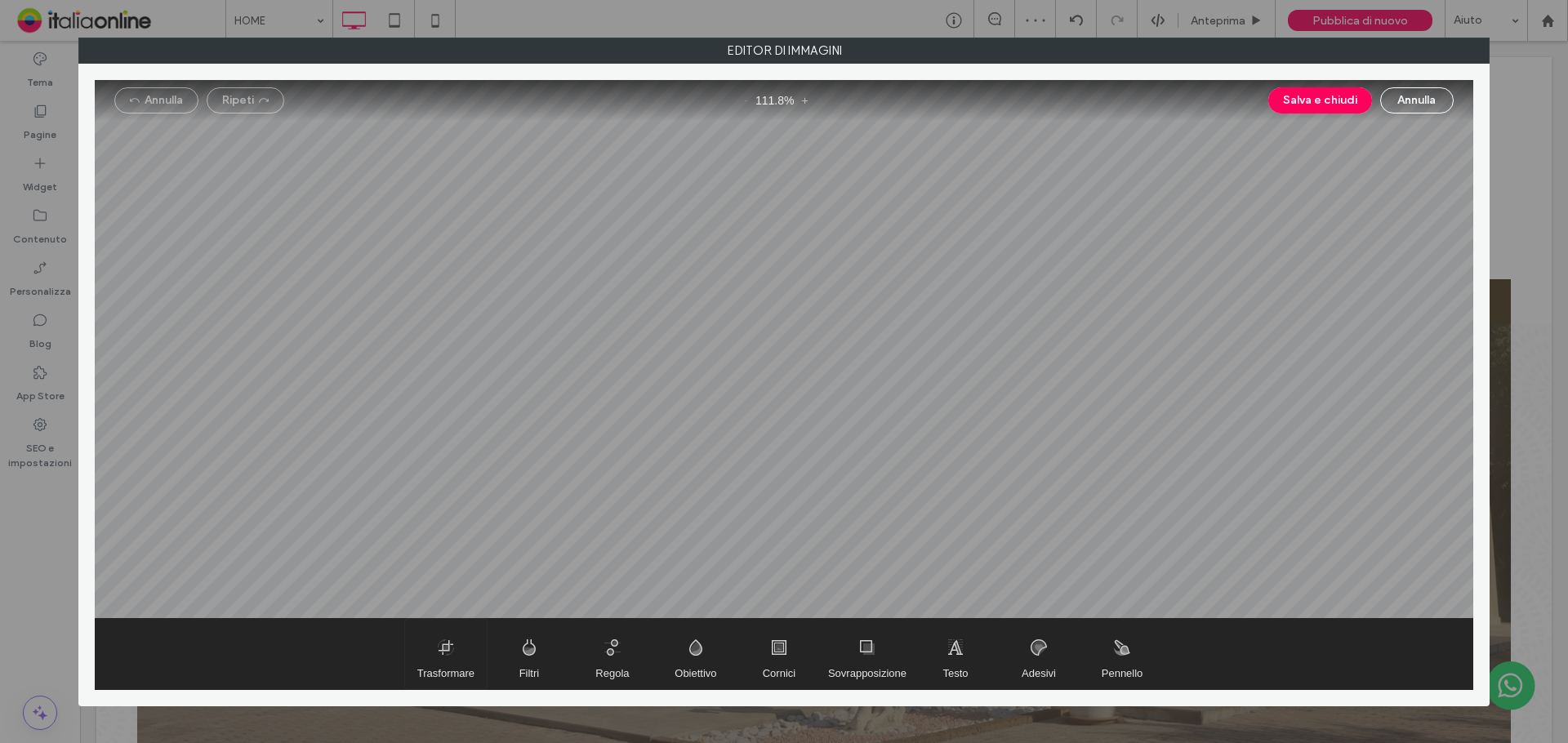
click at [449, 657] on span "Trasformare" at bounding box center [446, 654] width 82 height 70
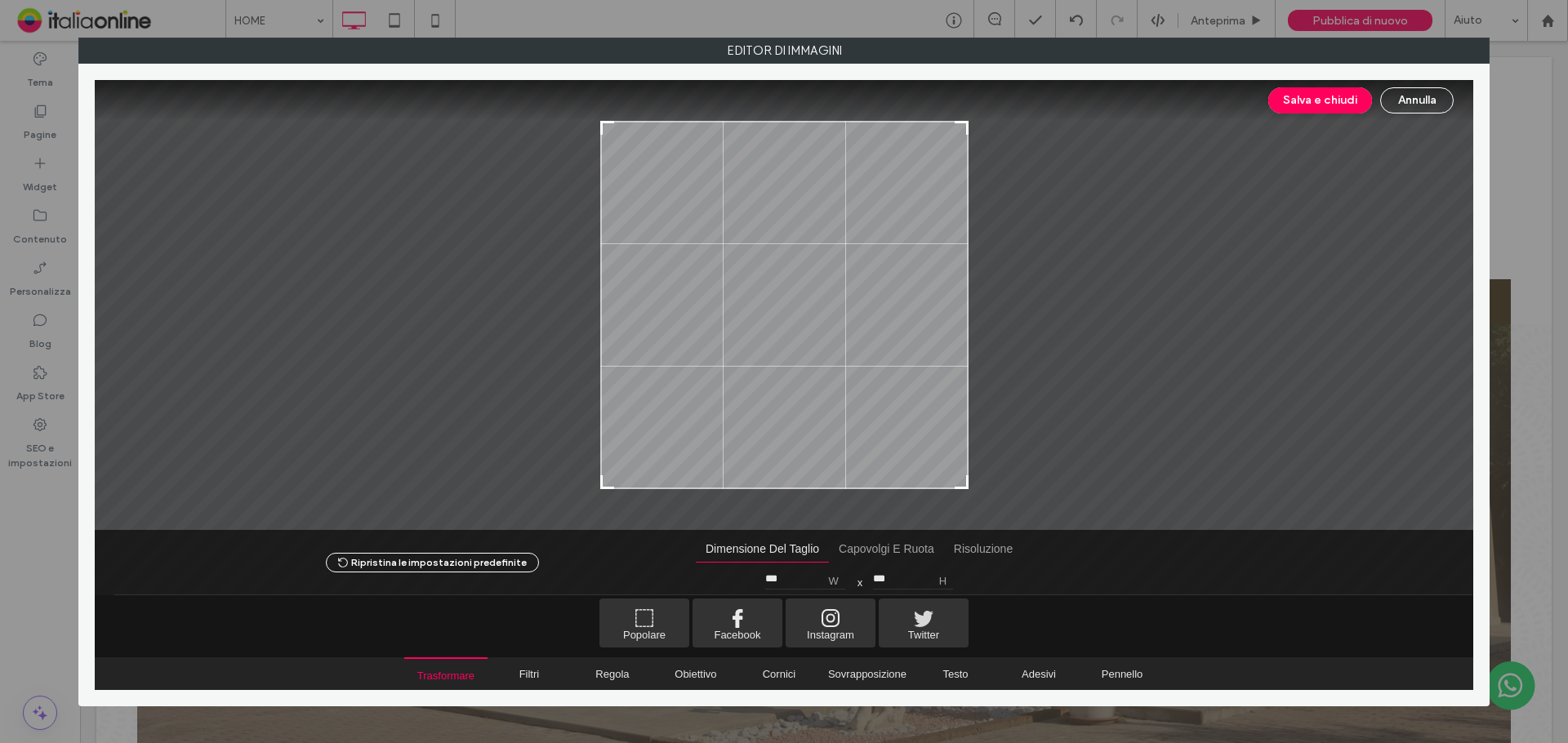
type input "***"
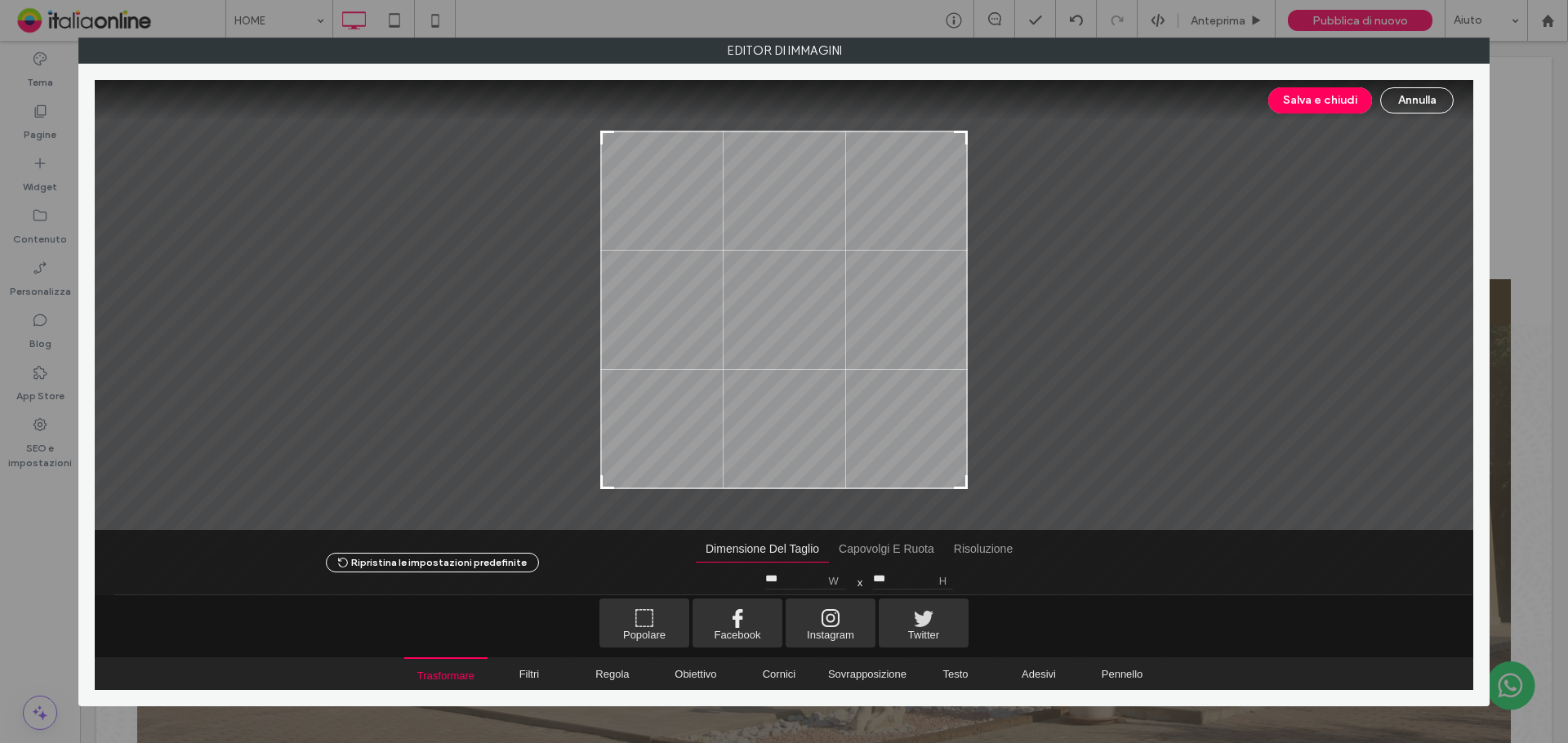
type input "***"
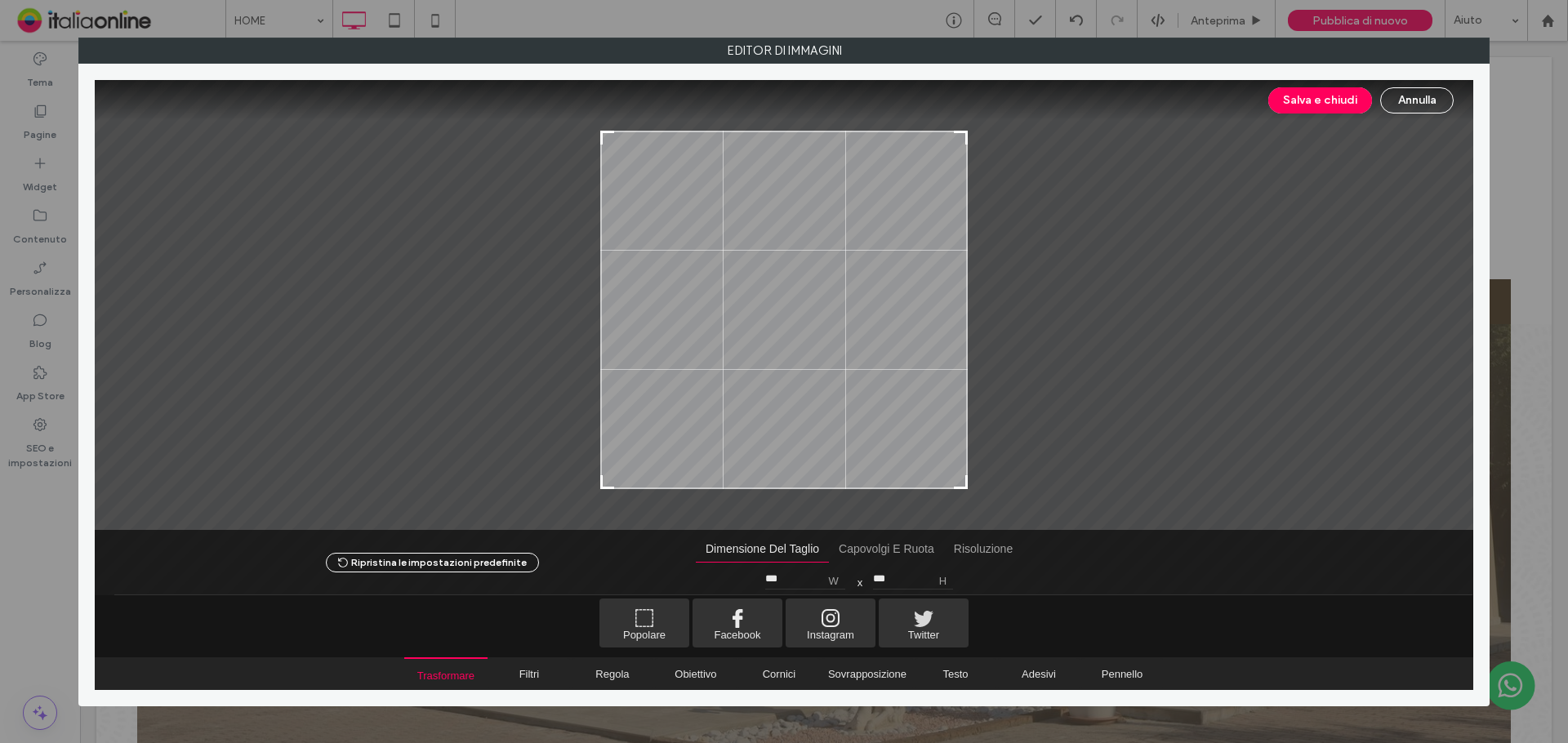
type input "***"
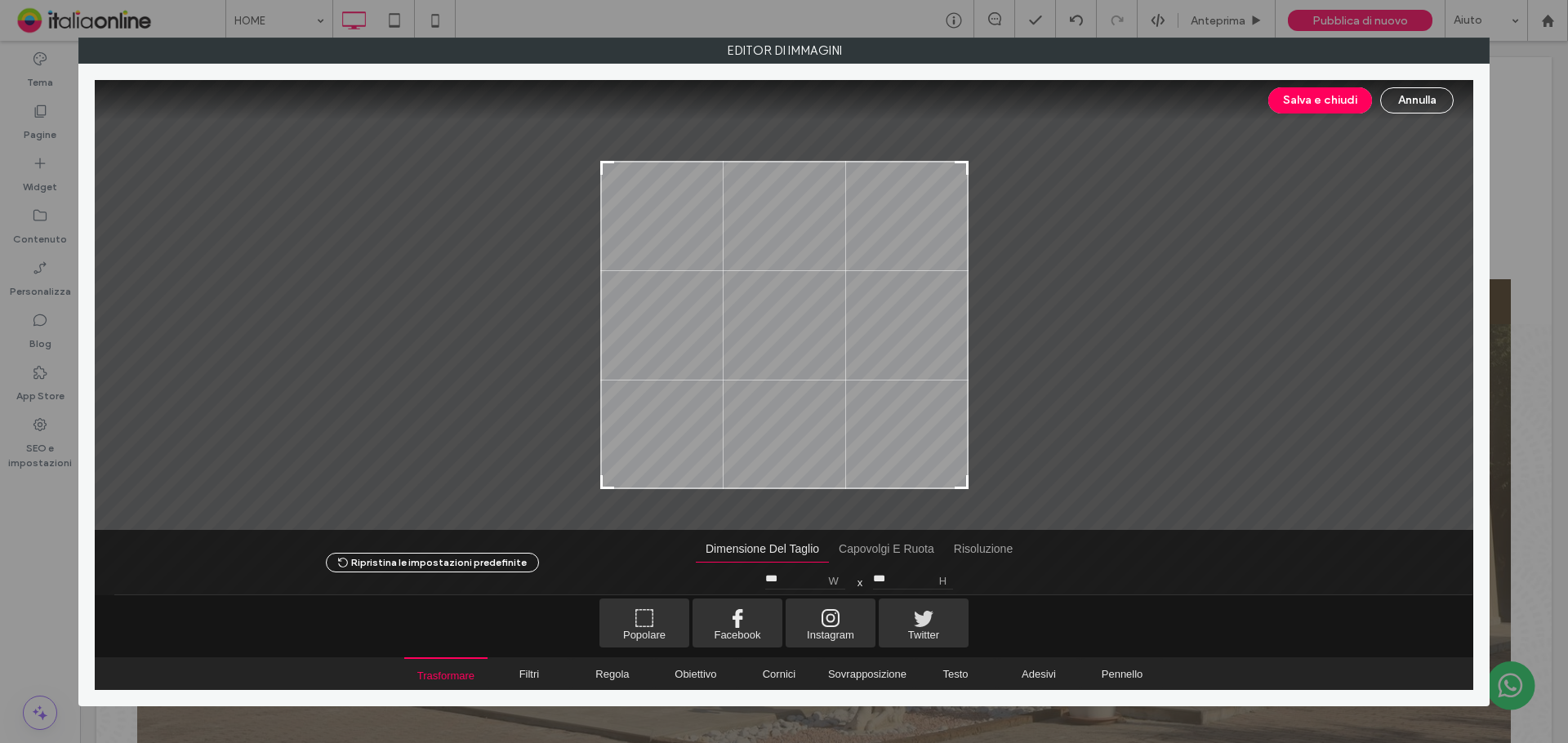
type input "***"
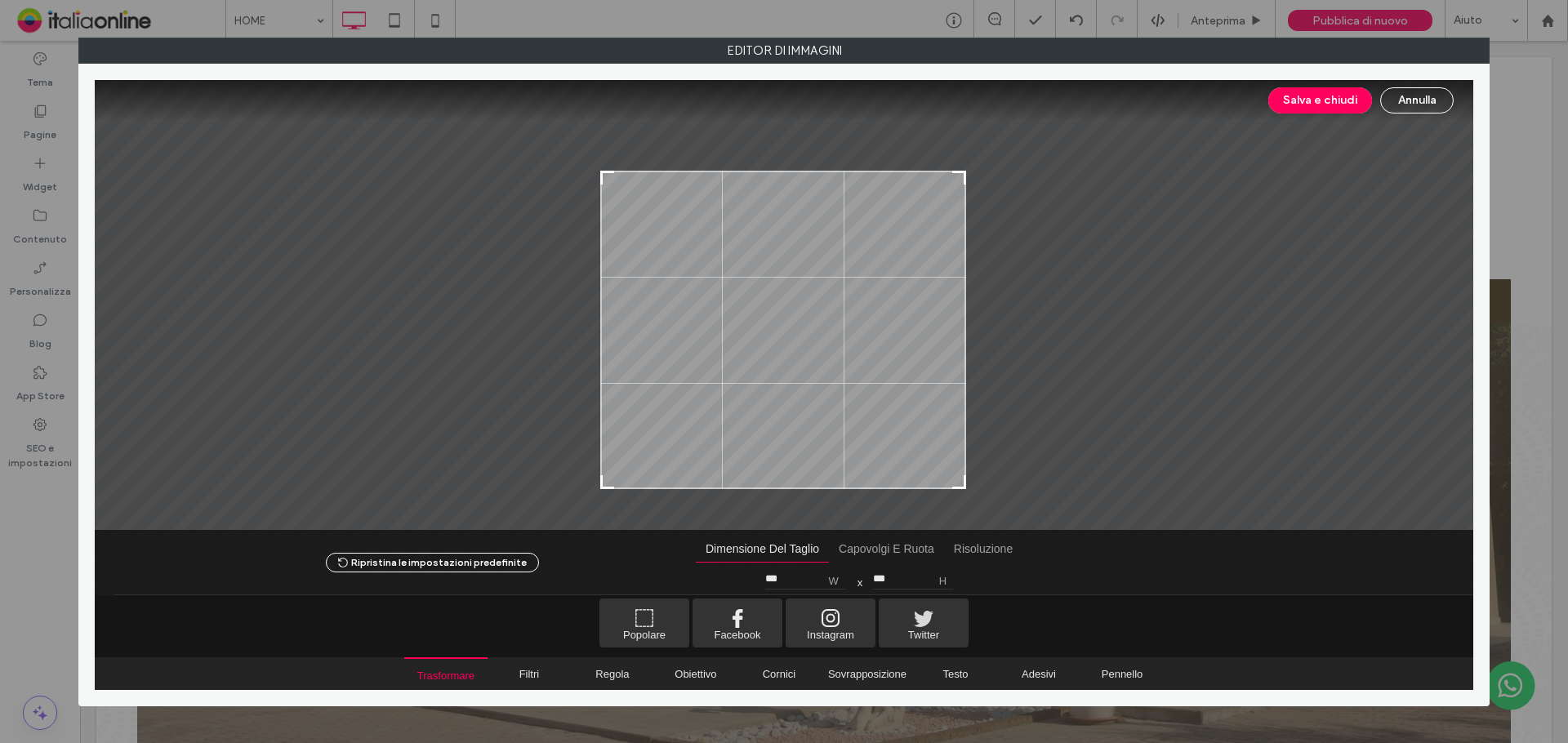
type input "***"
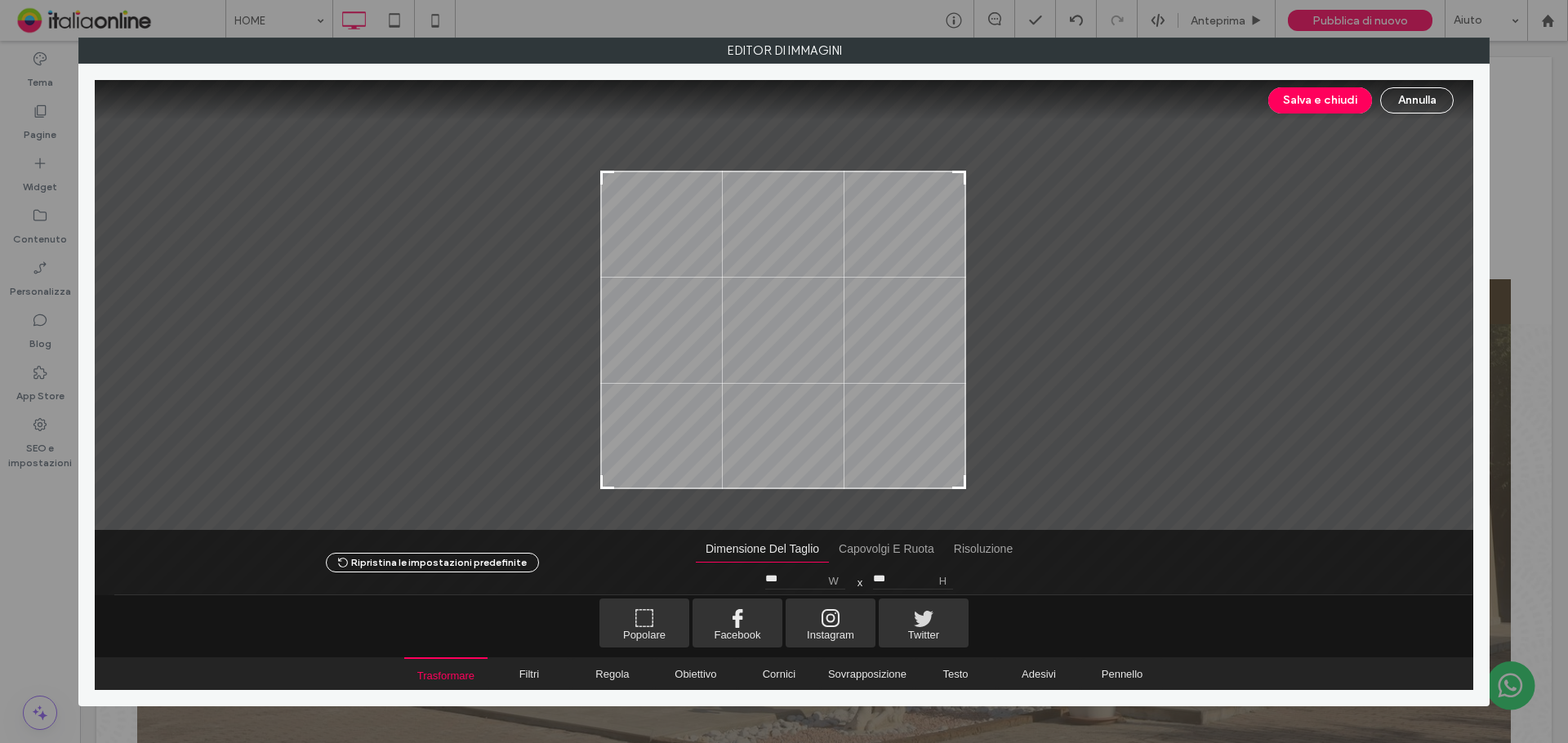
type input "***"
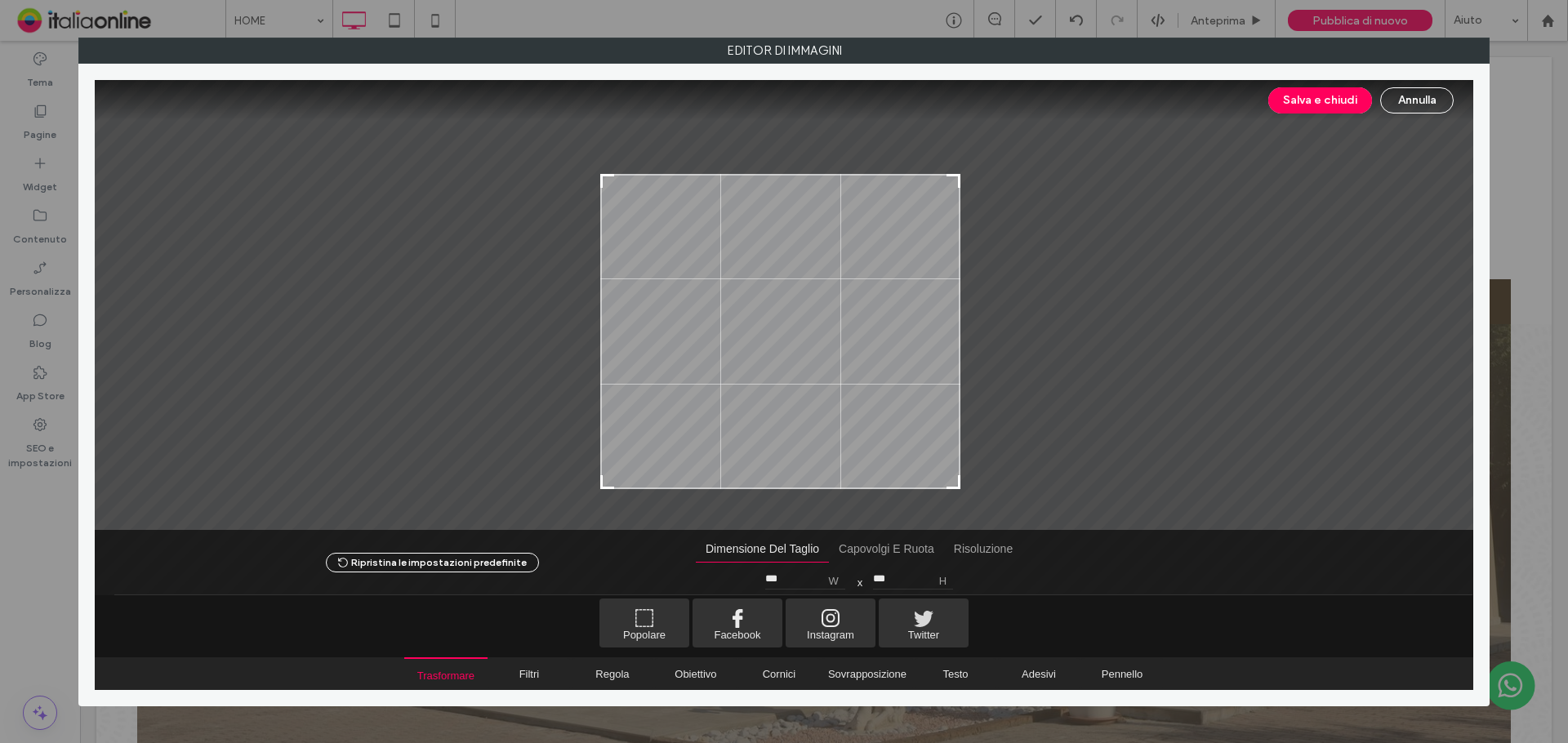
type input "***"
drag, startPoint x: 965, startPoint y: 126, endPoint x: 969, endPoint y: 181, distance: 55.1
click at [969, 181] on div at bounding box center [784, 304] width 1378 height 450
type input "***"
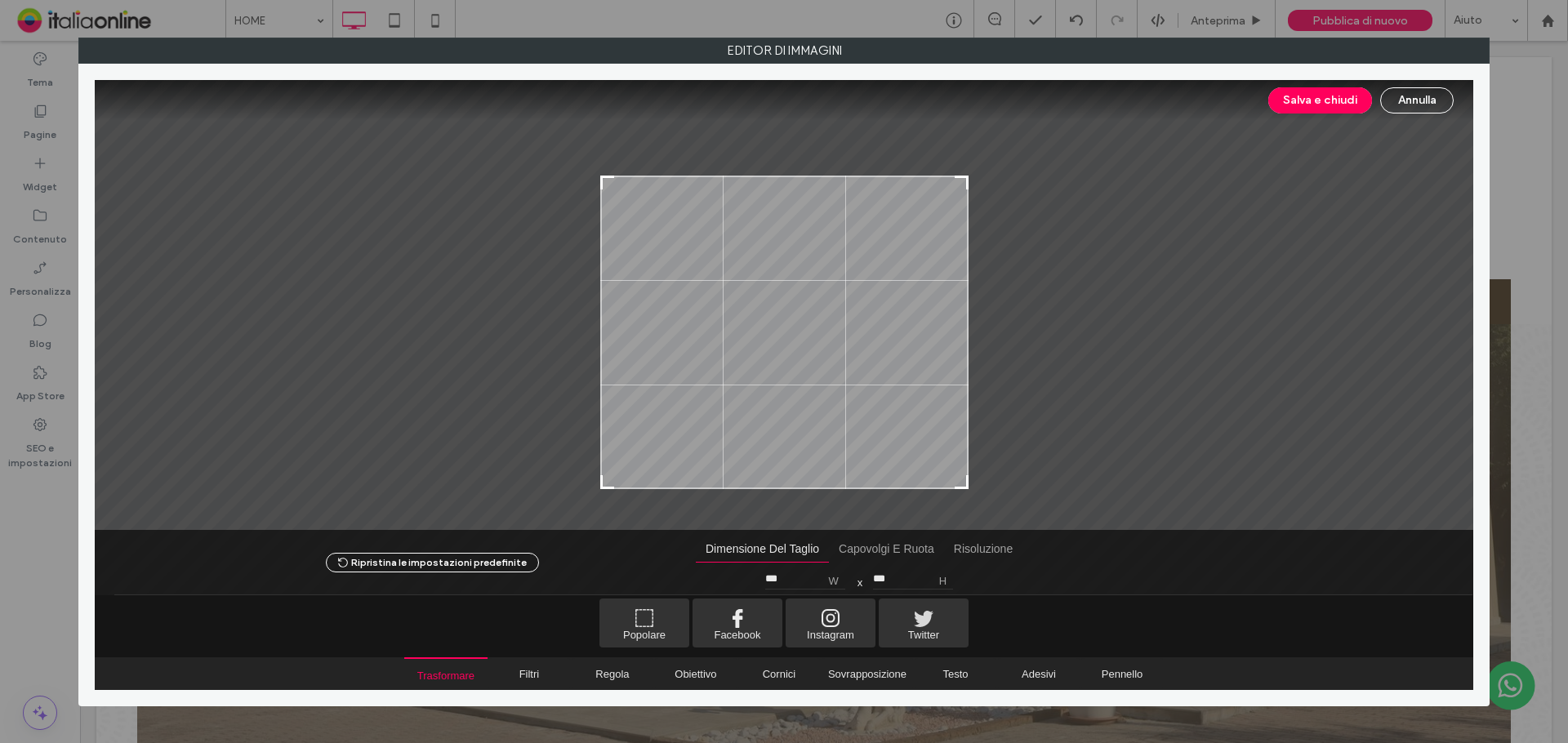
type input "***"
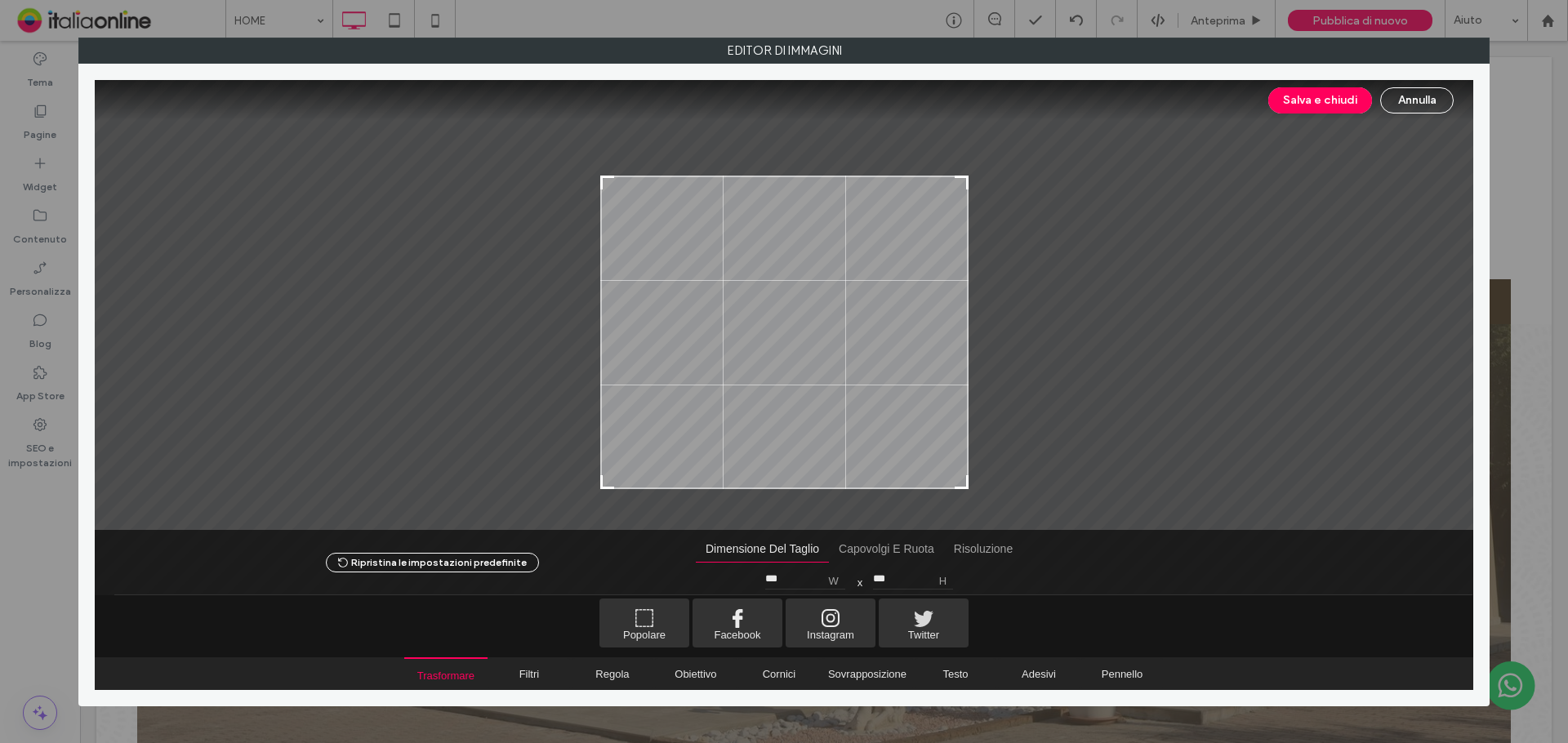
type input "***"
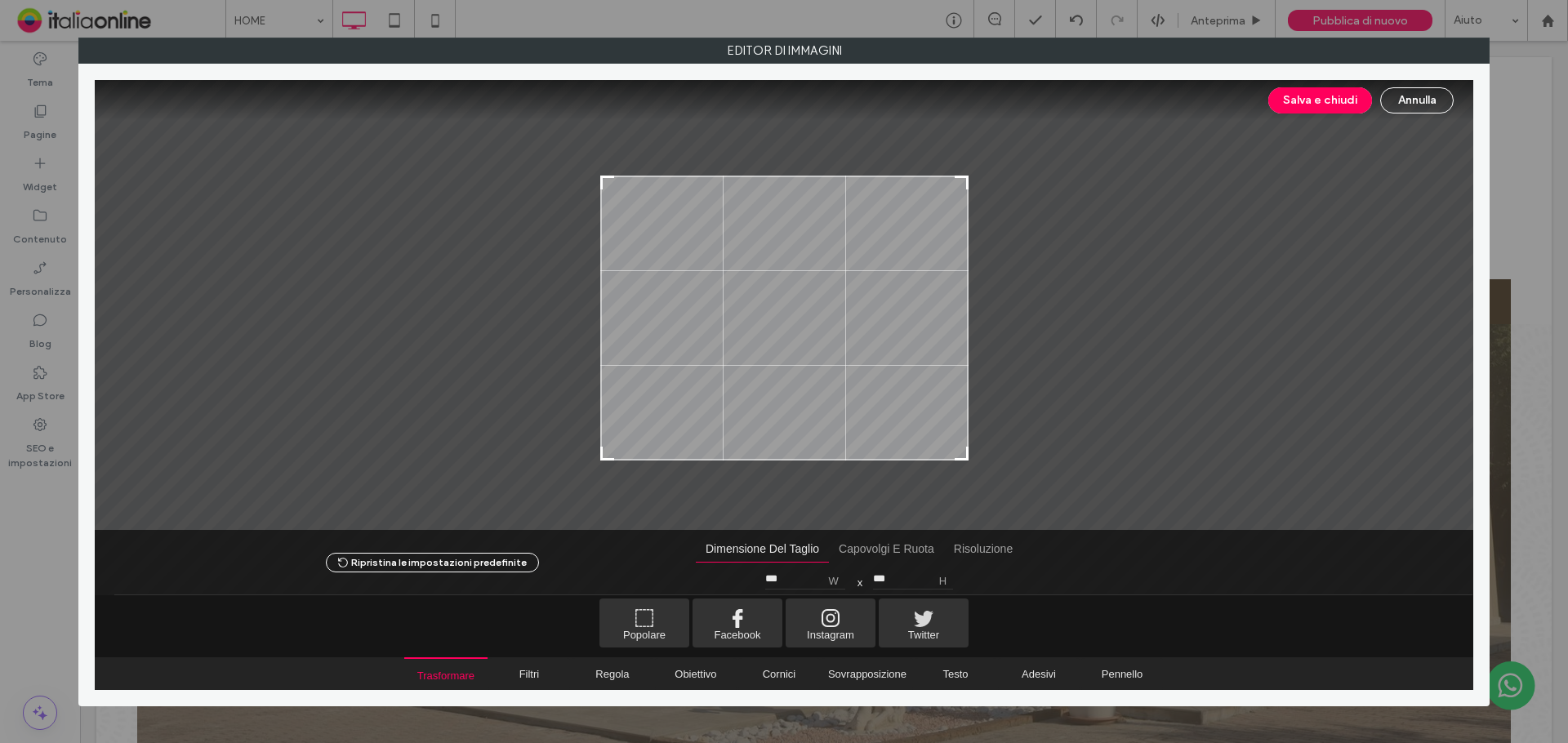
type input "***"
drag, startPoint x: 964, startPoint y: 488, endPoint x: 964, endPoint y: 442, distance: 46.0
click at [964, 442] on div at bounding box center [960, 437] width 20 height 20
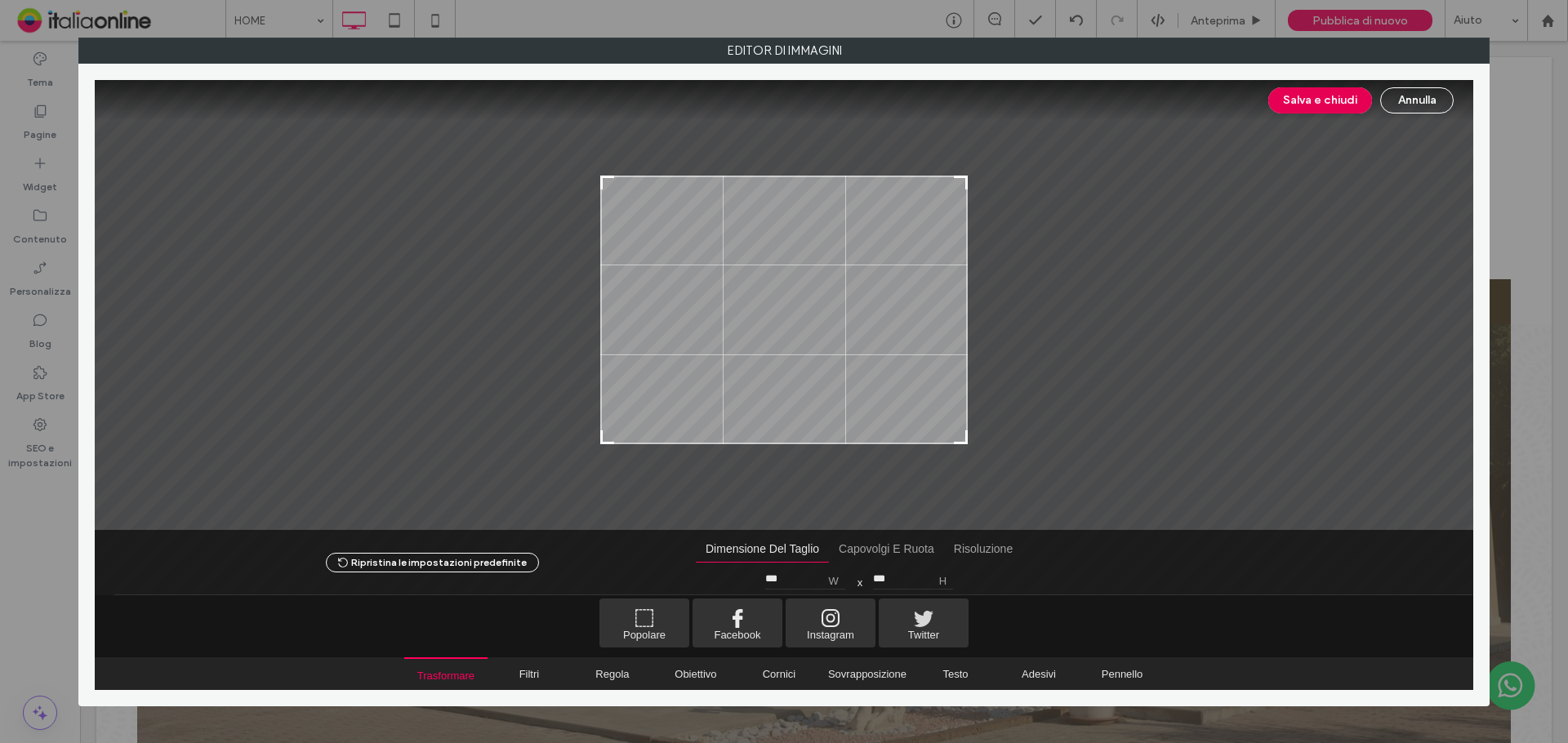
click at [1297, 98] on button "Salva e chiudi" at bounding box center [1319, 101] width 103 height 26
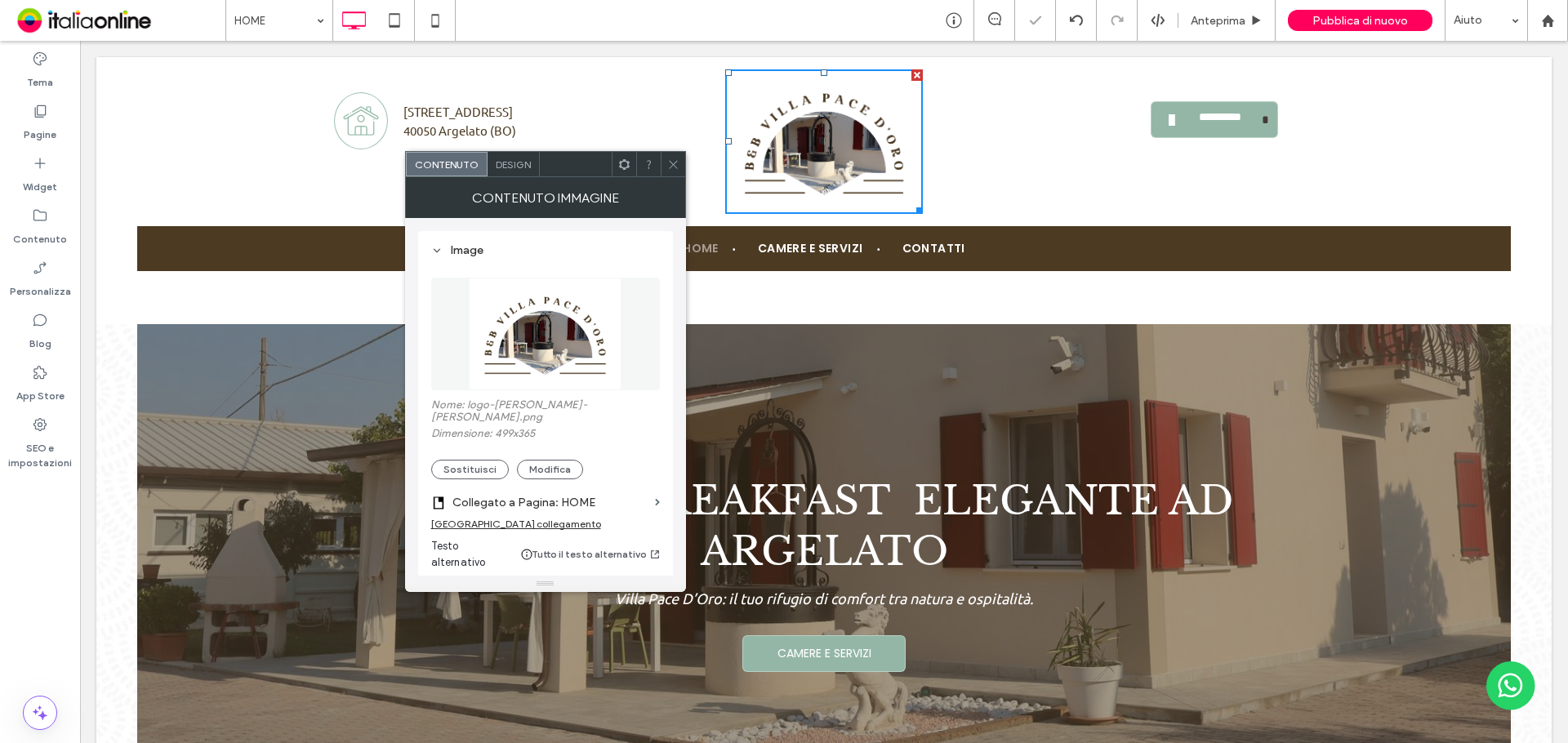
click at [678, 164] on icon at bounding box center [672, 164] width 12 height 12
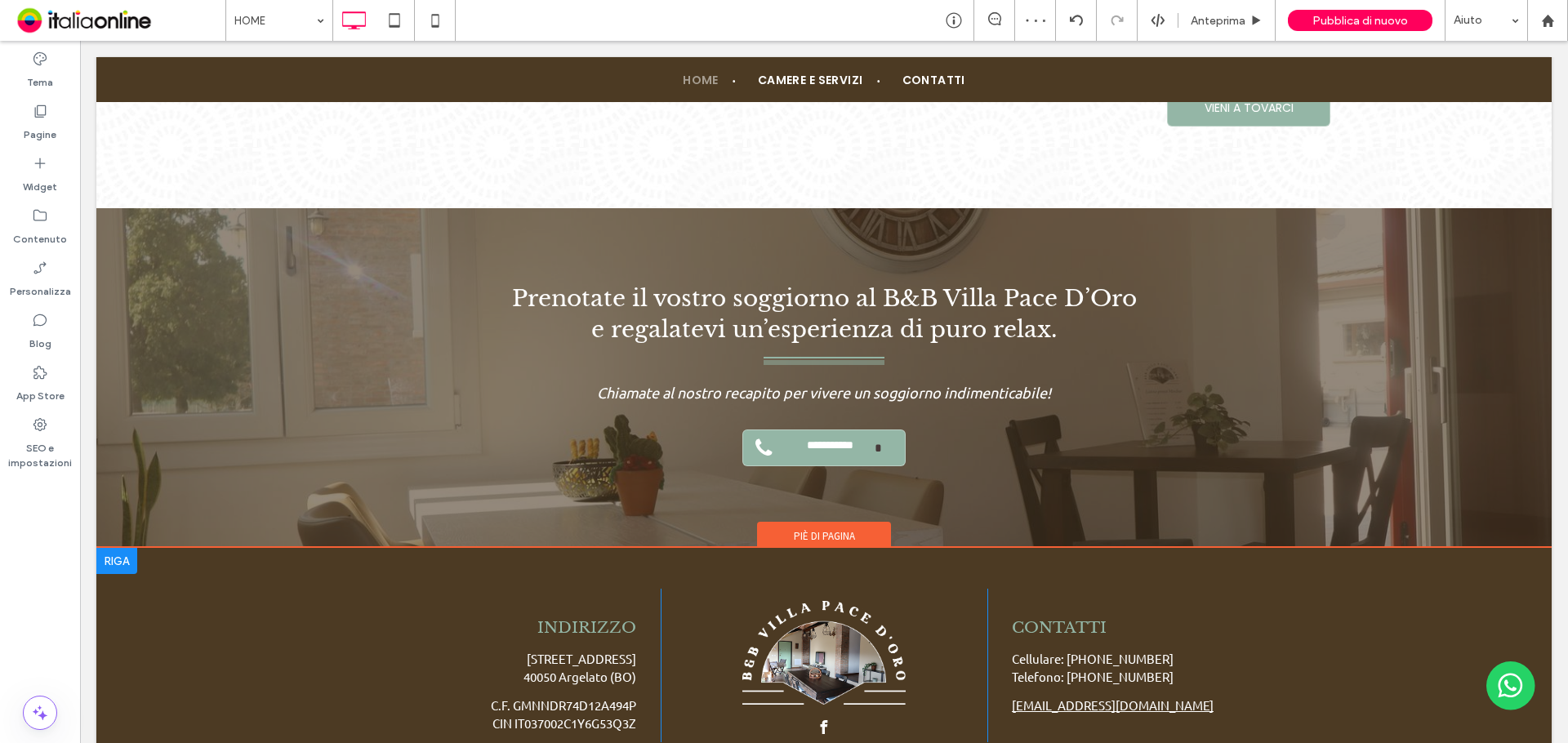
scroll to position [3220, 0]
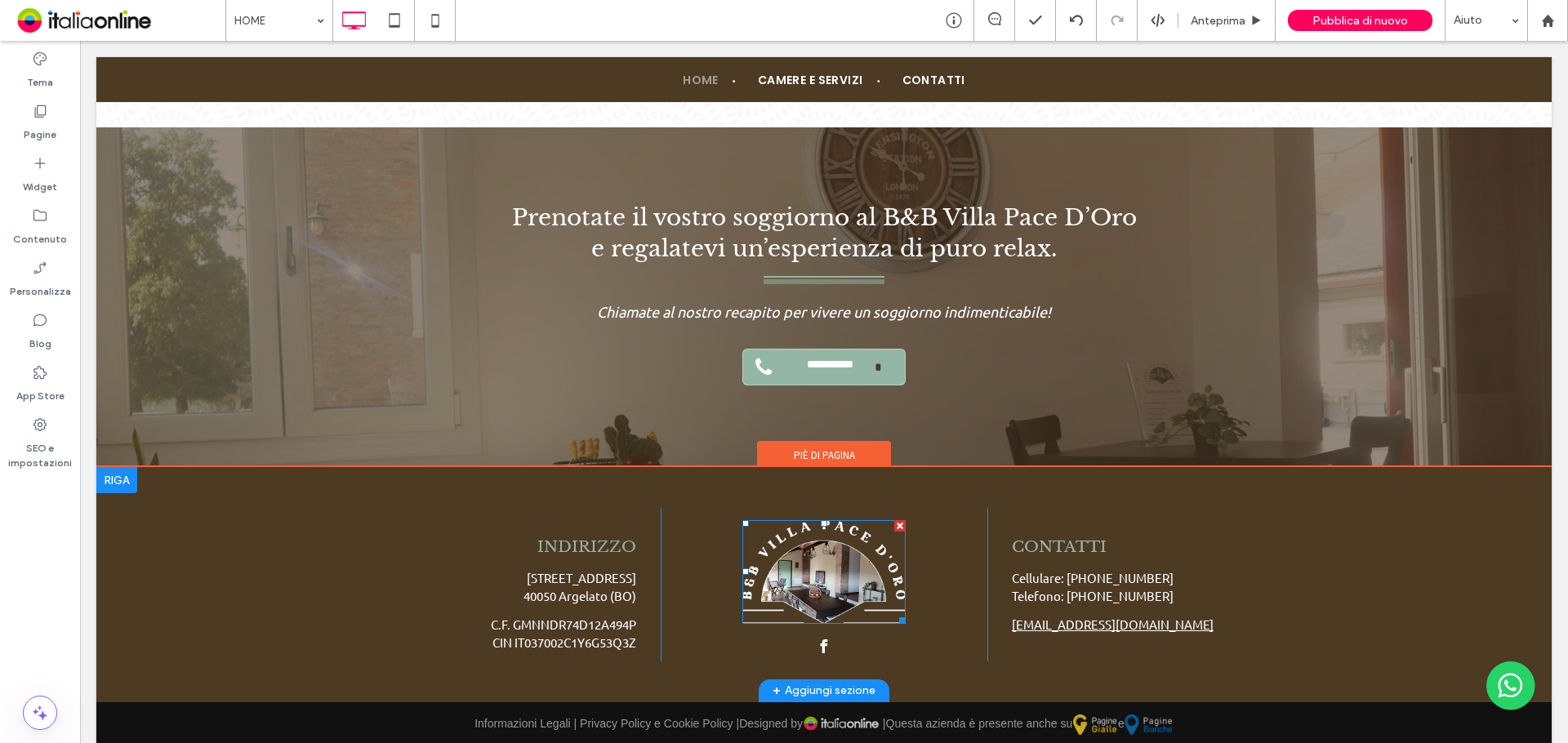
click at [833, 557] on img at bounding box center [823, 572] width 163 height 103
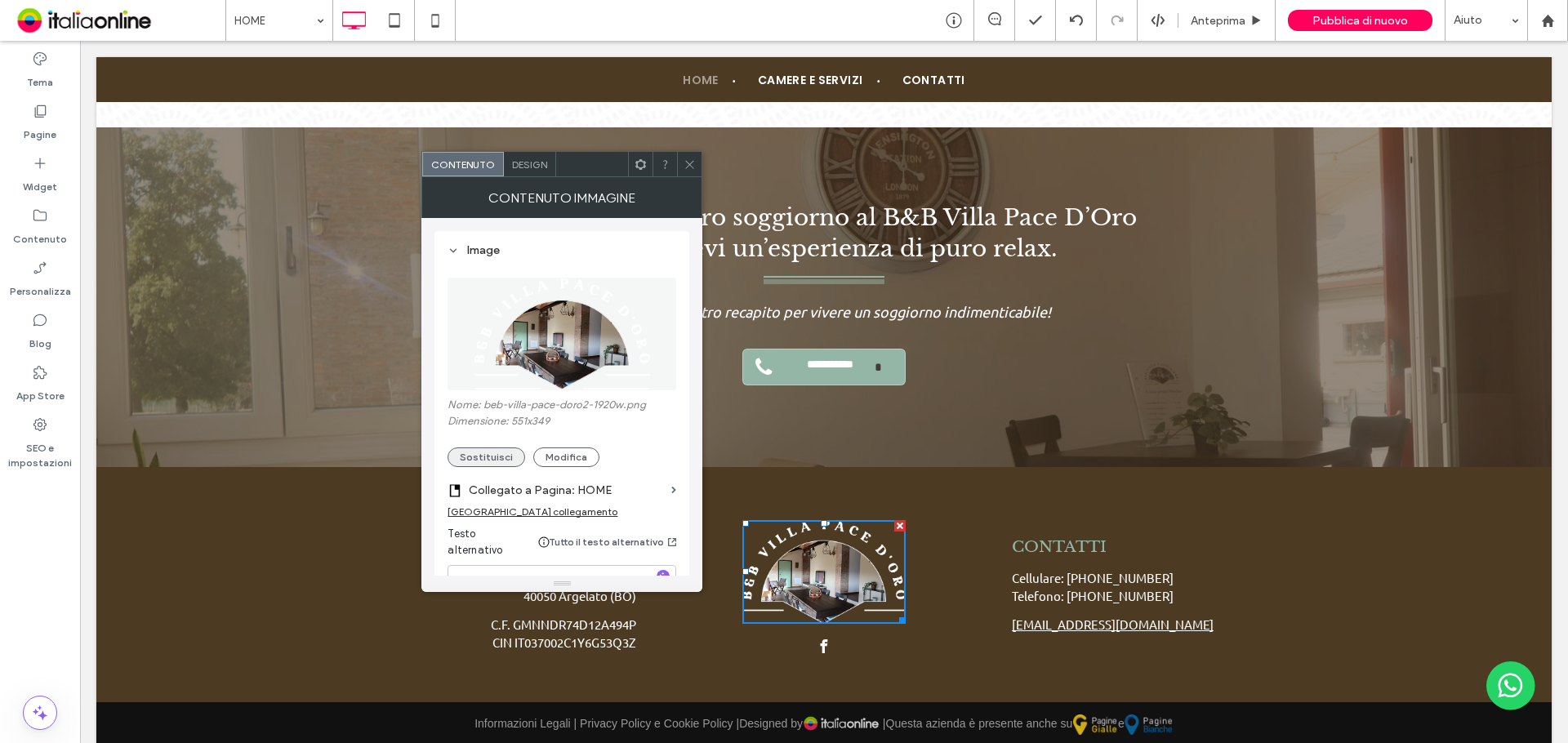
click at [497, 460] on button "Sostituisci" at bounding box center [486, 457] width 77 height 20
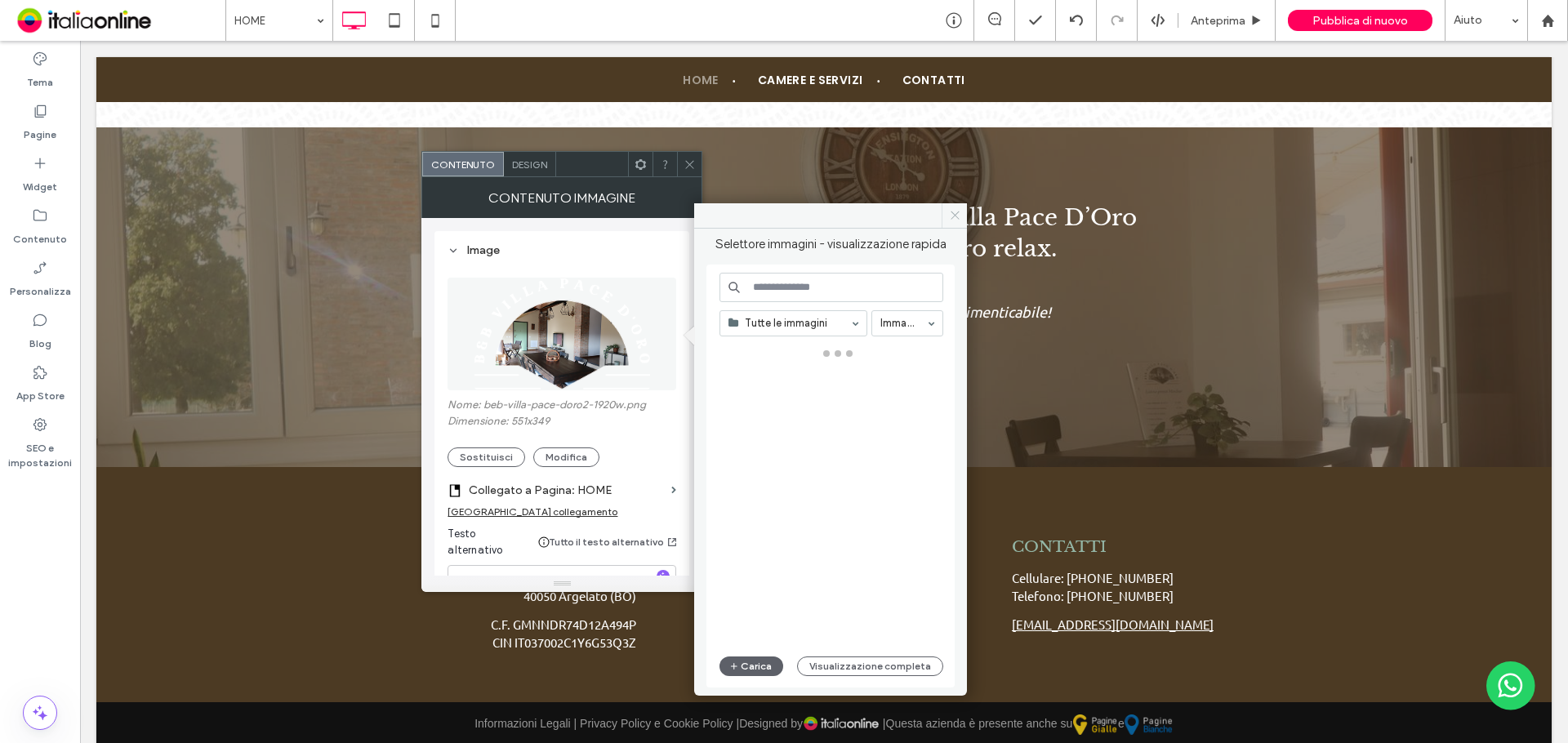
click at [958, 209] on icon at bounding box center [954, 214] width 12 height 12
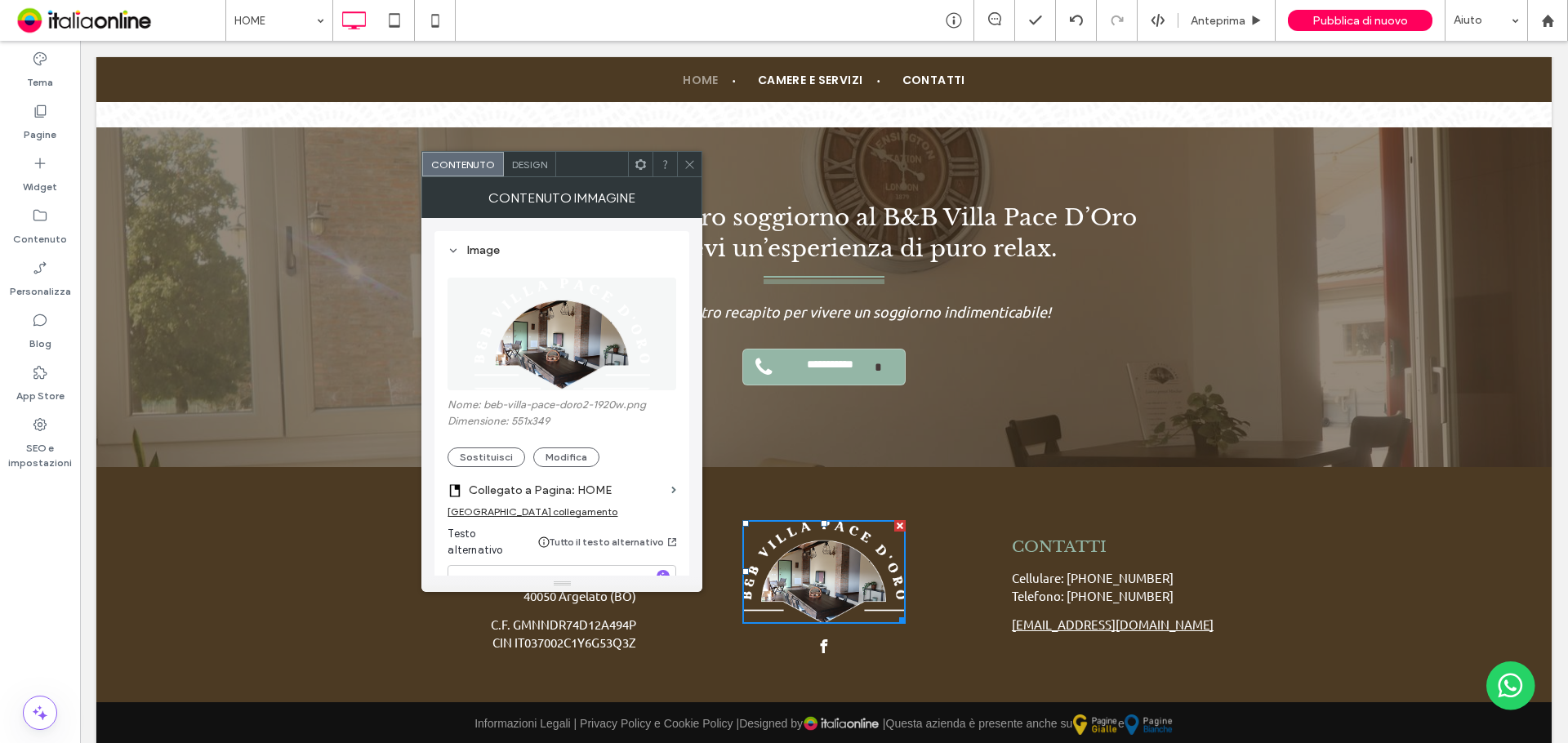
click at [686, 159] on icon at bounding box center [689, 164] width 12 height 12
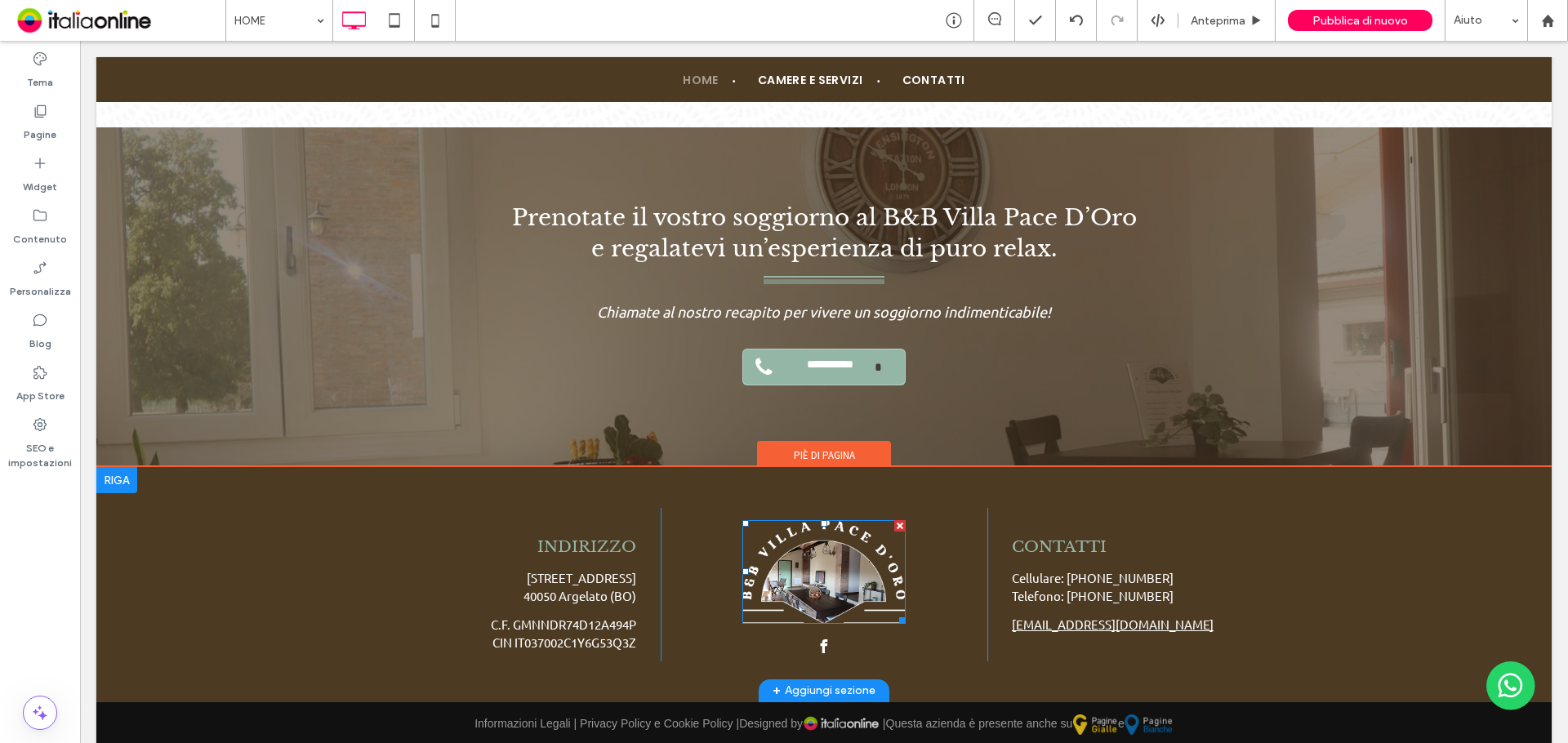
click at [791, 554] on img at bounding box center [823, 572] width 163 height 103
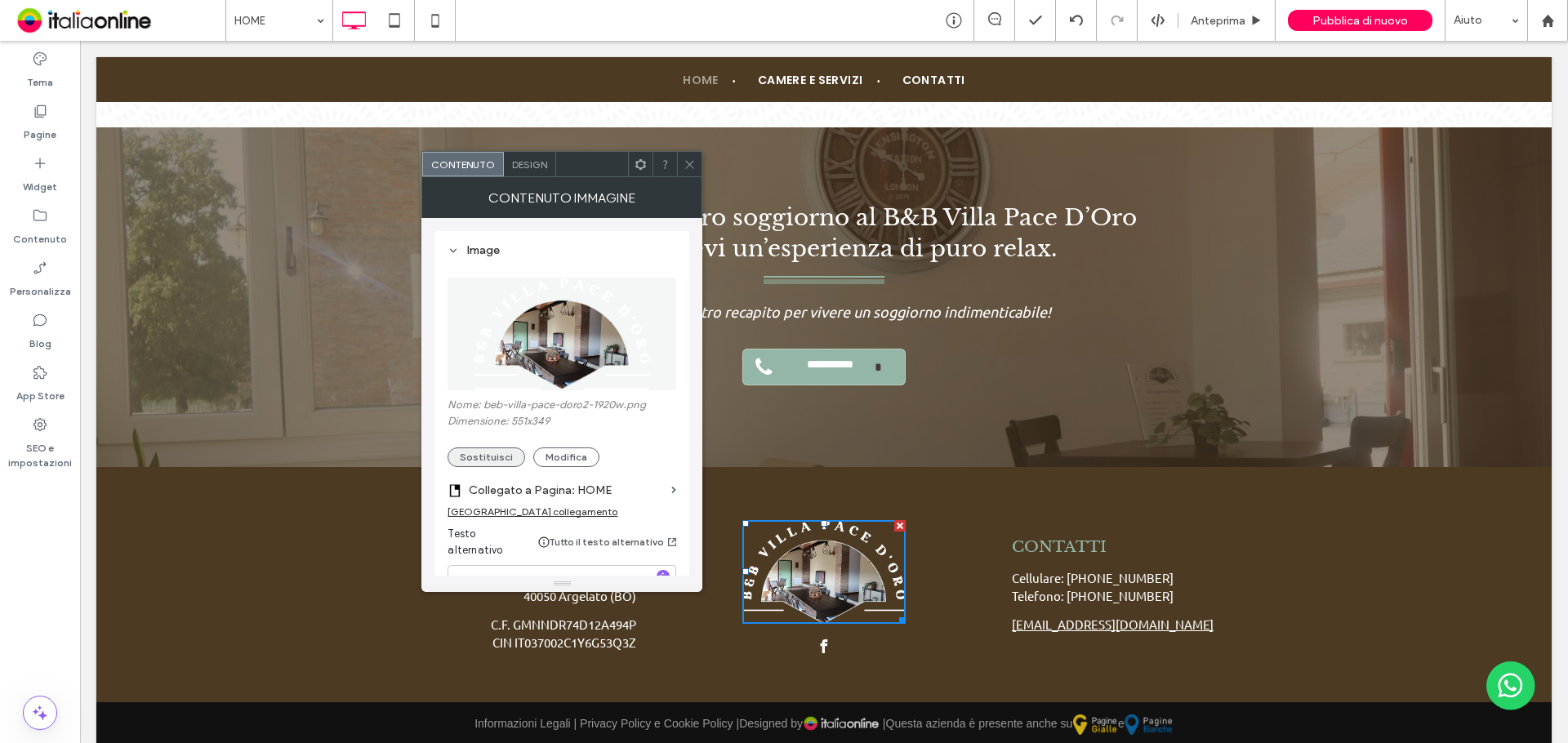
click at [493, 452] on button "Sostituisci" at bounding box center [486, 457] width 77 height 20
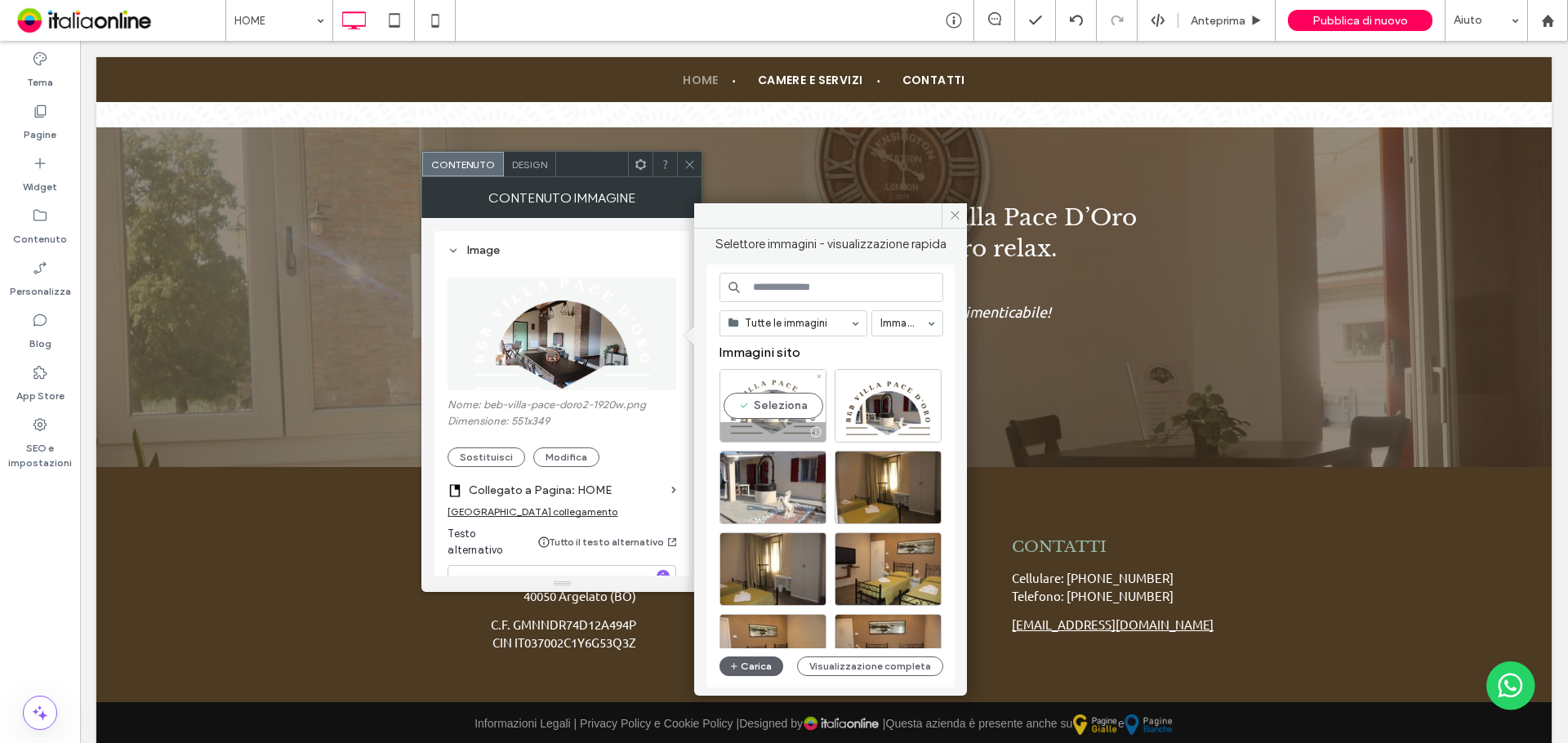
click at [774, 411] on div "Seleziona" at bounding box center [773, 405] width 107 height 74
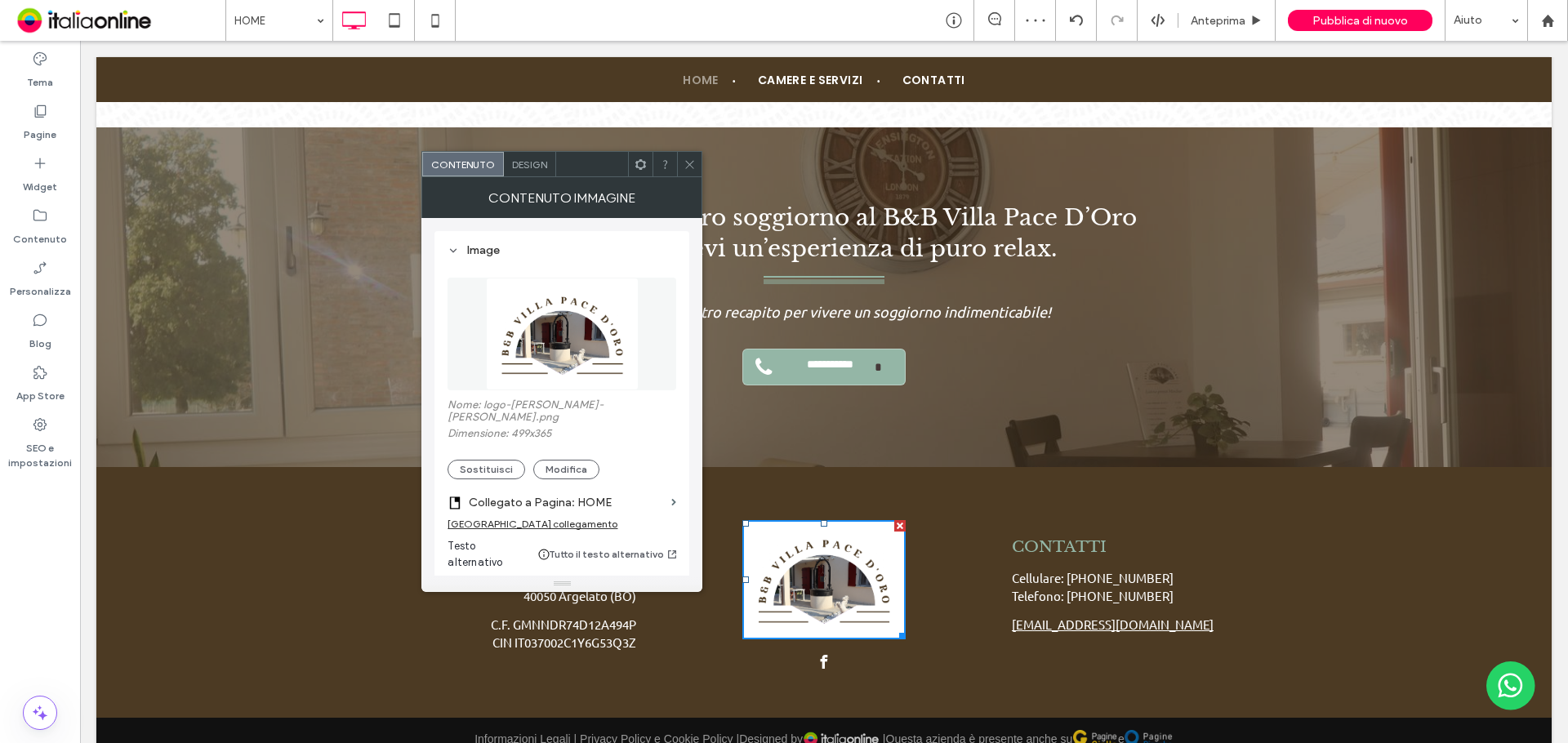
click at [680, 172] on div at bounding box center [689, 164] width 24 height 24
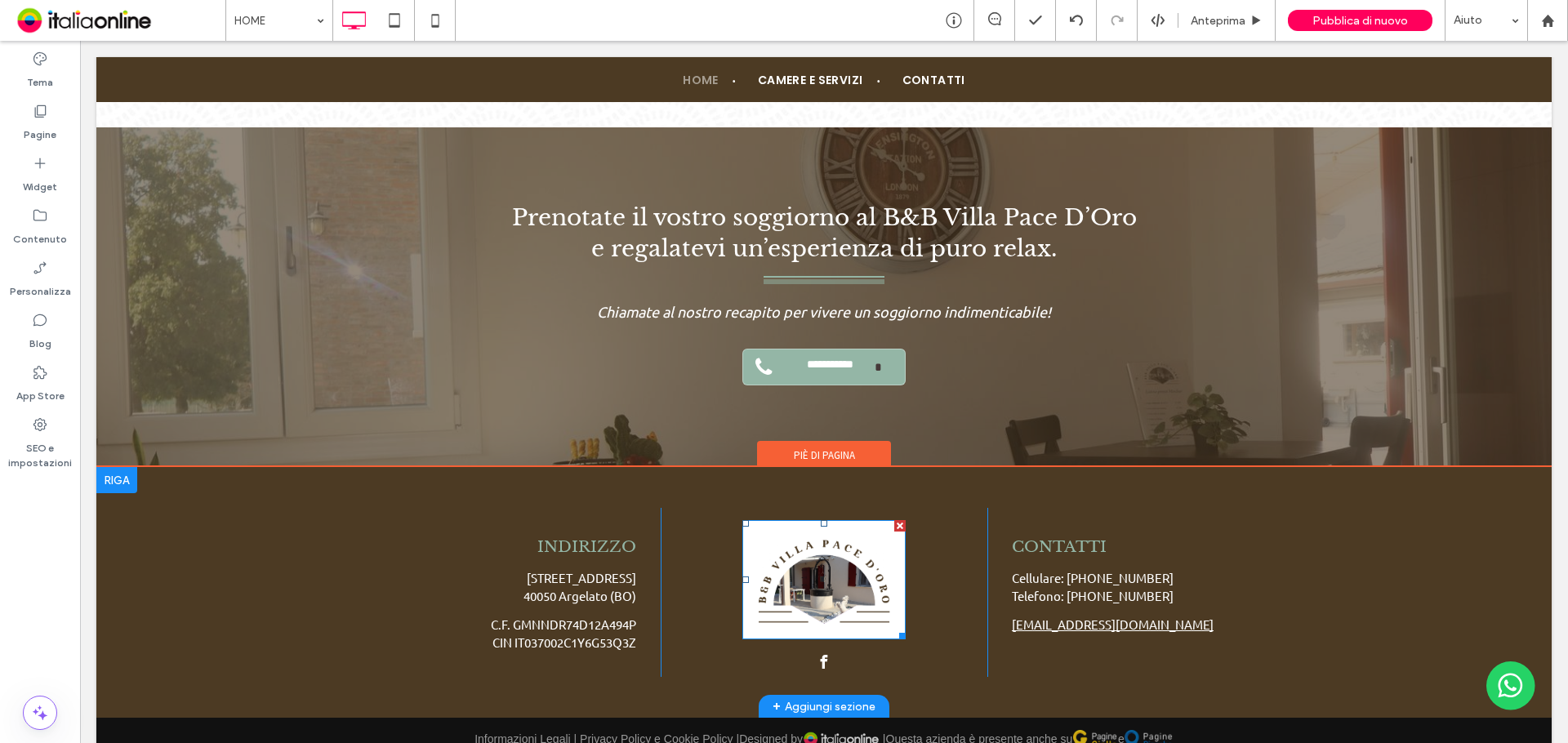
click at [853, 562] on img at bounding box center [823, 580] width 163 height 119
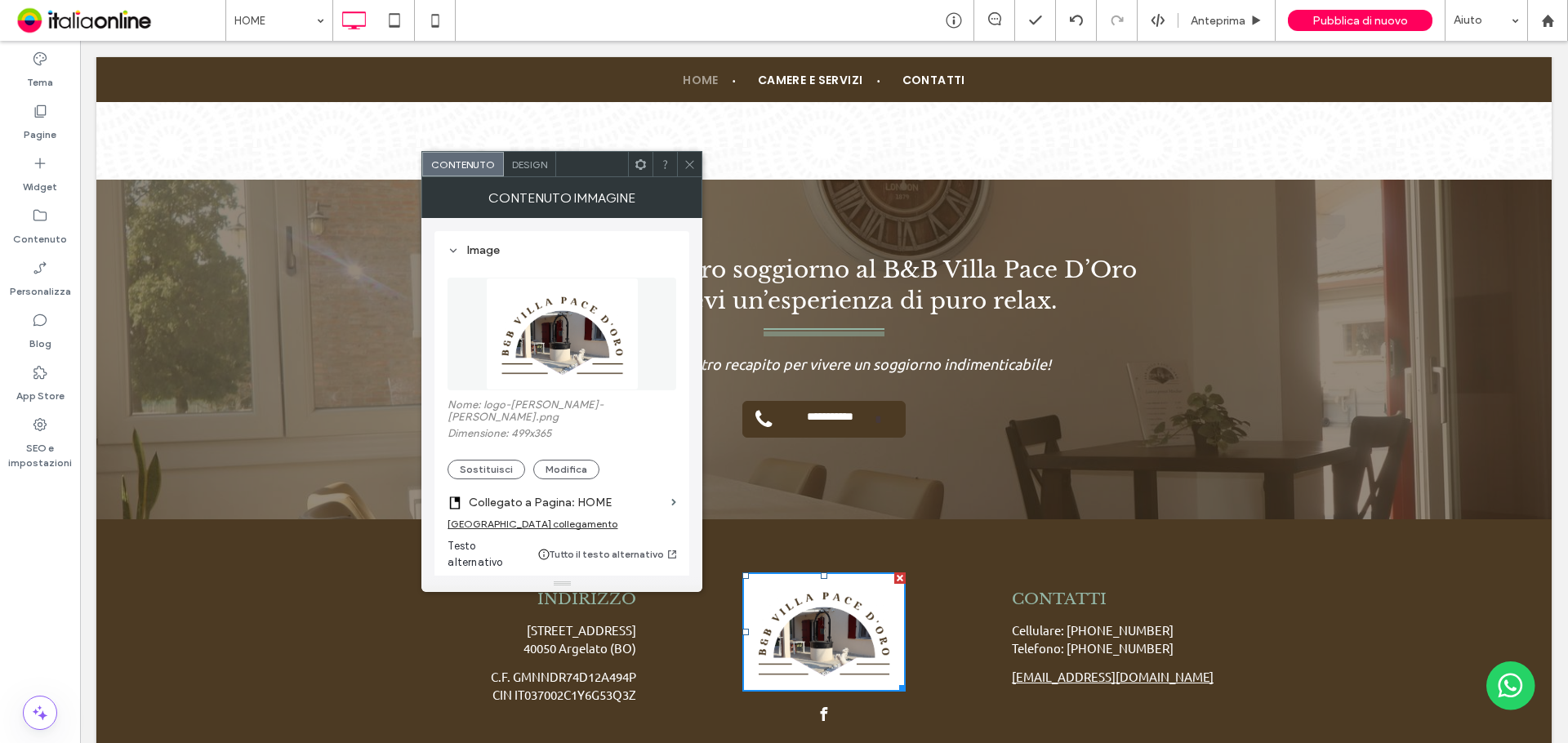
scroll to position [3138, 0]
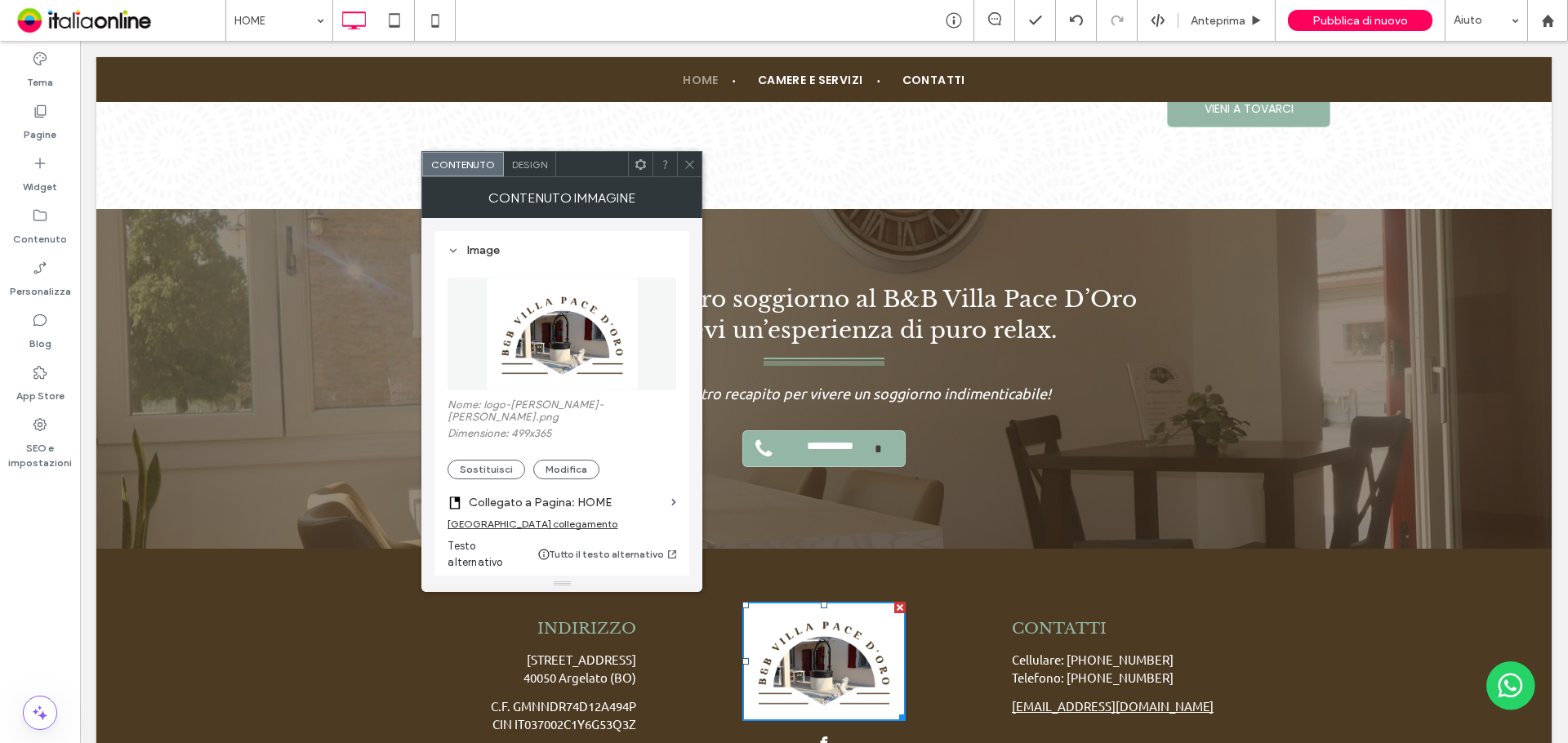
click at [528, 381] on img at bounding box center [562, 333] width 154 height 113
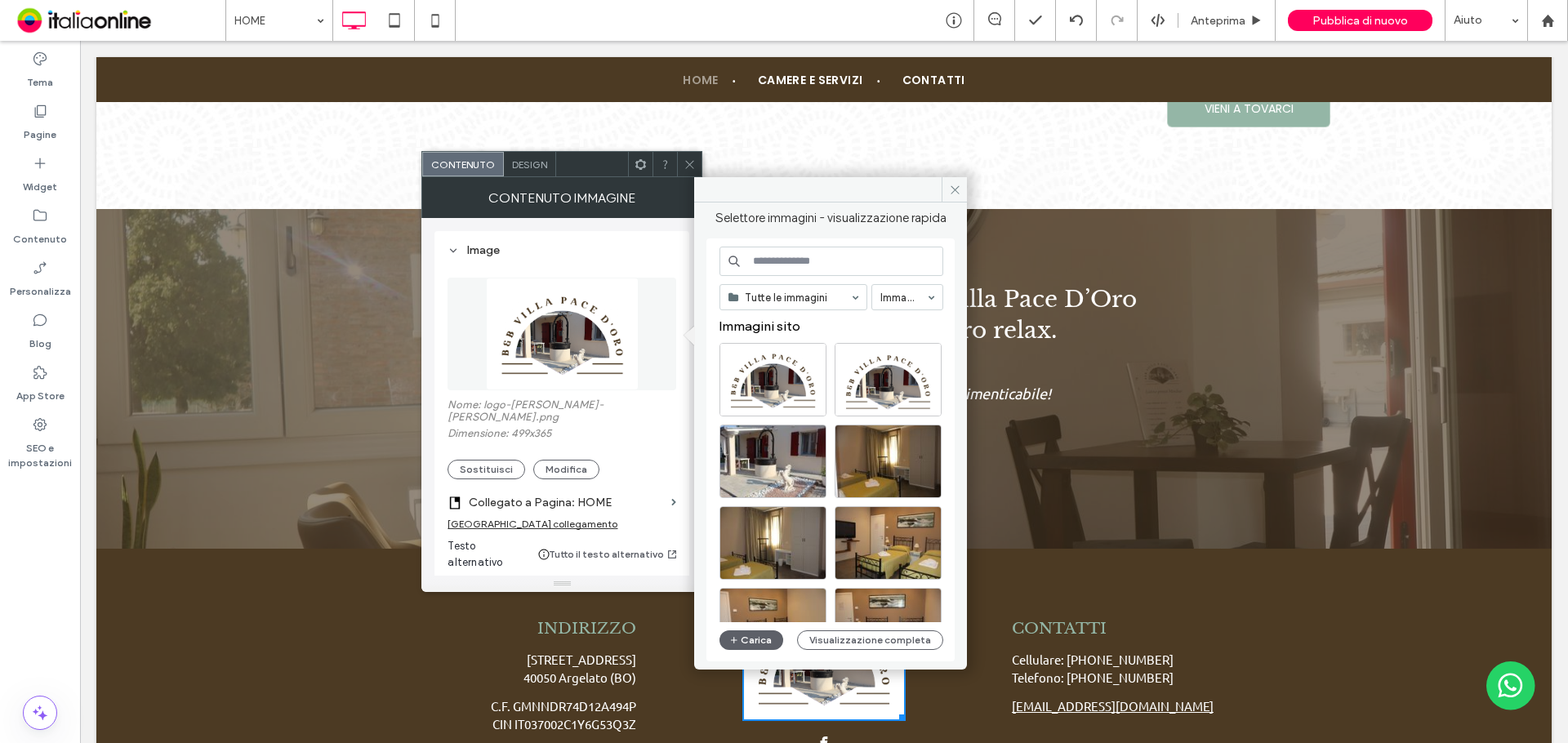
click at [531, 405] on label "Nome: logo-gumina-andrea.png" at bounding box center [562, 412] width 229 height 29
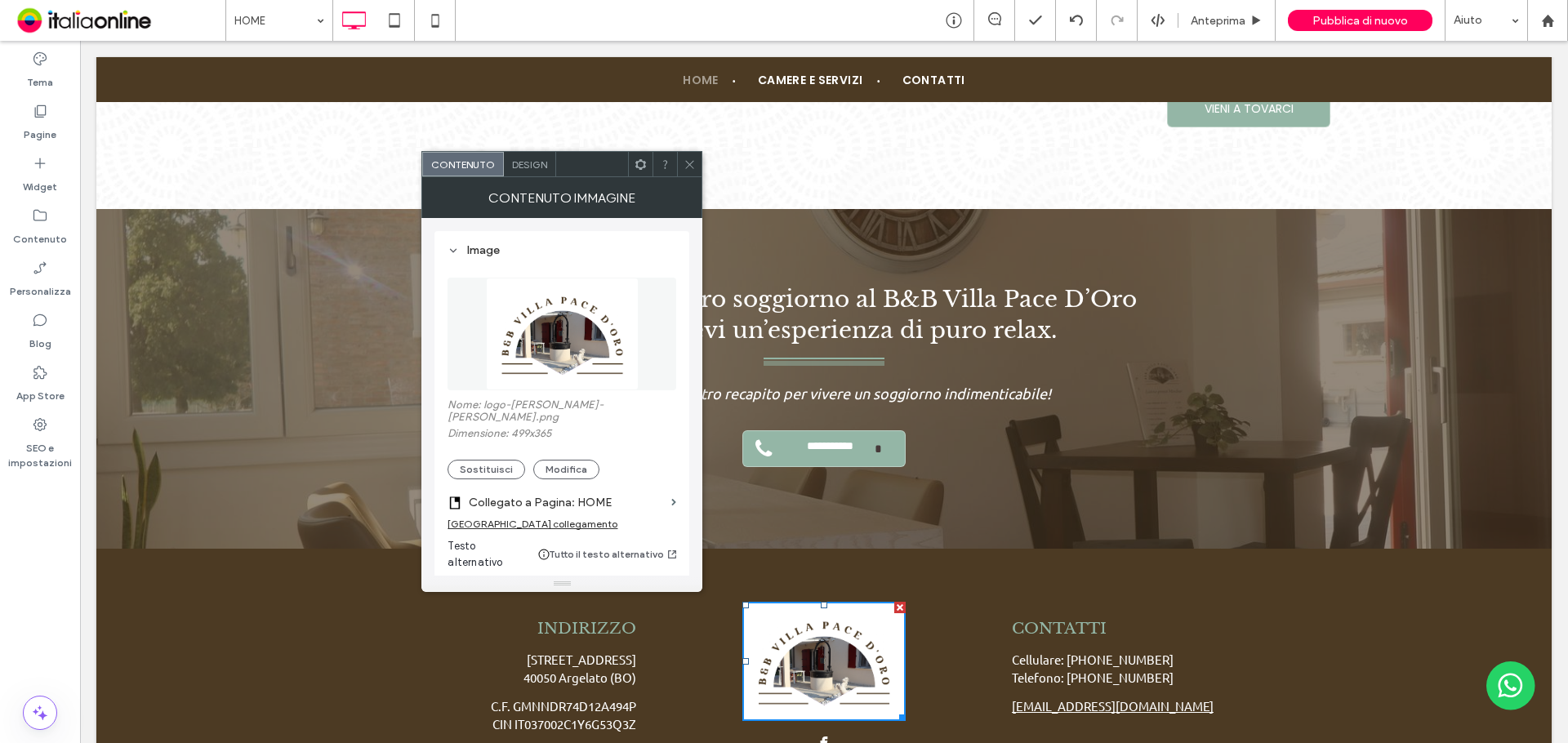
click at [550, 361] on img at bounding box center [562, 333] width 154 height 113
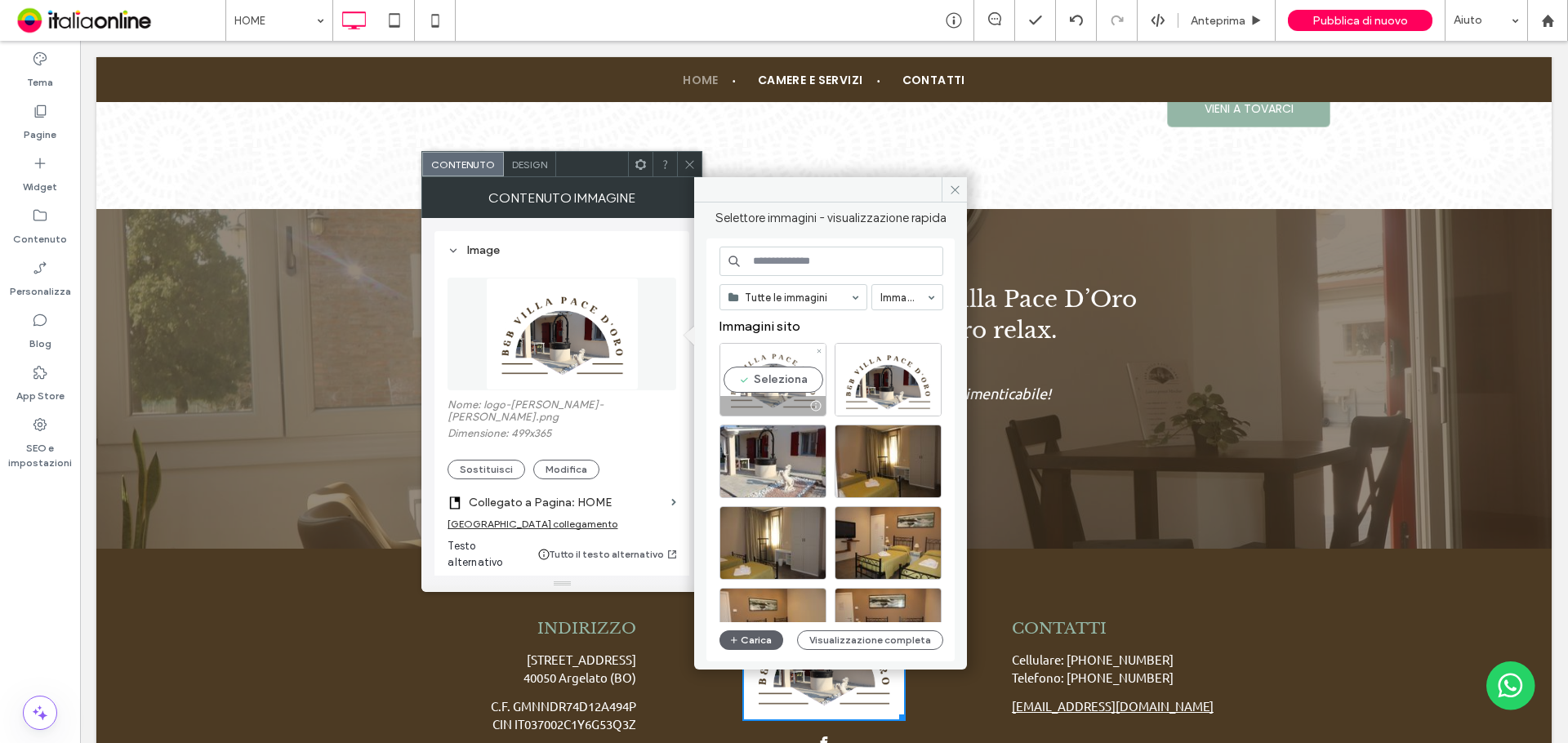
click at [781, 397] on div at bounding box center [772, 405] width 105 height 20
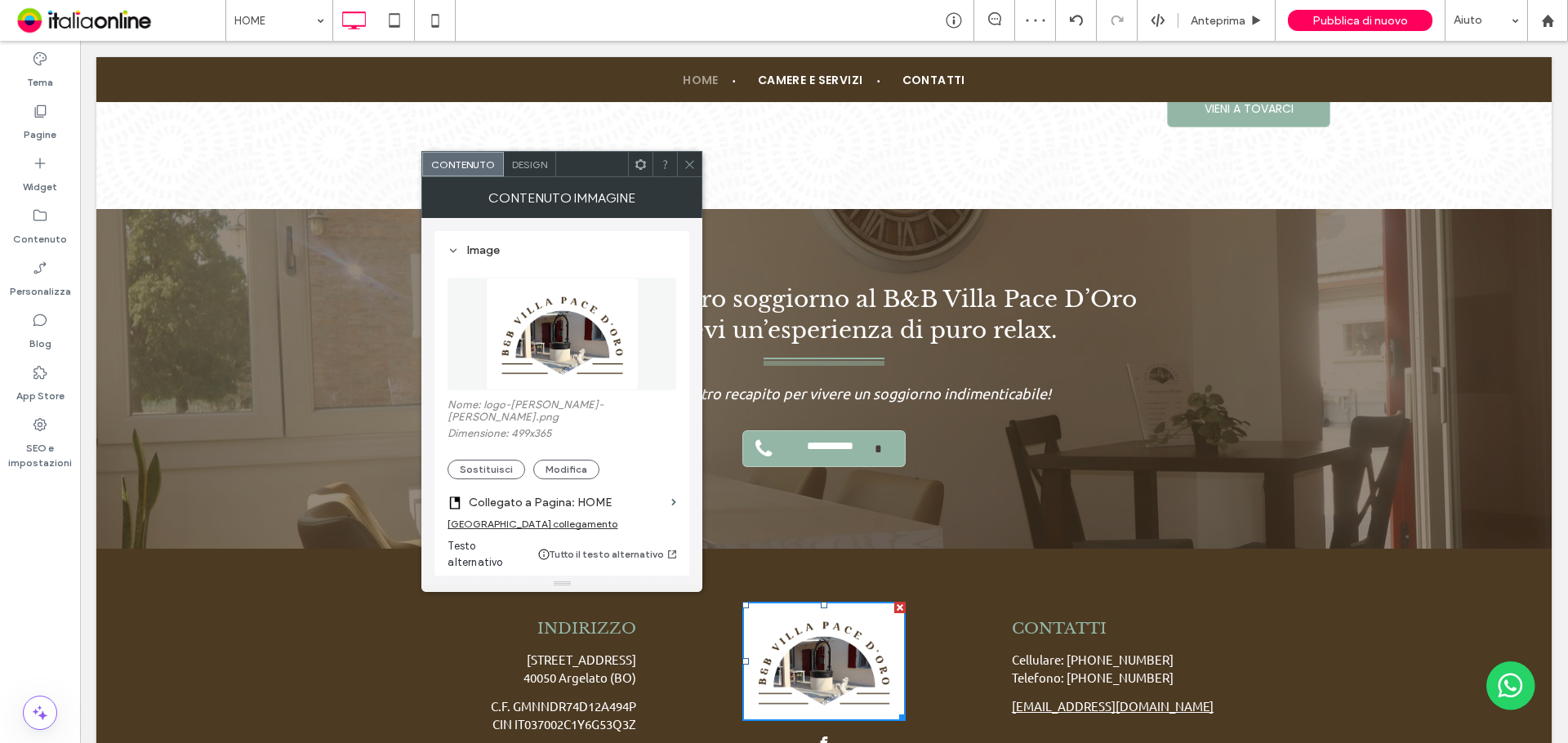
click at [845, 622] on img at bounding box center [823, 661] width 163 height 119
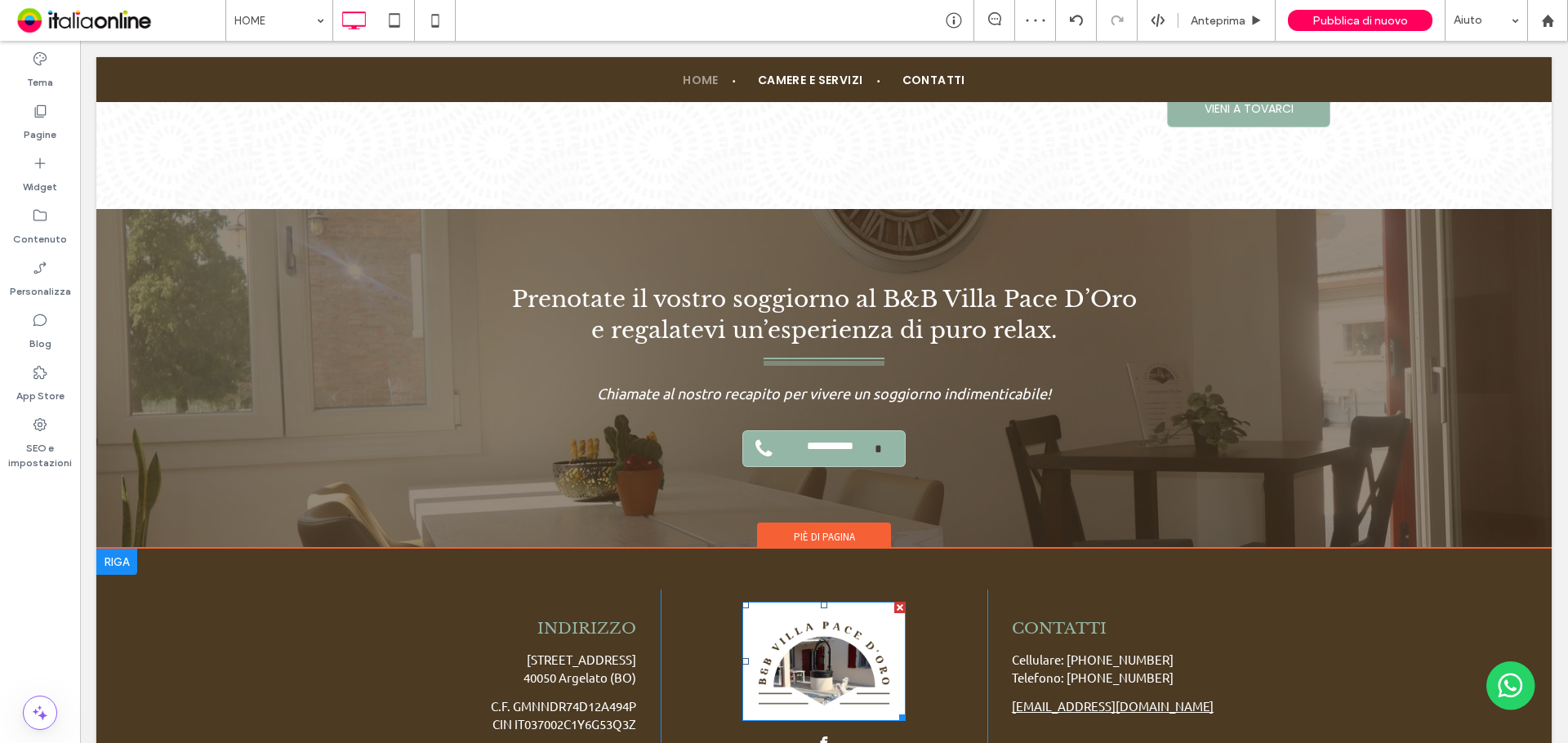
click at [826, 620] on img at bounding box center [823, 661] width 163 height 119
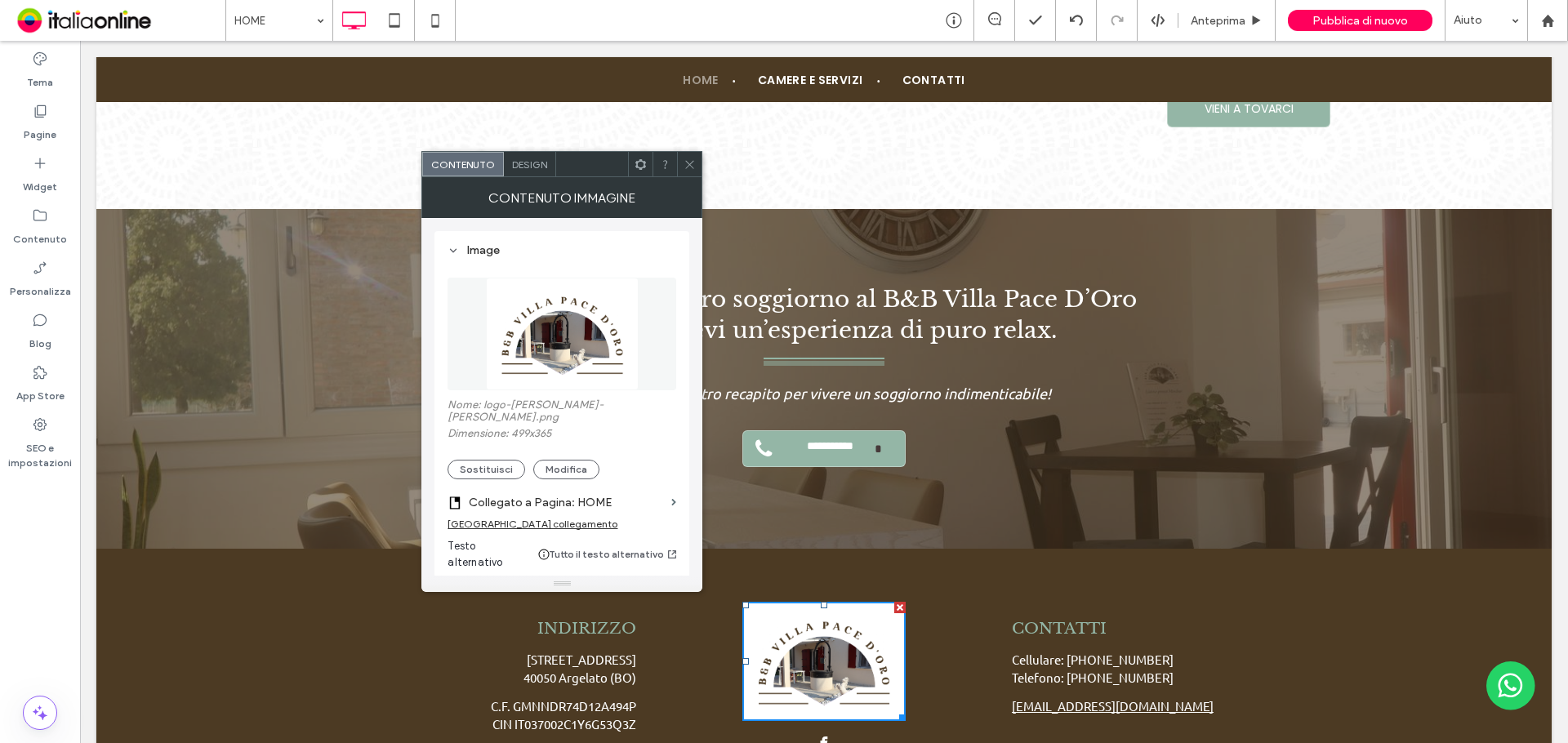
click at [678, 160] on div at bounding box center [689, 164] width 24 height 24
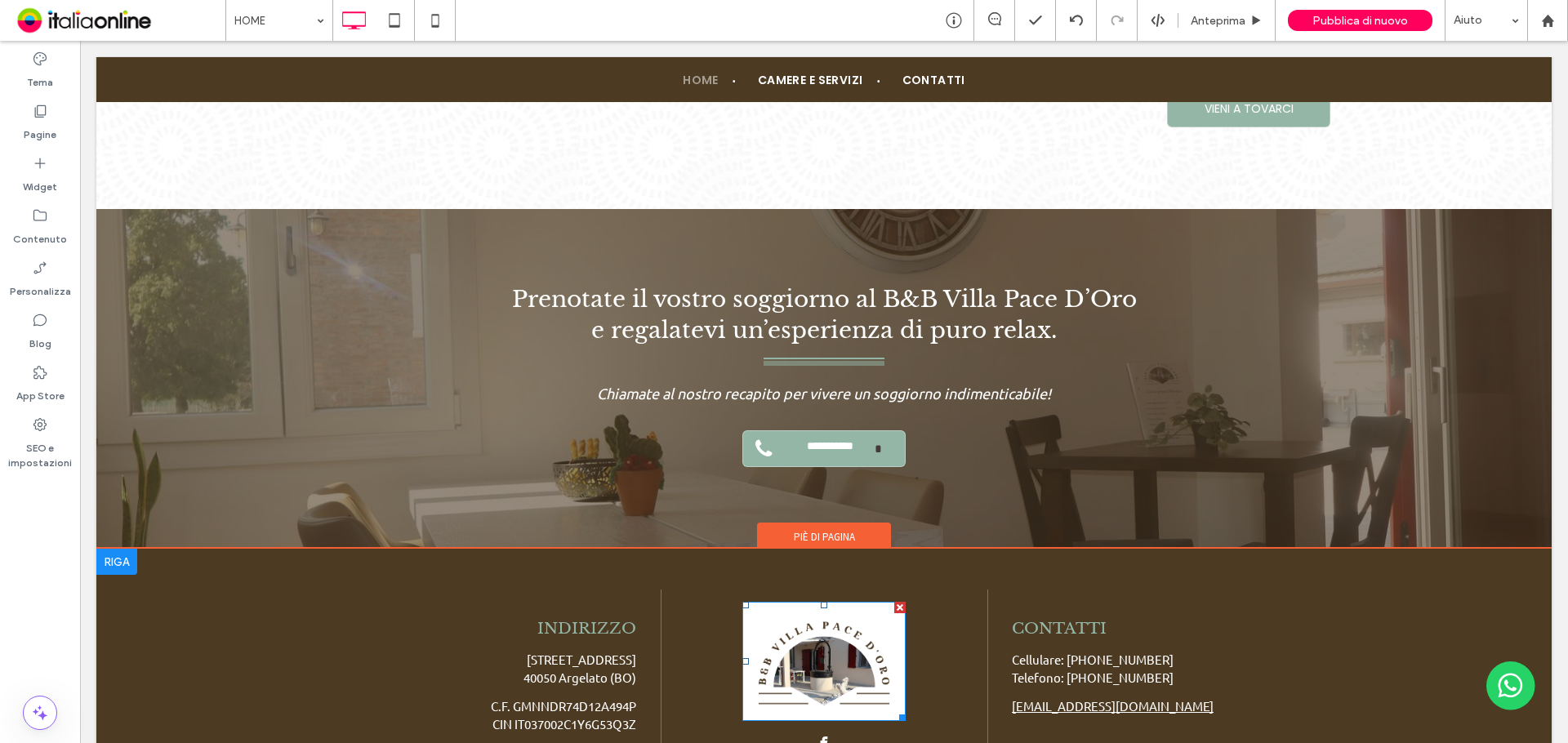
click at [851, 694] on img at bounding box center [823, 661] width 163 height 119
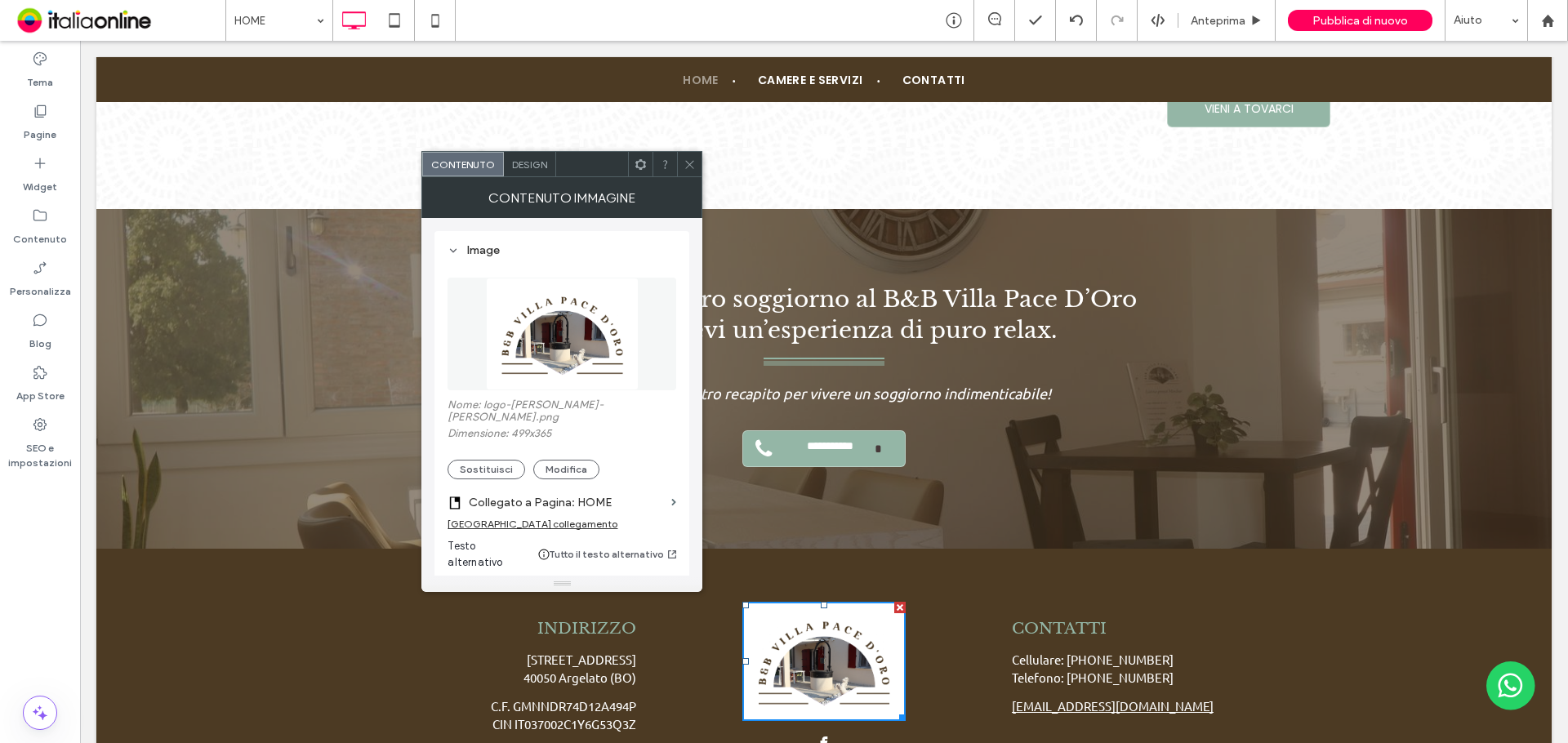
click at [547, 414] on label "Nome: logo-gumina-andrea.png" at bounding box center [562, 412] width 229 height 29
drag, startPoint x: 541, startPoint y: 420, endPoint x: 549, endPoint y: 427, distance: 10.6
click at [541, 427] on label "Dimensione: 499x365" at bounding box center [562, 436] width 229 height 17
click at [1215, 7] on div "Anteprima" at bounding box center [1226, 20] width 97 height 41
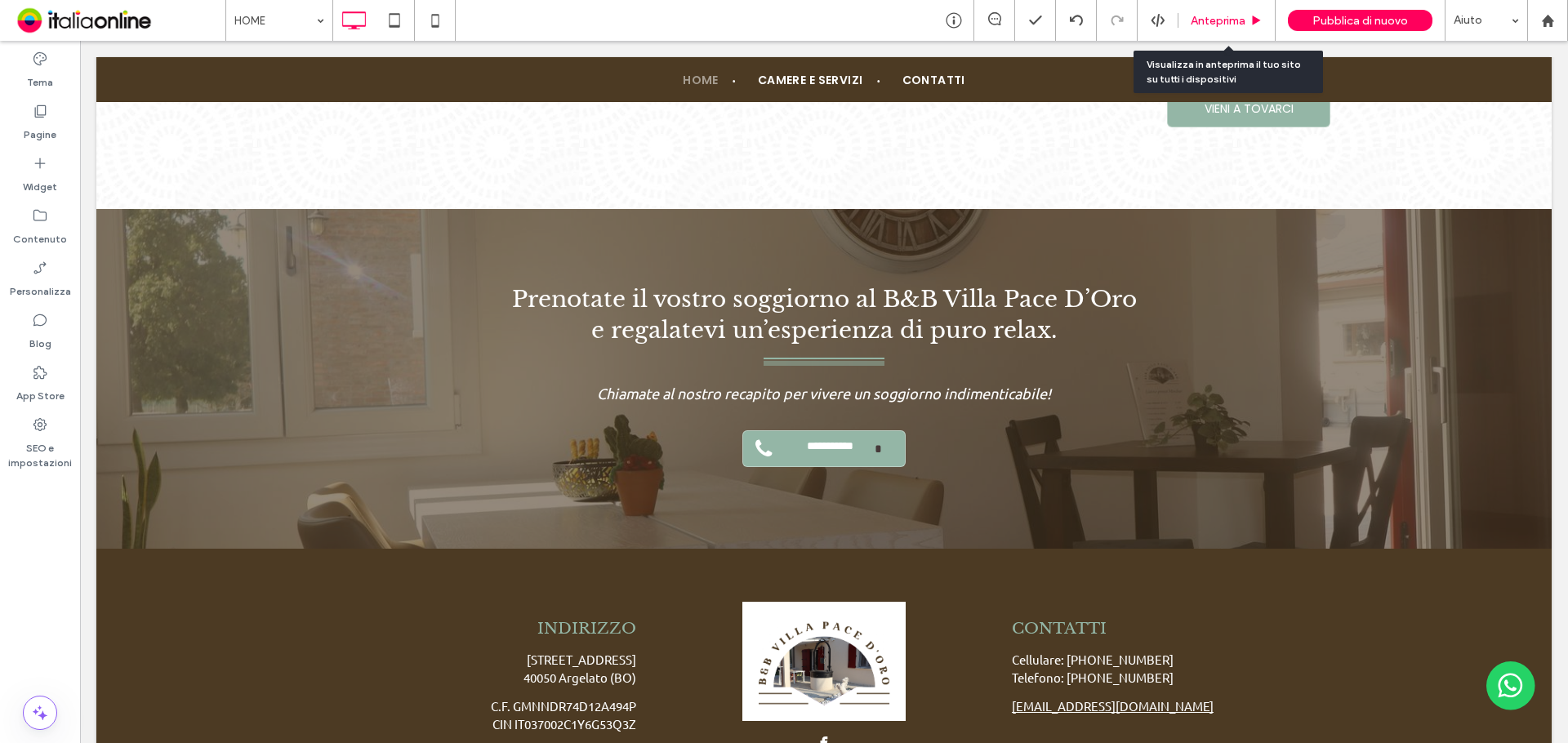
click at [1214, 17] on span "Anteprima" at bounding box center [1218, 20] width 55 height 14
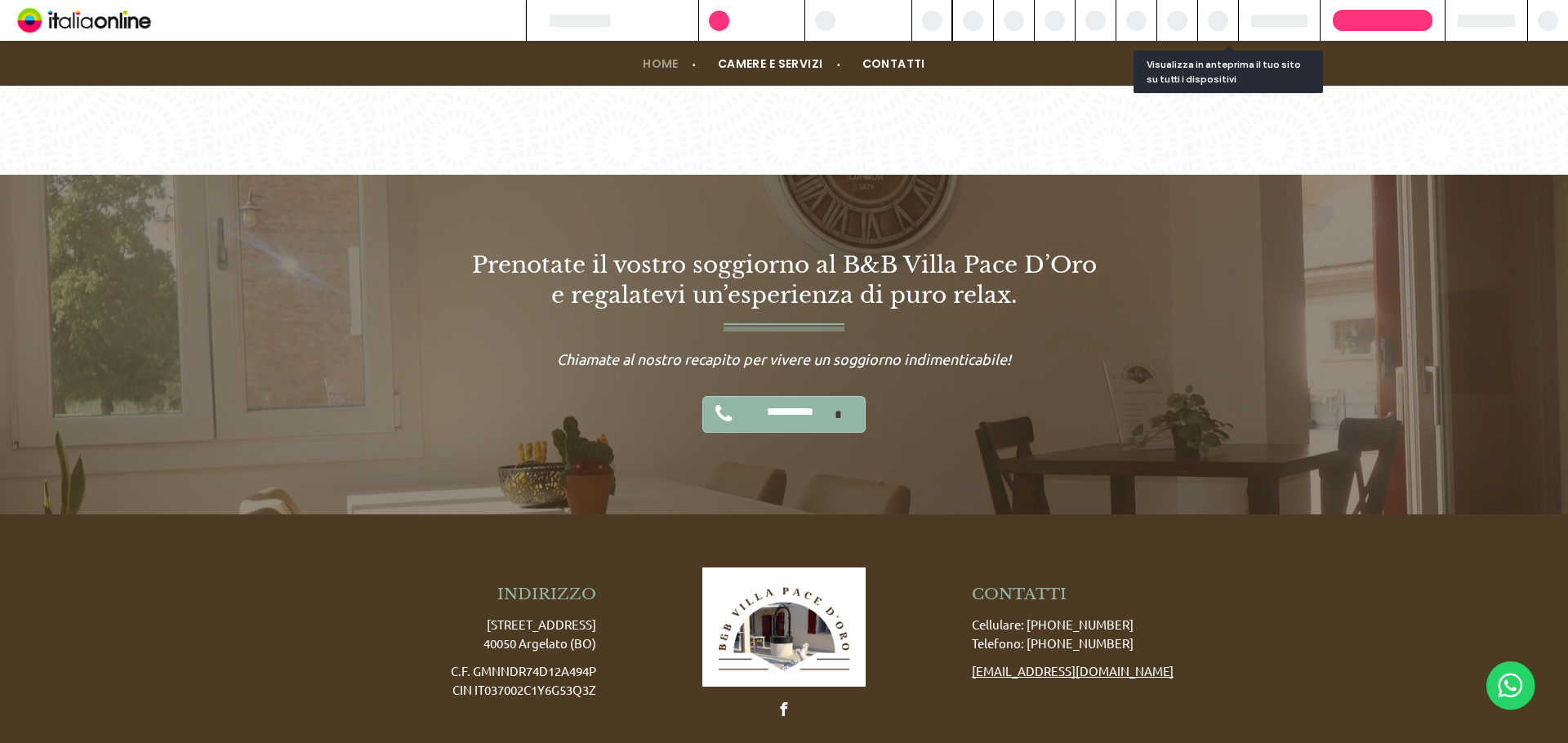
scroll to position [3120, 0]
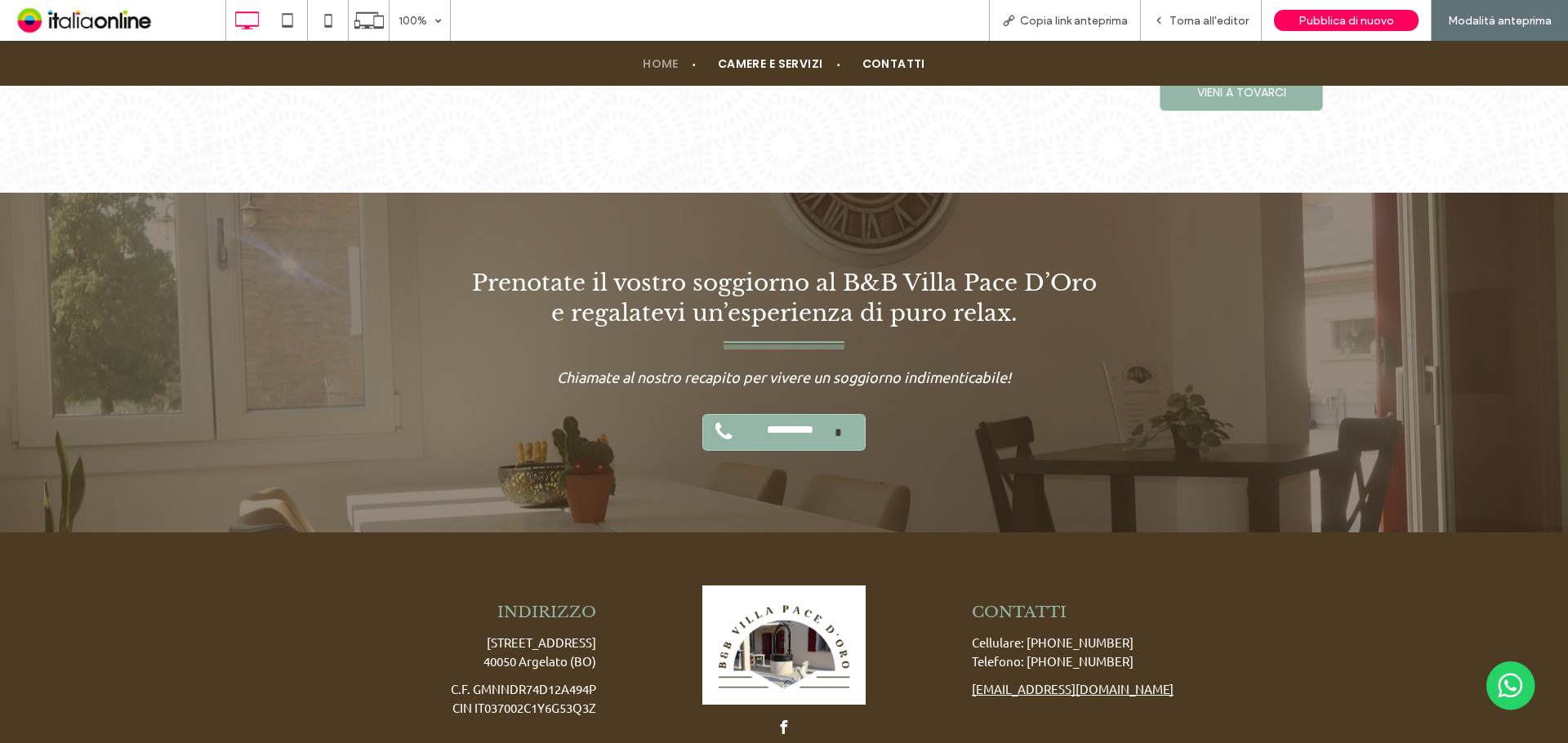
click at [763, 632] on img at bounding box center [783, 645] width 163 height 119
click at [767, 630] on div at bounding box center [784, 372] width 1568 height 743
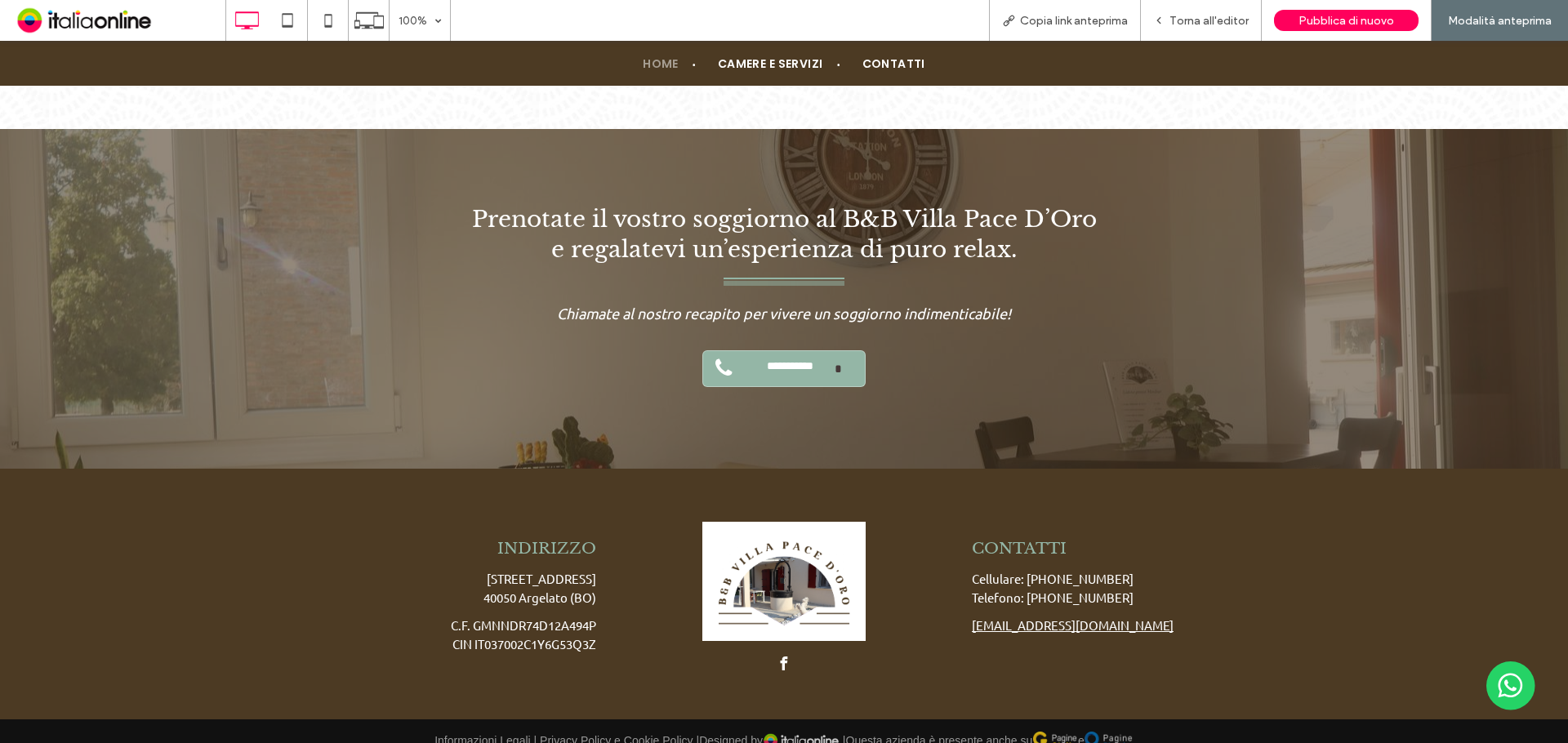
scroll to position [3184, 0]
drag, startPoint x: 796, startPoint y: 537, endPoint x: 795, endPoint y: 578, distance: 41.0
click at [796, 537] on img at bounding box center [783, 580] width 163 height 119
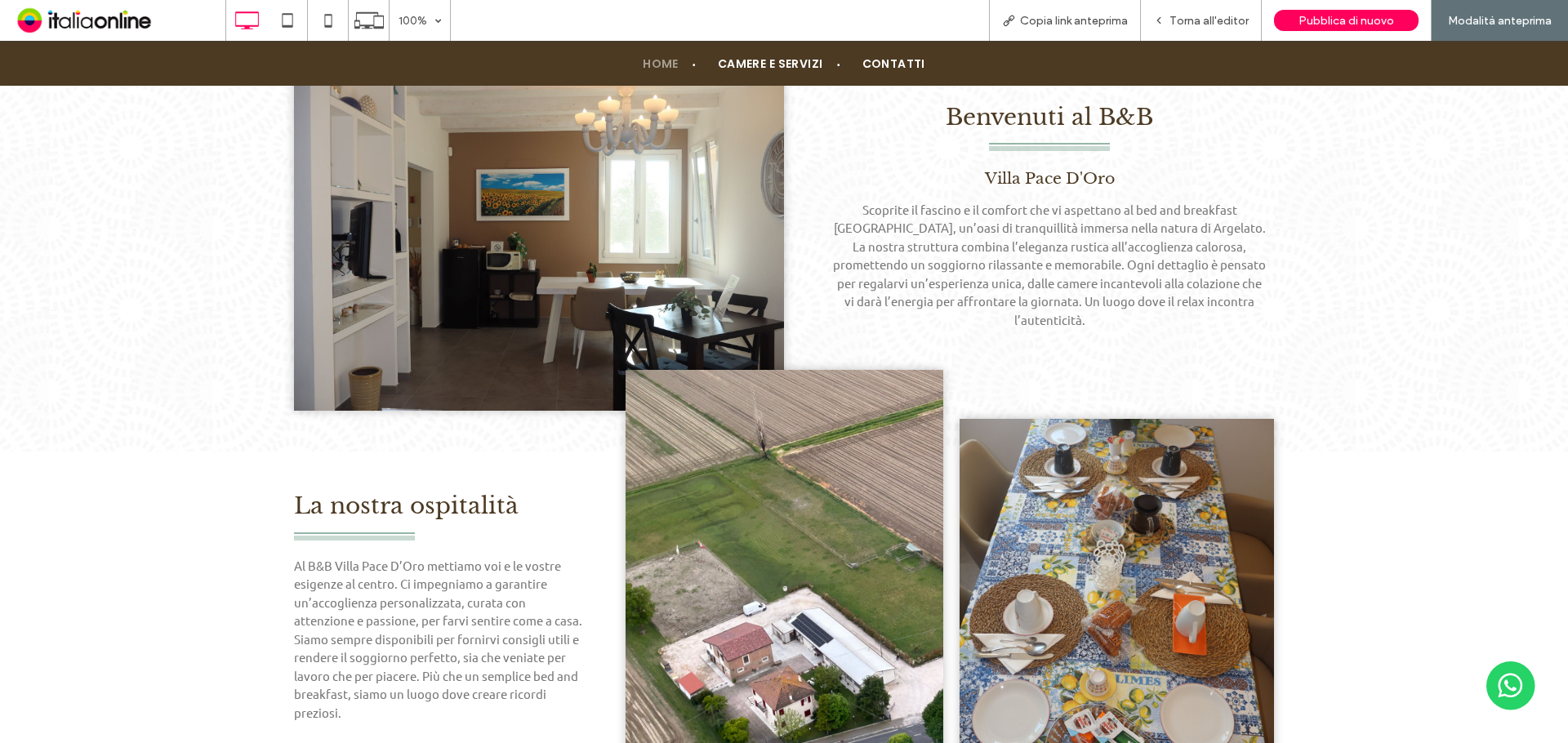
scroll to position [735, 0]
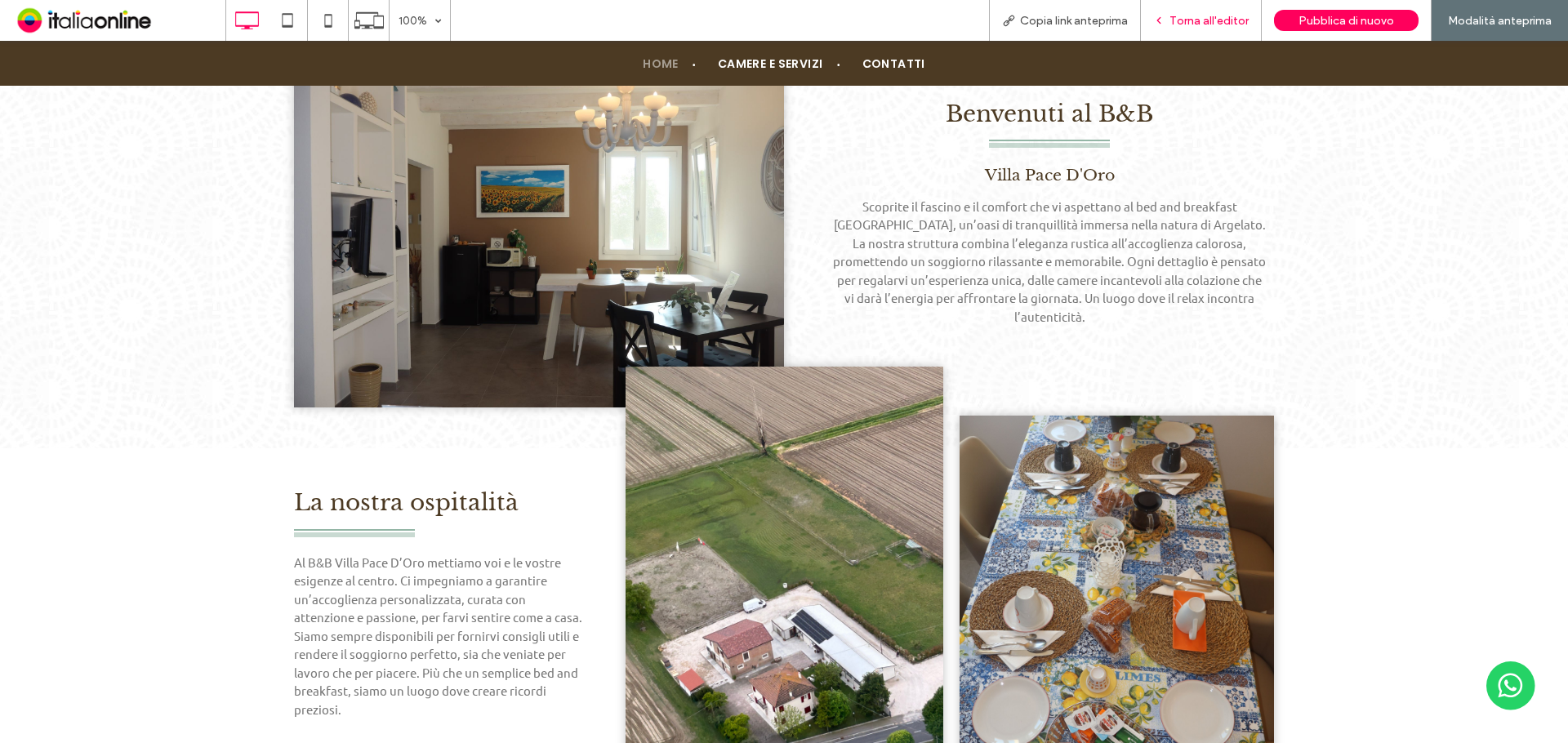
click at [1190, 14] on span "Torna all'editor" at bounding box center [1209, 20] width 79 height 14
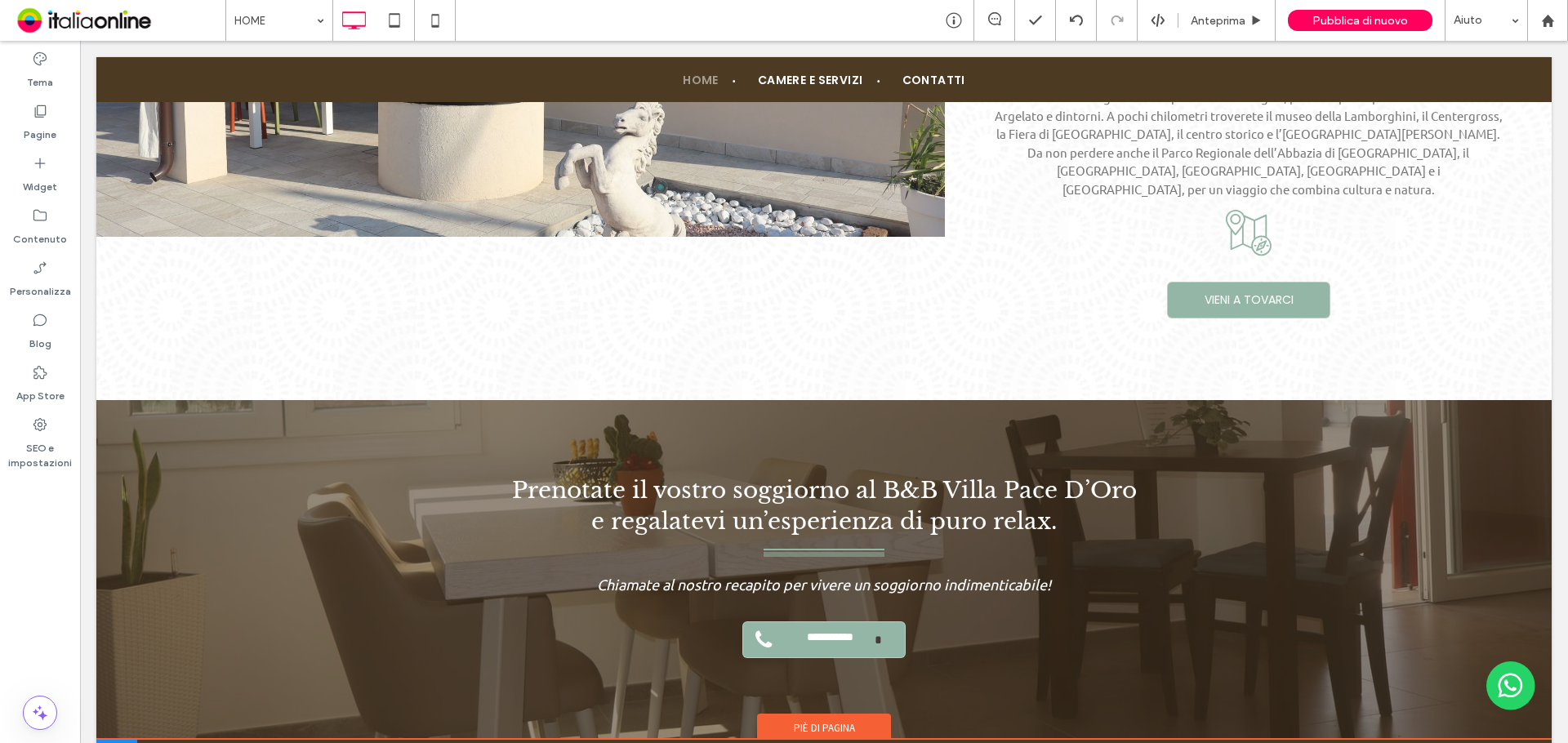
scroll to position [3102, 0]
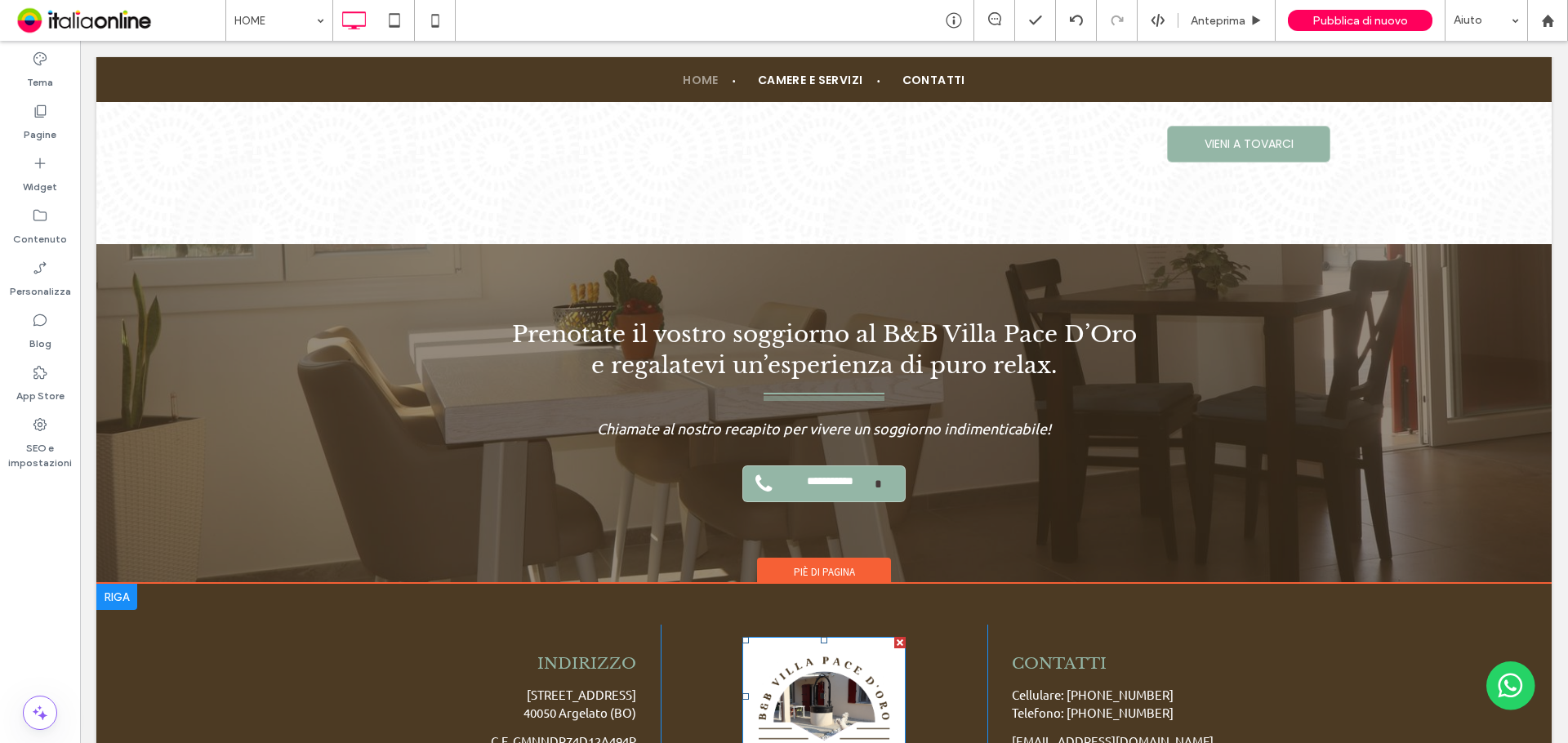
click at [841, 669] on img at bounding box center [823, 696] width 163 height 119
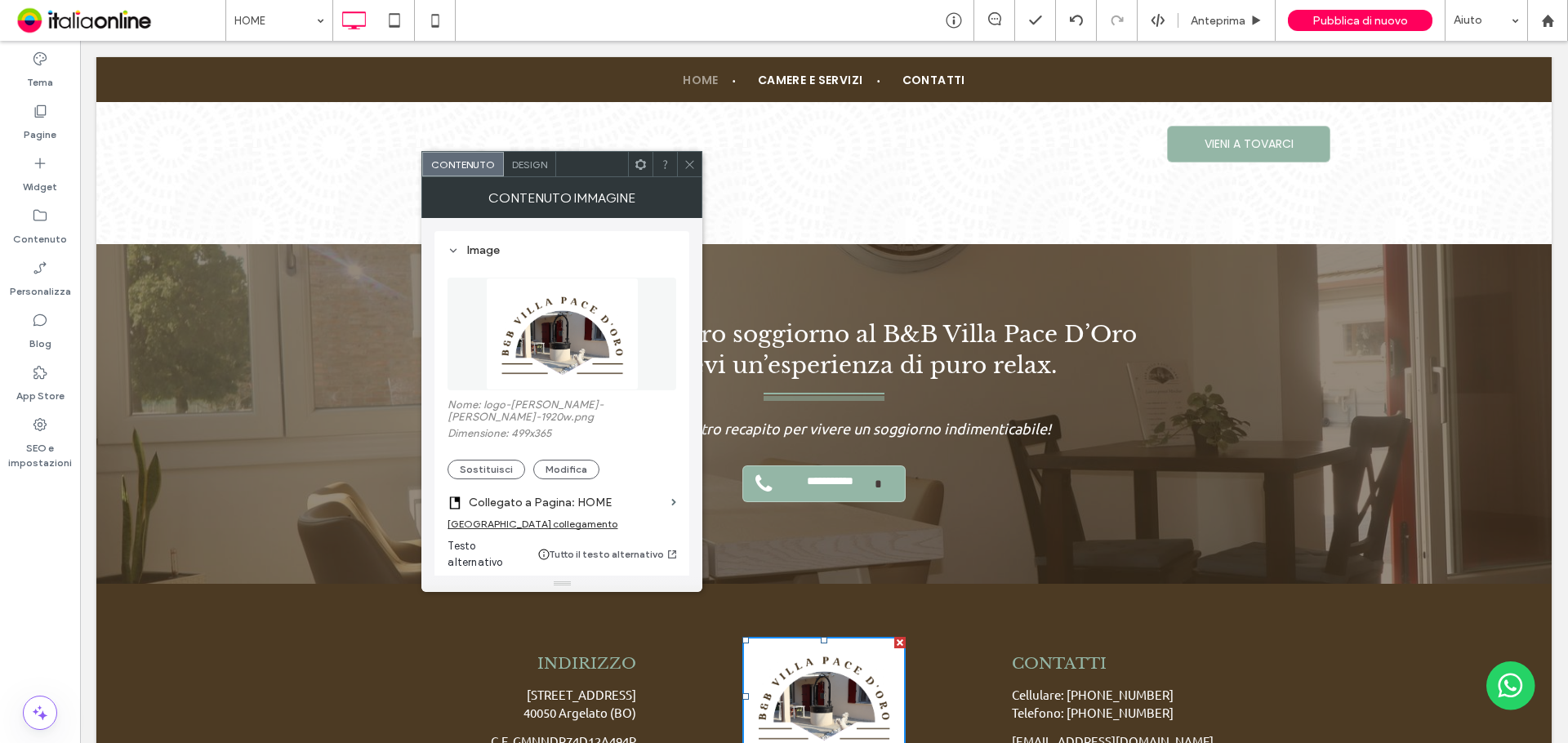
click at [524, 427] on label "Dimensione: 499x365" at bounding box center [562, 436] width 229 height 17
click at [582, 372] on img at bounding box center [562, 333] width 154 height 113
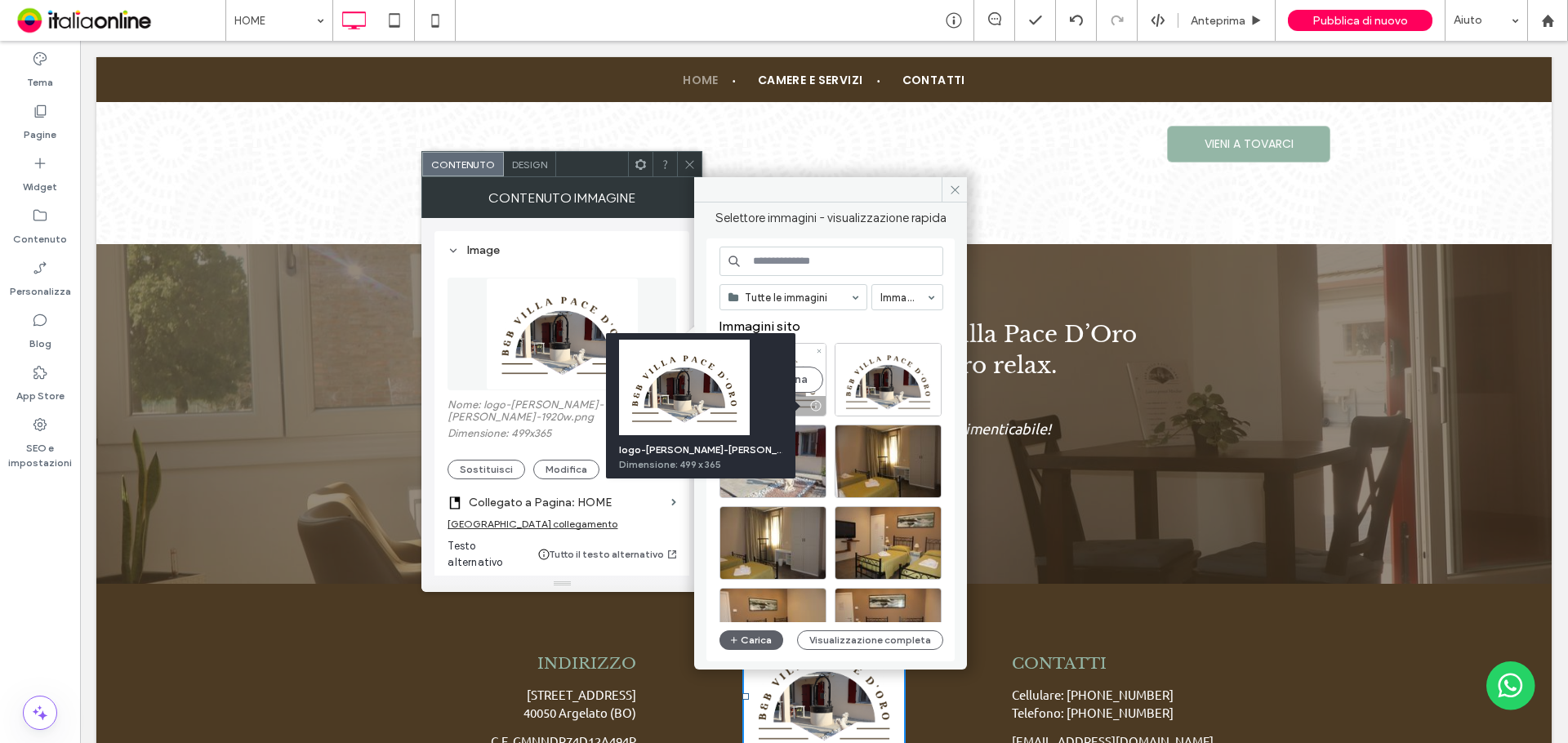
click at [810, 403] on div at bounding box center [816, 406] width 20 height 13
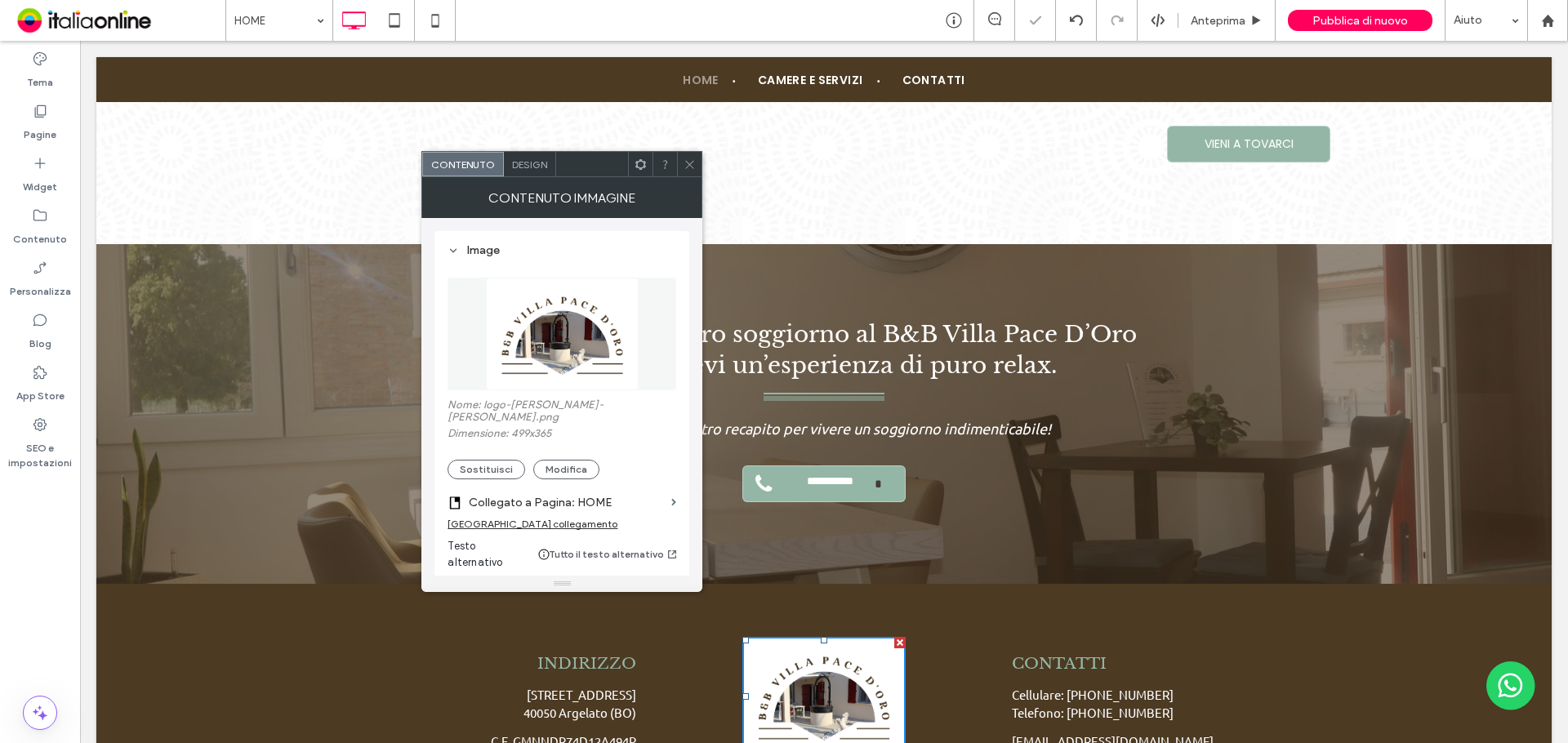
click at [587, 367] on img at bounding box center [562, 333] width 154 height 113
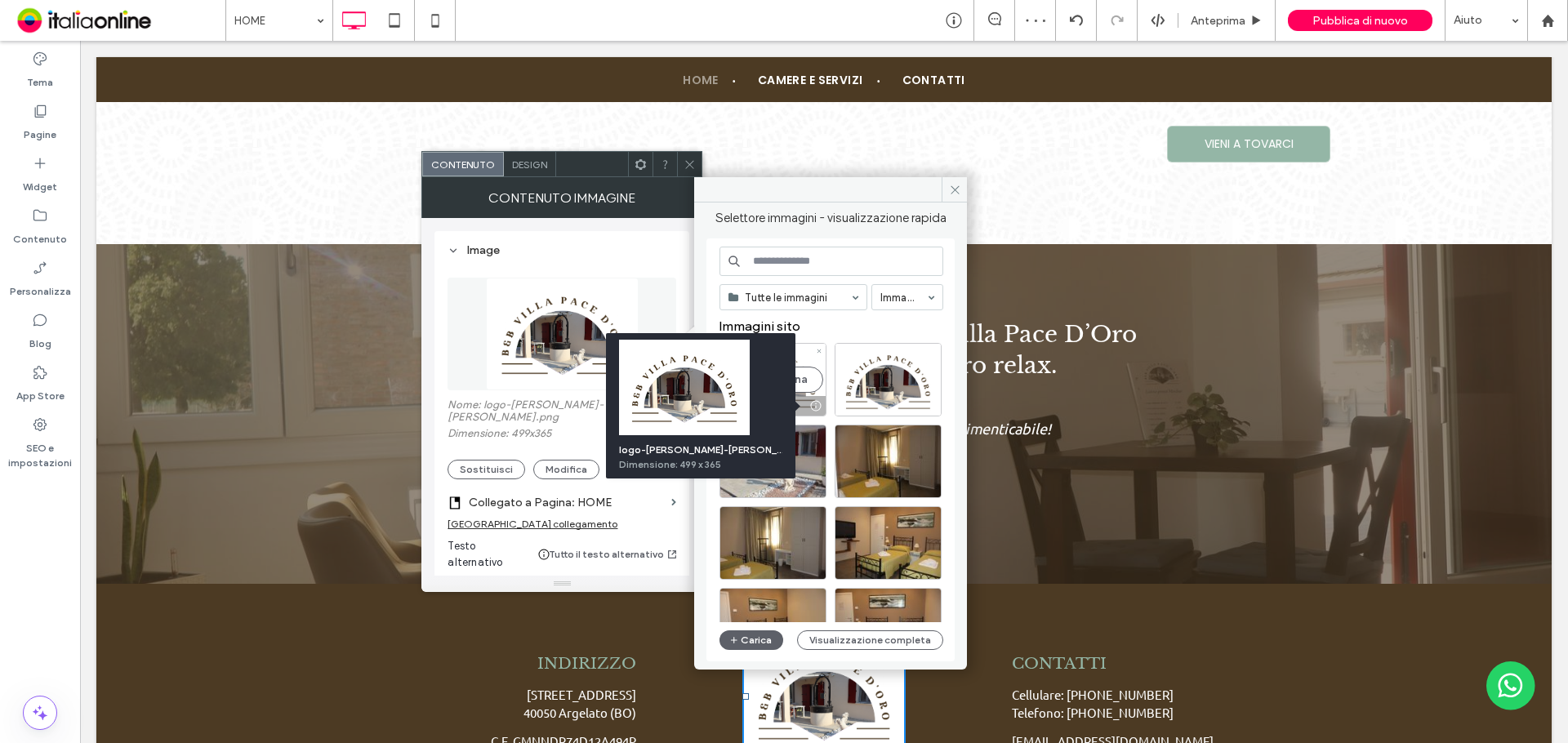
click at [814, 407] on div at bounding box center [816, 406] width 20 height 13
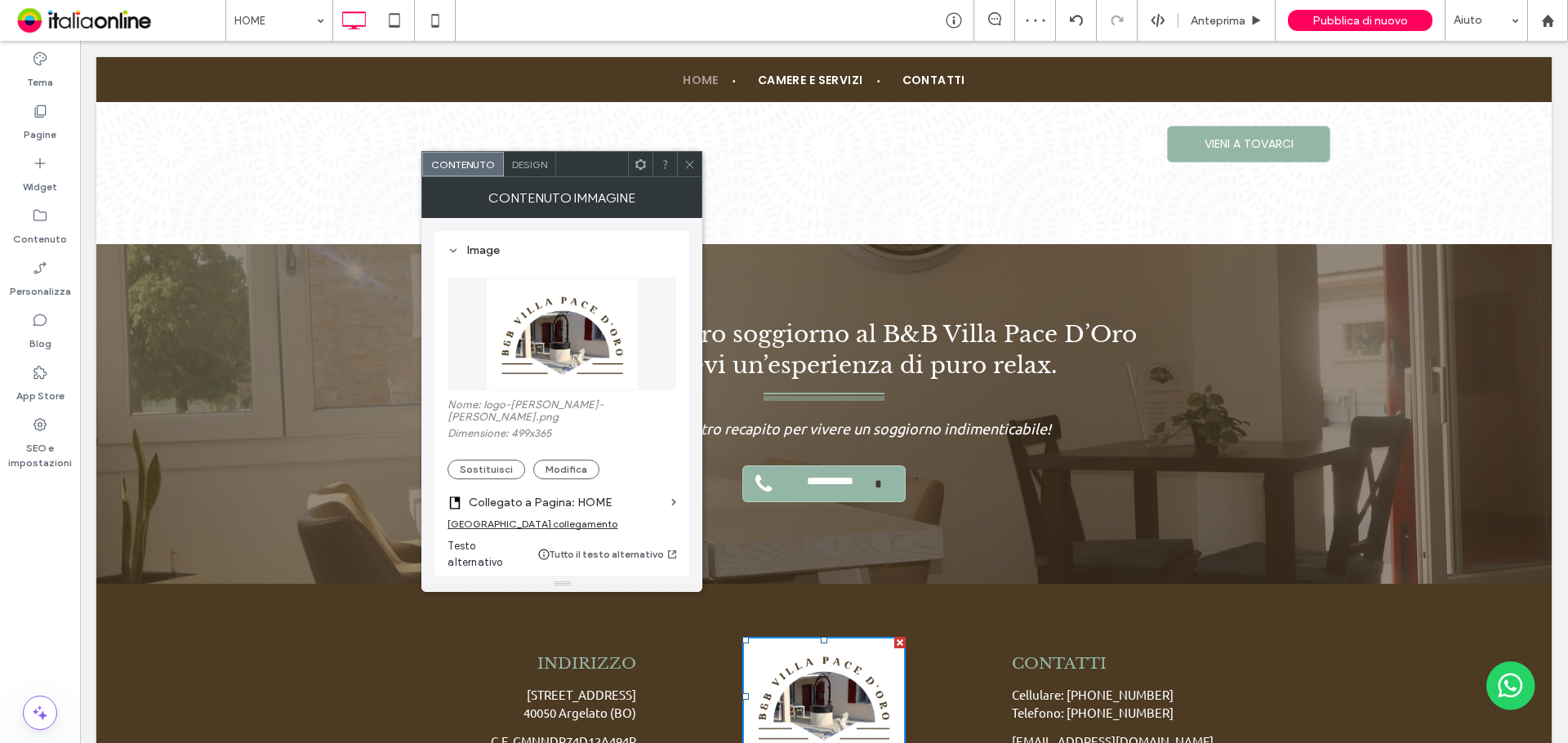
click at [621, 362] on img at bounding box center [562, 333] width 154 height 113
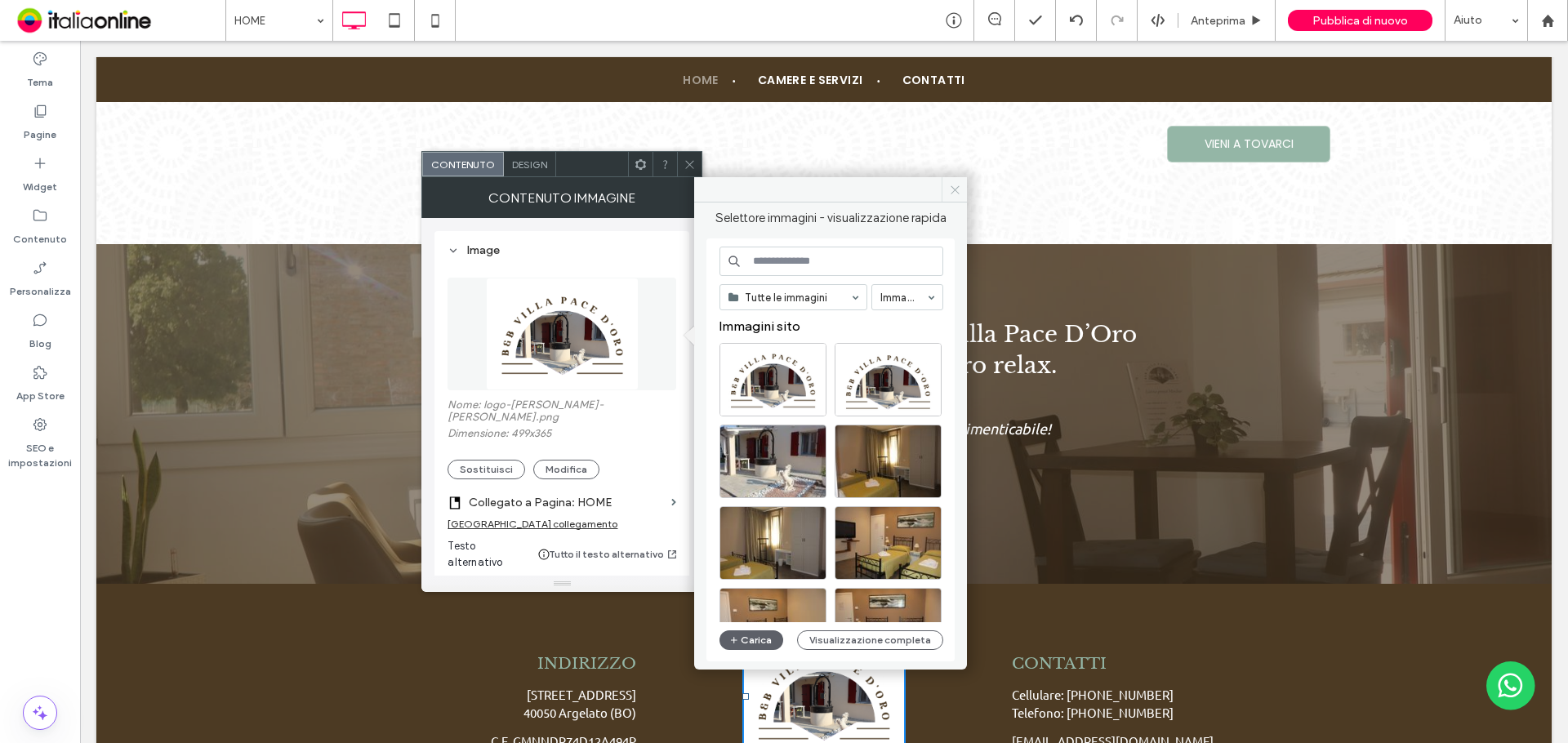
click at [953, 194] on icon at bounding box center [954, 189] width 12 height 12
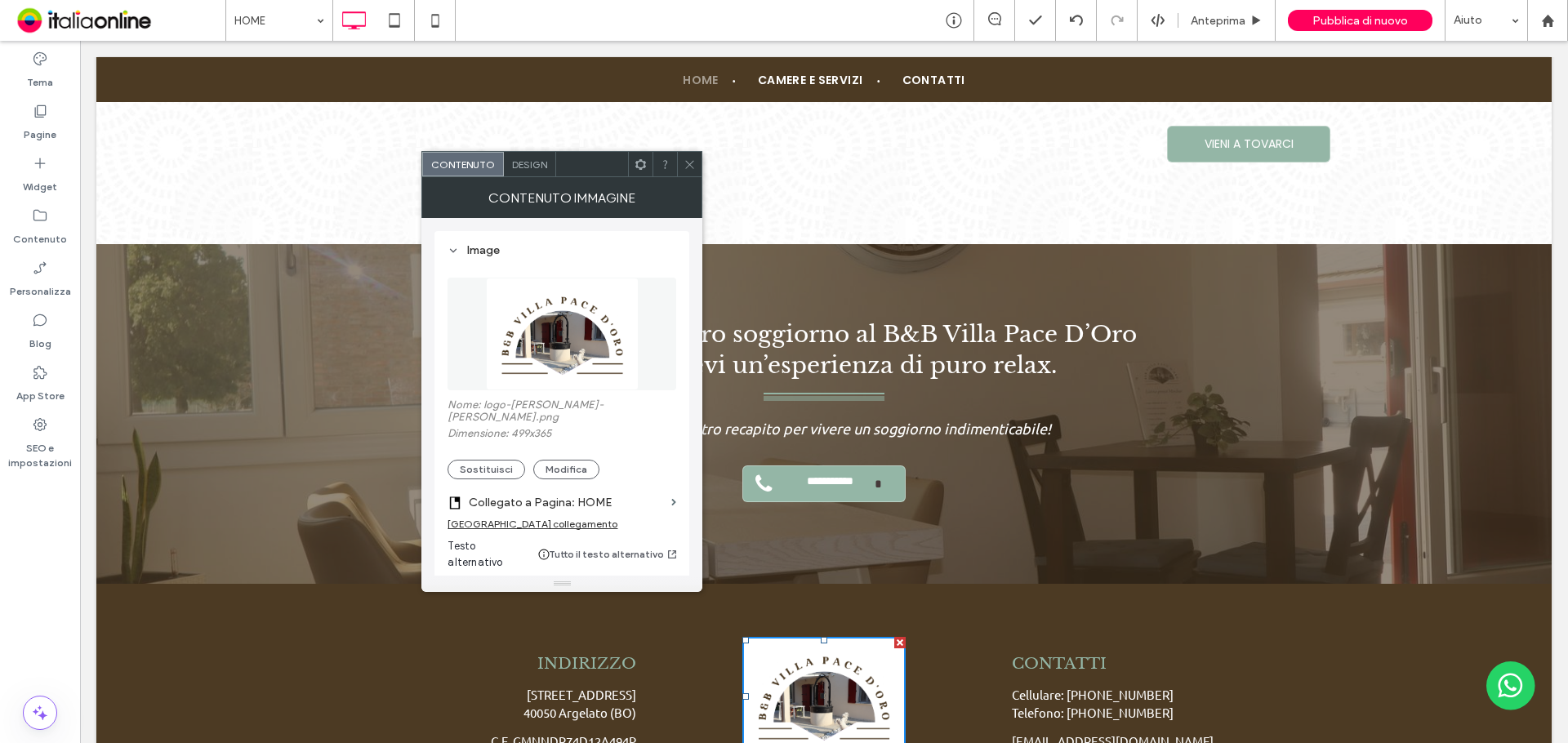
scroll to position [3235, 0]
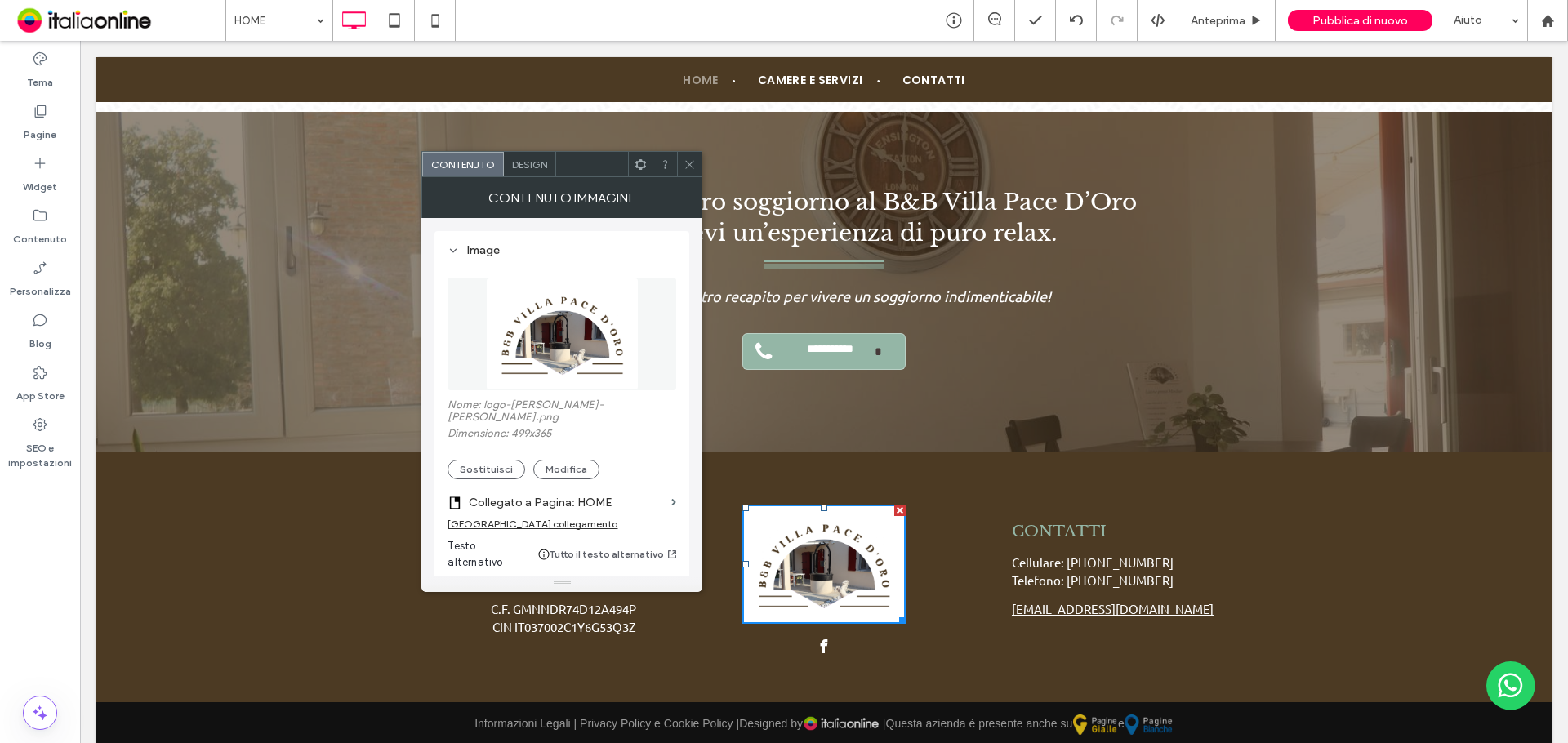
drag, startPoint x: 693, startPoint y: 170, endPoint x: 692, endPoint y: 180, distance: 10.0
click at [693, 170] on span at bounding box center [689, 164] width 12 height 24
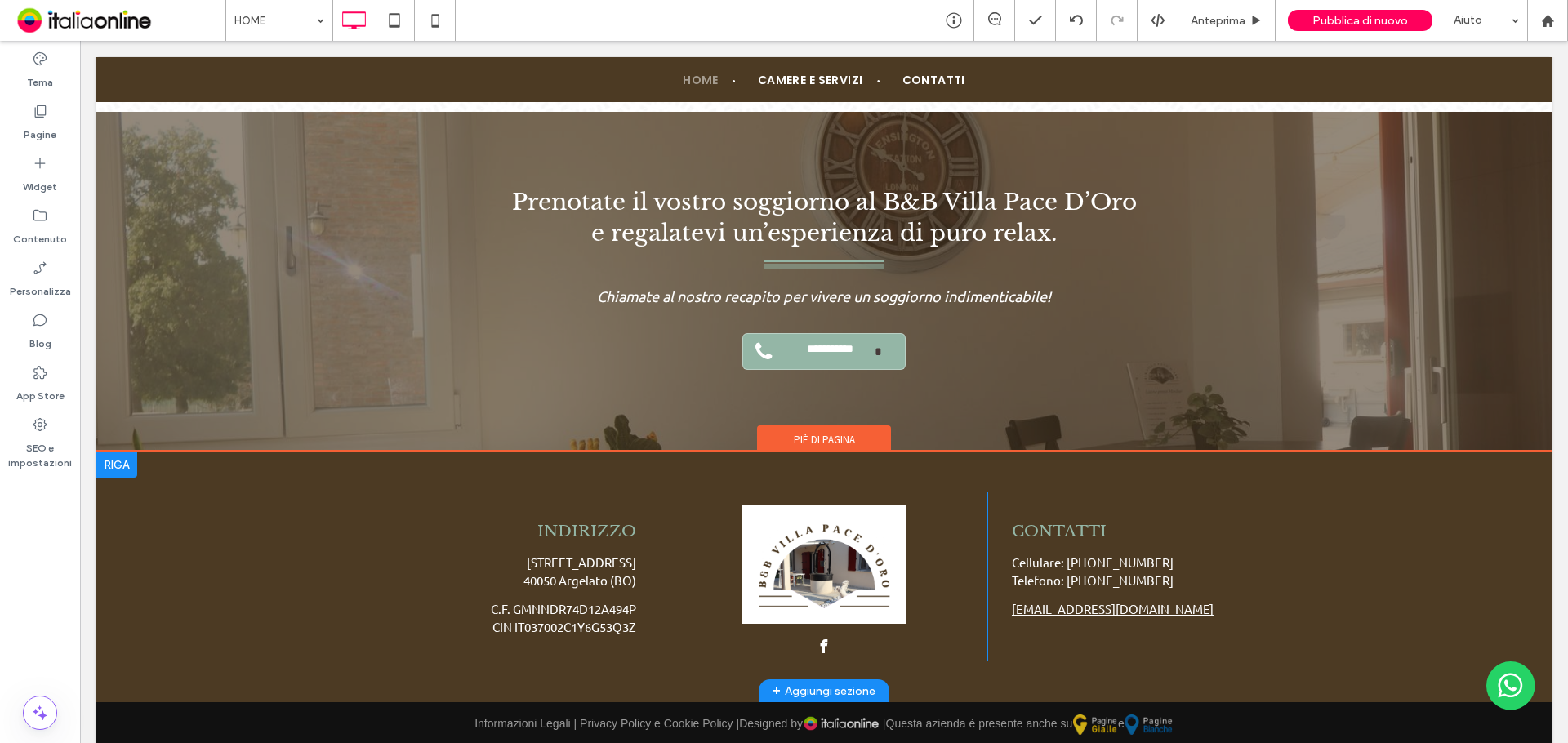
click at [196, 547] on div "INDIRIZZO Via Centese, 209 40050 Argelato (BO) C.F. GMNNDR74D12A494P CIN IT0370…" at bounding box center [823, 576] width 1455 height 250
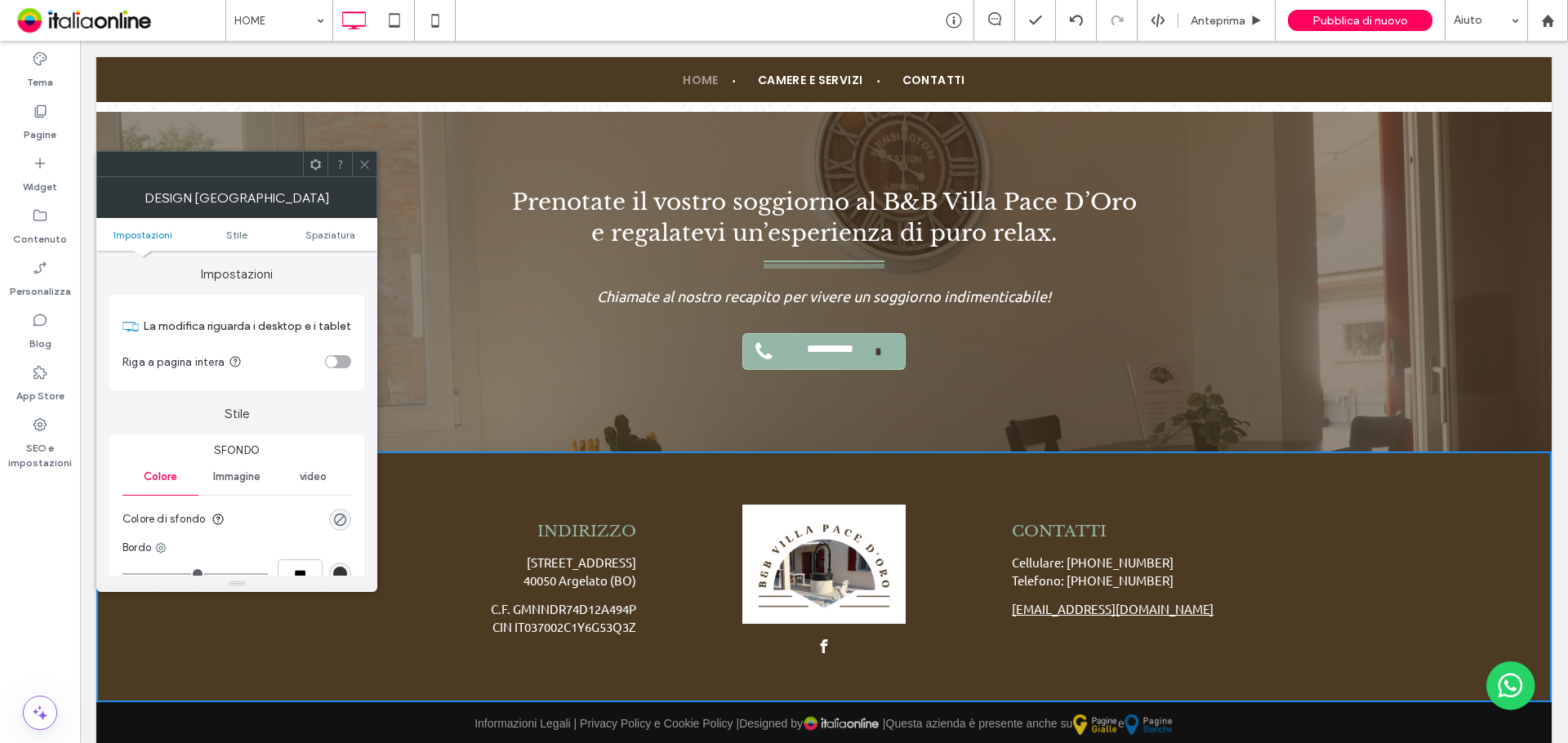
click at [372, 160] on div at bounding box center [364, 164] width 24 height 24
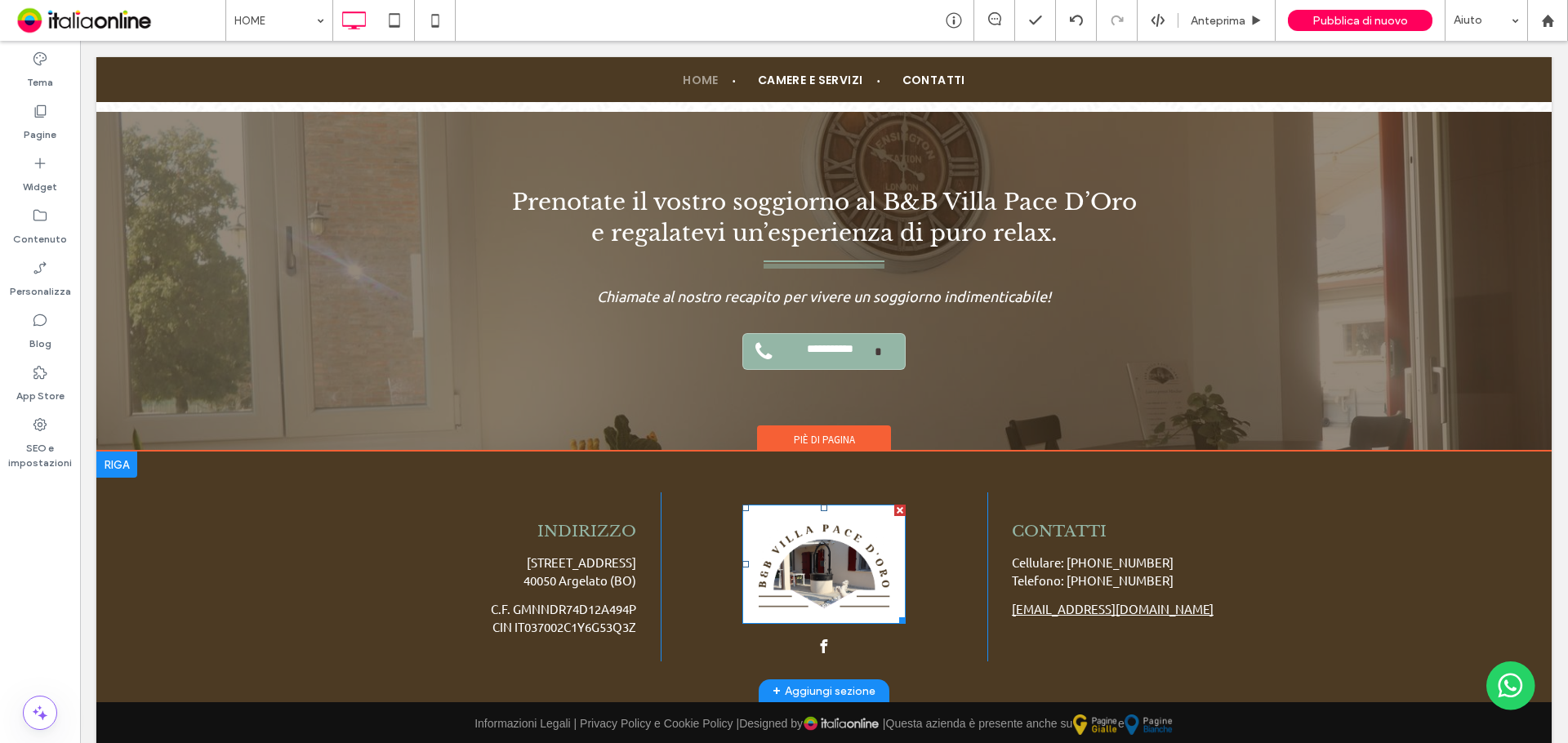
click at [801, 526] on img at bounding box center [823, 564] width 163 height 119
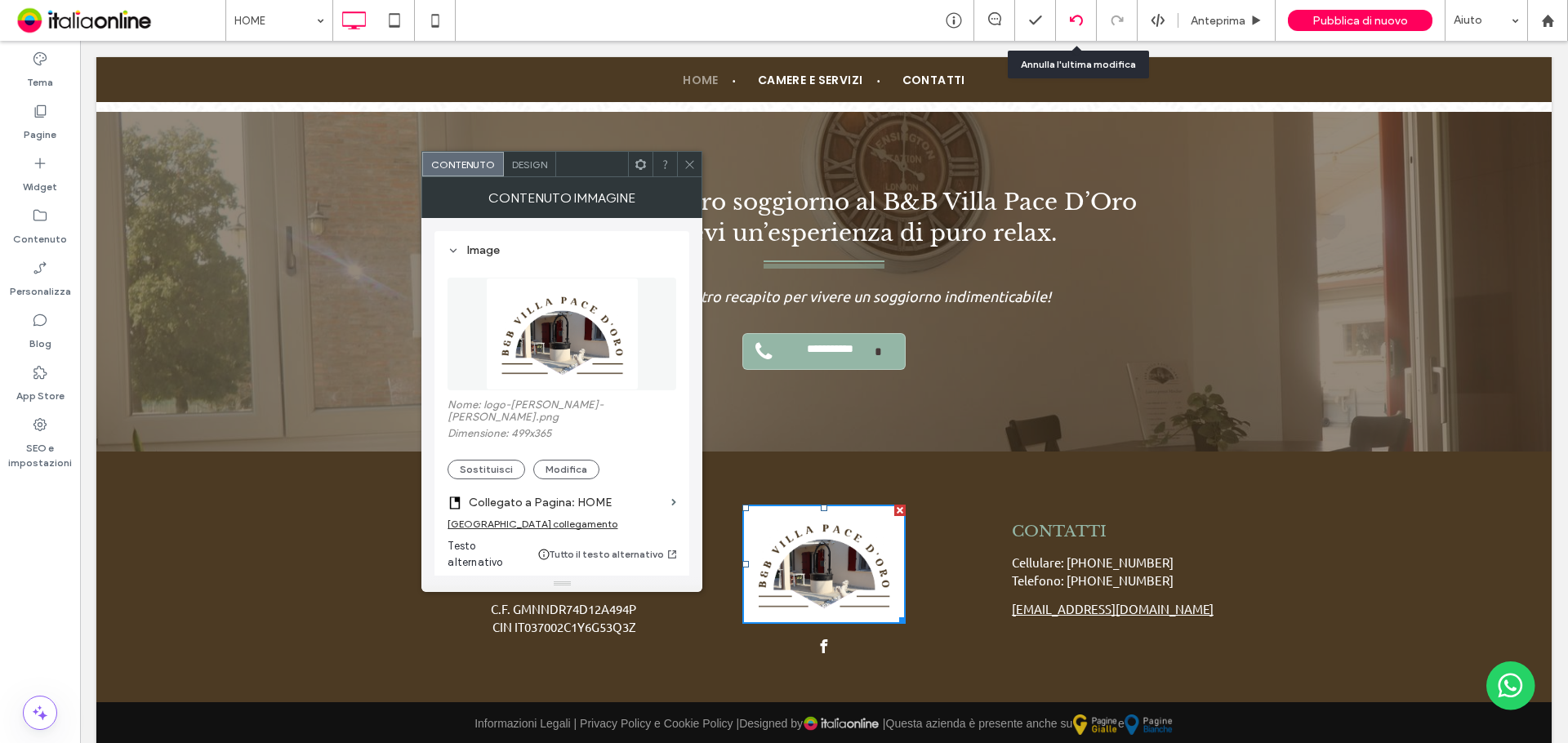
click at [1077, 17] on icon at bounding box center [1076, 20] width 13 height 13
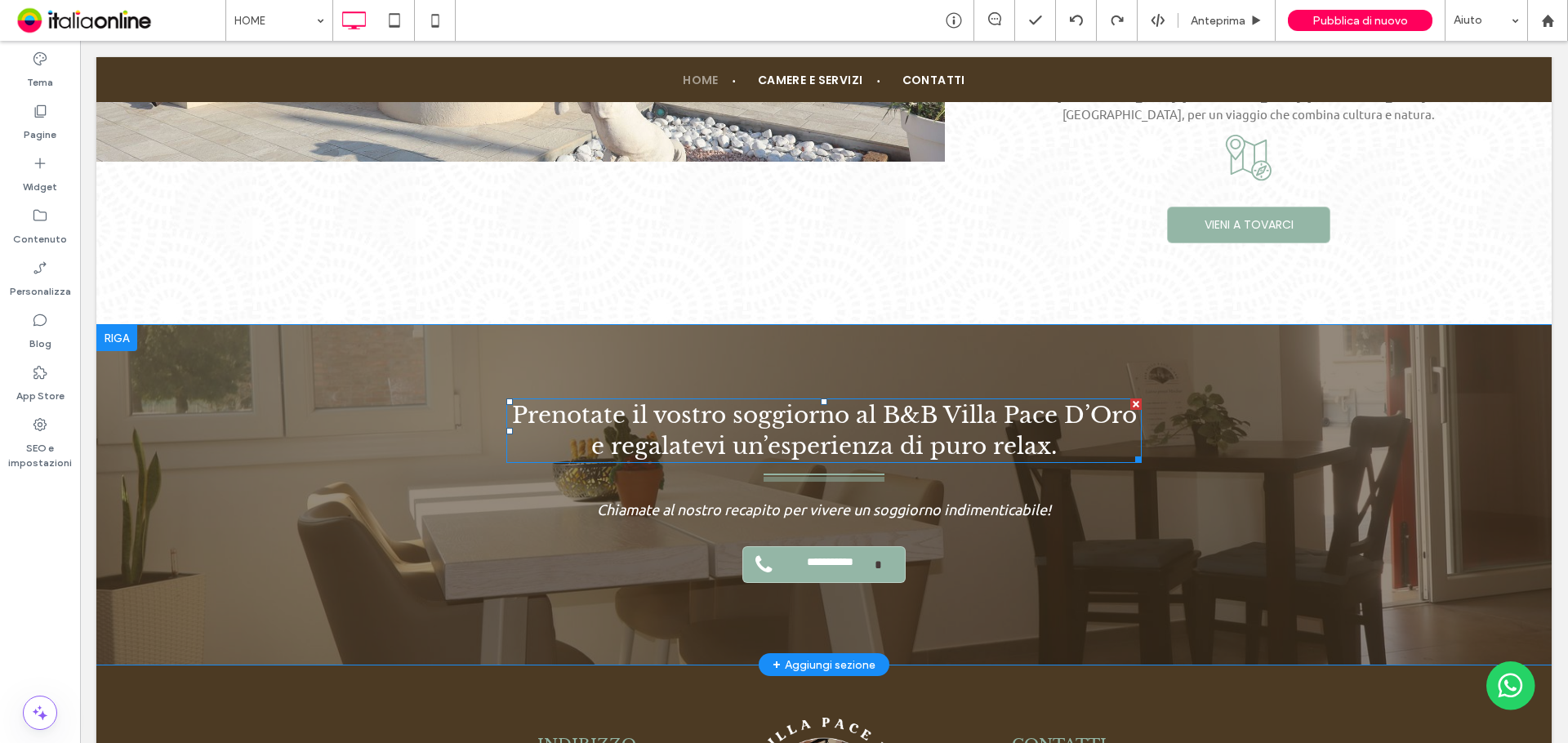
scroll to position [3220, 0]
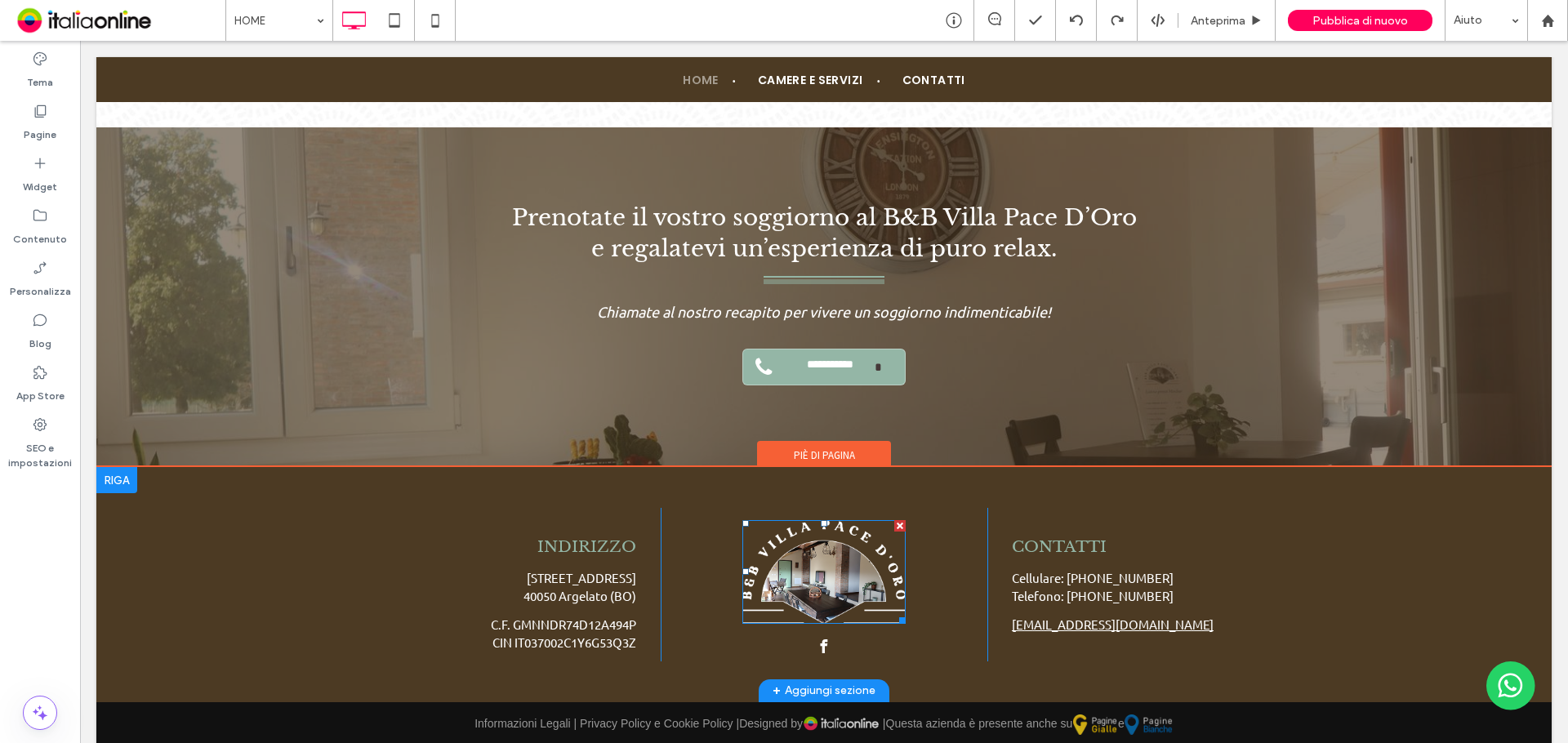
click at [801, 536] on img at bounding box center [823, 572] width 163 height 103
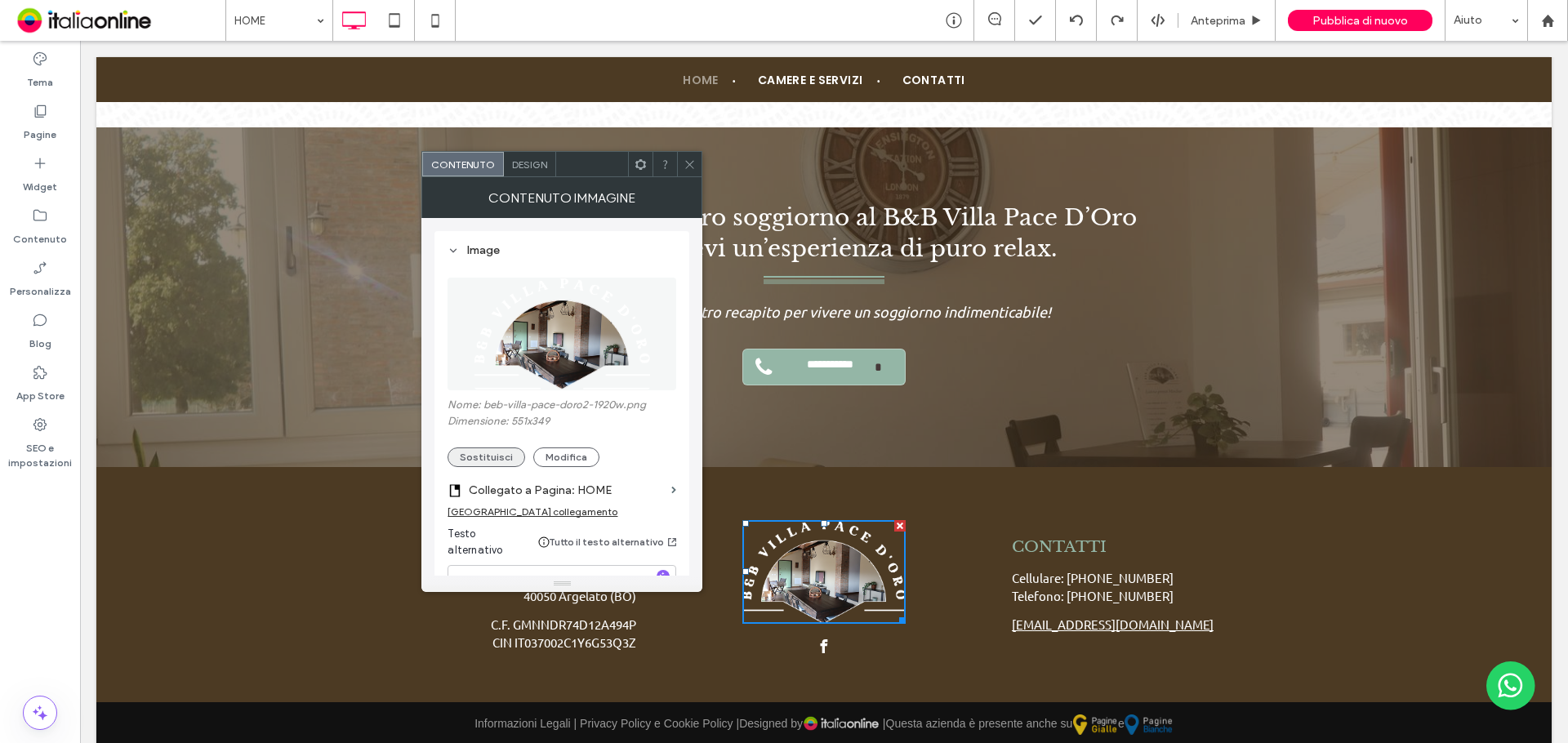
click at [480, 461] on button "Sostituisci" at bounding box center [486, 457] width 77 height 20
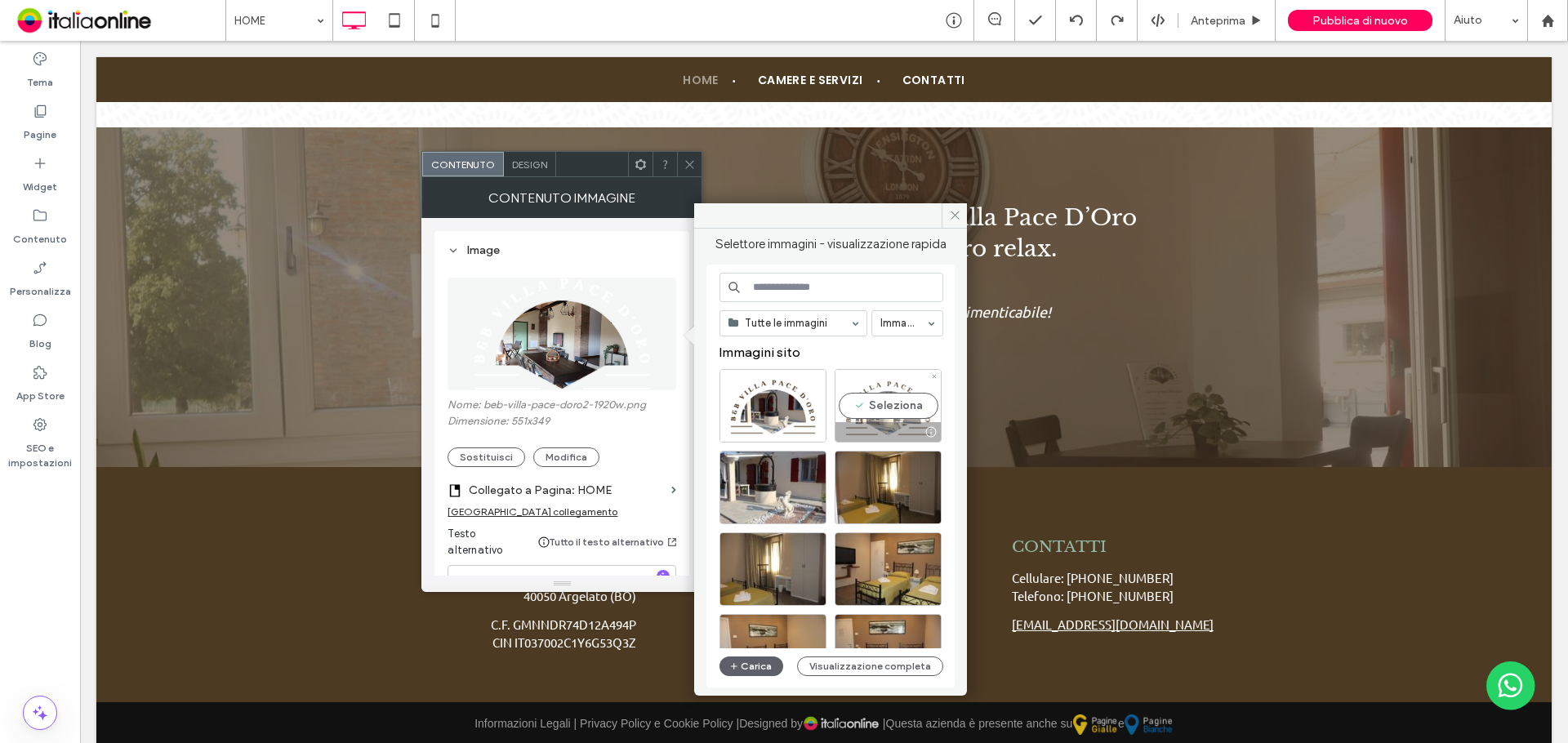
click at [872, 403] on div "Seleziona" at bounding box center [887, 405] width 107 height 74
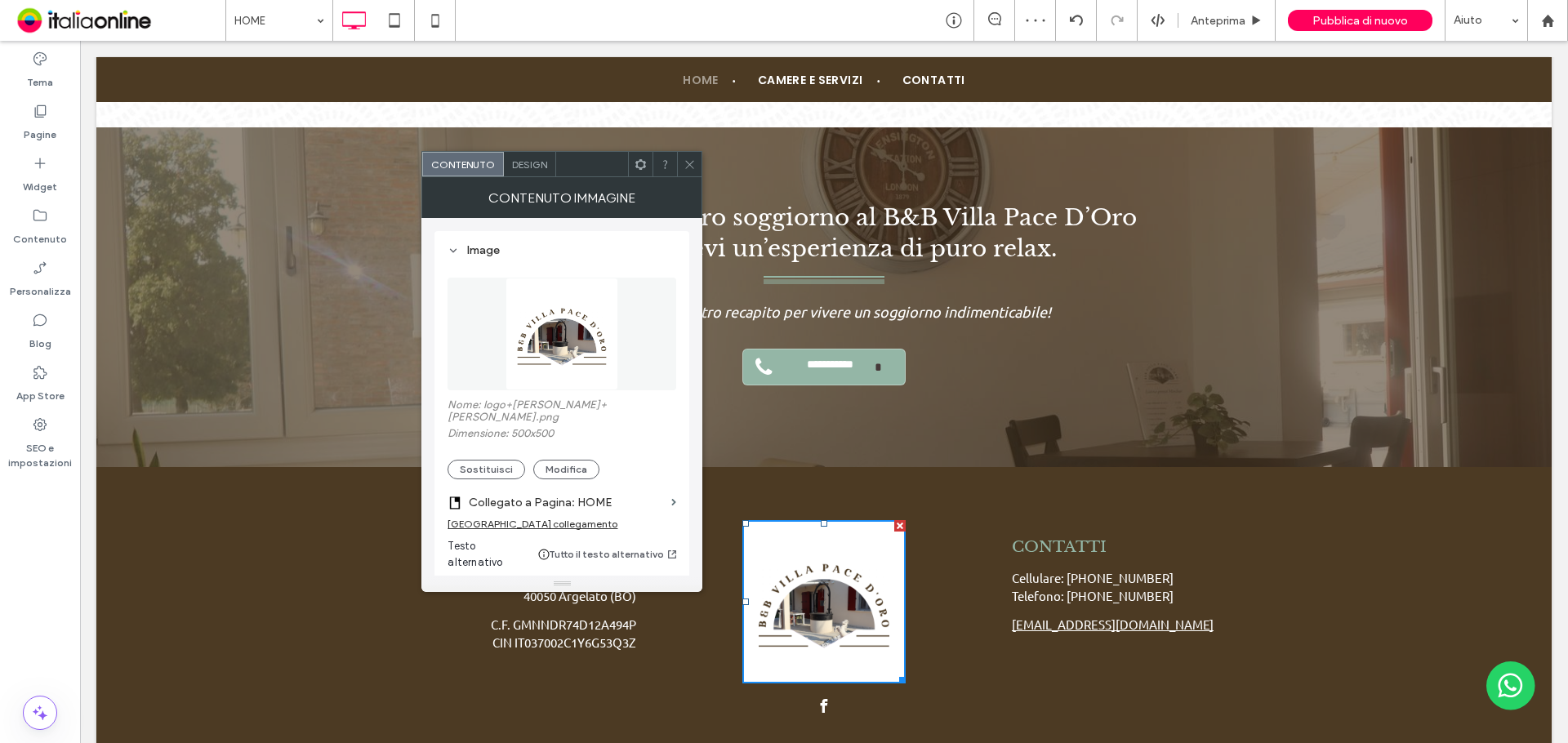
click at [574, 329] on img at bounding box center [561, 333] width 113 height 113
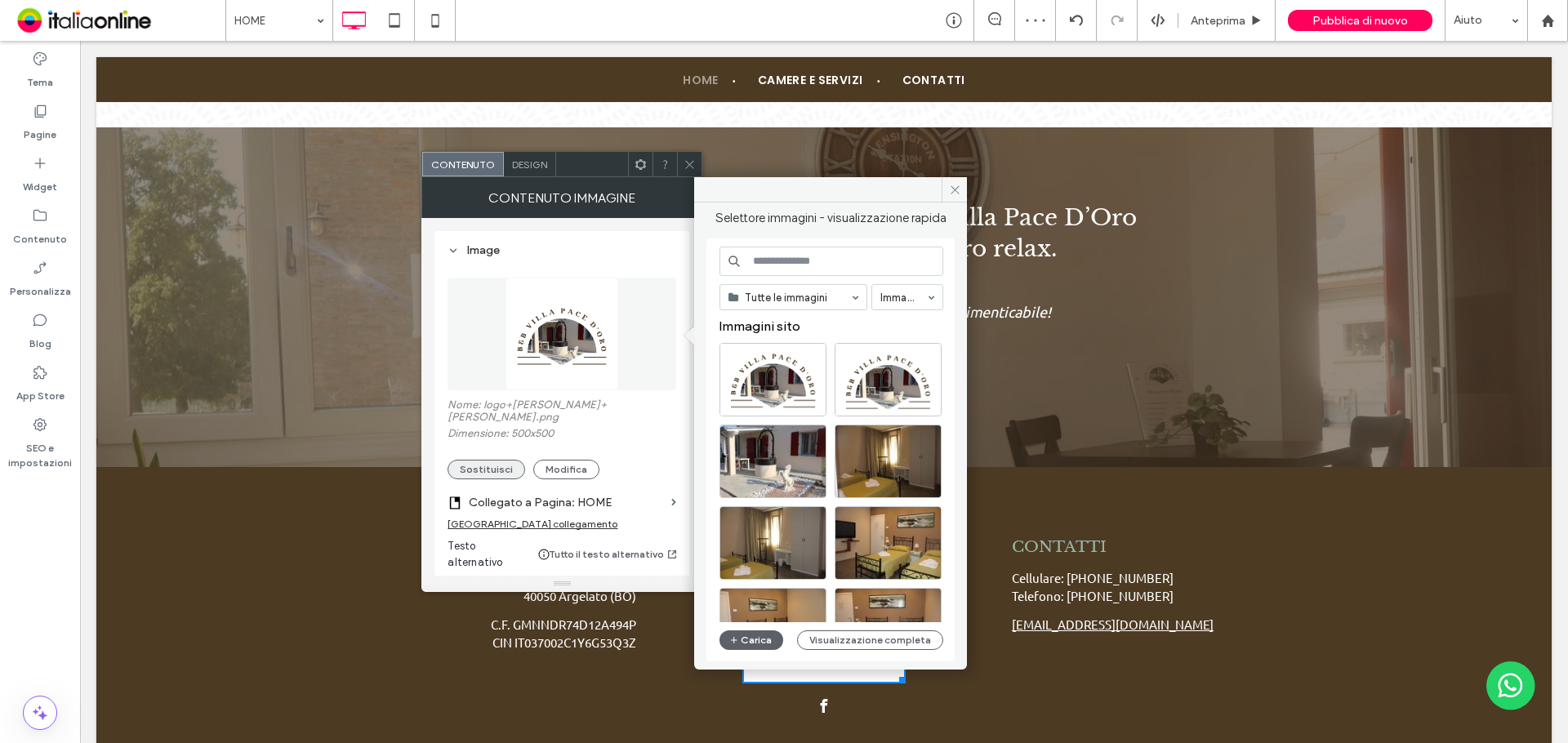
click at [507, 461] on button "Sostituisci" at bounding box center [486, 469] width 77 height 20
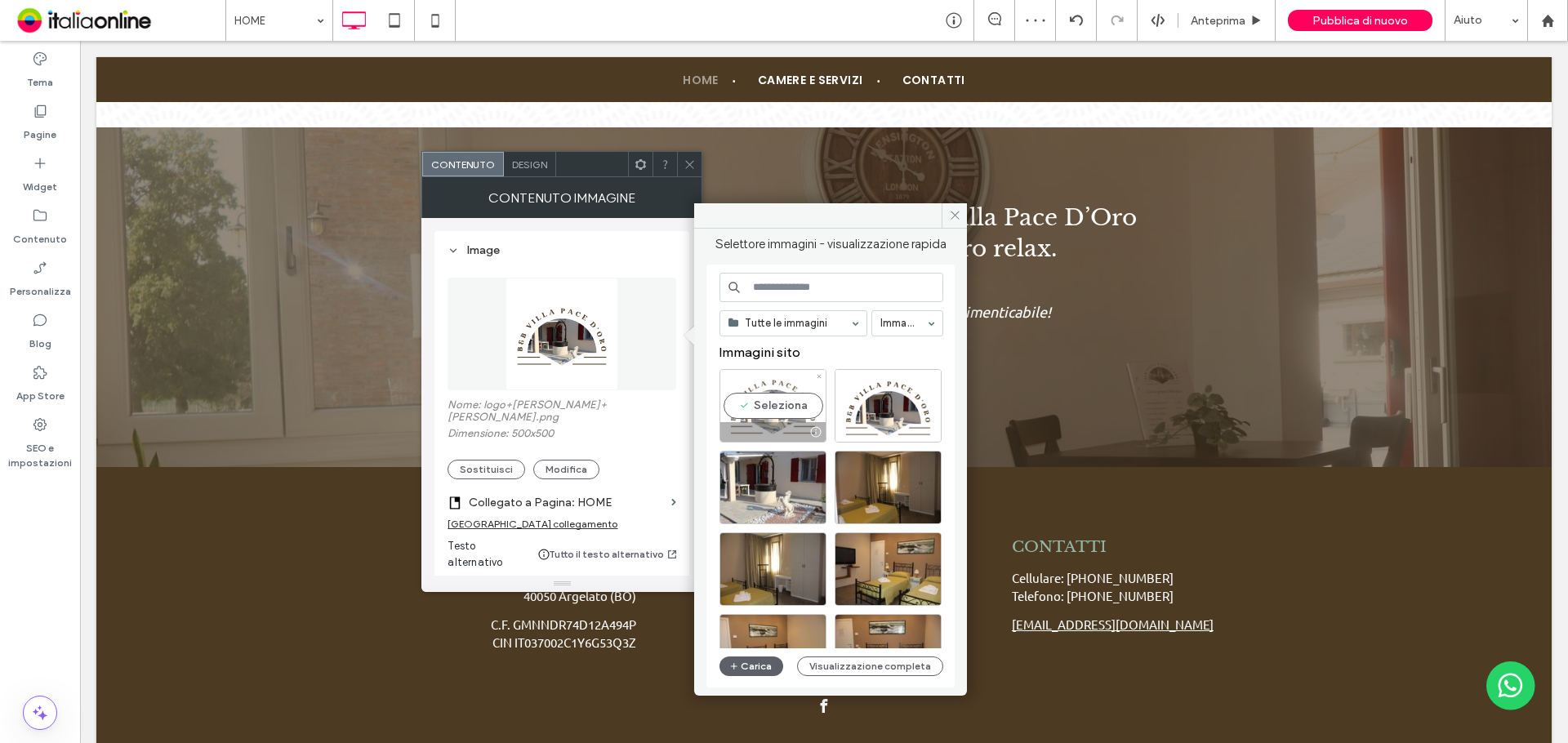
click at [768, 419] on div "Seleziona" at bounding box center [773, 405] width 107 height 74
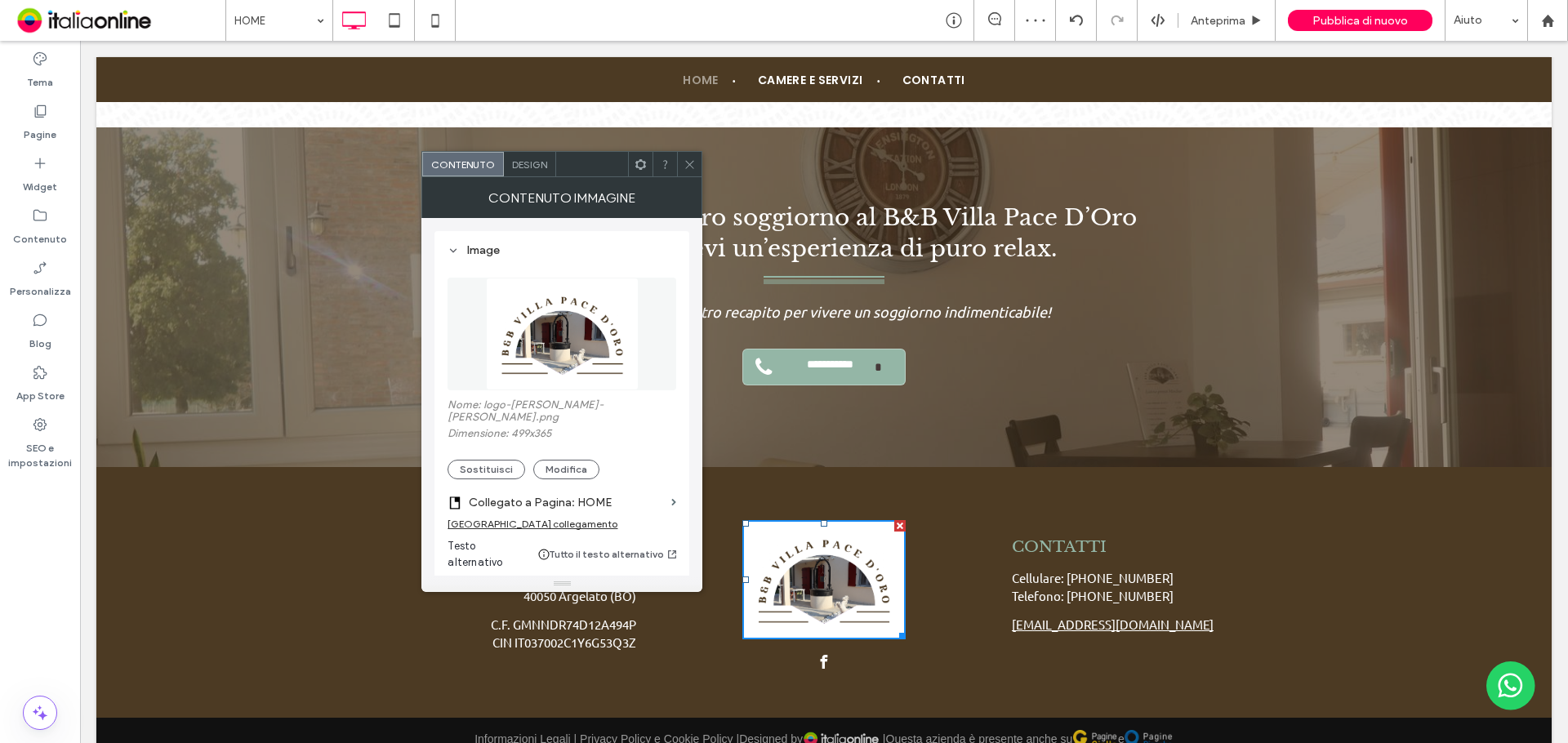
click at [690, 164] on use at bounding box center [690, 164] width 8 height 8
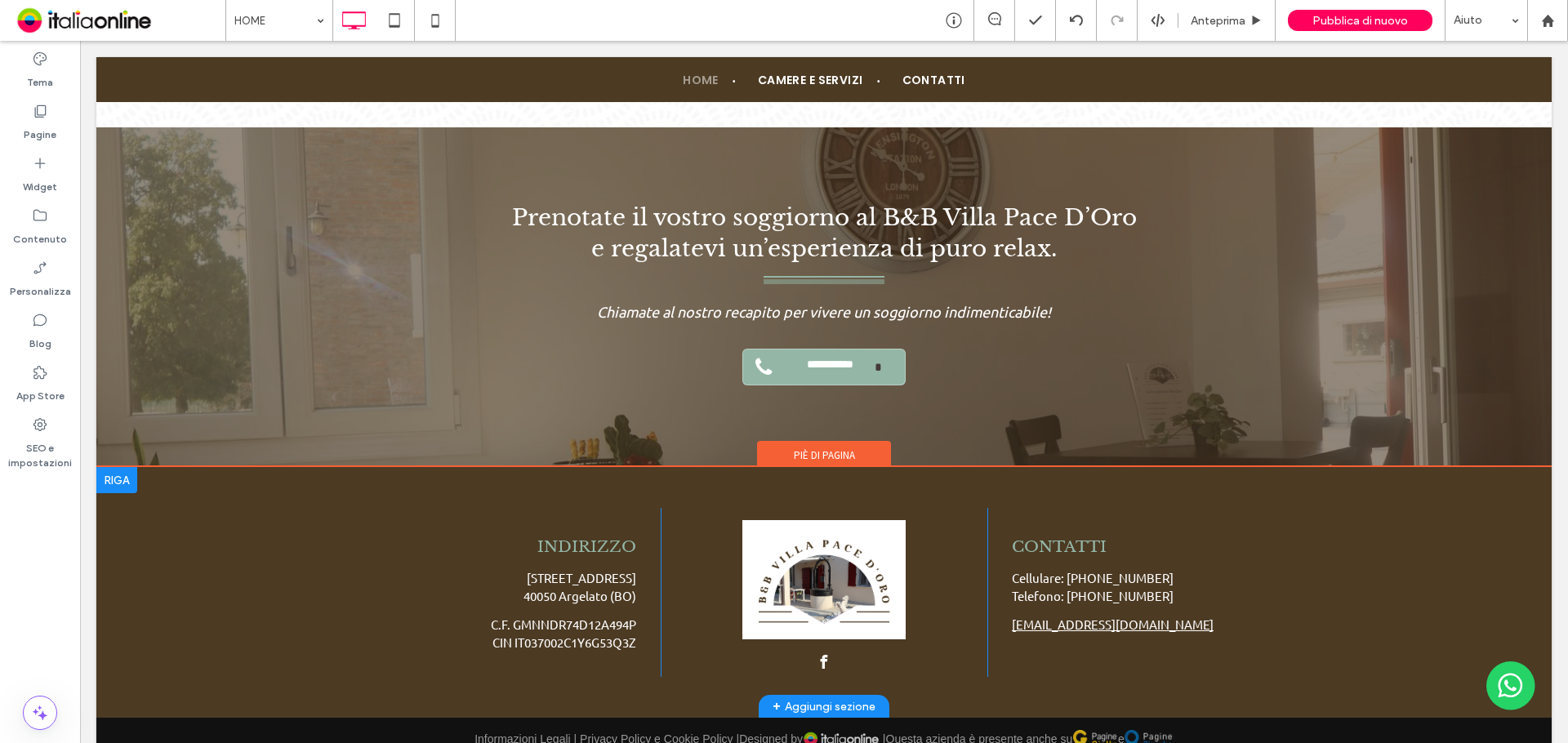
scroll to position [3235, 0]
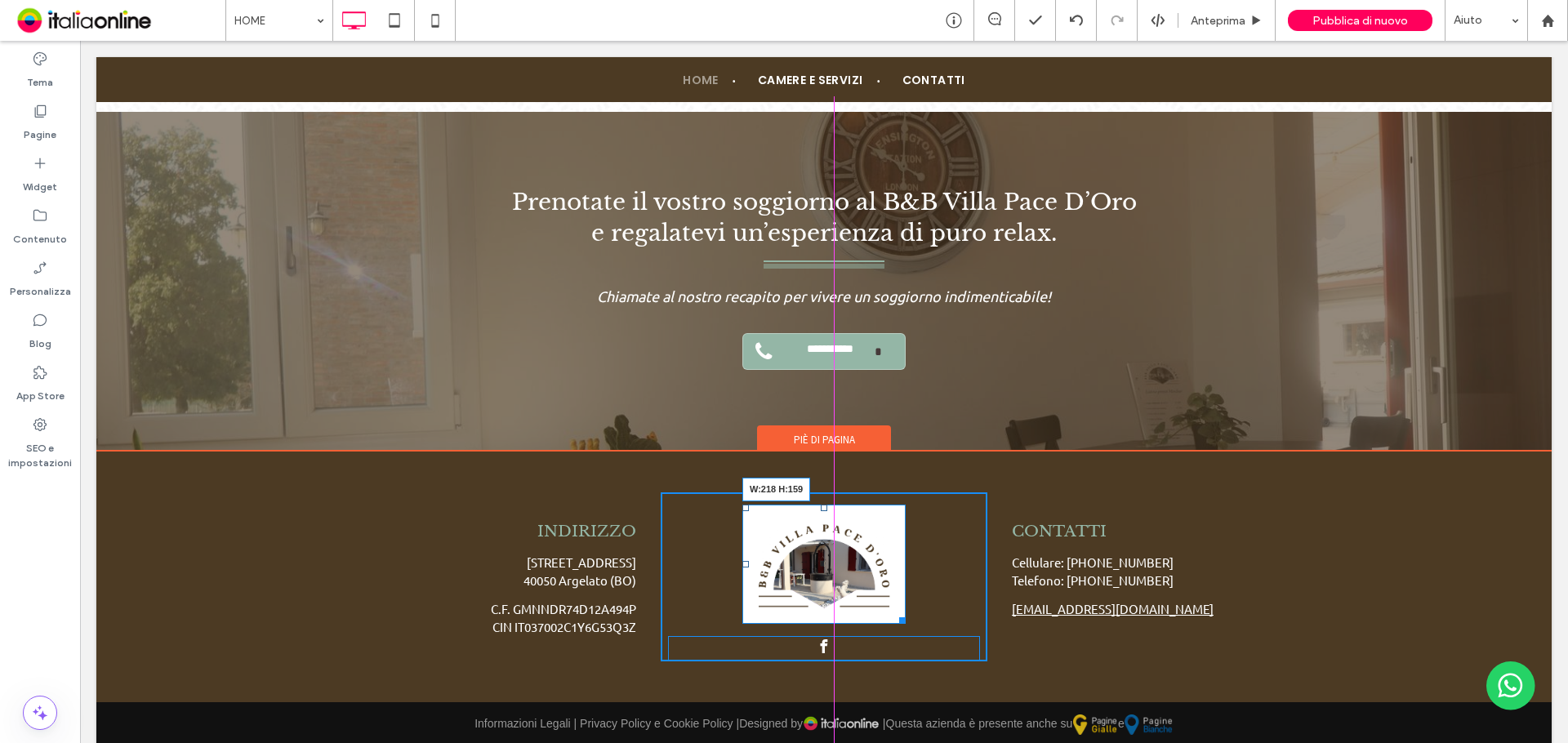
click at [899, 612] on div at bounding box center [899, 617] width 12 height 12
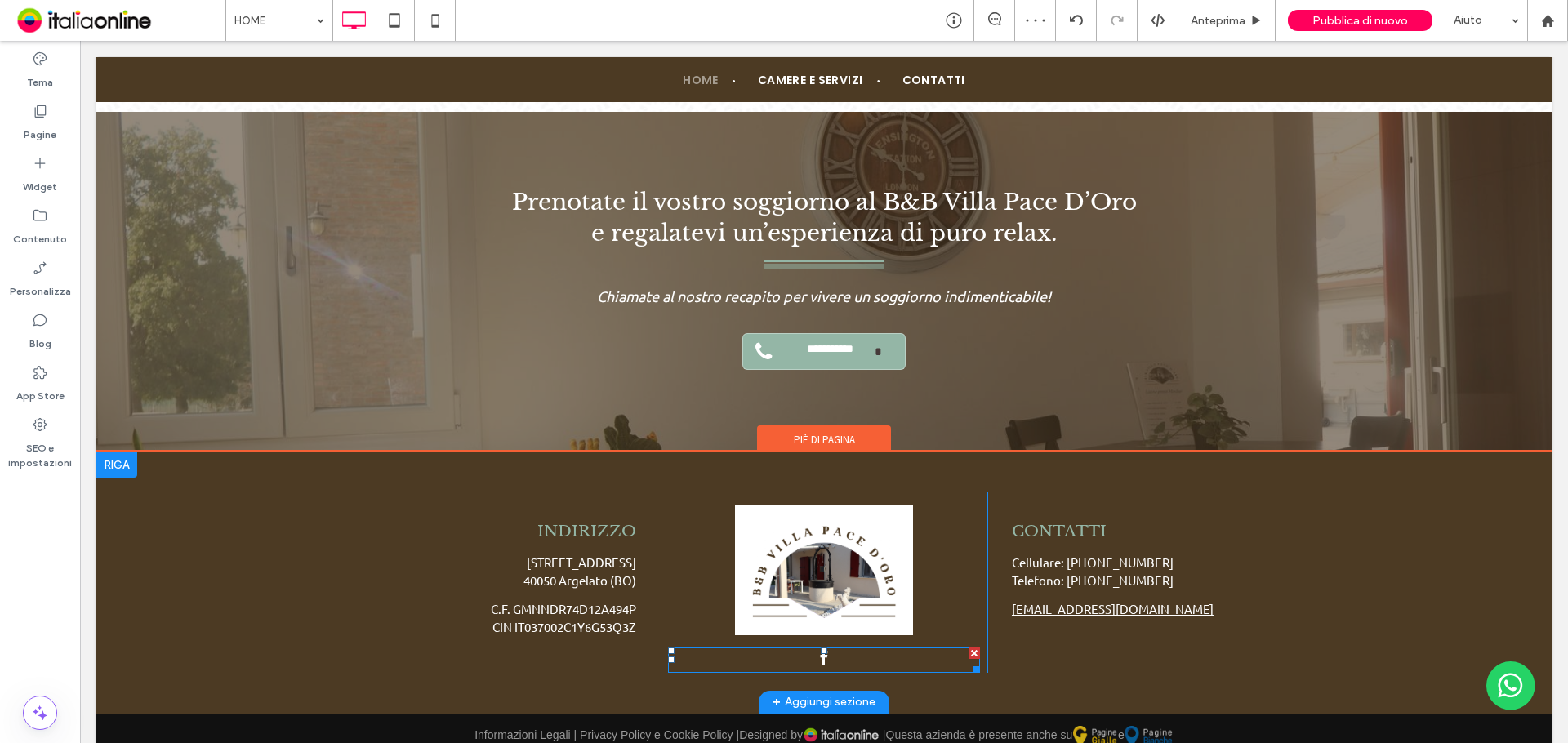
click at [805, 647] on div at bounding box center [823, 659] width 312 height 25
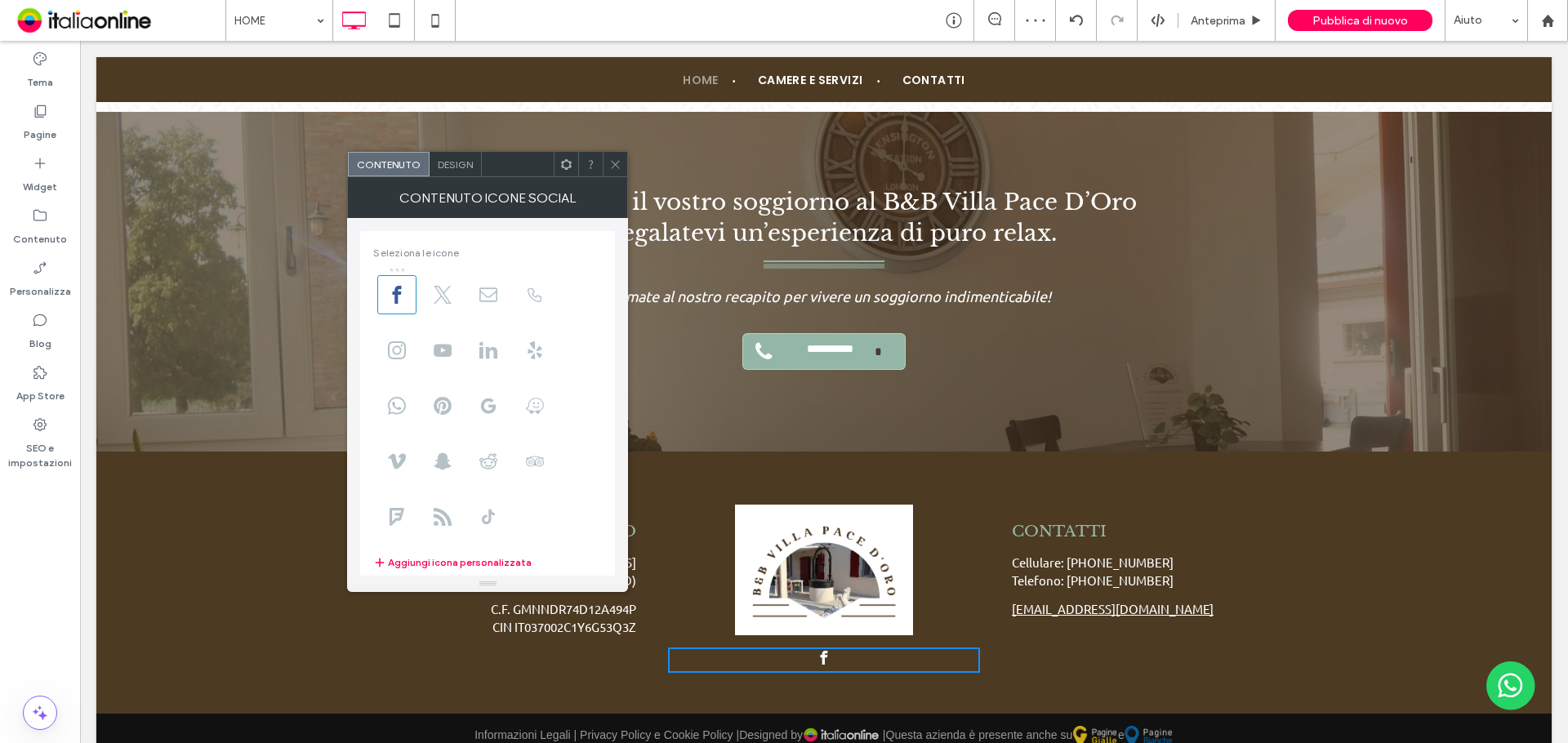
click at [470, 169] on span "Design" at bounding box center [455, 164] width 35 height 12
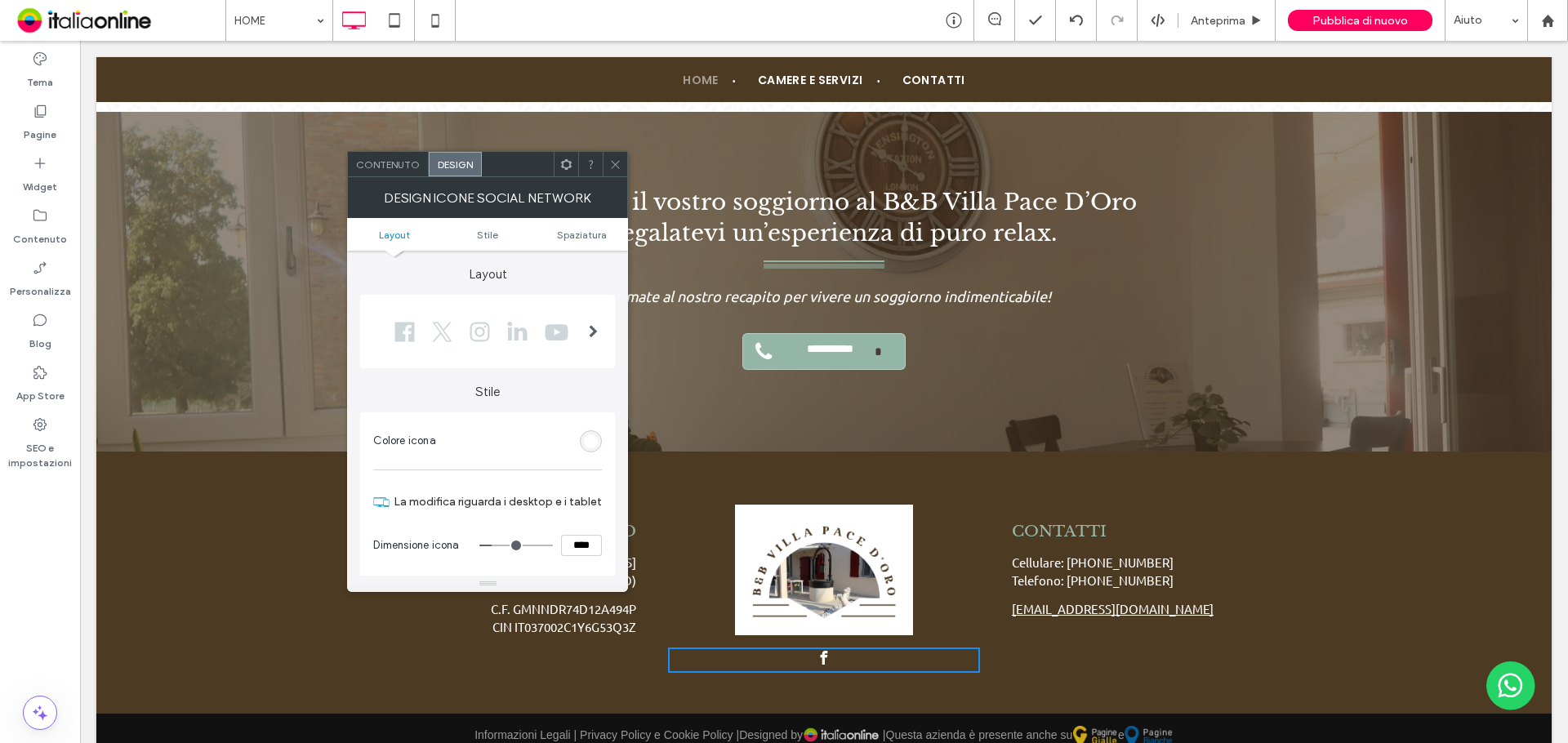
click at [599, 450] on section "Colore icona" at bounding box center [488, 441] width 229 height 41
click at [594, 441] on div "rgb(255, 255, 255)" at bounding box center [590, 441] width 14 height 14
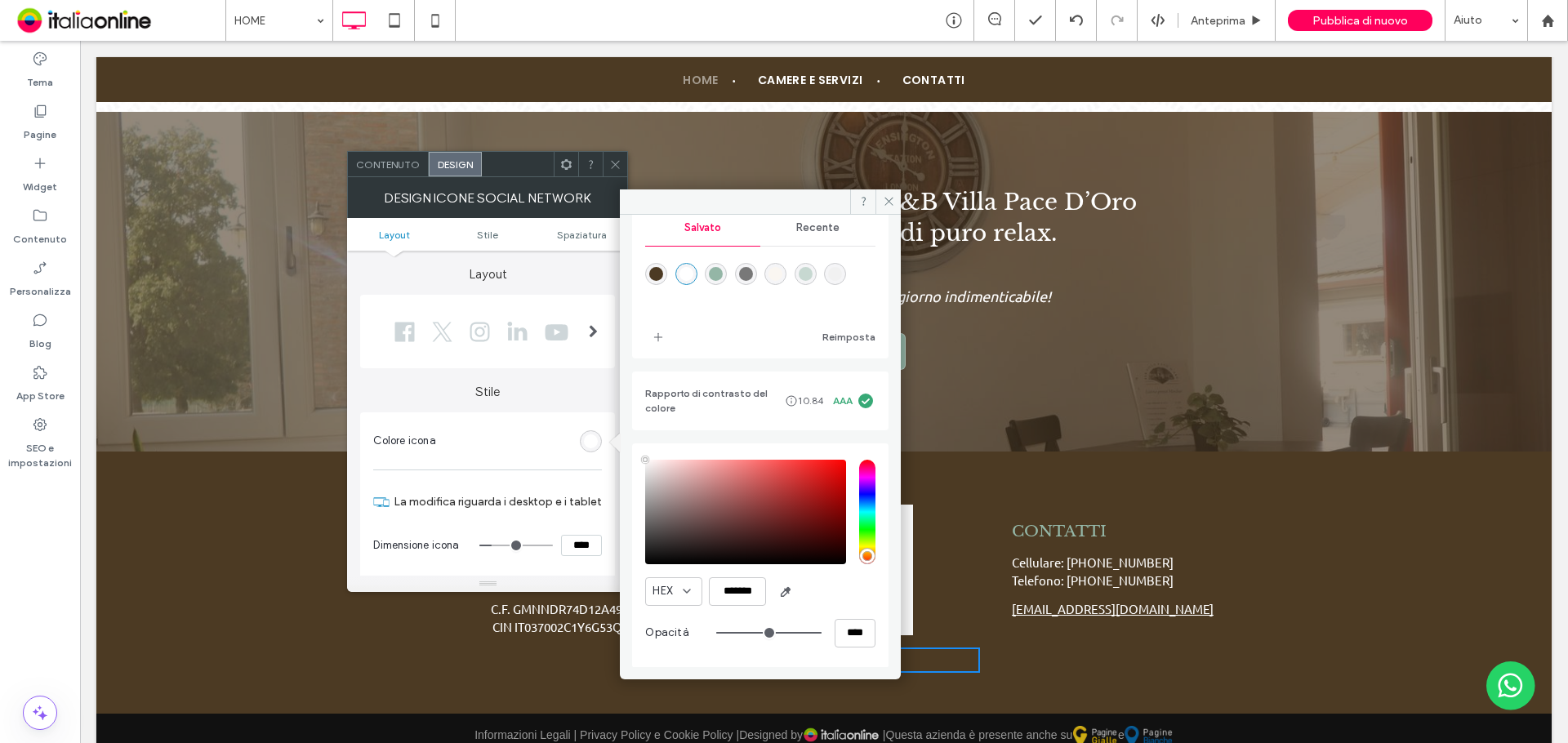
scroll to position [177, 0]
click at [780, 594] on icon "button" at bounding box center [786, 591] width 13 height 13
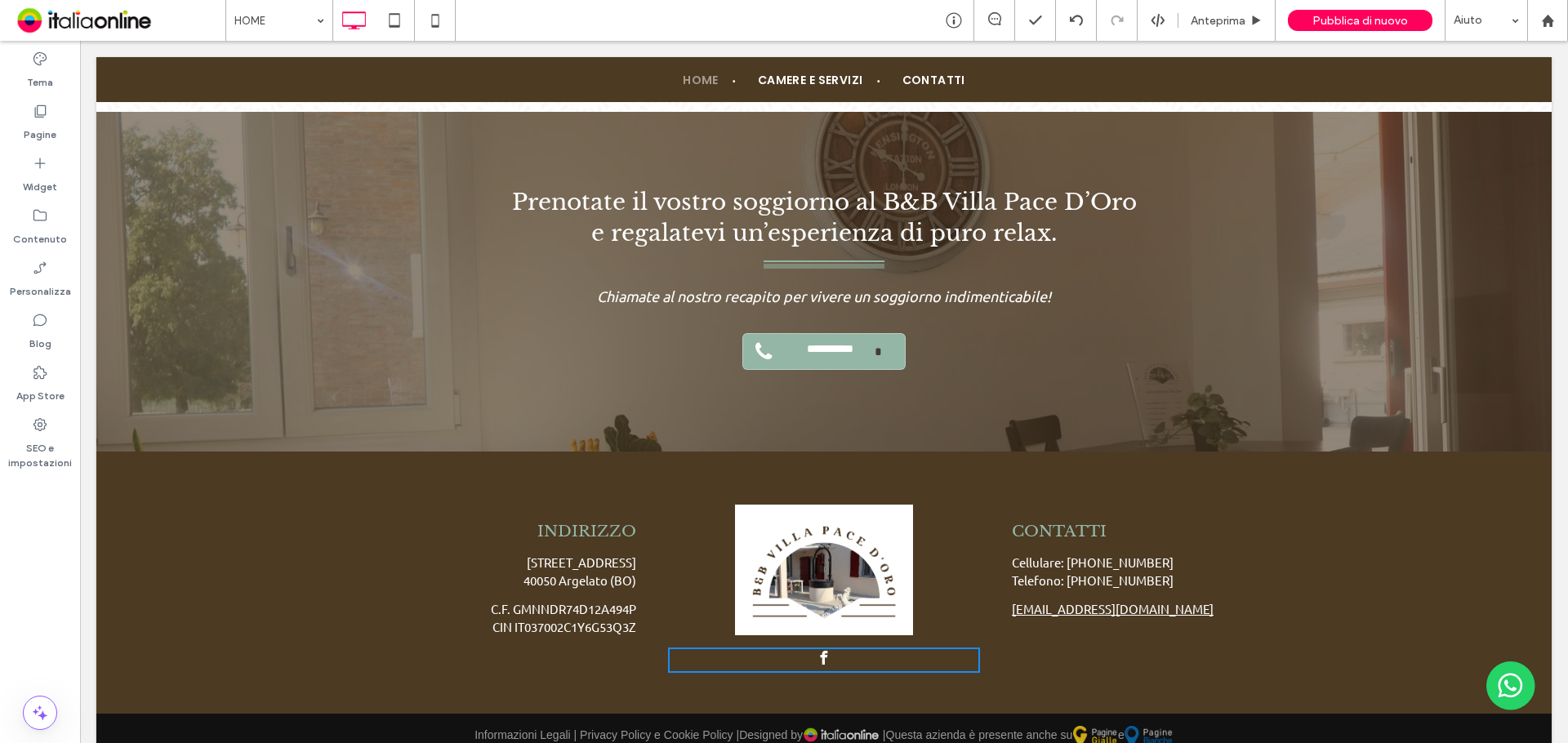
type input "*******"
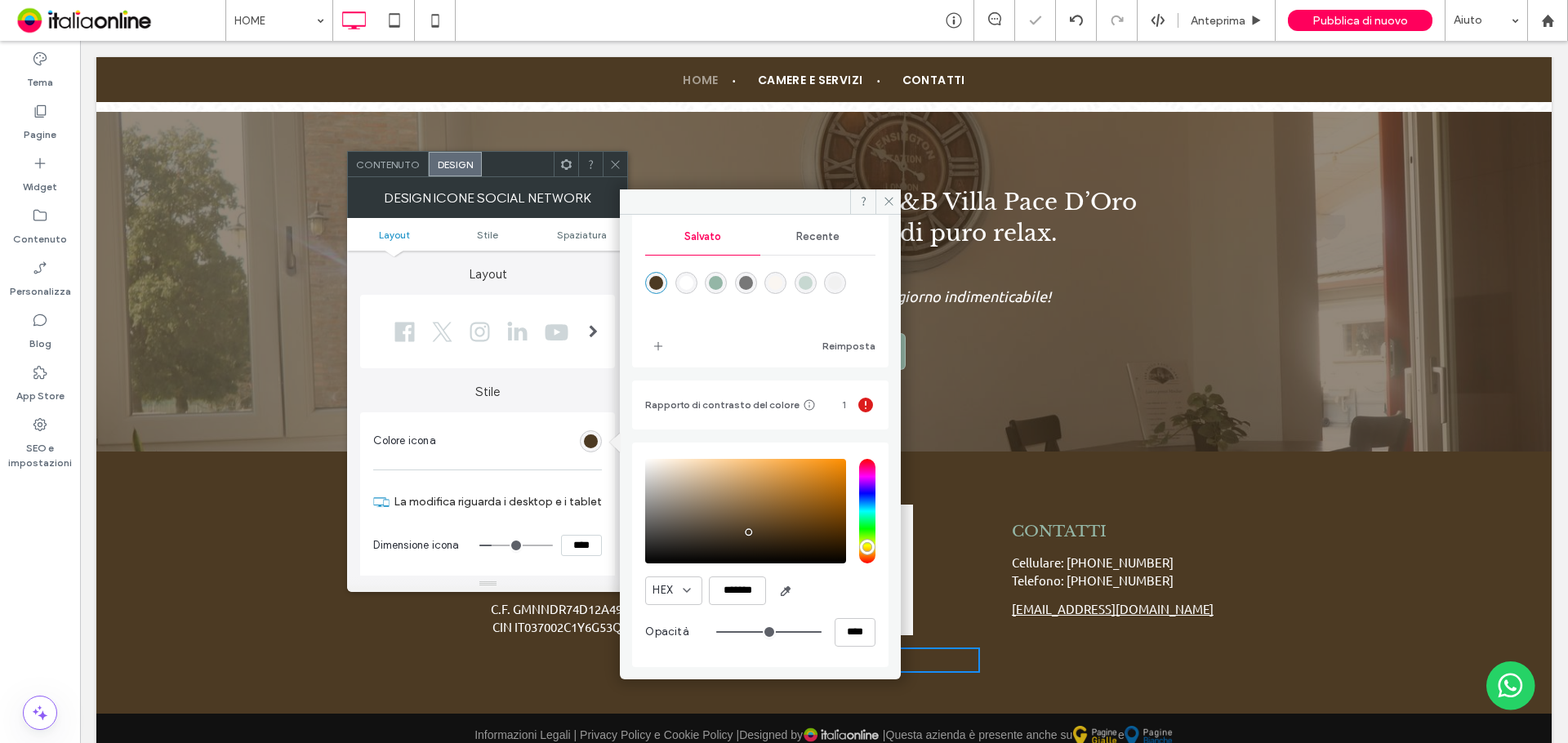
scroll to position [168, 0]
click at [883, 196] on span at bounding box center [887, 201] width 25 height 24
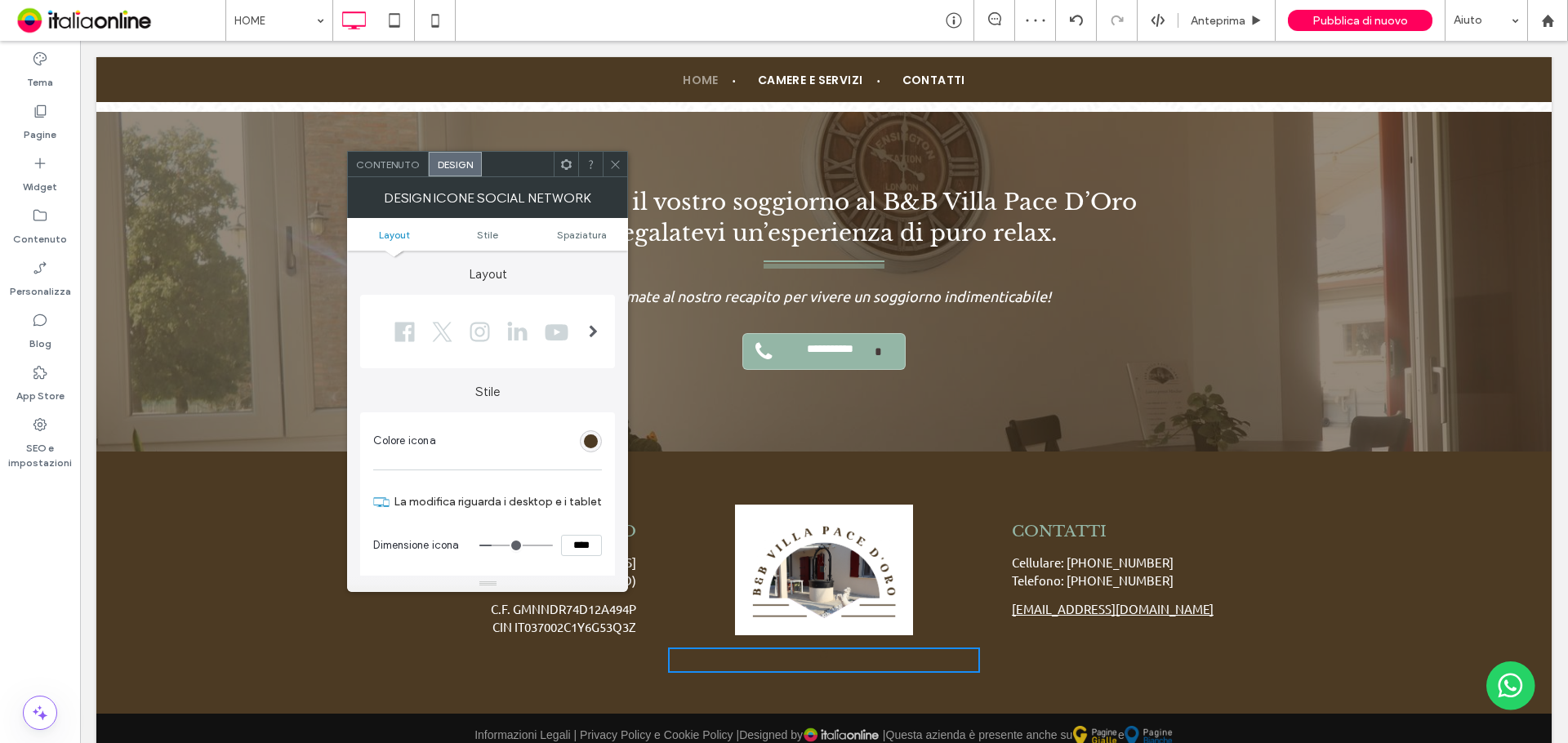
click at [606, 168] on div at bounding box center [615, 164] width 24 height 24
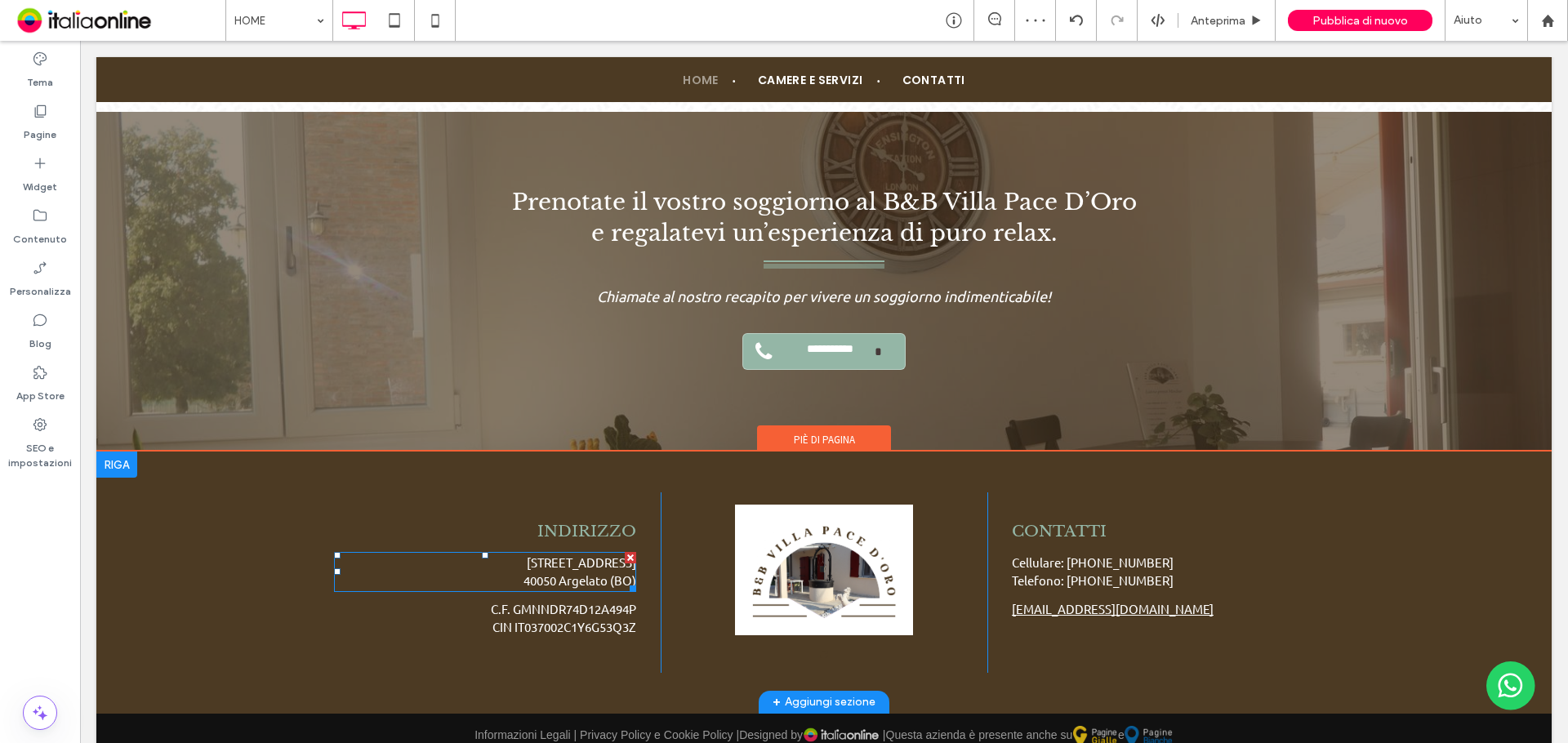
click at [585, 554] on p "Via Centese, 209" at bounding box center [485, 563] width 302 height 19
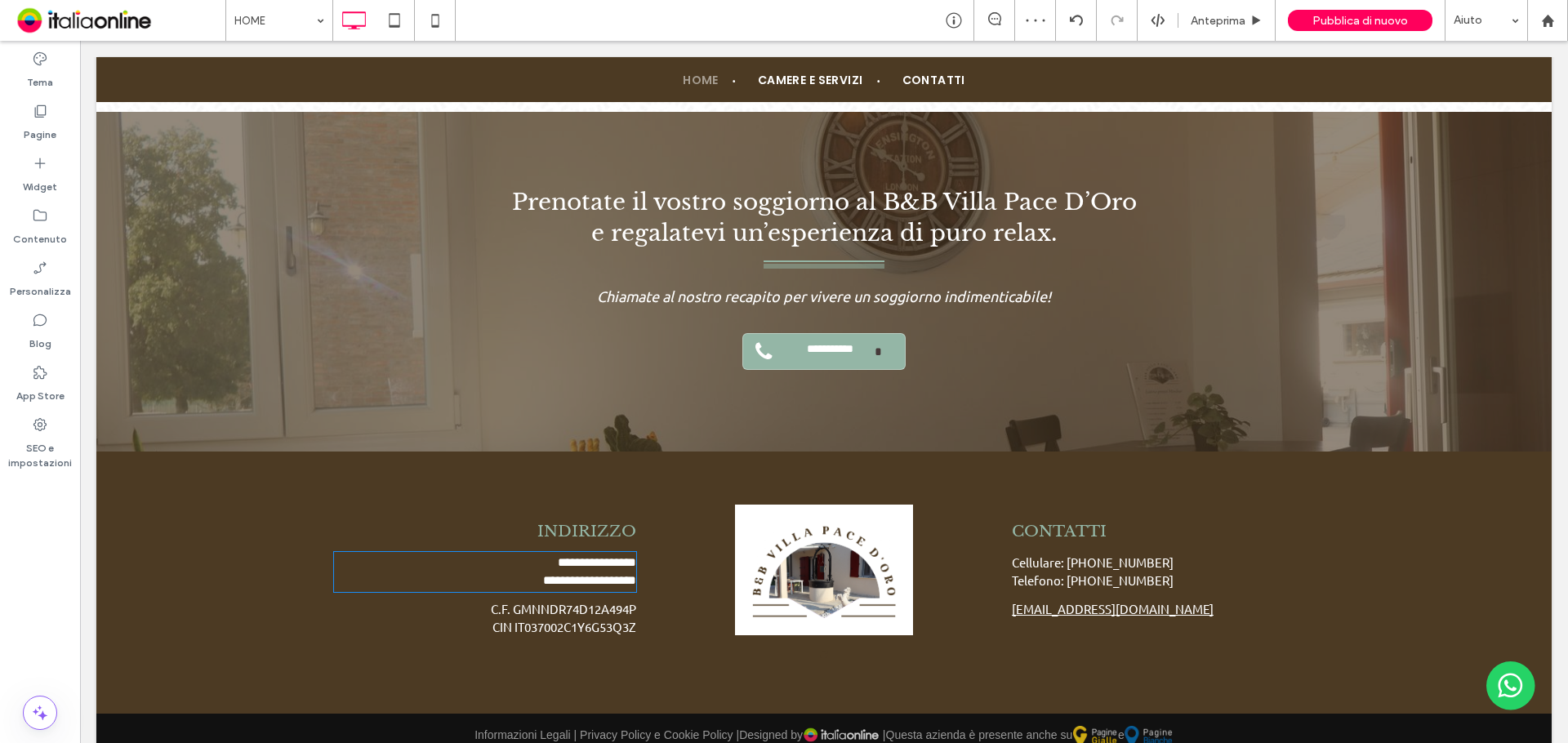
type input "******"
type input "**"
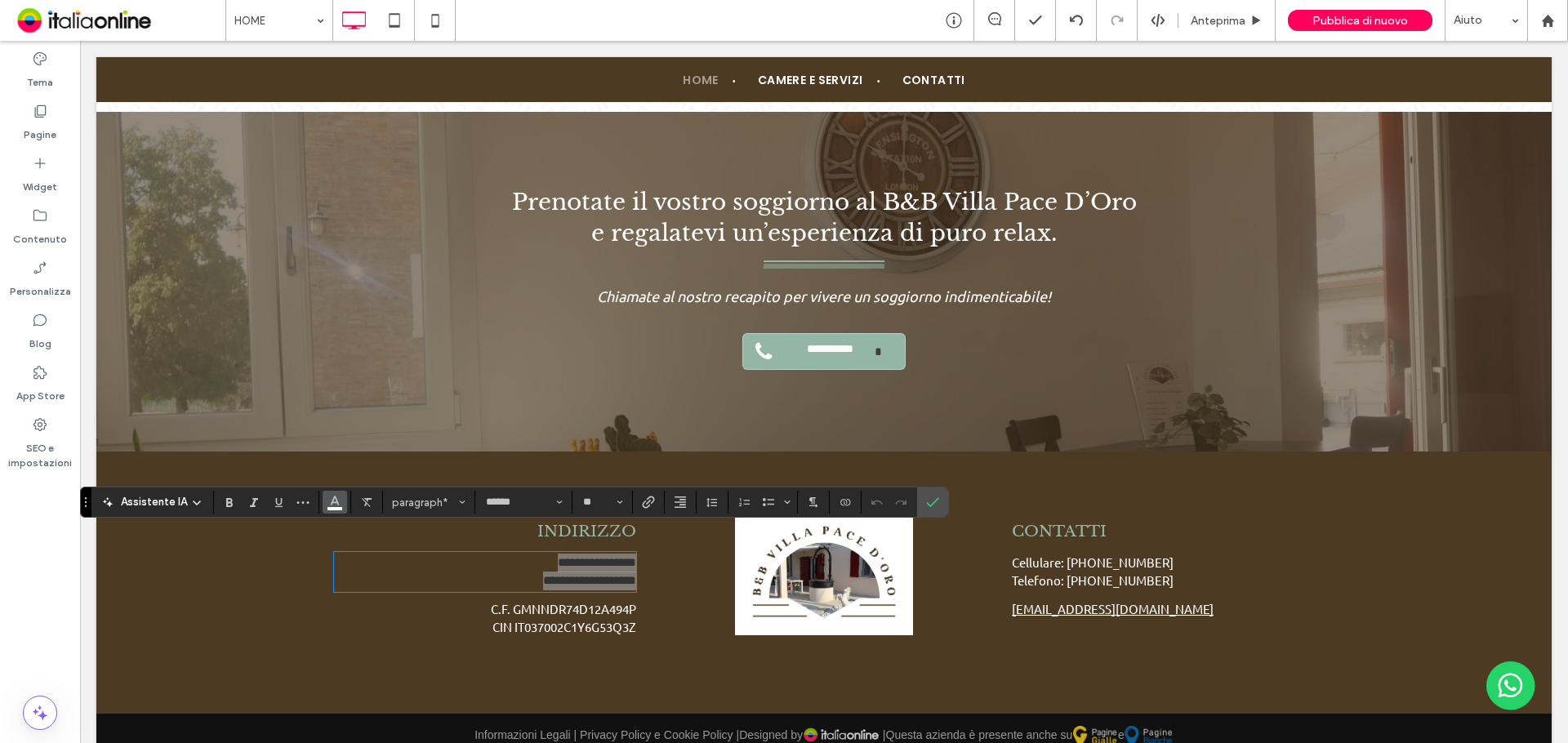
click at [339, 498] on icon "Colore" at bounding box center [335, 501] width 13 height 13
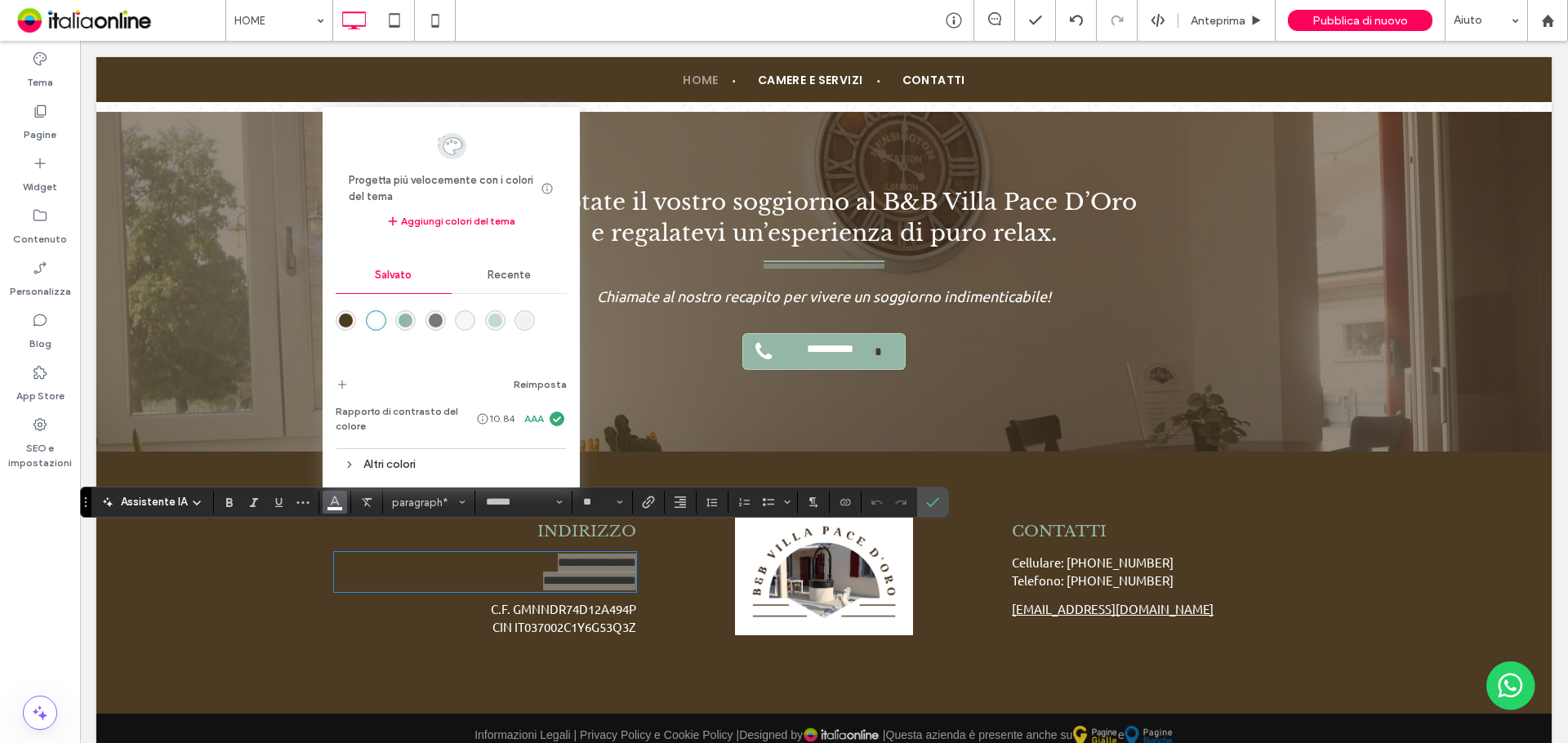
click at [384, 467] on div "Altri colori" at bounding box center [451, 465] width 231 height 22
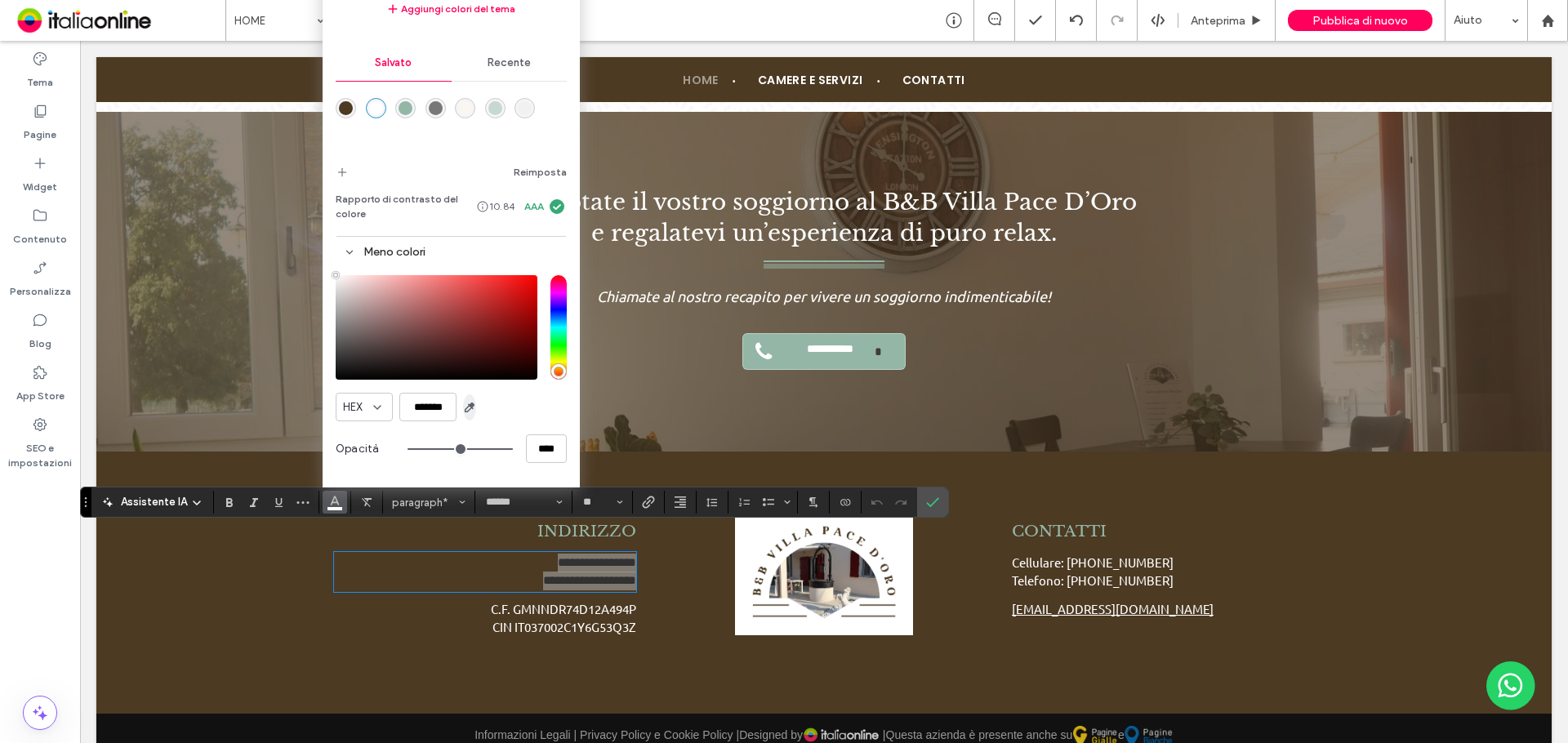
click at [469, 408] on use "button" at bounding box center [470, 408] width 9 height 9
type input "*******"
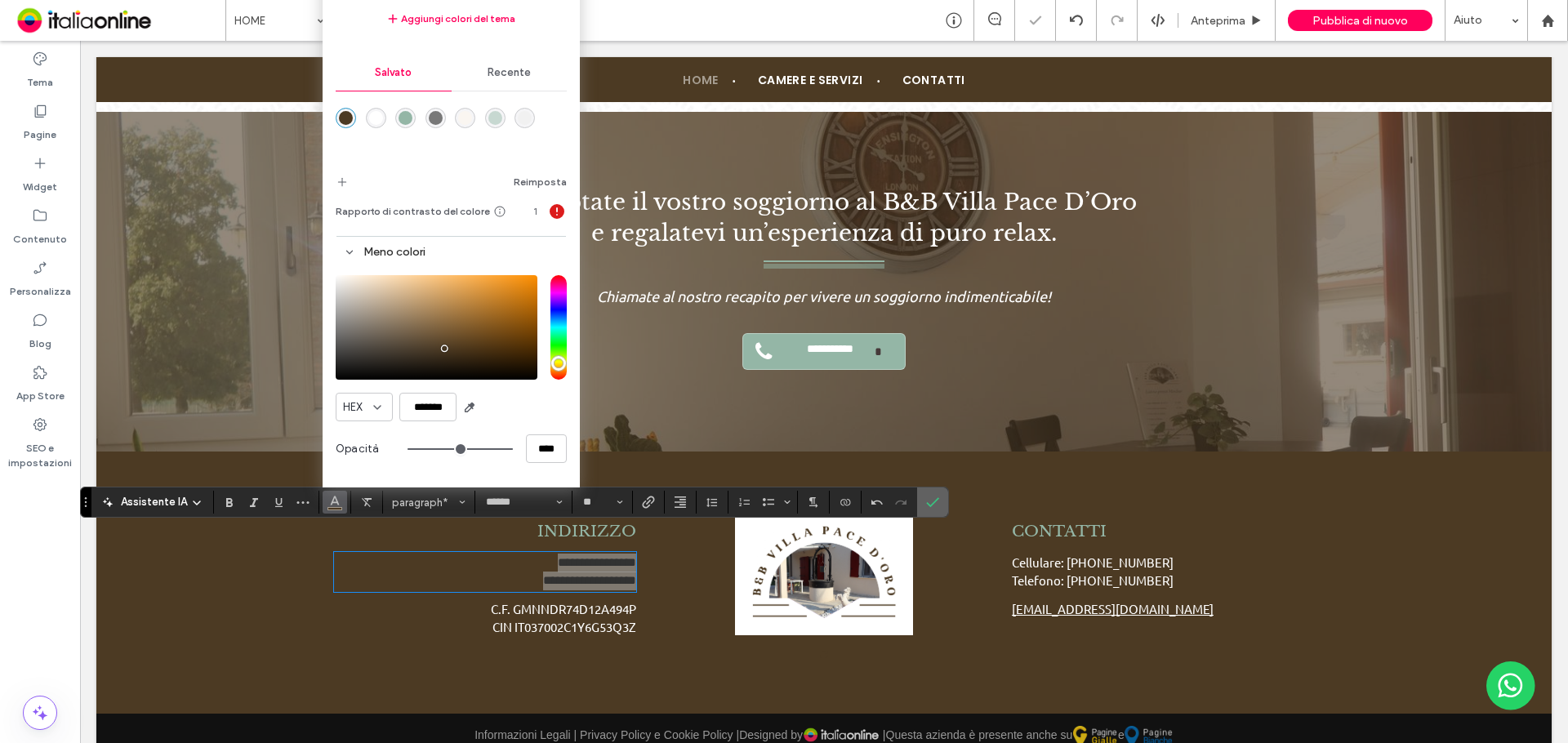
click at [920, 502] on label "Conferma" at bounding box center [932, 503] width 24 height 30
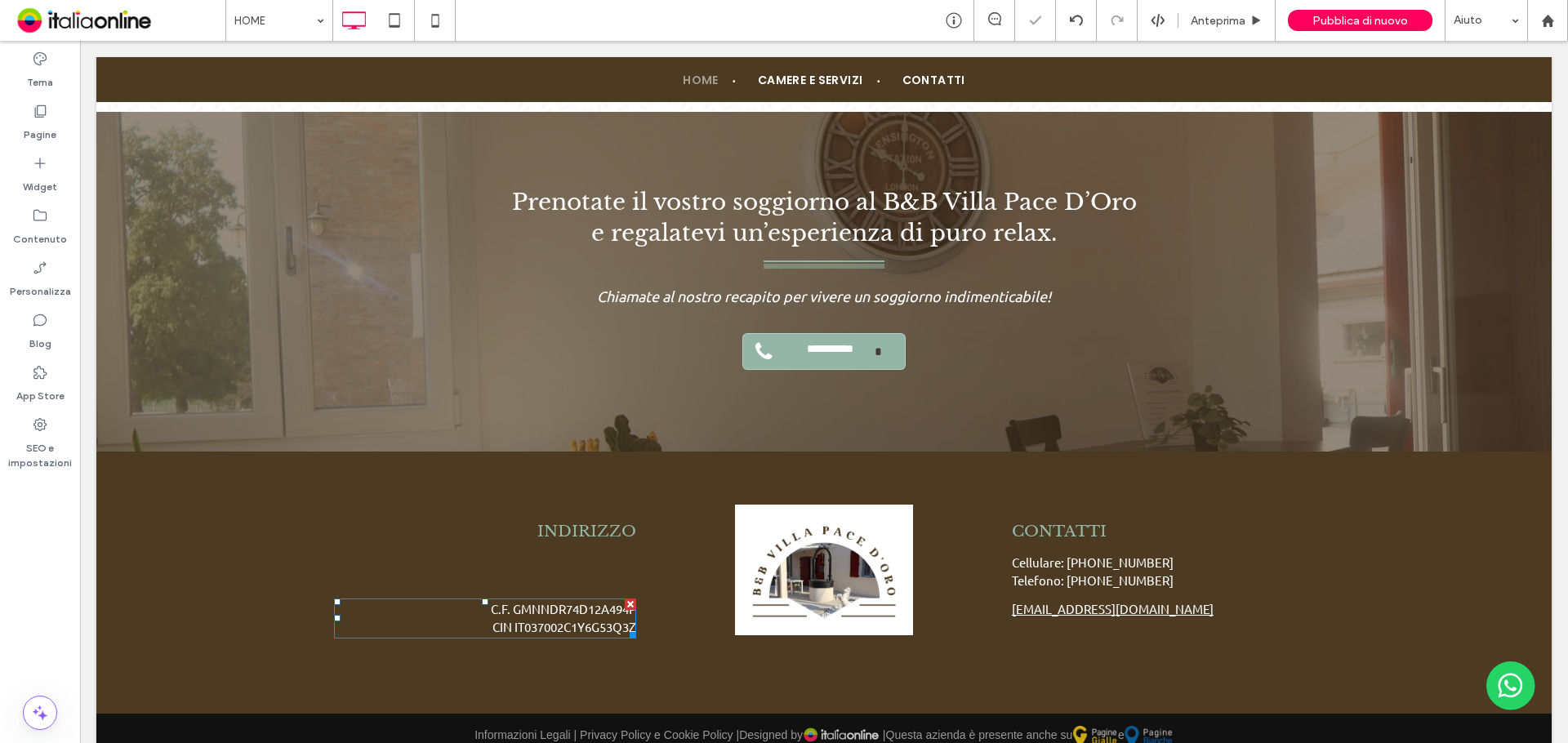
click at [566, 619] on span "CIN IT037002C1Y6G53Q3Z" at bounding box center [564, 627] width 143 height 16
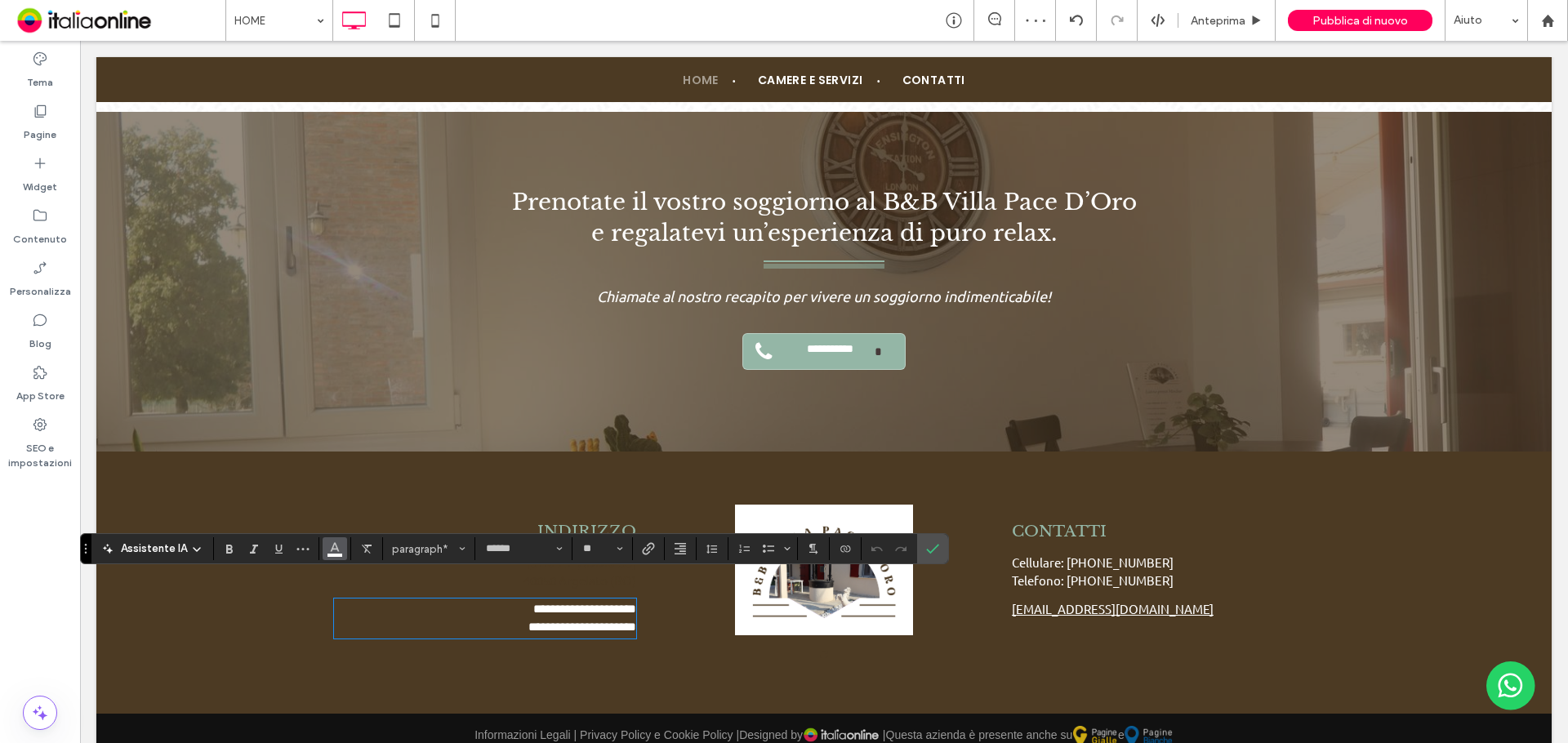
click at [342, 547] on button "Colore" at bounding box center [334, 548] width 24 height 23
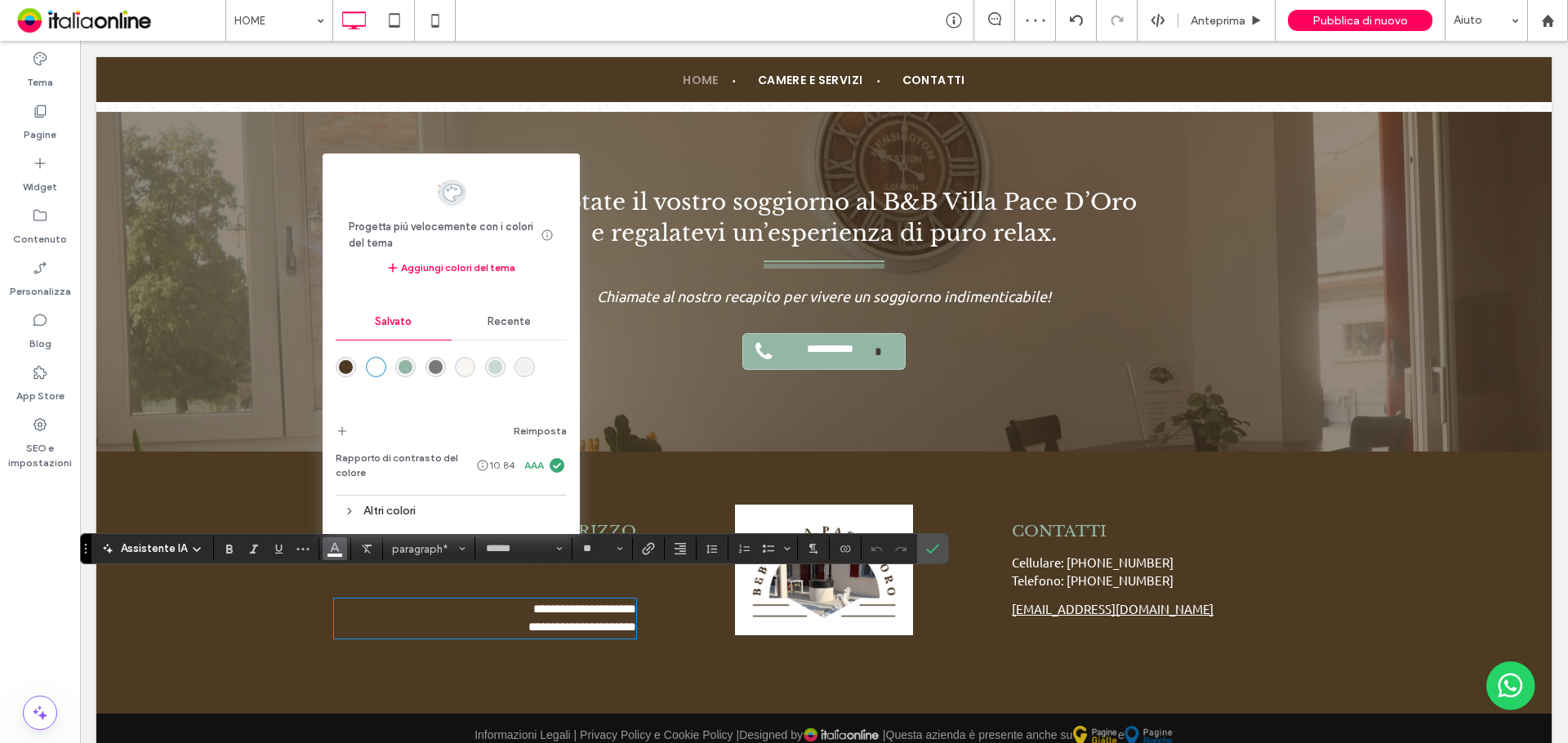
click at [347, 363] on div "rgba(76,58,35,1)" at bounding box center [345, 367] width 14 height 14
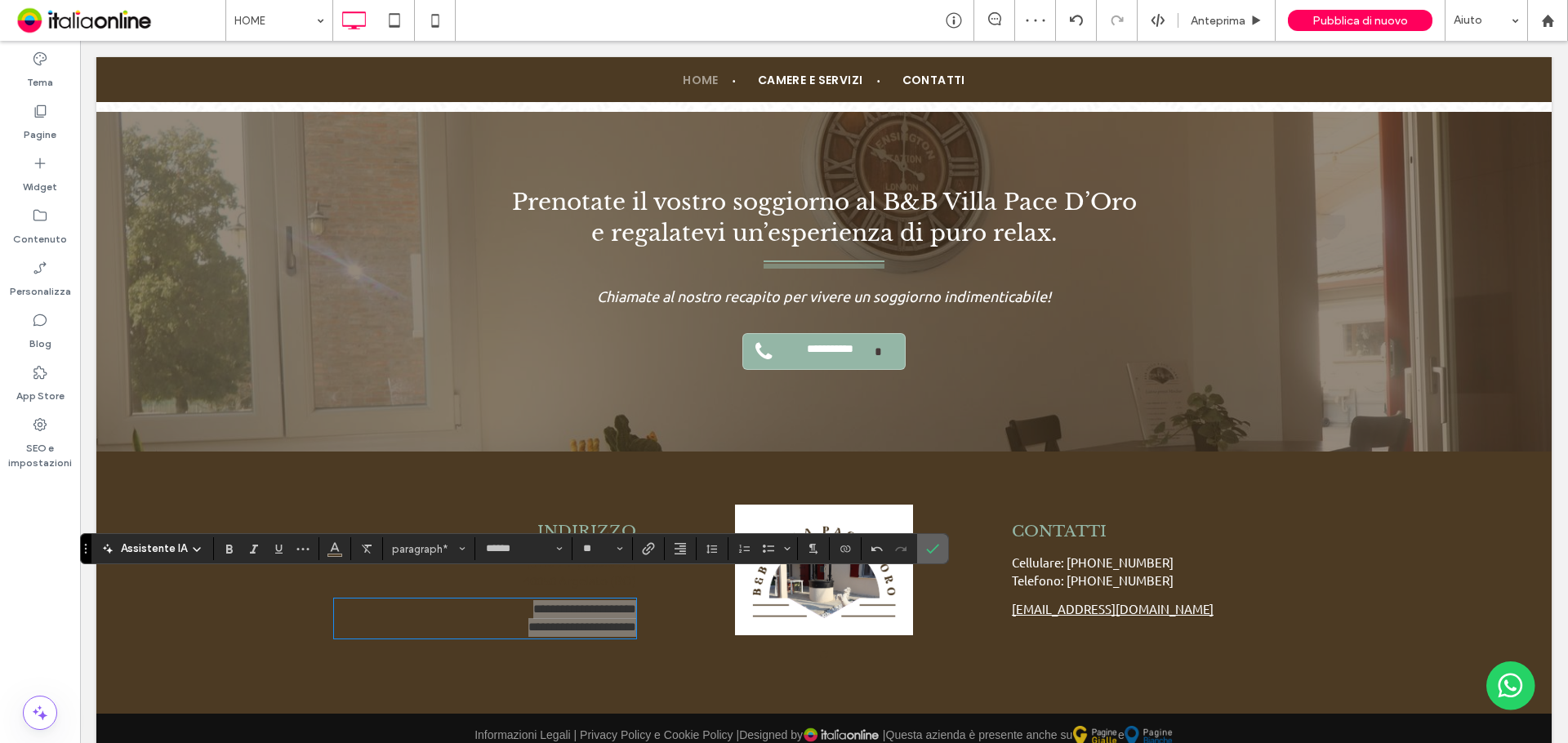
click at [932, 550] on use "Conferma" at bounding box center [933, 549] width 13 height 10
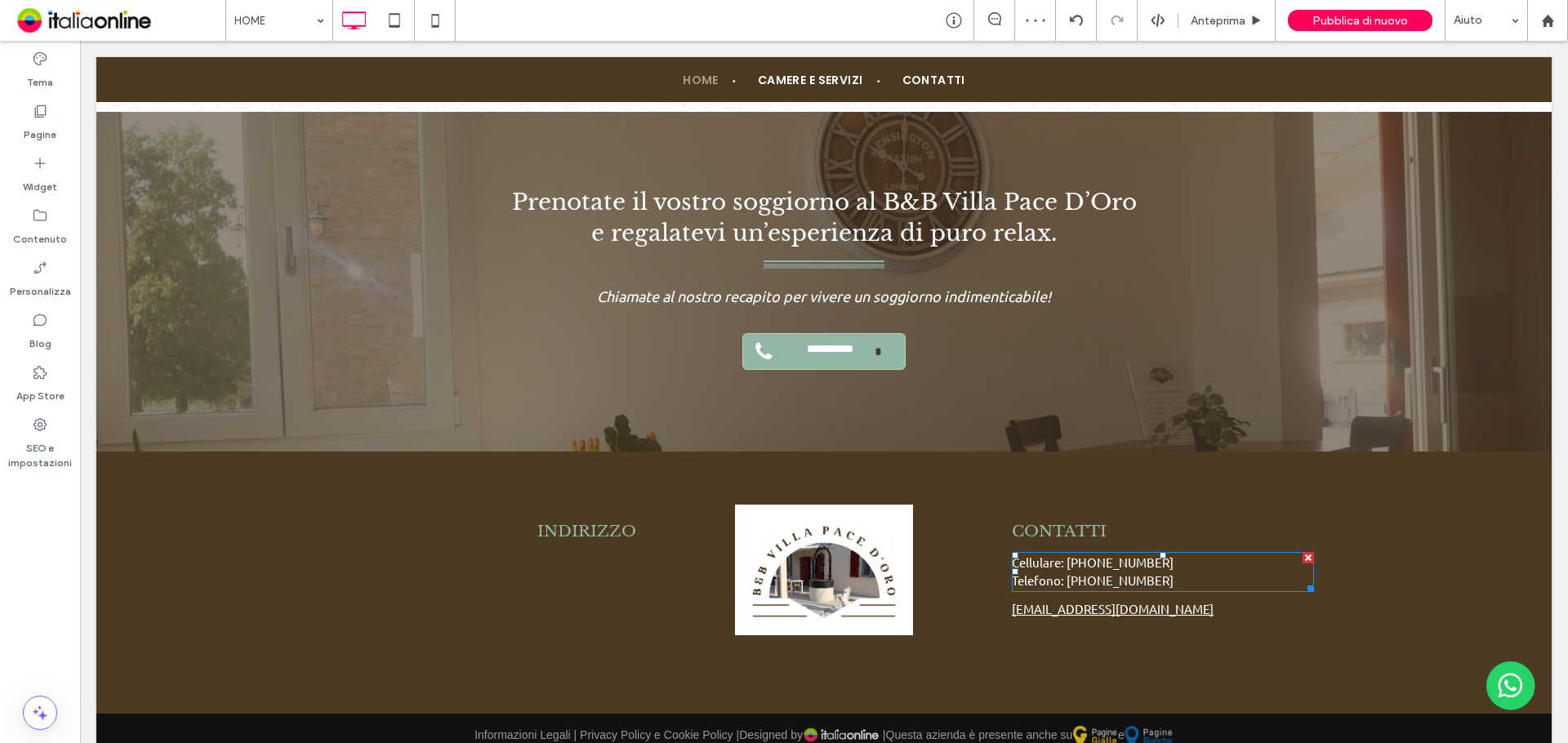
click at [1071, 554] on span "Cellulare: +39 327 8729138" at bounding box center [1092, 561] width 162 height 16
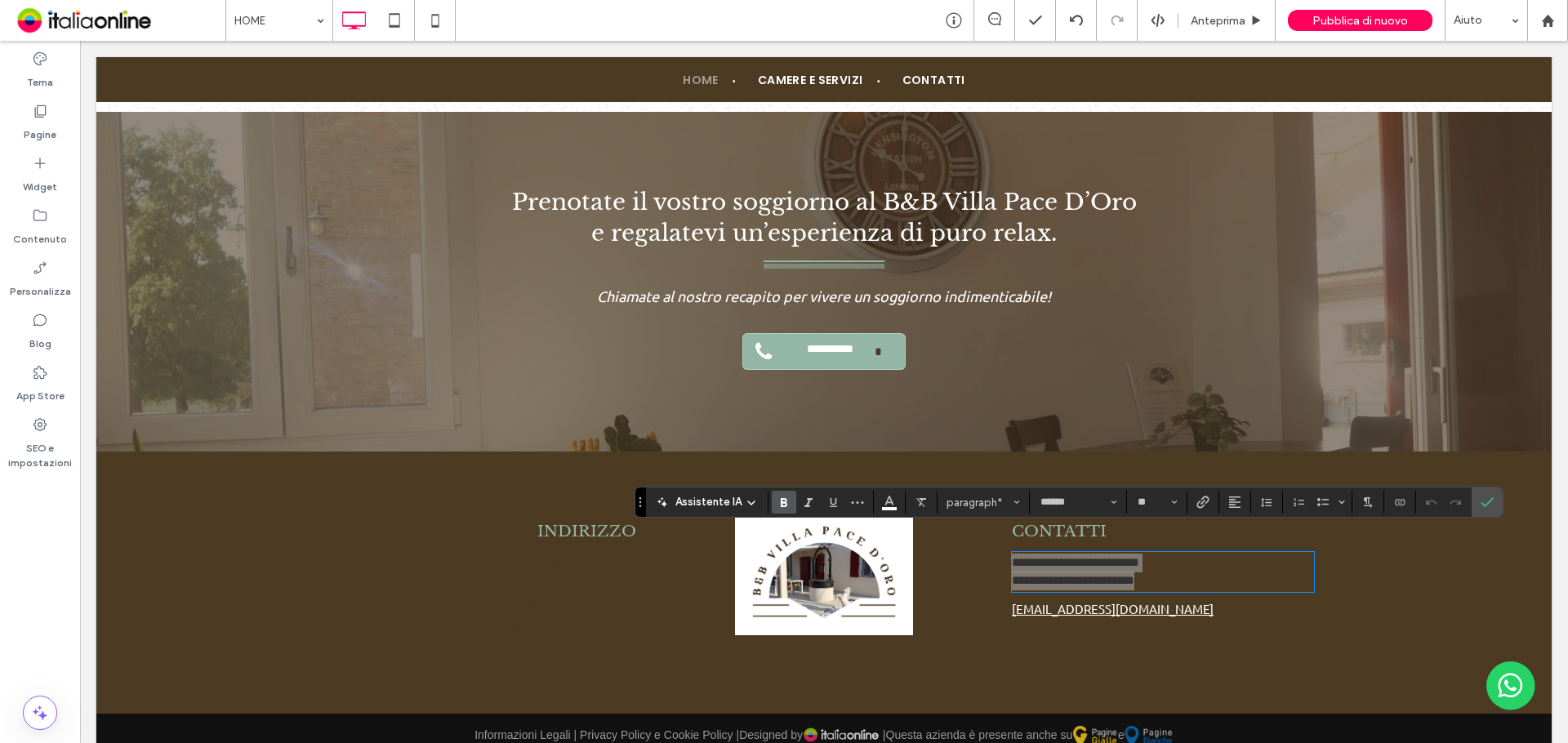
click at [786, 494] on span "Grassetto" at bounding box center [784, 502] width 13 height 21
click at [784, 500] on use "Grassetto" at bounding box center [783, 503] width 7 height 9
click at [885, 503] on use "Colore" at bounding box center [889, 501] width 9 height 9
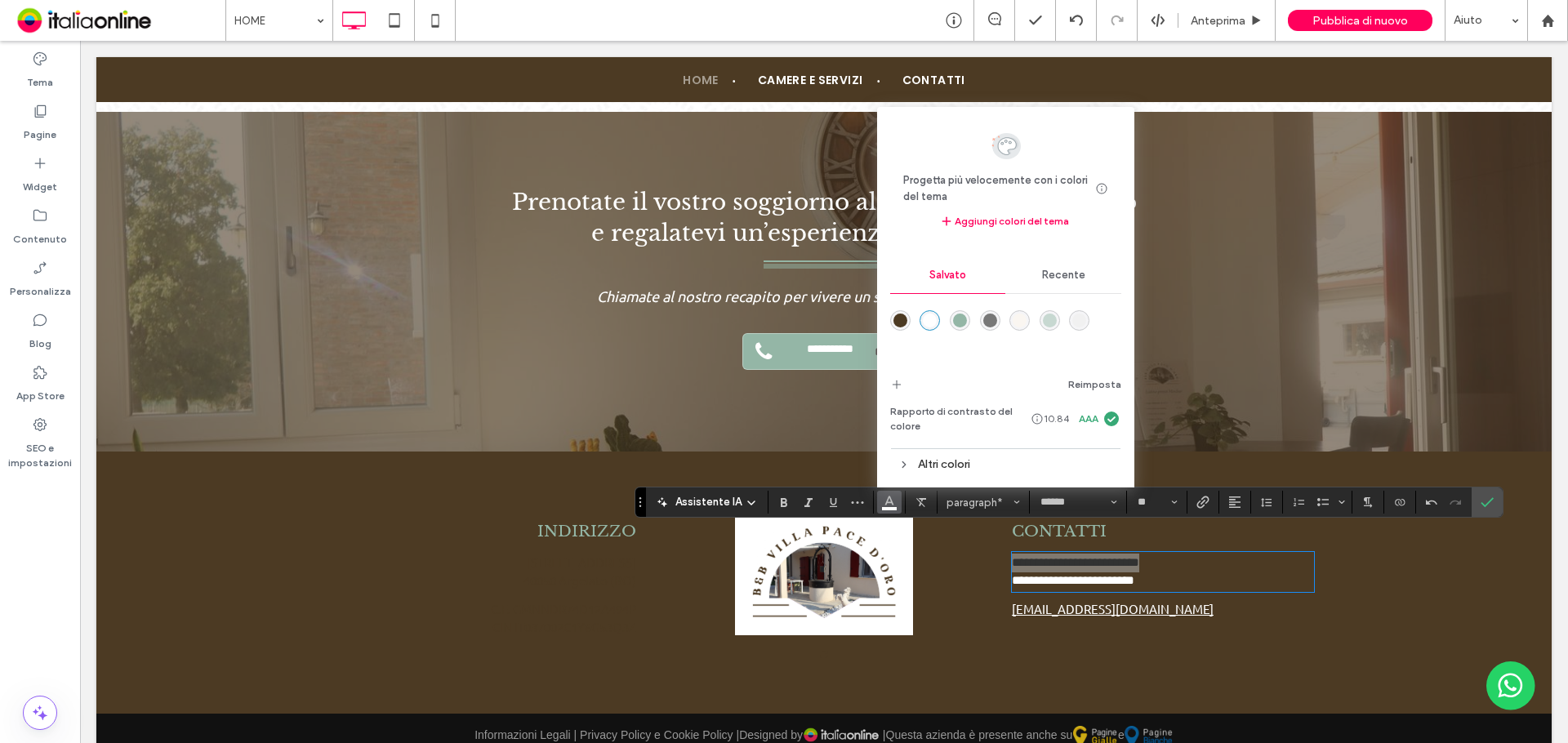
click at [895, 319] on div "rgba(76,58,35,1)" at bounding box center [899, 320] width 14 height 14
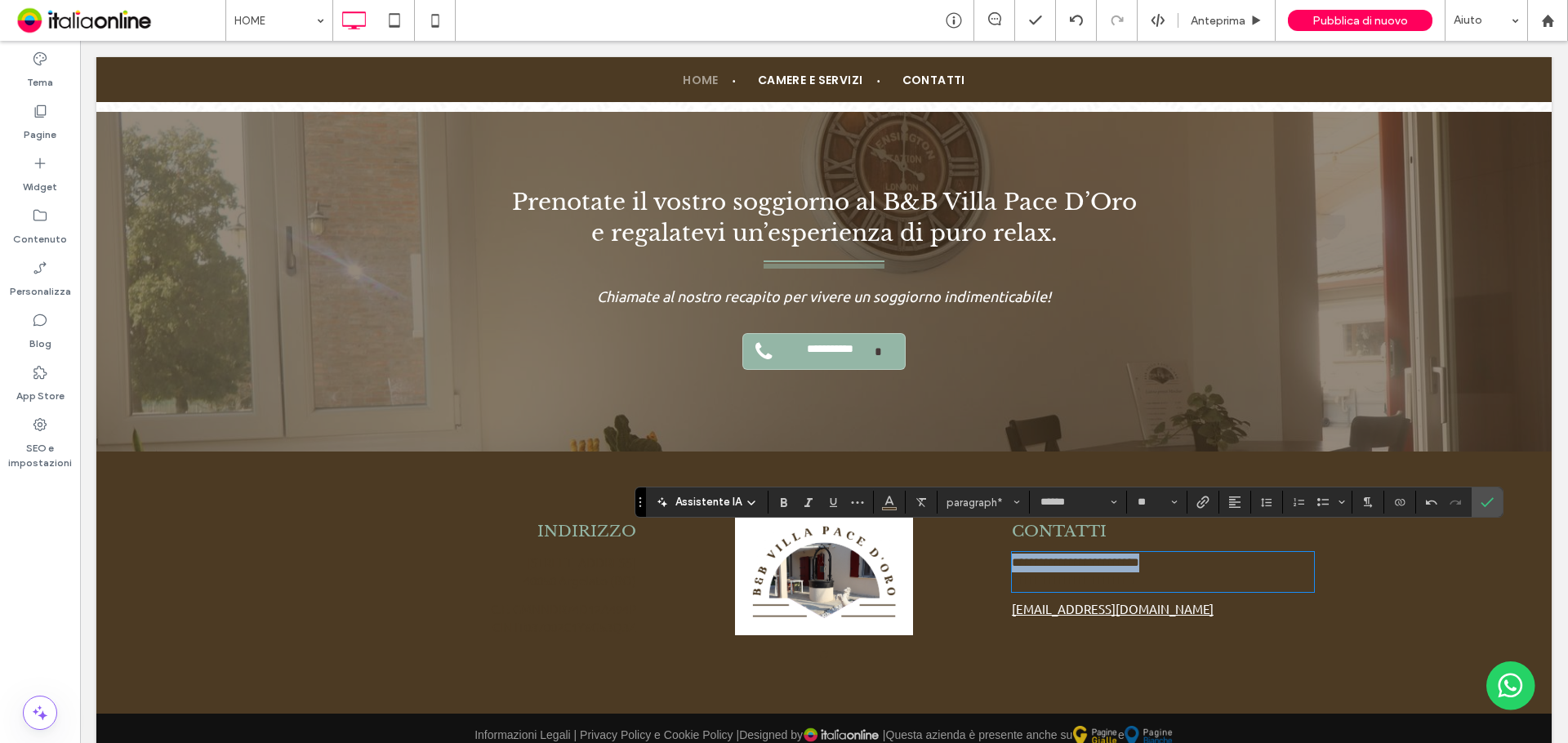
click at [1043, 601] on link "villapacedoro@gmail.com" at bounding box center [1112, 608] width 202 height 16
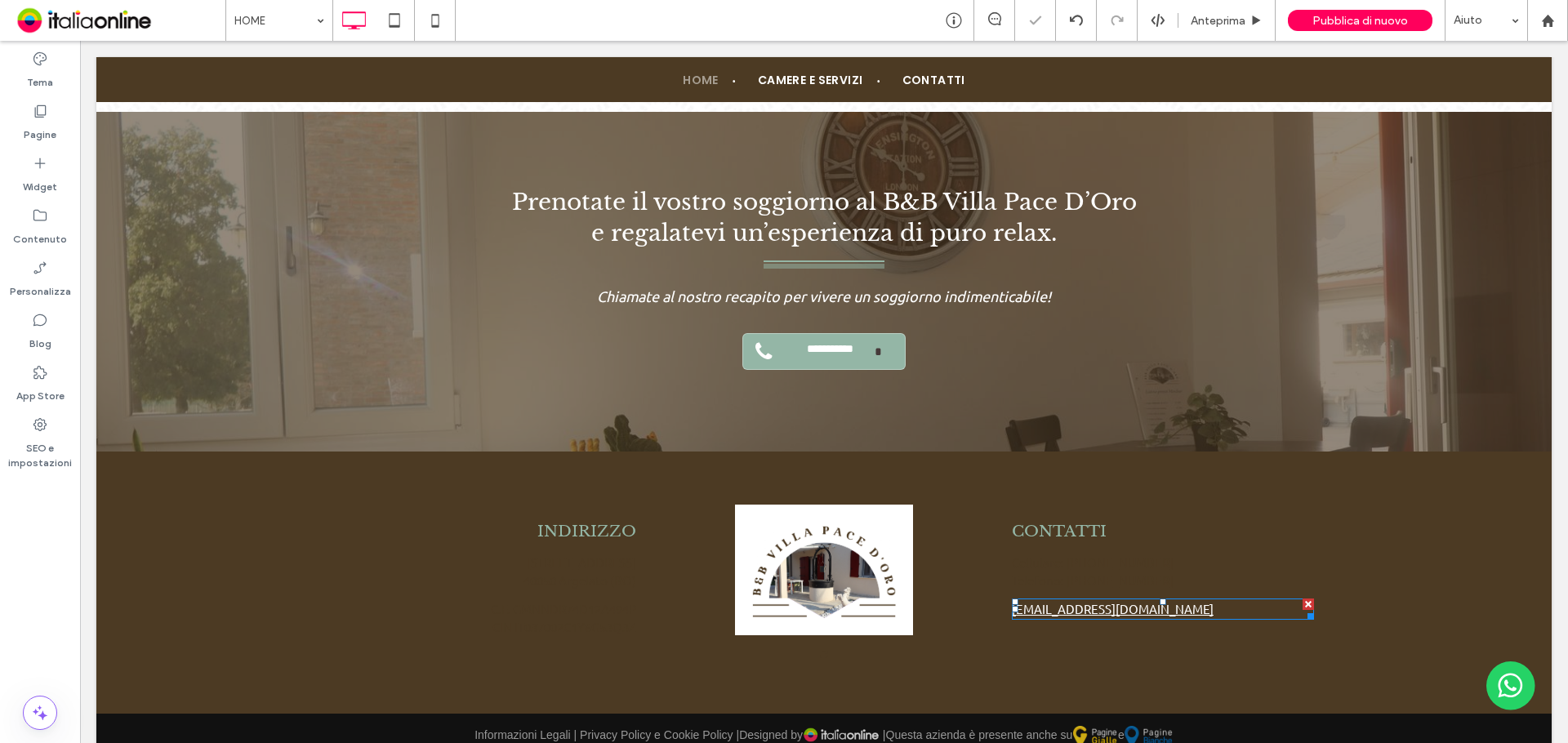
click at [1041, 601] on link "villapacedoro@gmail.com" at bounding box center [1112, 608] width 202 height 16
type input "******"
type input "**"
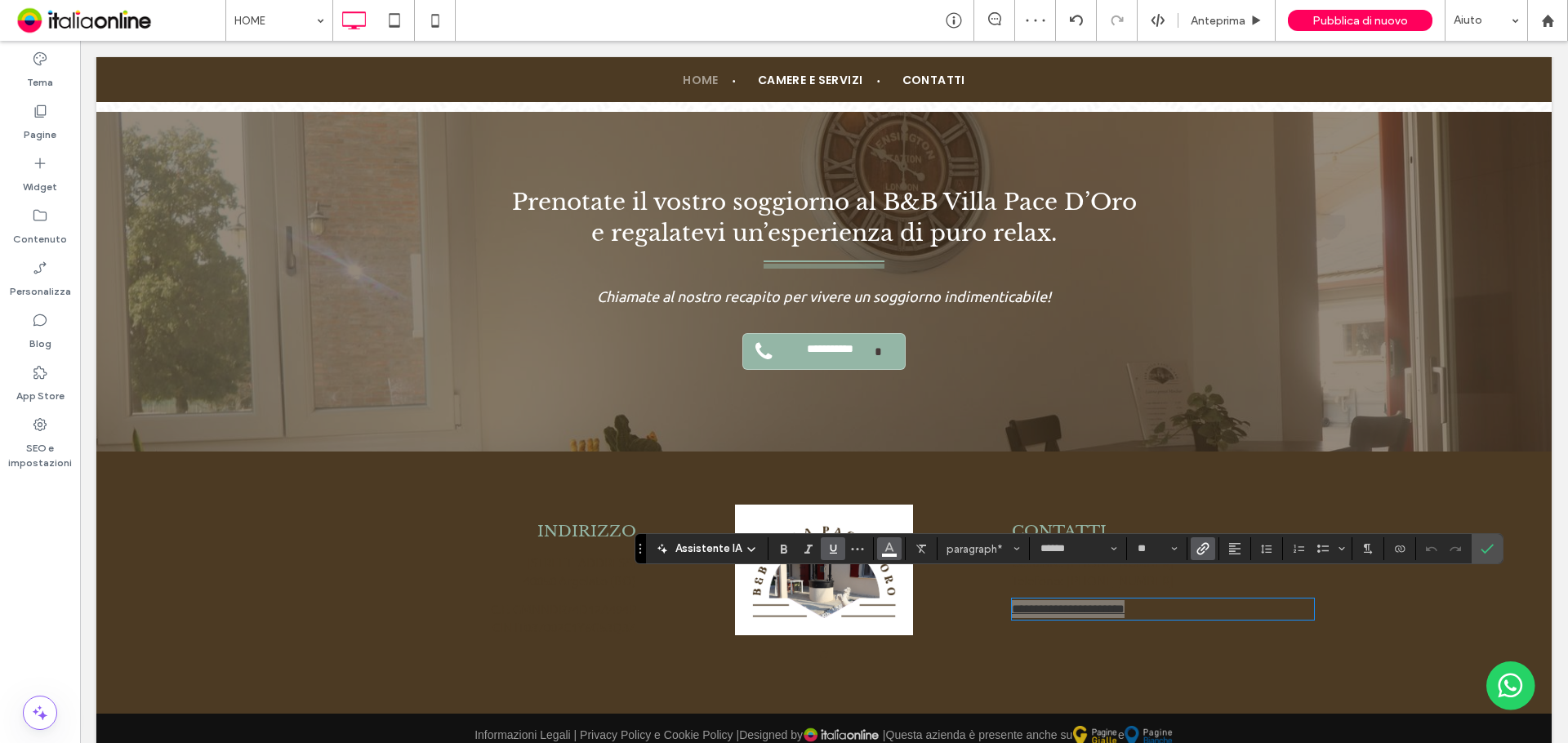
click at [888, 554] on icon "Colore" at bounding box center [889, 547] width 13 height 13
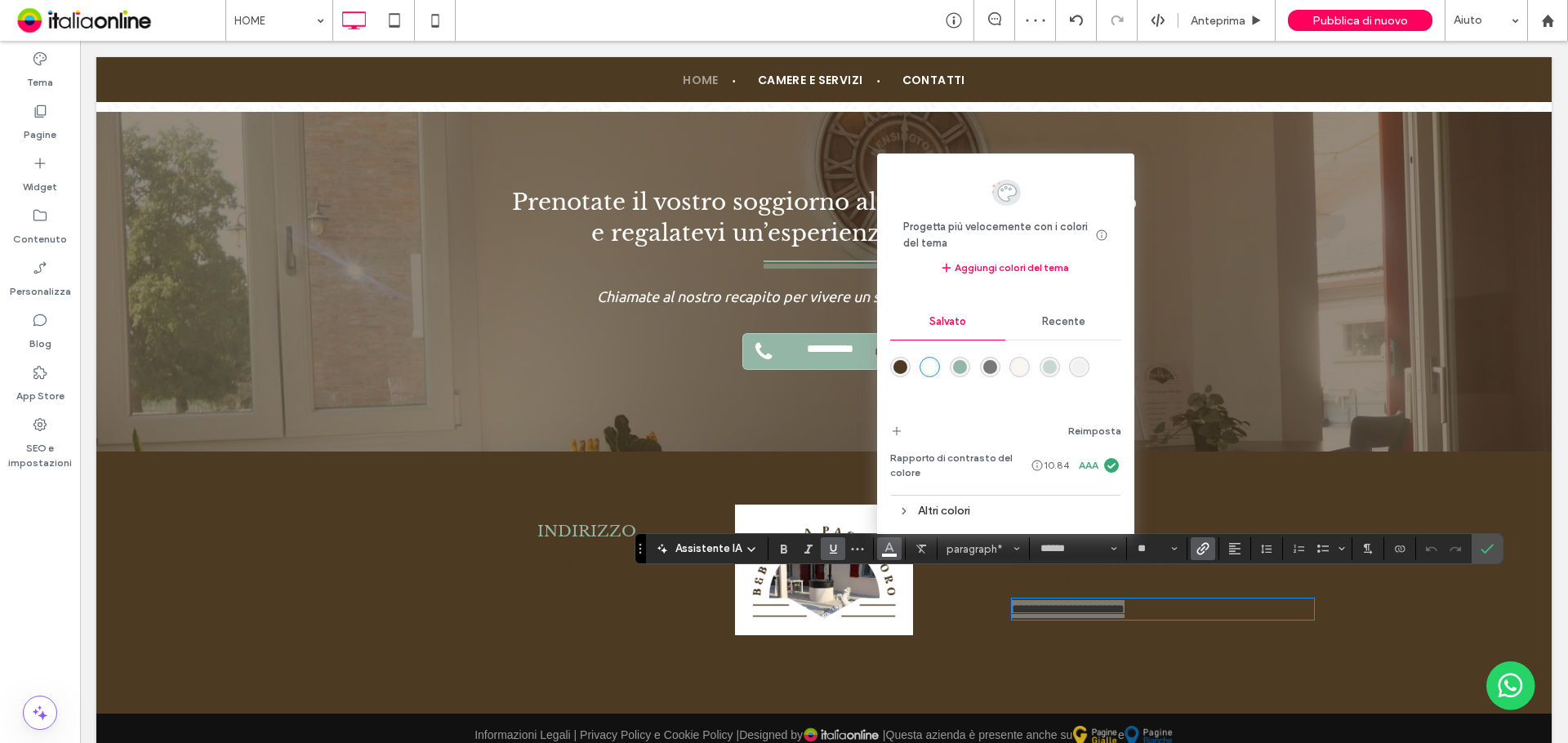
click at [897, 372] on div "rgba(76,58,35,1)" at bounding box center [899, 367] width 14 height 14
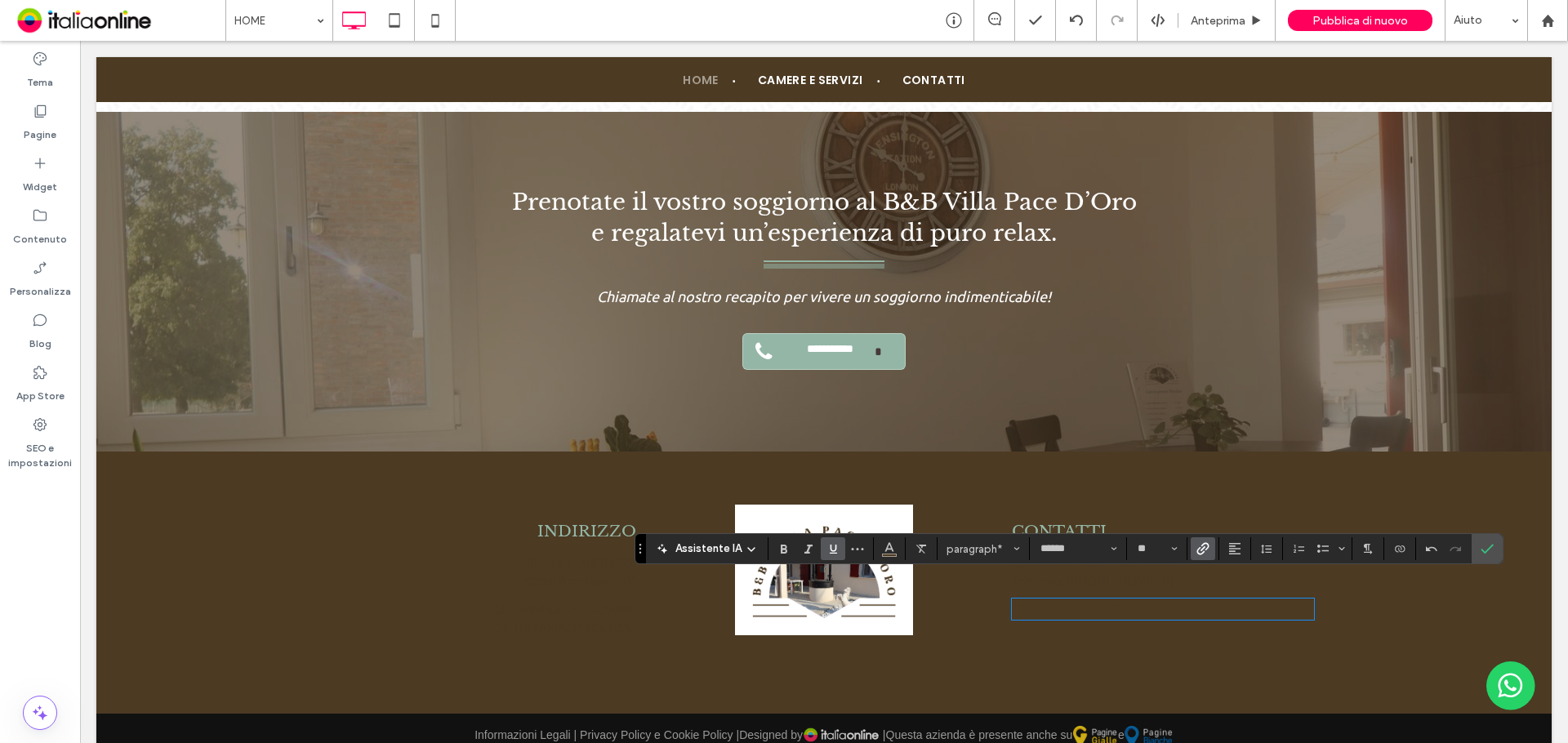
click at [304, 463] on div "**********" at bounding box center [823, 582] width 1455 height 262
click at [1476, 554] on label "Conferma" at bounding box center [1487, 548] width 24 height 30
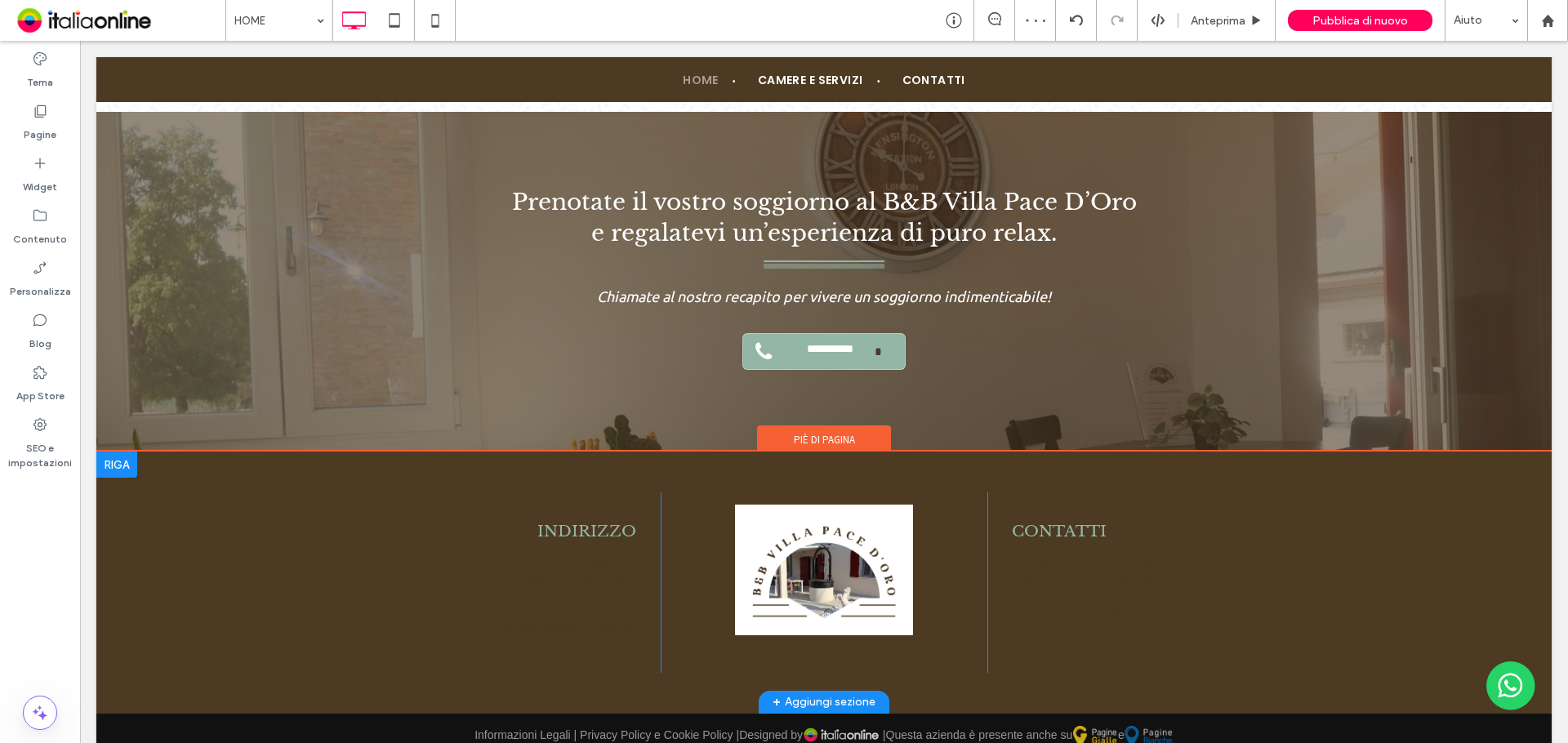
click at [145, 495] on div "INDIRIZZO Via Centese, 209 40050 Argelato (BO) C.F. GMNNDR74D12A494P CIN IT0370…" at bounding box center [823, 582] width 1455 height 262
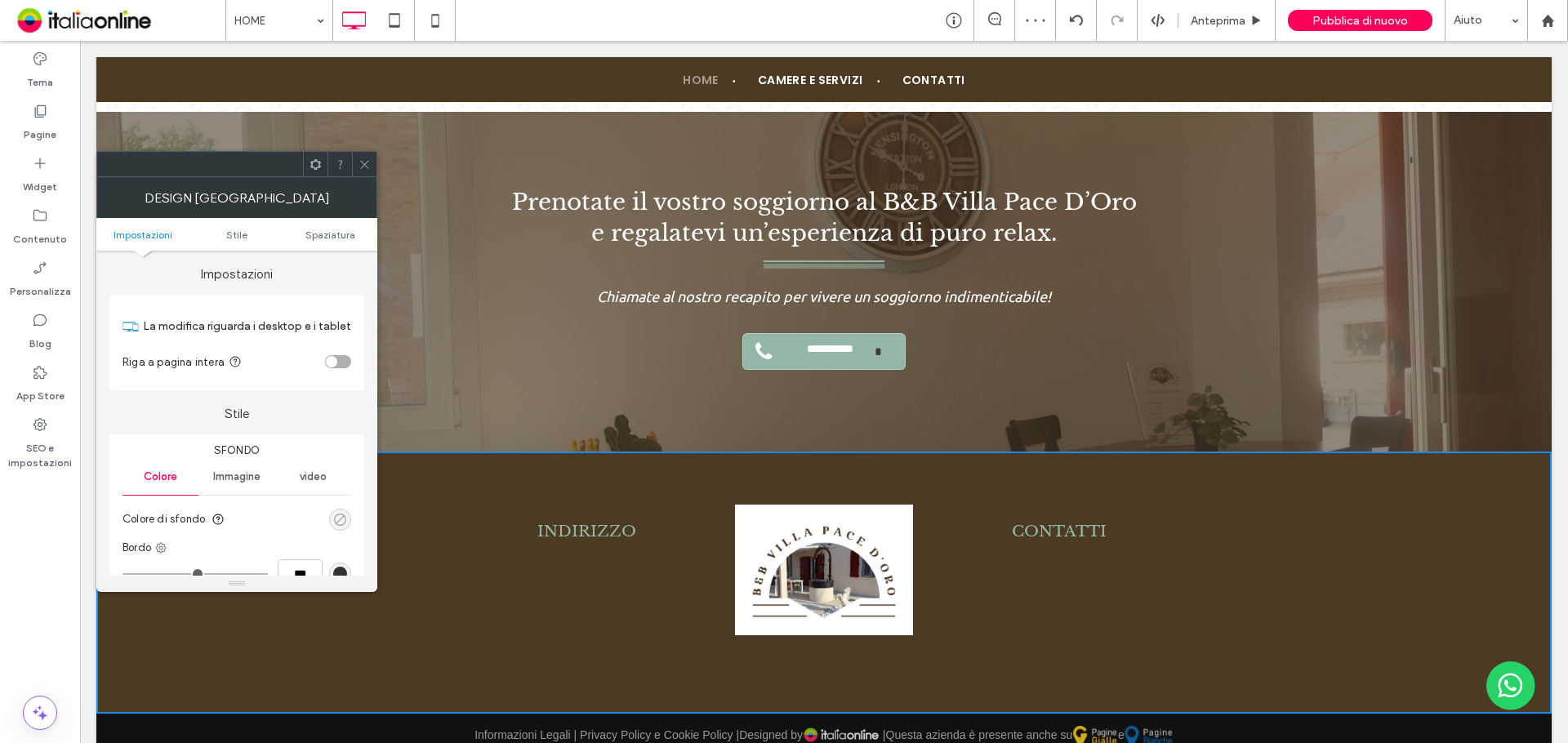
click at [335, 515] on div "rgba(0, 0, 0, 0)" at bounding box center [340, 520] width 14 height 14
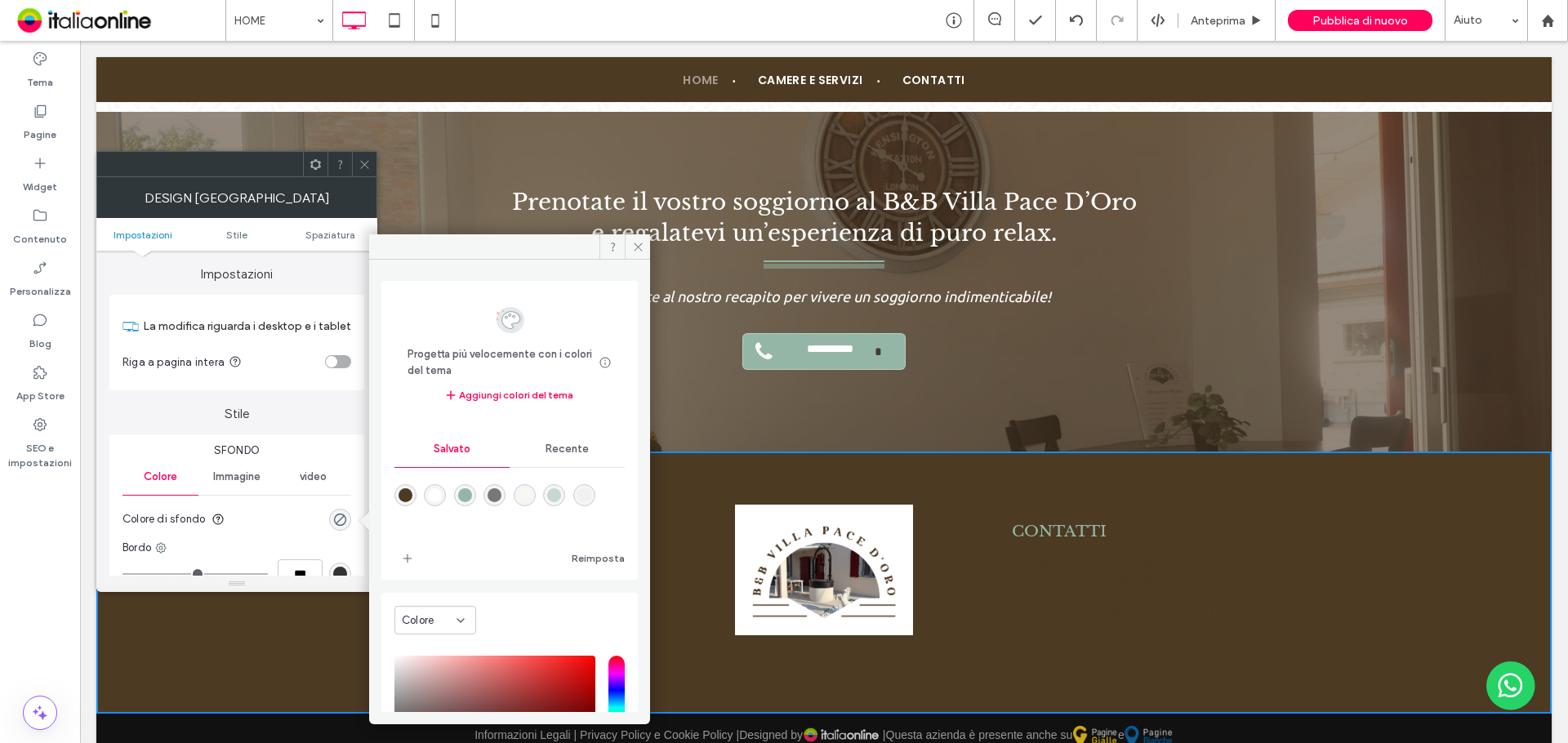
click at [439, 495] on div "rgba(255,255,255,1)" at bounding box center [434, 494] width 14 height 14
type input "*******"
type input "***"
type input "****"
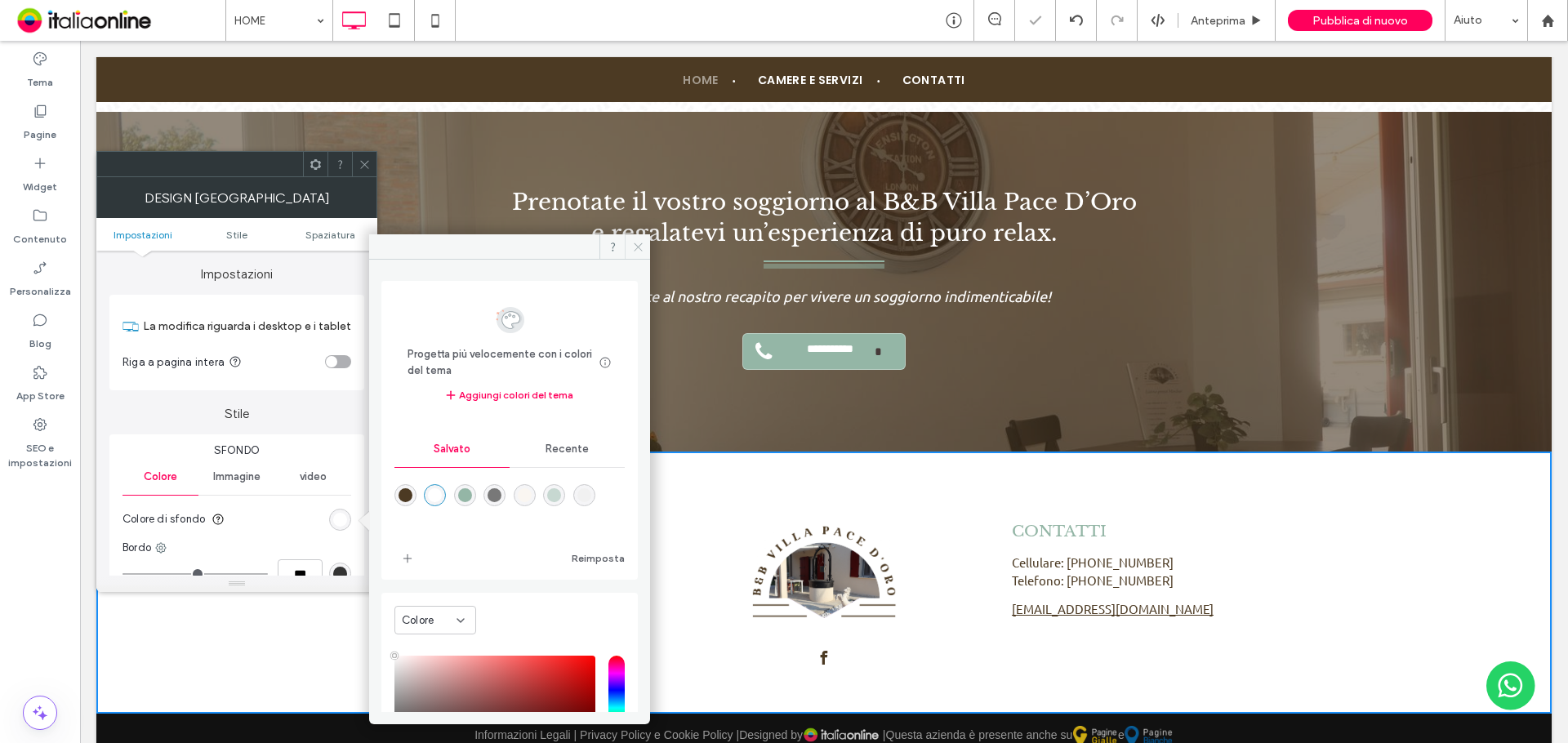
click at [648, 241] on span at bounding box center [637, 247] width 25 height 24
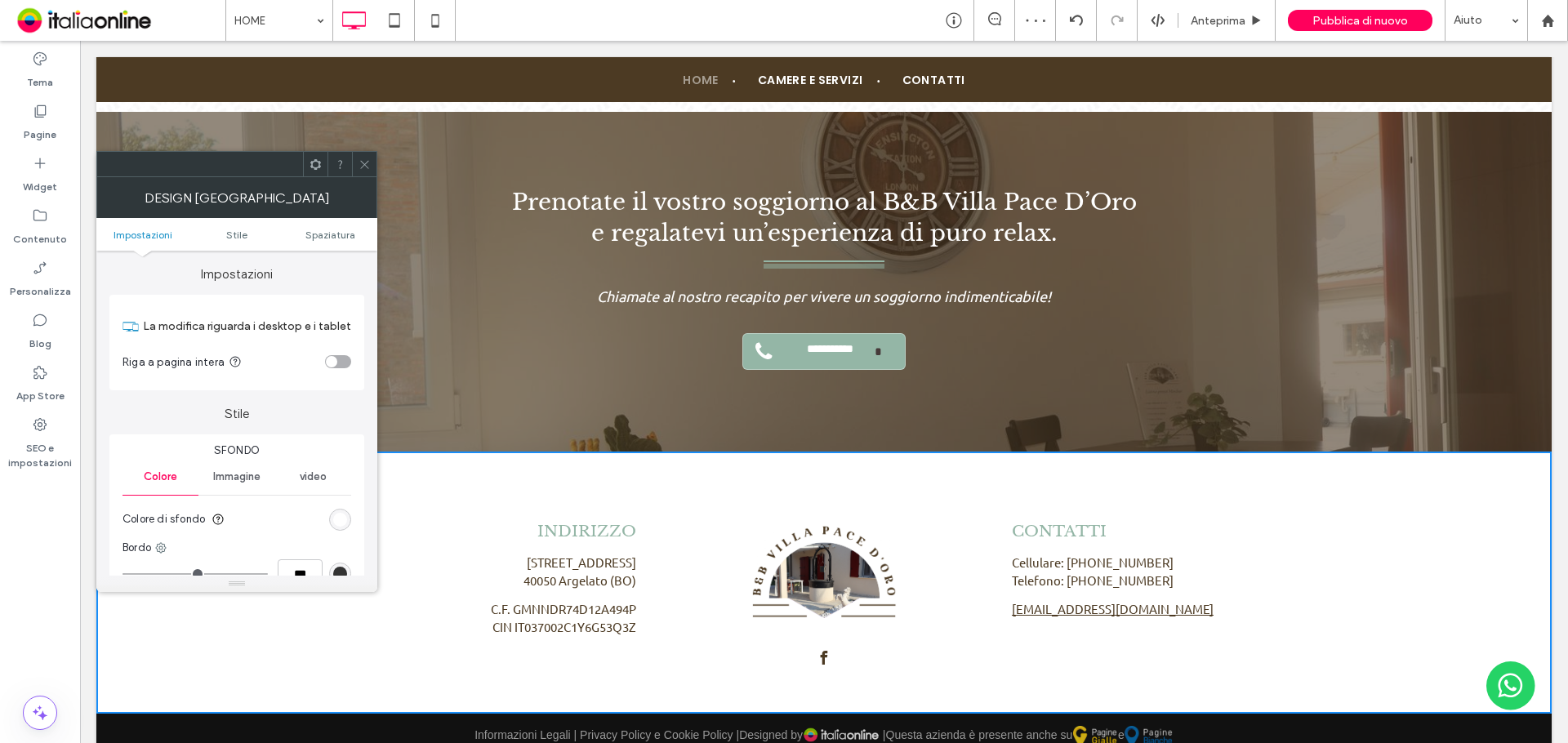
click at [590, 572] on p "40050 Argelato (BO)" at bounding box center [485, 581] width 302 height 19
click at [372, 172] on div at bounding box center [364, 164] width 24 height 24
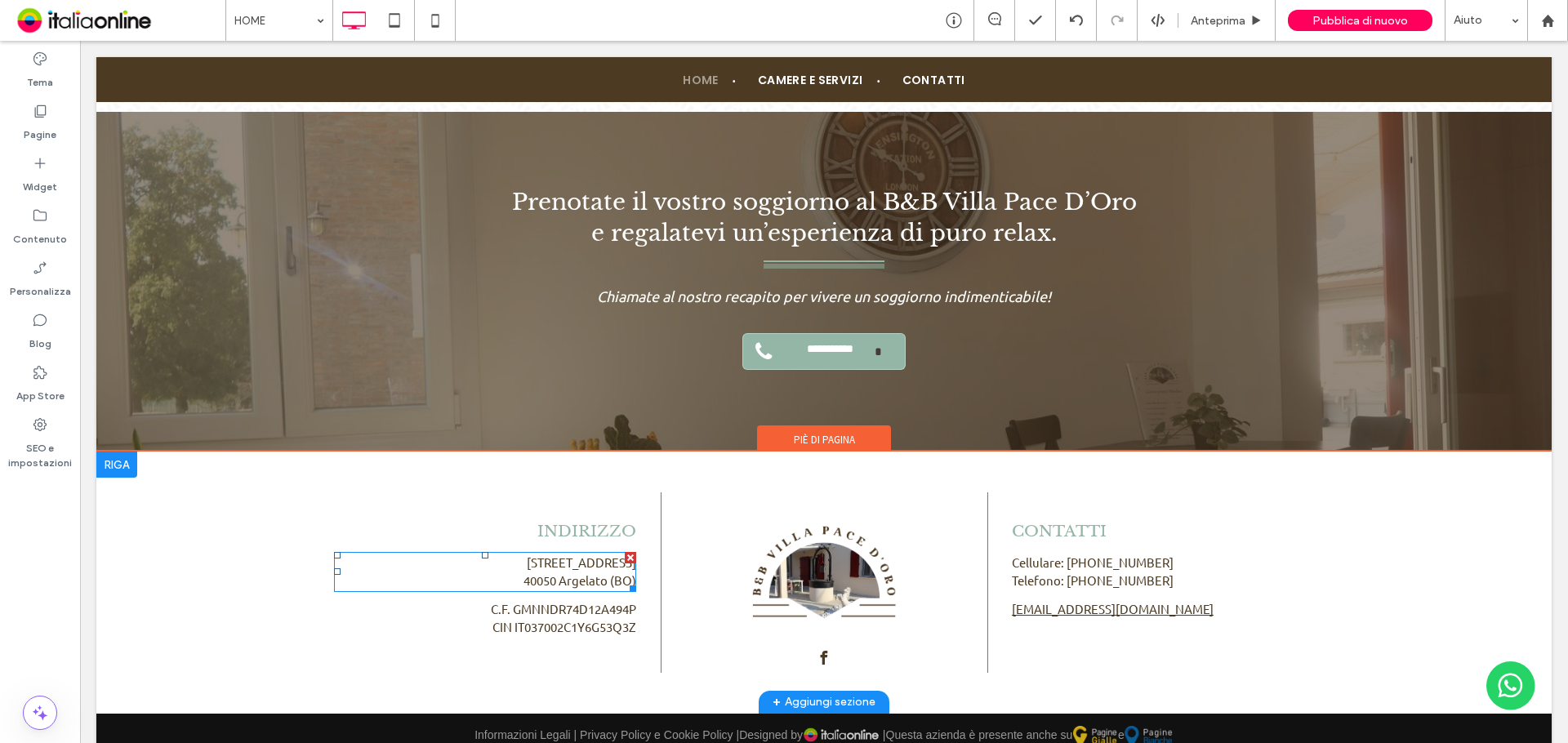
click at [598, 573] on span "40050 Argelato (BO)" at bounding box center [579, 580] width 113 height 16
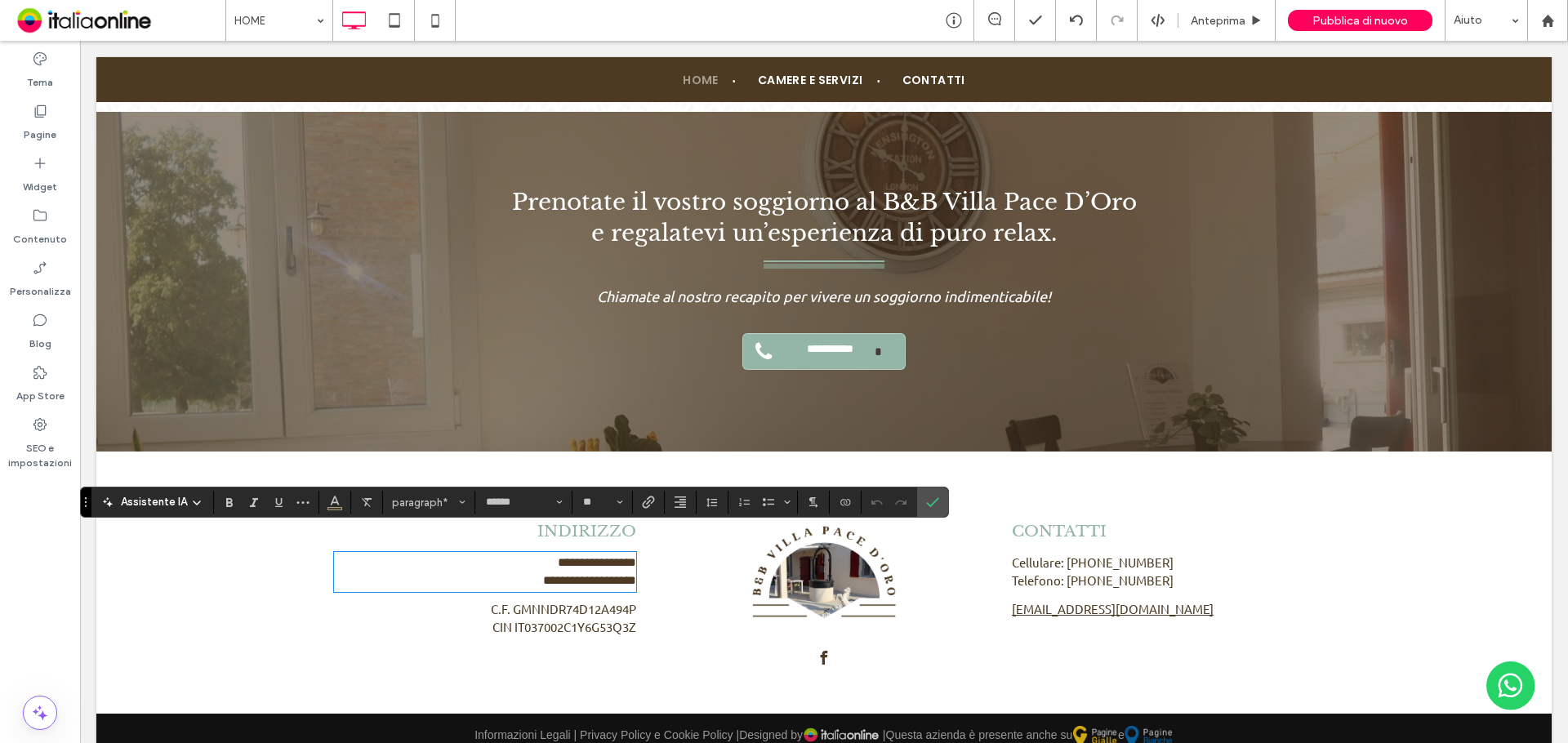
click at [343, 514] on div "Assistente IA paragraph* ****** **" at bounding box center [514, 502] width 869 height 31
click at [929, 500] on icon "Conferma" at bounding box center [932, 502] width 13 height 13
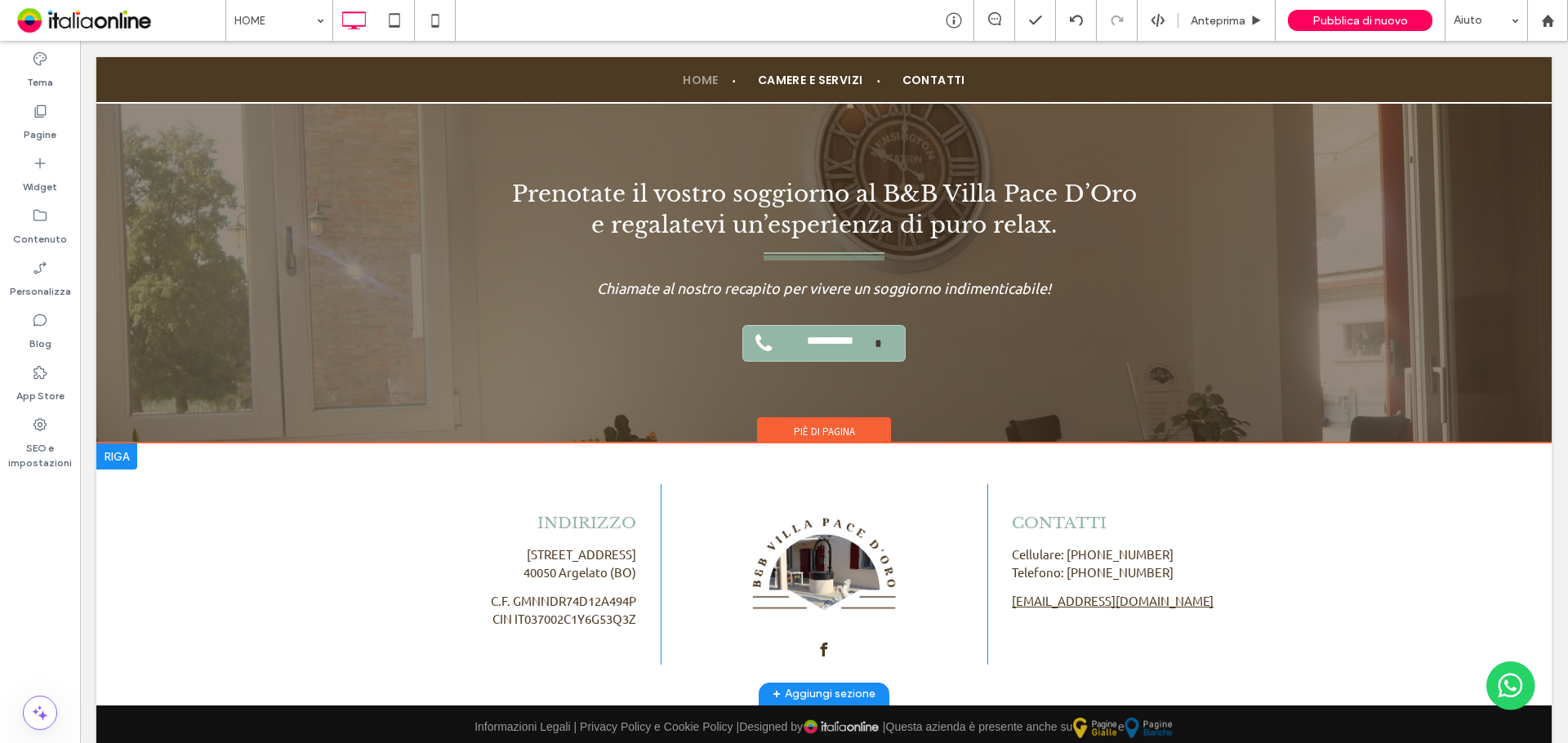
scroll to position [3246, 0]
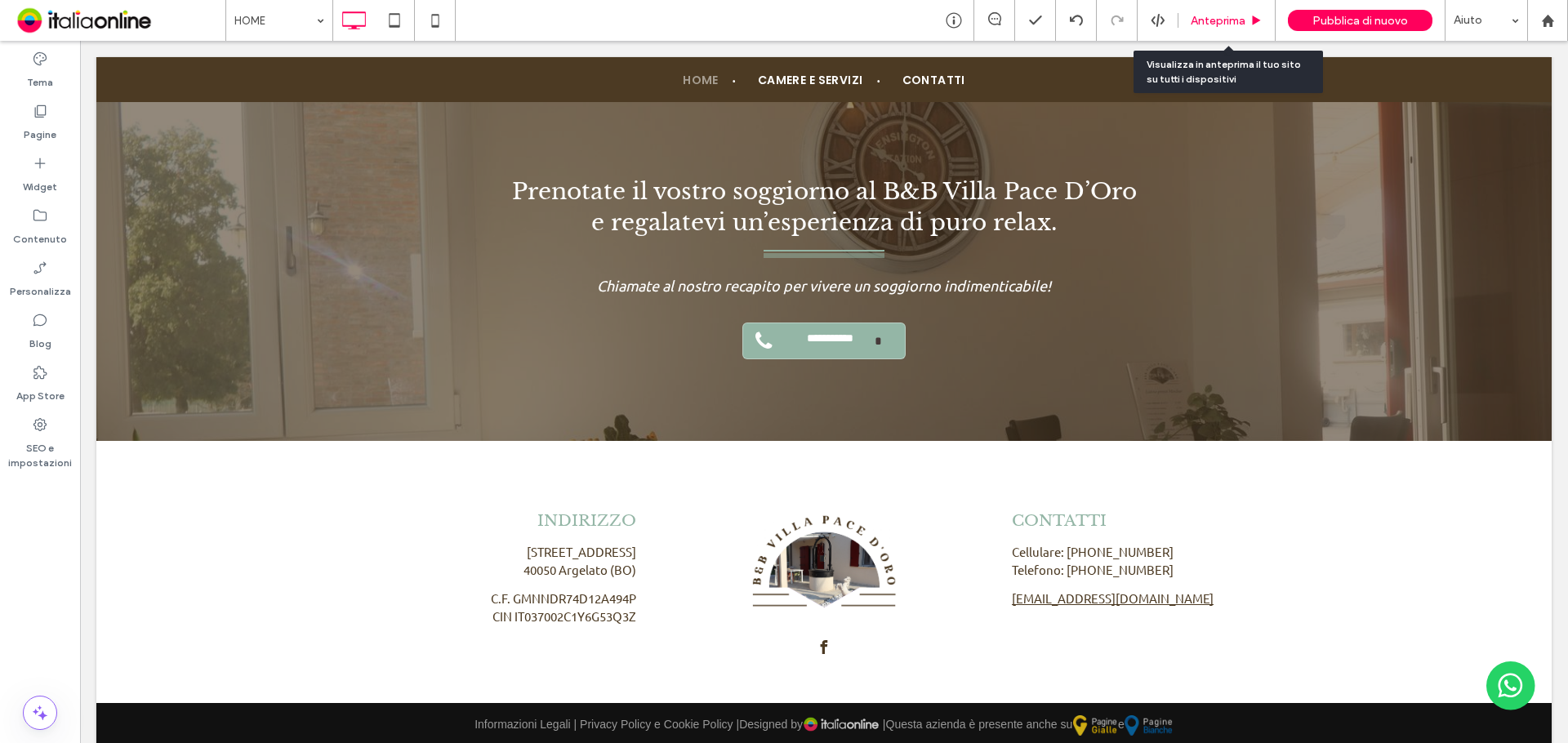
click at [1222, 22] on span "Anteprima" at bounding box center [1218, 20] width 55 height 14
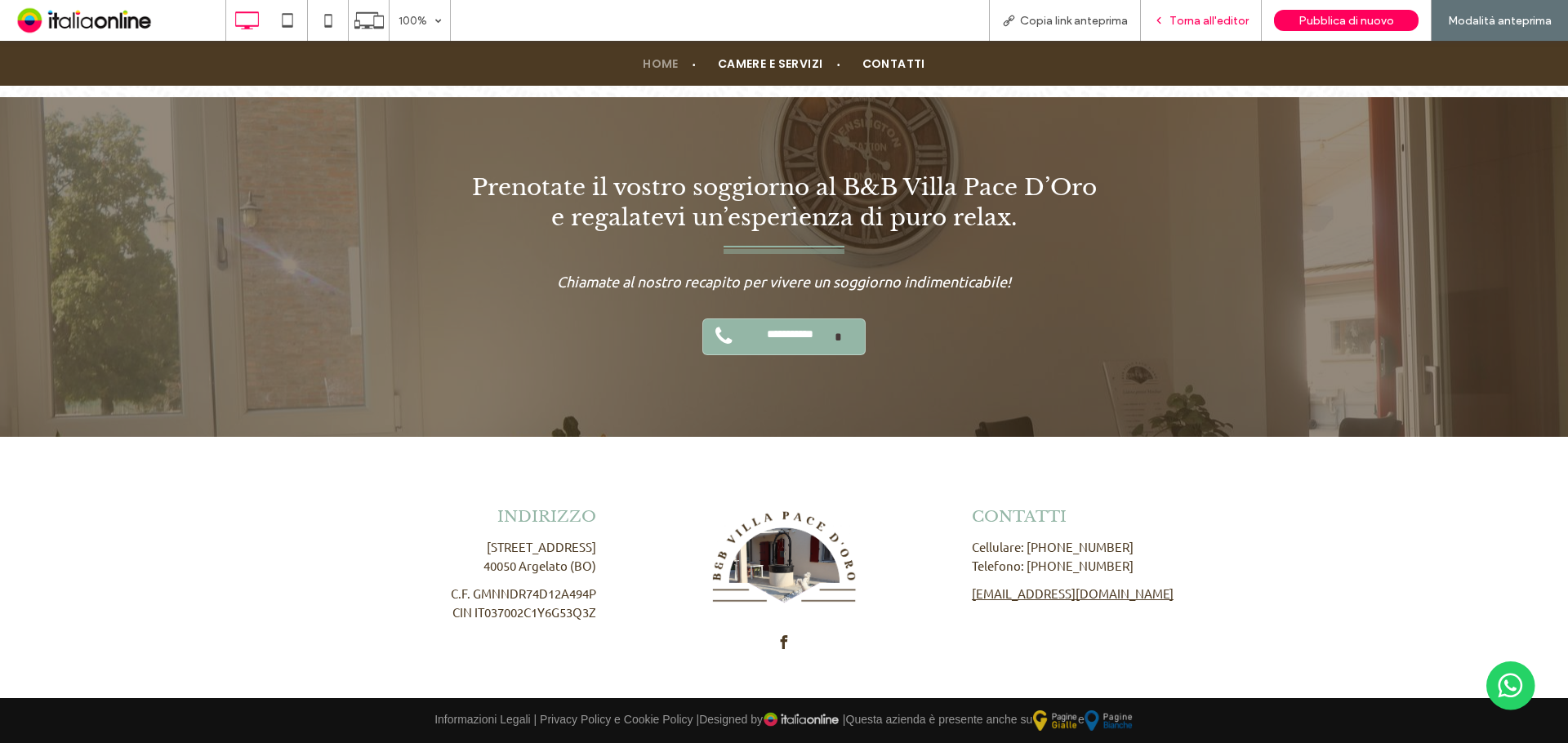
scroll to position [3194, 0]
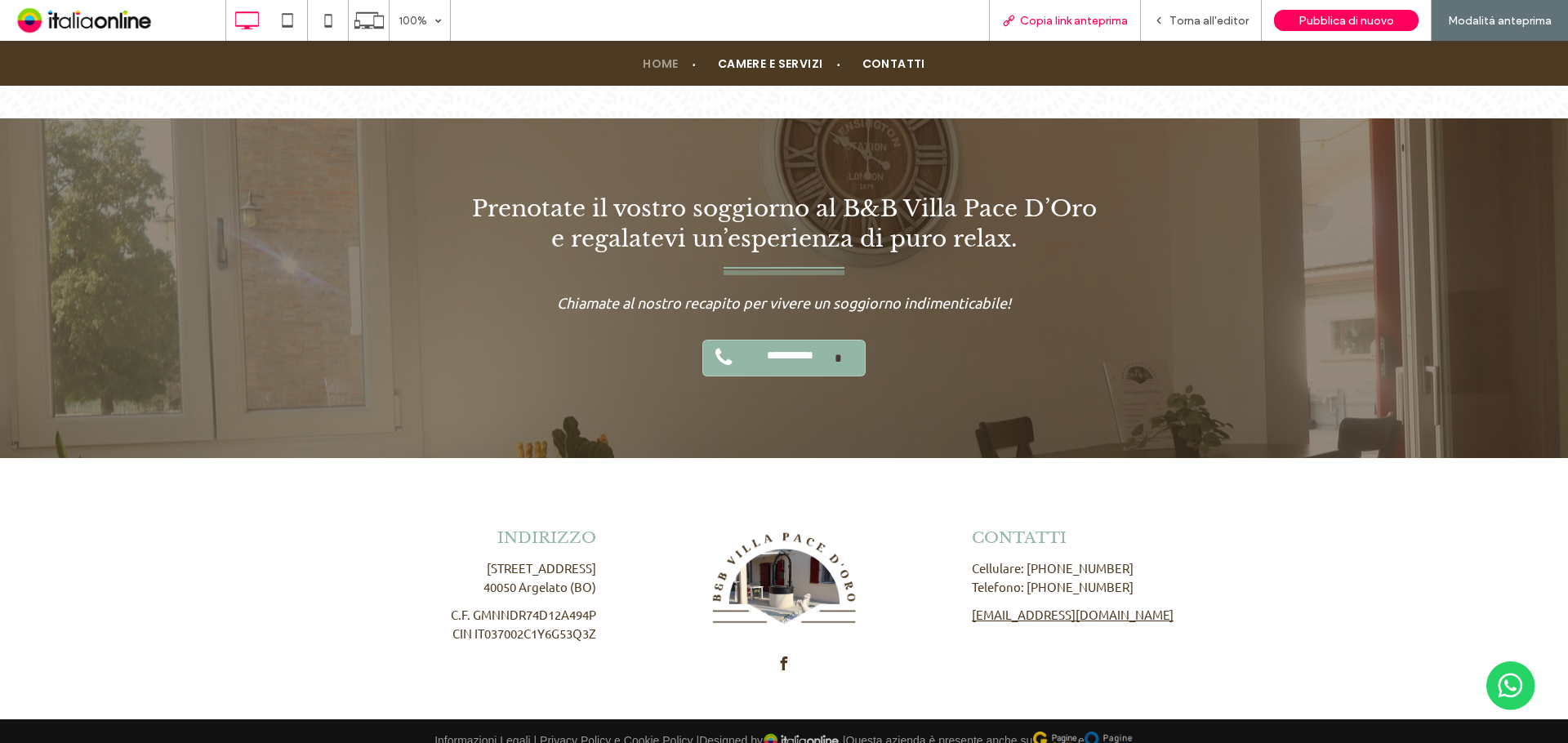
click at [1061, 23] on span "Copia link anteprima" at bounding box center [1074, 20] width 108 height 14
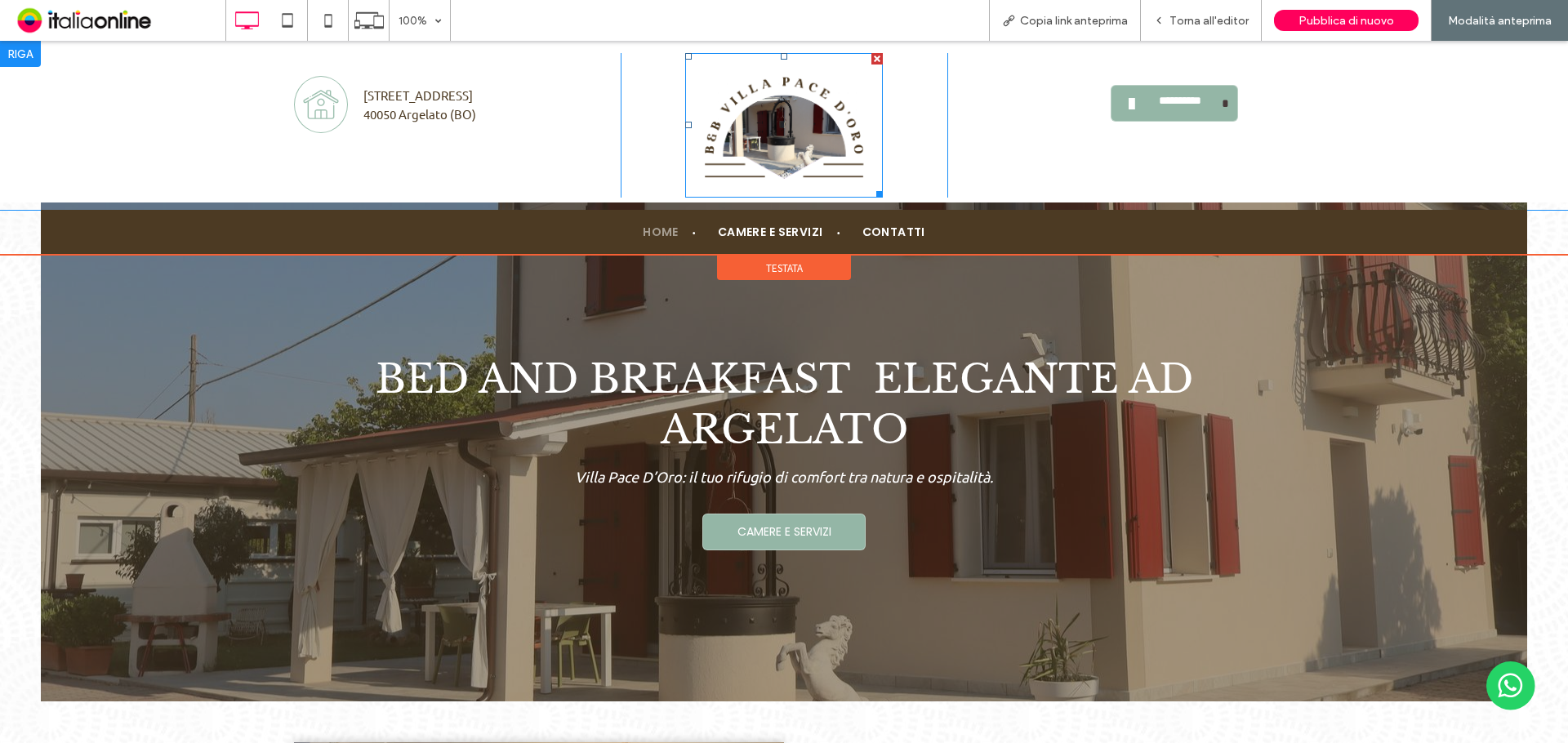
scroll to position [0, 0]
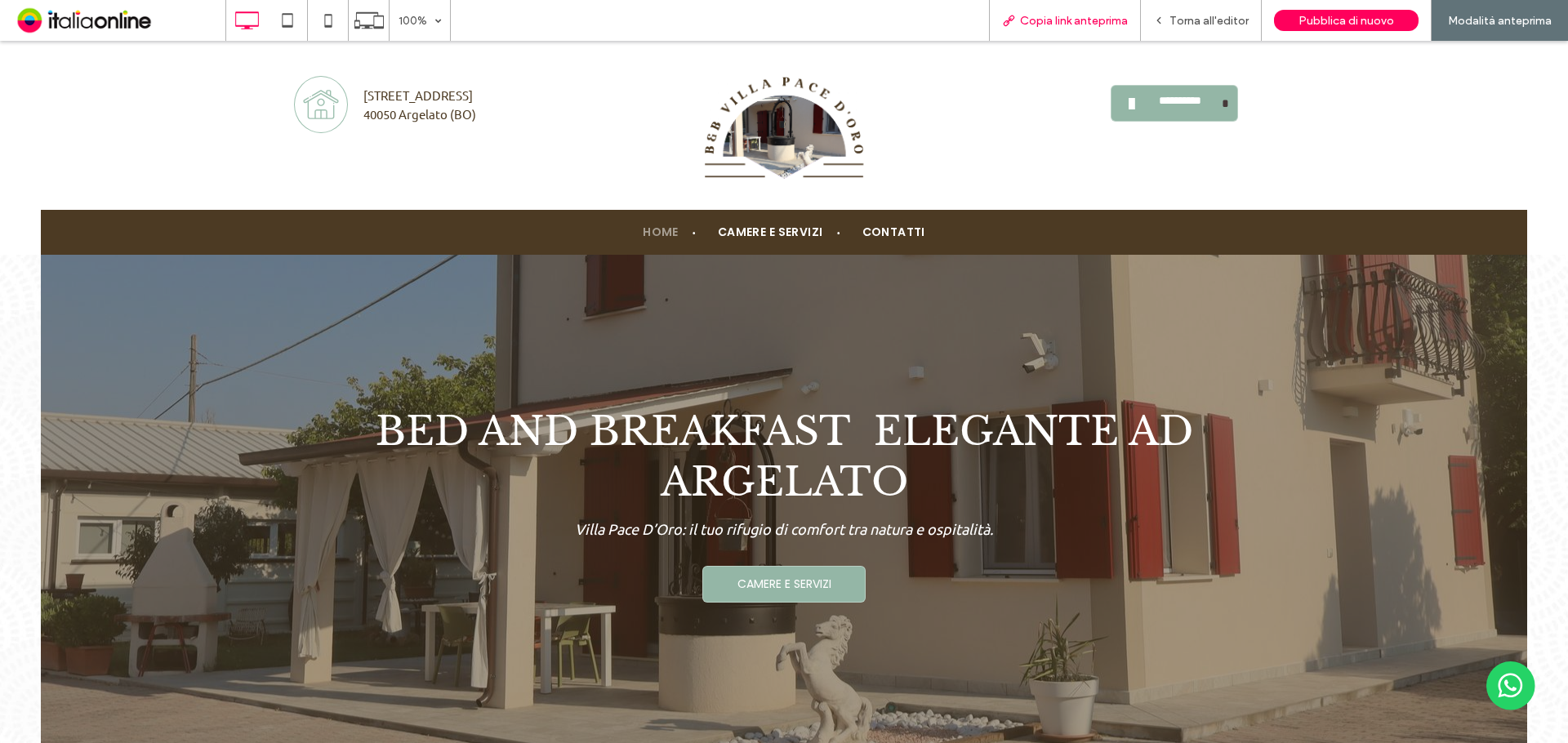
click at [1077, 17] on span "Copia link anteprima" at bounding box center [1074, 20] width 108 height 14
